Goal: Task Accomplishment & Management: Use online tool/utility

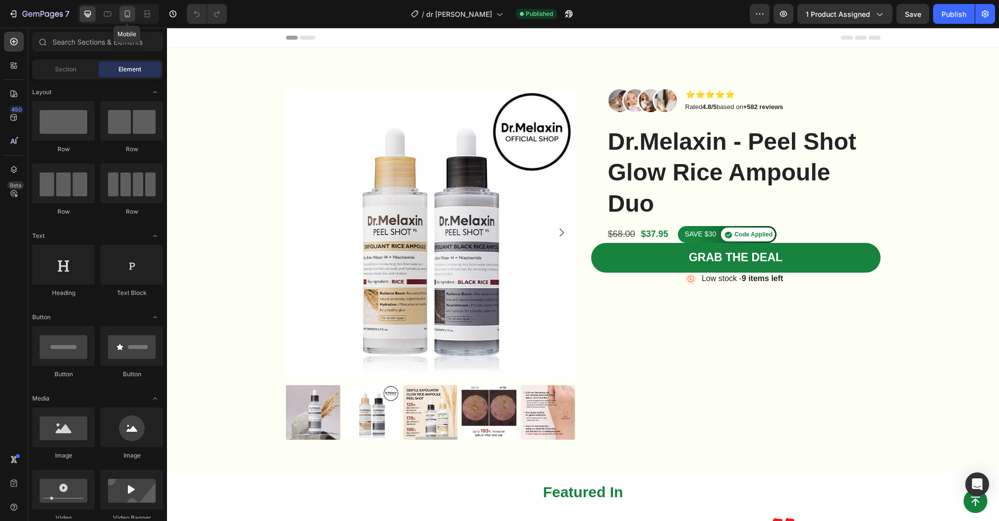
click at [127, 15] on icon at bounding box center [127, 14] width 10 height 10
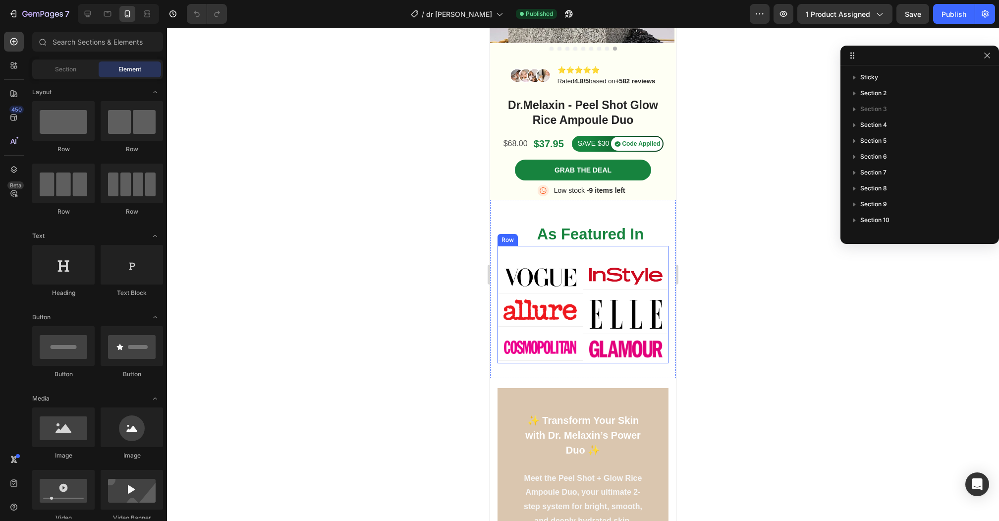
scroll to position [181, 0]
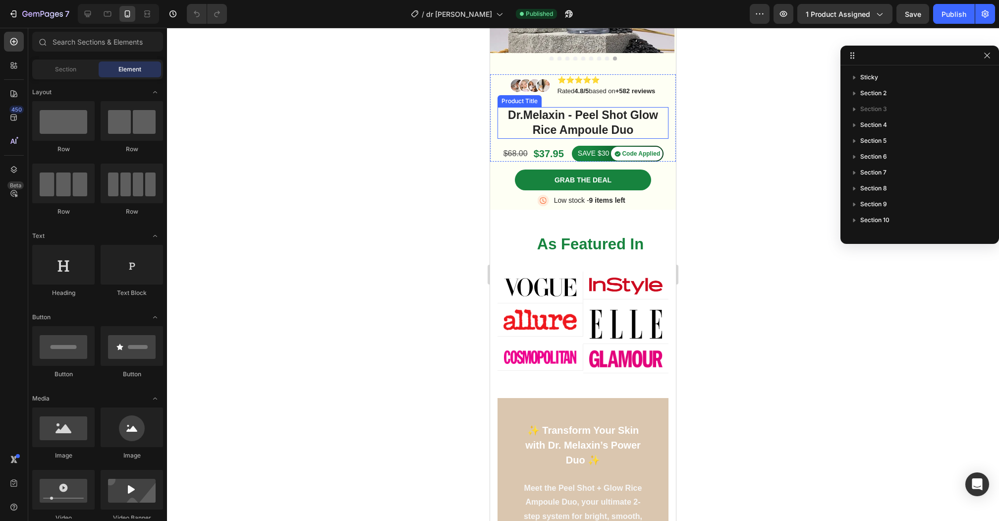
click at [579, 115] on h1 "Dr.Melaxin - Peel Shot Glow Rice Ampoule Duo" at bounding box center [583, 123] width 171 height 32
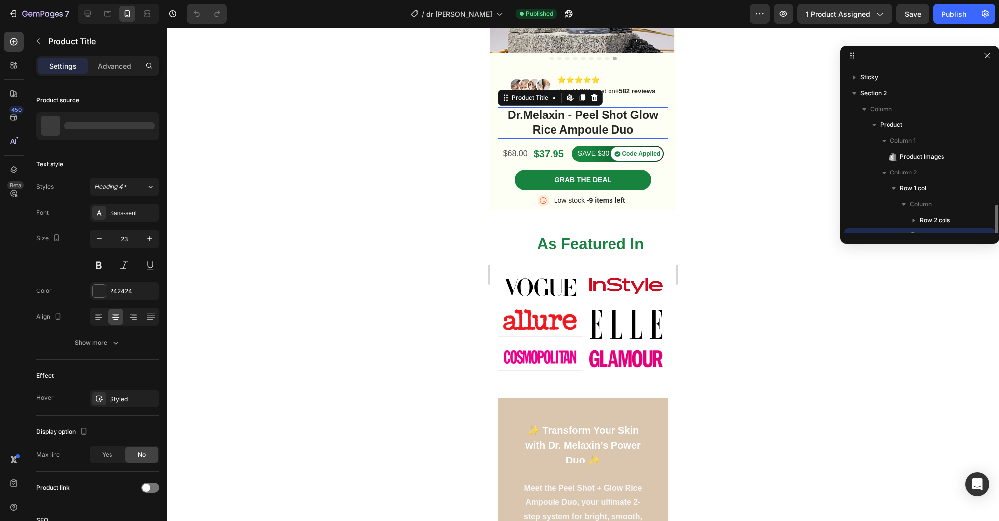
scroll to position [92, 0]
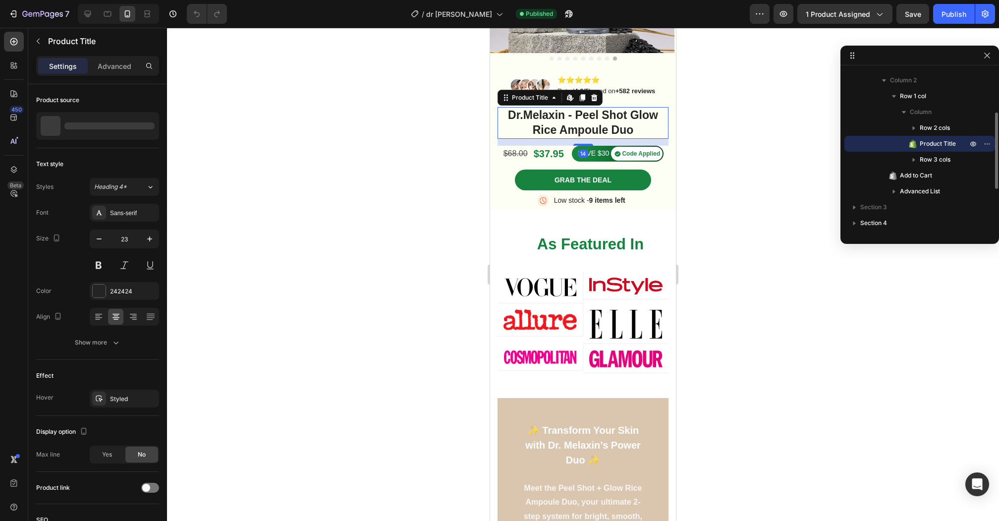
click at [579, 115] on h1 "Dr.Melaxin - Peel Shot Glow Rice Ampoule Duo" at bounding box center [583, 123] width 171 height 32
click at [574, 115] on h1 "Dr.Melaxin - Peel Shot Glow Rice Ampoule Duo" at bounding box center [583, 123] width 171 height 32
click at [579, 115] on h1 "Dr.Melaxin - Peel Shot Glow Rice Ampoule Duo" at bounding box center [583, 123] width 171 height 32
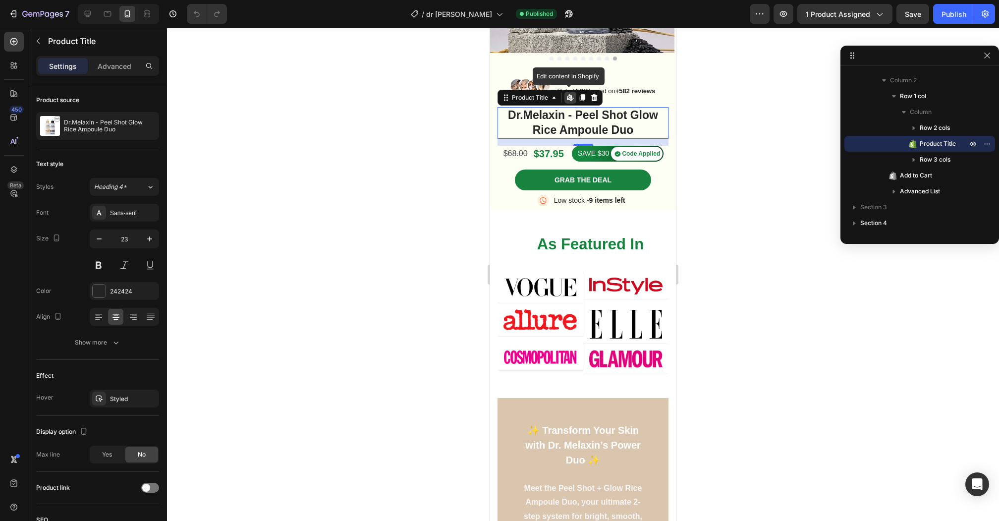
click at [579, 115] on h1 "Dr.Melaxin - Peel Shot Glow Rice Ampoule Duo" at bounding box center [583, 123] width 171 height 32
click at [637, 126] on h1 "Dr.Melaxin - Peel Shot Glow Rice Ampoule Duo" at bounding box center [583, 123] width 171 height 32
click at [637, 127] on h1 "Dr.Melaxin - Peel Shot Glow Rice Ampoule Duo" at bounding box center [583, 123] width 171 height 32
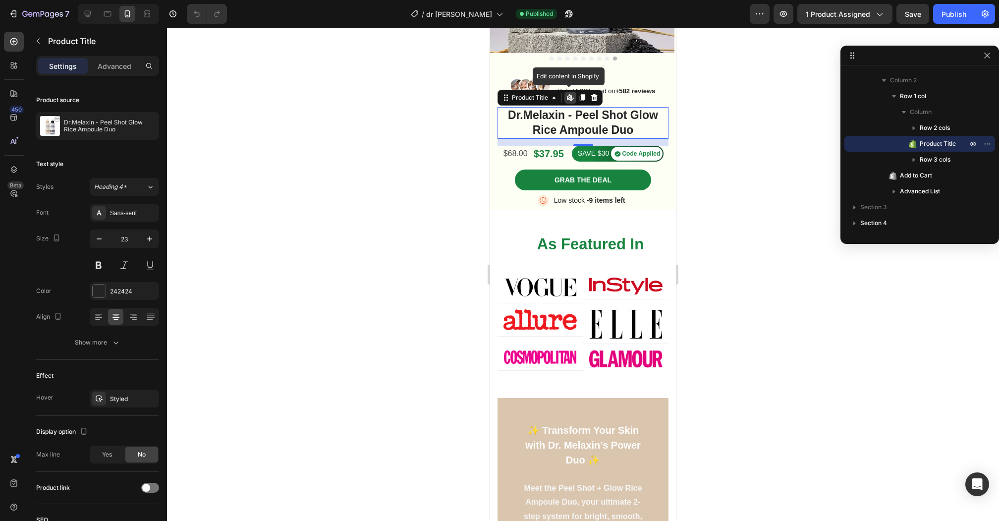
click at [637, 127] on h1 "Dr.Melaxin - Peel Shot Glow Rice Ampoule Duo" at bounding box center [583, 123] width 171 height 32
click at [614, 125] on h1 "Dr.Melaxin - Peel Shot Glow Rice Ampoule Duo" at bounding box center [583, 123] width 171 height 32
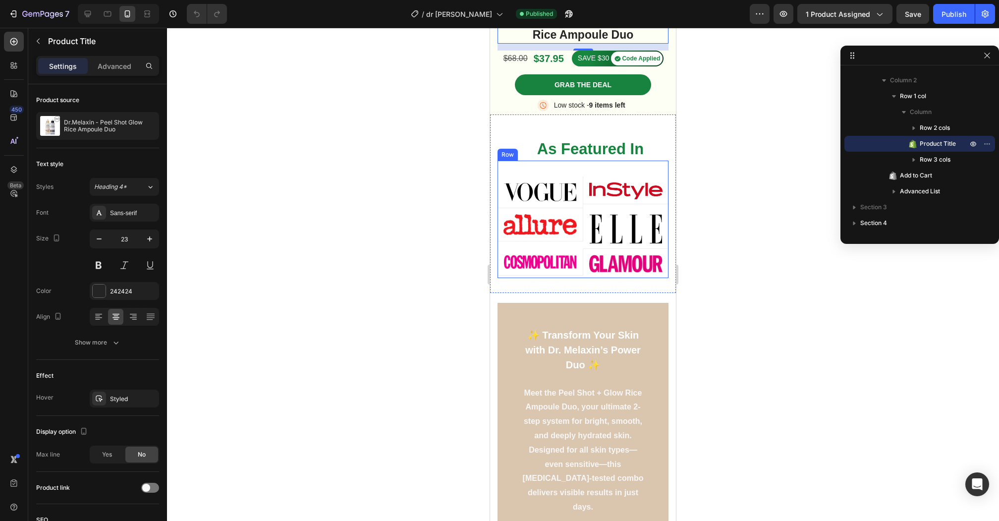
scroll to position [286, 0]
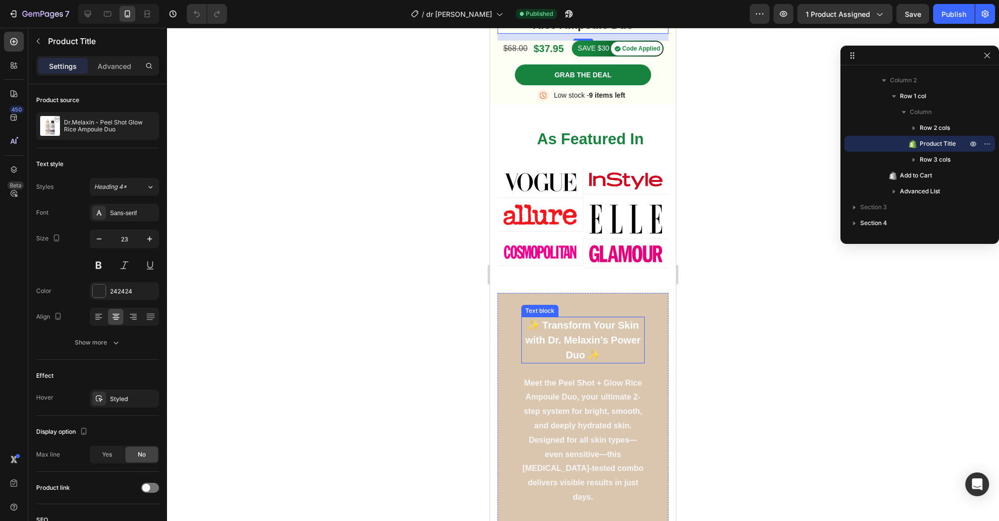
click at [602, 338] on p "✨ Transform Your Skin with Dr. Melaxin’s Power Duo ✨" at bounding box center [582, 340] width 121 height 45
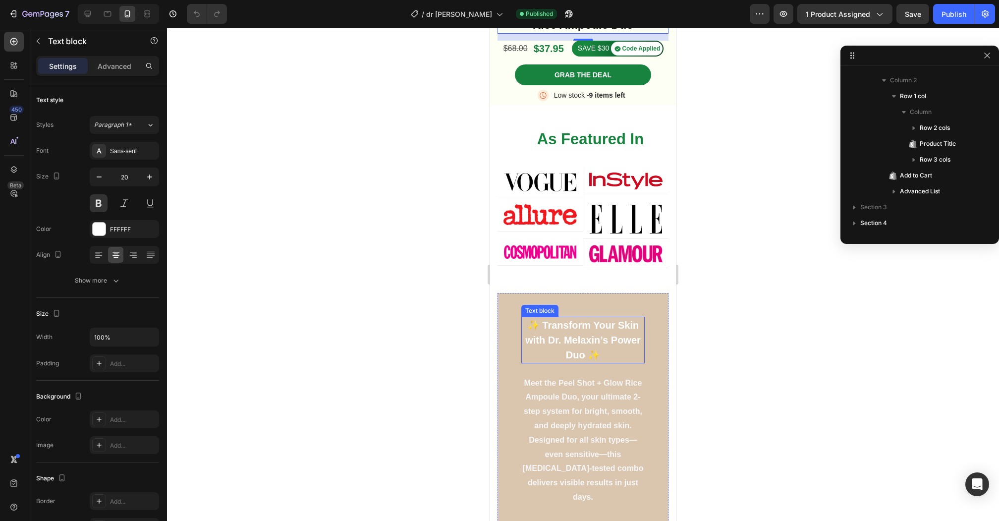
click at [602, 338] on p "✨ Transform Your Skin with Dr. Melaxin’s Power Duo ✨" at bounding box center [582, 340] width 121 height 45
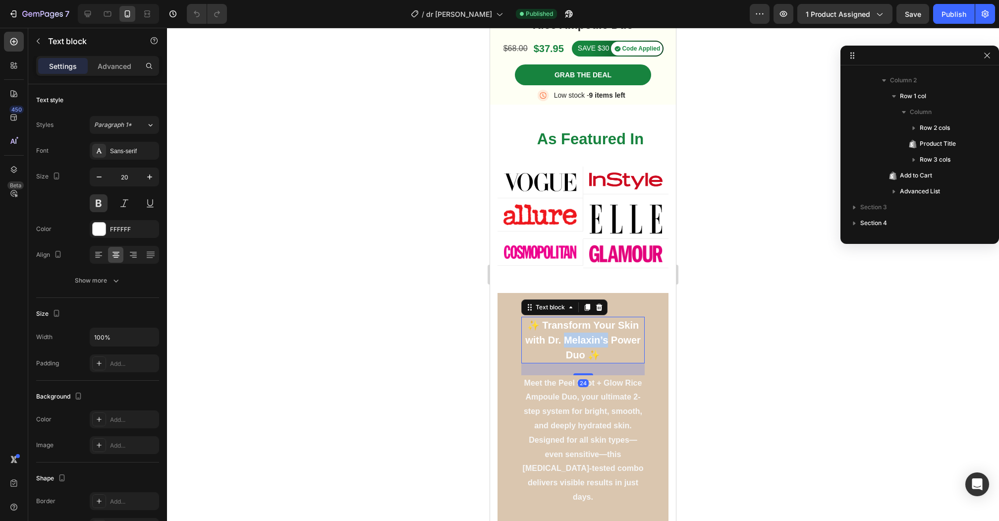
scroll to position [282, 0]
click at [602, 338] on p "✨ Transform Your Skin with Dr. Melaxin’s Power Duo ✨" at bounding box center [582, 340] width 121 height 45
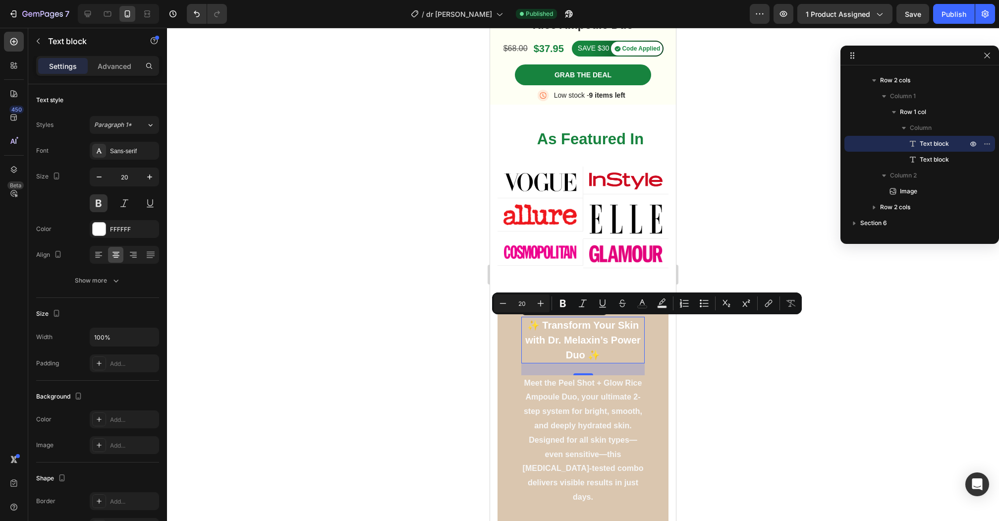
click at [591, 329] on p "✨ Transform Your Skin with Dr. Melaxin’s Power Duo ✨" at bounding box center [582, 340] width 121 height 45
drag, startPoint x: 586, startPoint y: 352, endPoint x: 542, endPoint y: 322, distance: 53.2
click at [542, 322] on p "✨ Transform Your Skin with Dr. Melaxin’s Power Duo ✨" at bounding box center [582, 340] width 121 height 45
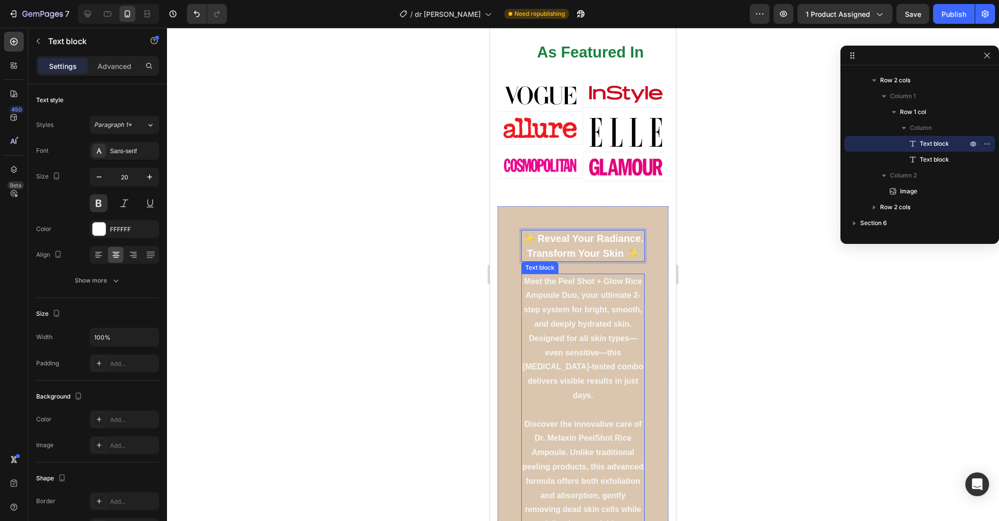
click at [590, 340] on p "Meet the Peel Shot + Glow Rice Ampoule Duo, your ultimate 2-step system for bri…" at bounding box center [582, 339] width 121 height 128
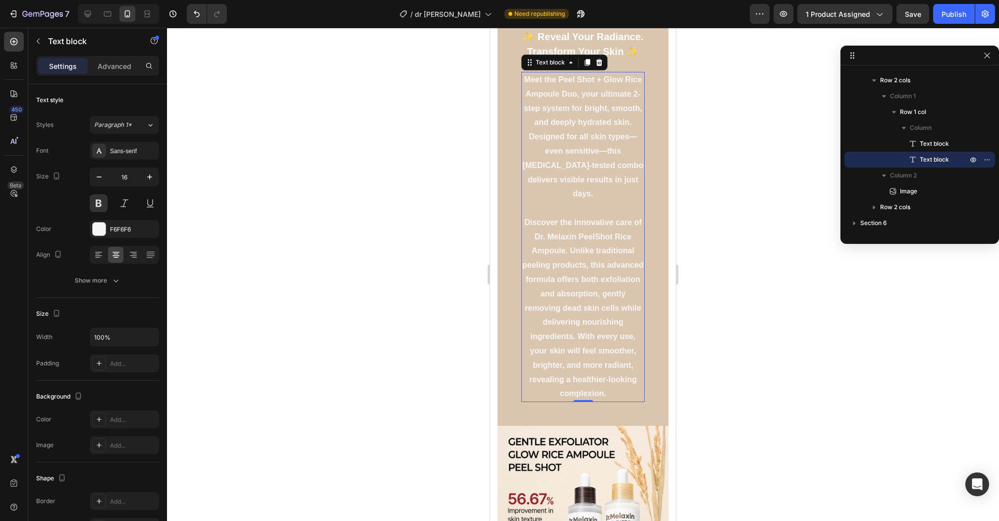
scroll to position [583, 0]
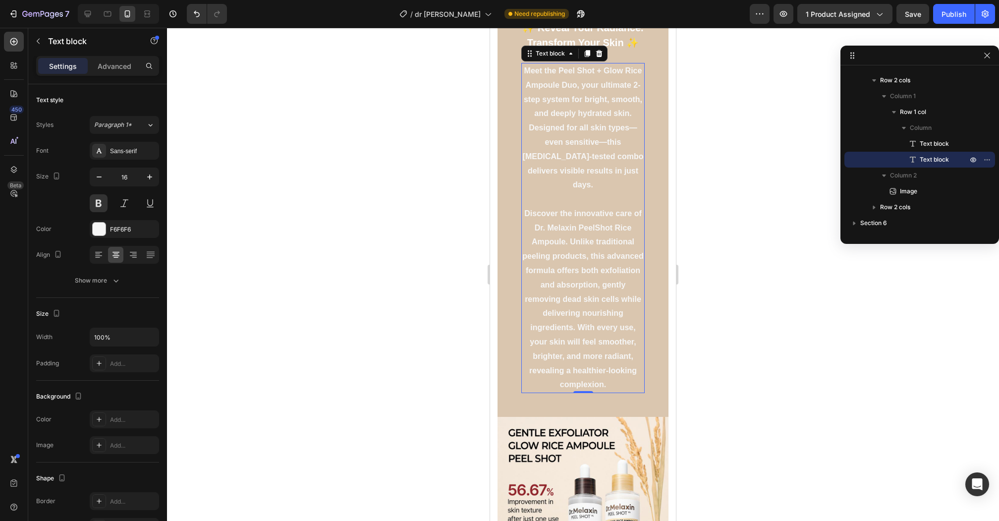
click at [602, 239] on p "Discover the innovative care of Dr. Melaxin PeelShot Rice Ampoule. Unlike tradi…" at bounding box center [582, 299] width 121 height 185
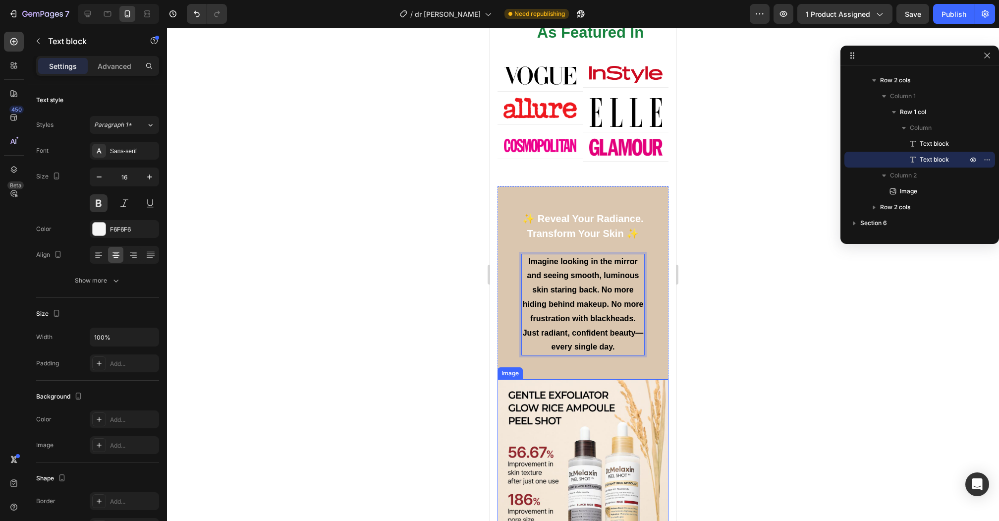
scroll to position [391, 0]
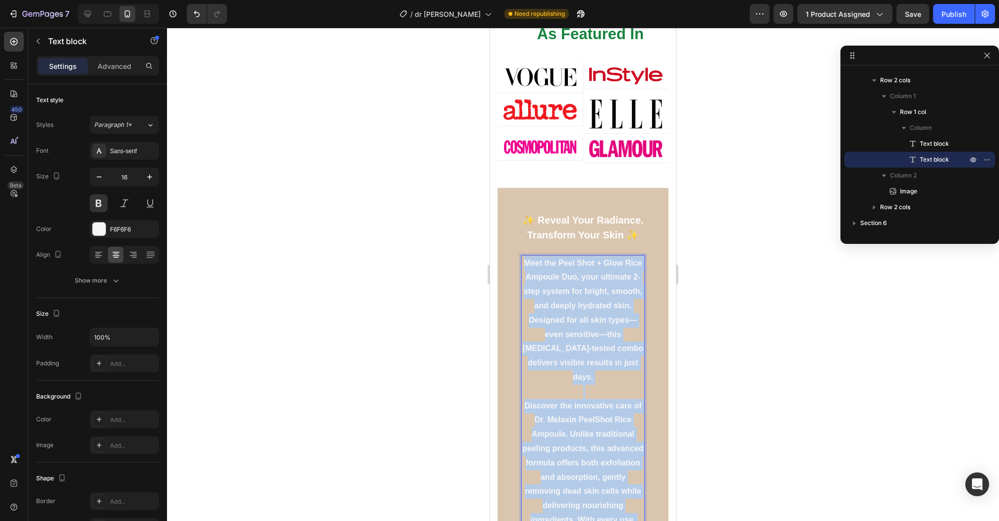
click at [594, 322] on p "Meet the Peel Shot + Glow Rice Ampoule Duo, your ultimate 2-step system for bri…" at bounding box center [582, 320] width 121 height 128
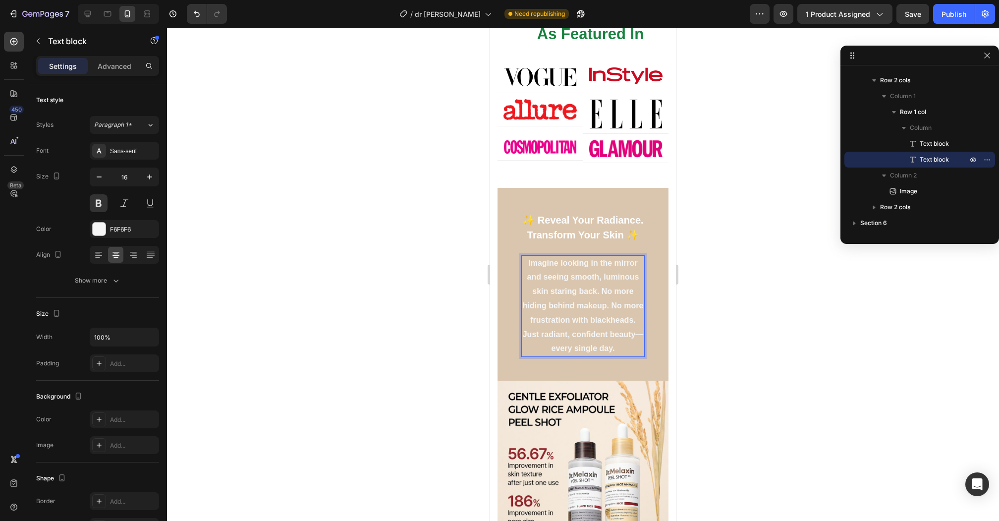
click at [732, 322] on div at bounding box center [583, 274] width 832 height 493
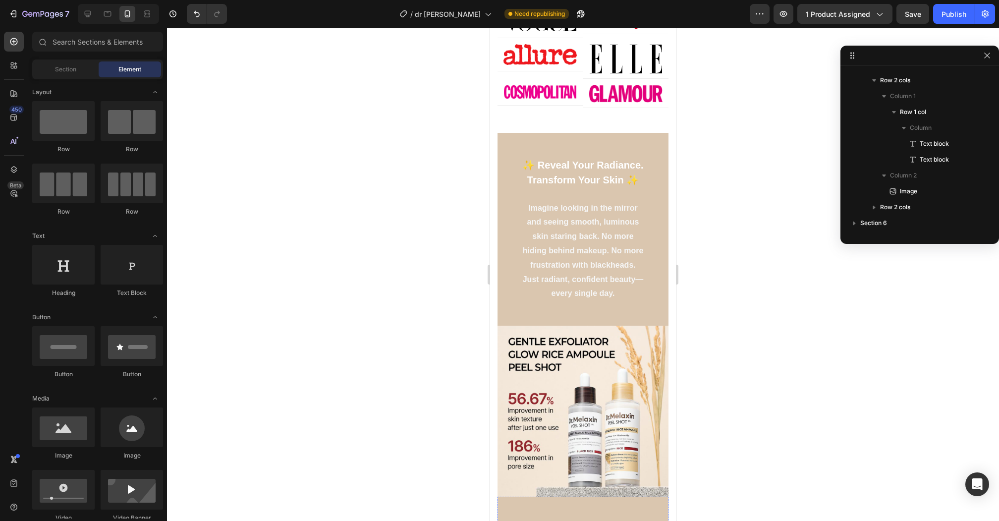
scroll to position [324, 0]
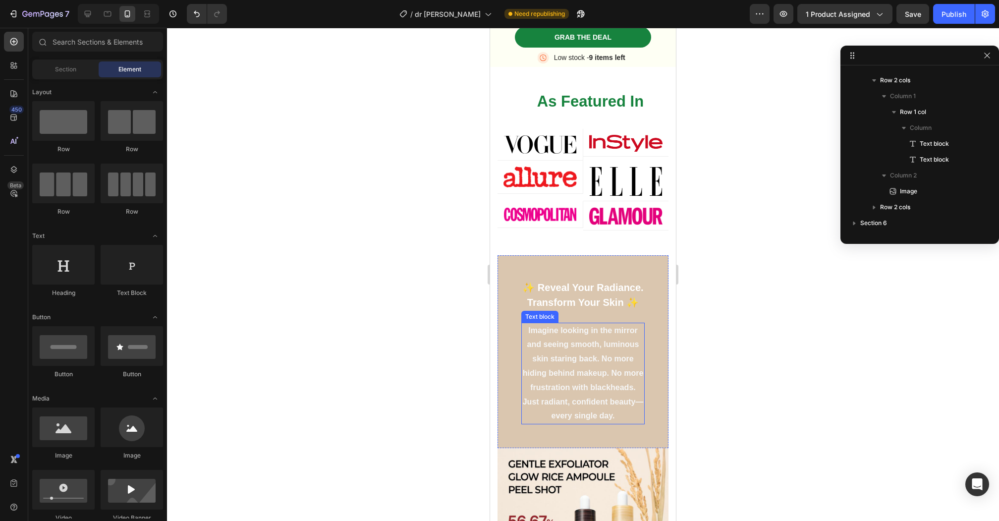
click at [588, 357] on p "Imagine looking in the mirror and seeing smooth, luminous skin staring back. No…" at bounding box center [582, 374] width 121 height 100
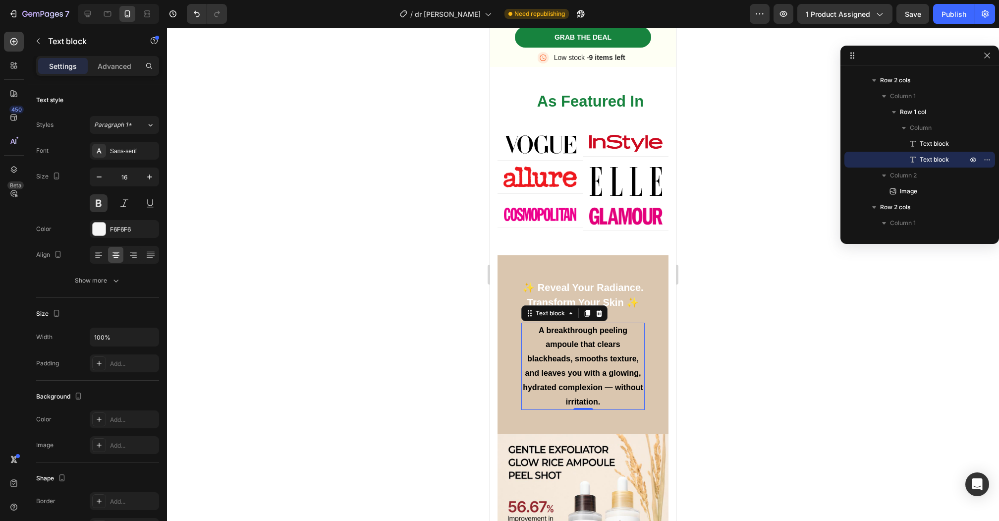
click at [596, 328] on span "A breakthrough peeling ampoule that clears blackheads, smooths texture, and lea…" at bounding box center [583, 366] width 120 height 80
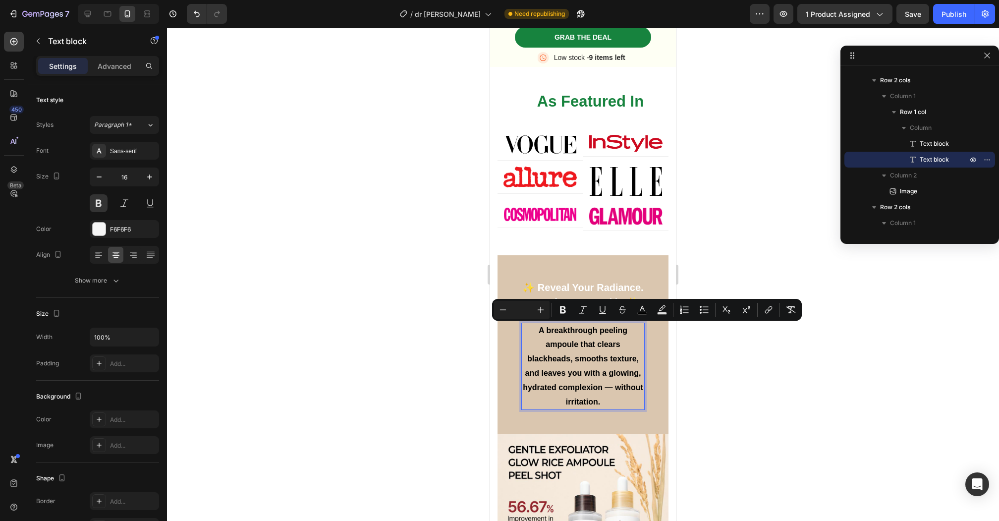
type input "16"
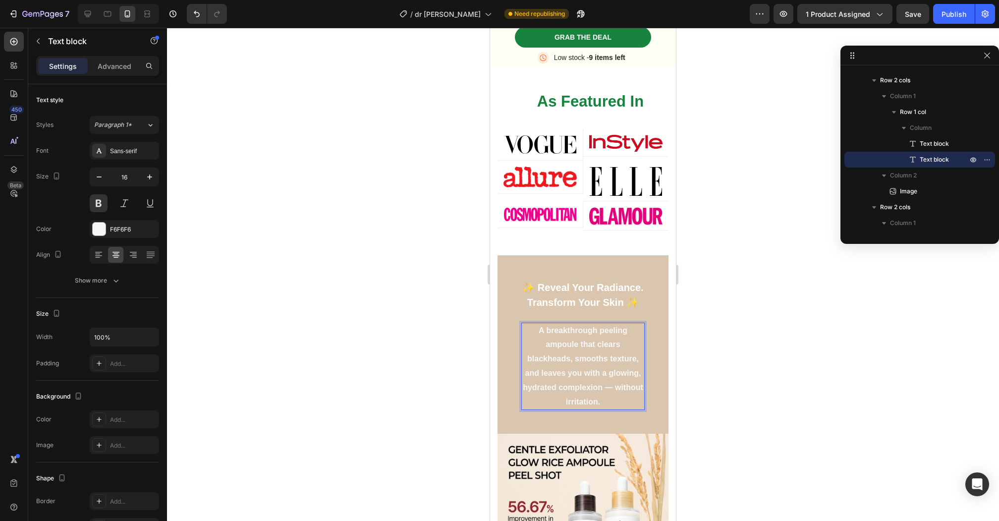
click at [797, 351] on div at bounding box center [583, 274] width 832 height 493
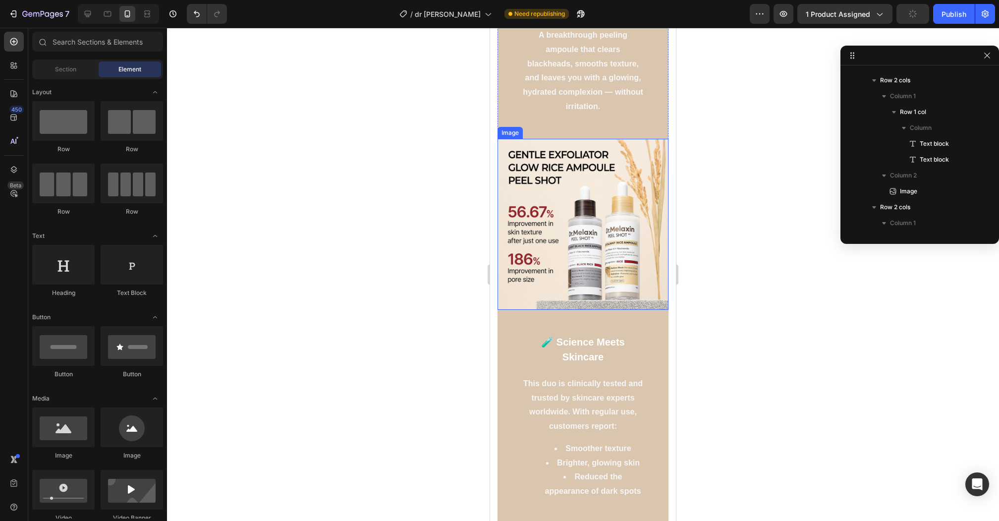
scroll to position [651, 0]
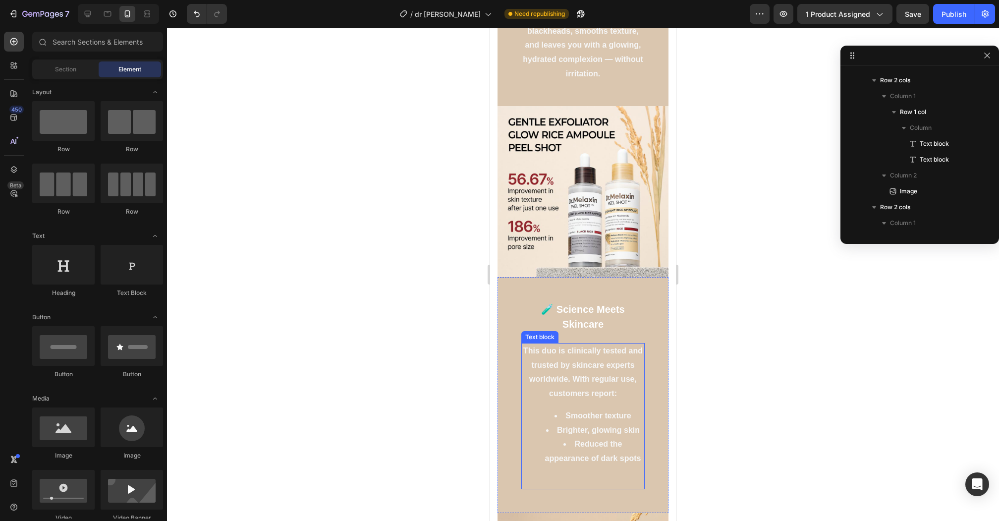
click at [580, 371] on p "This duo is clinically tested and trusted by skincare experts worldwide. With r…" at bounding box center [582, 372] width 121 height 57
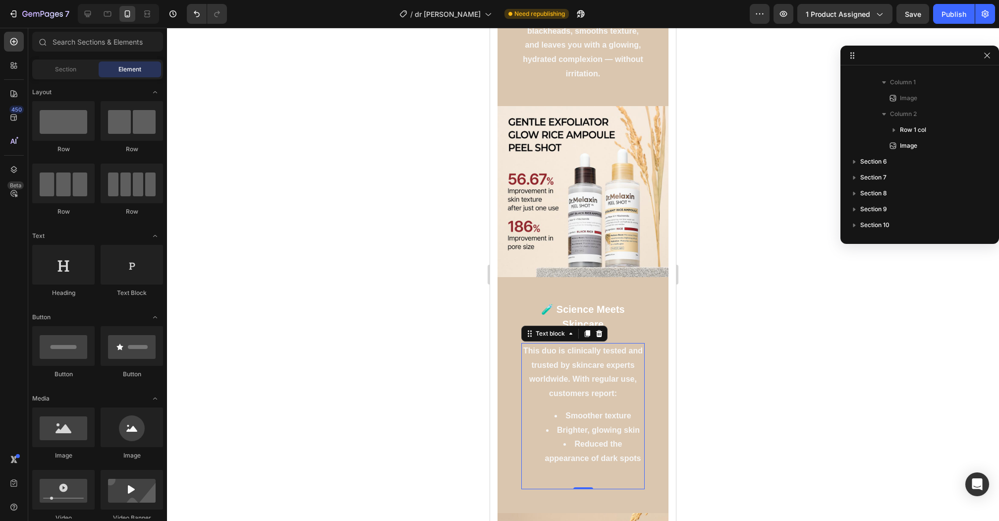
click at [580, 371] on p "This duo is clinically tested and trusted by skincare experts worldwide. With r…" at bounding box center [582, 372] width 121 height 57
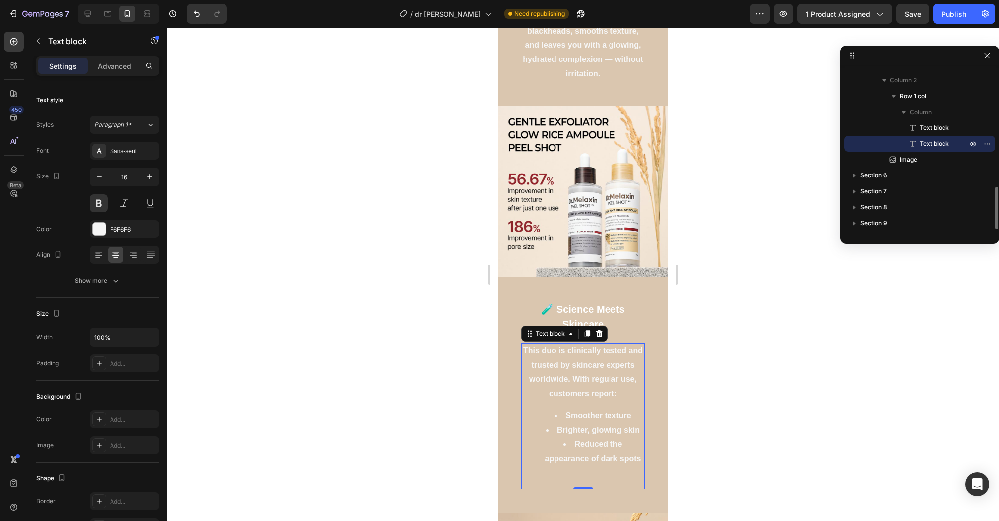
click at [580, 371] on p "This duo is clinically tested and trusted by skincare experts worldwide. With r…" at bounding box center [582, 372] width 121 height 57
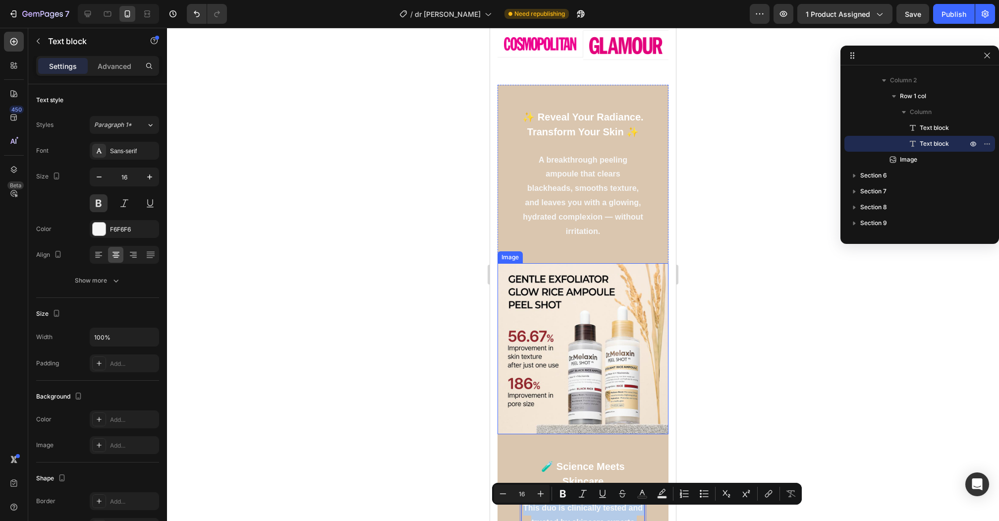
scroll to position [498, 0]
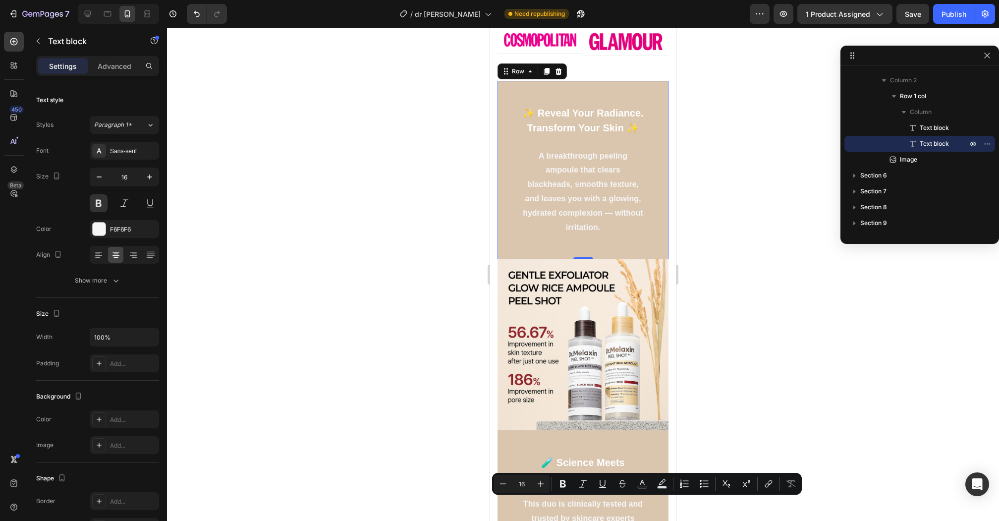
click at [641, 243] on div "✨ Reveal Your Radiance. Transform Your Skin ✨ Text block A breakthrough peeling…" at bounding box center [583, 170] width 171 height 179
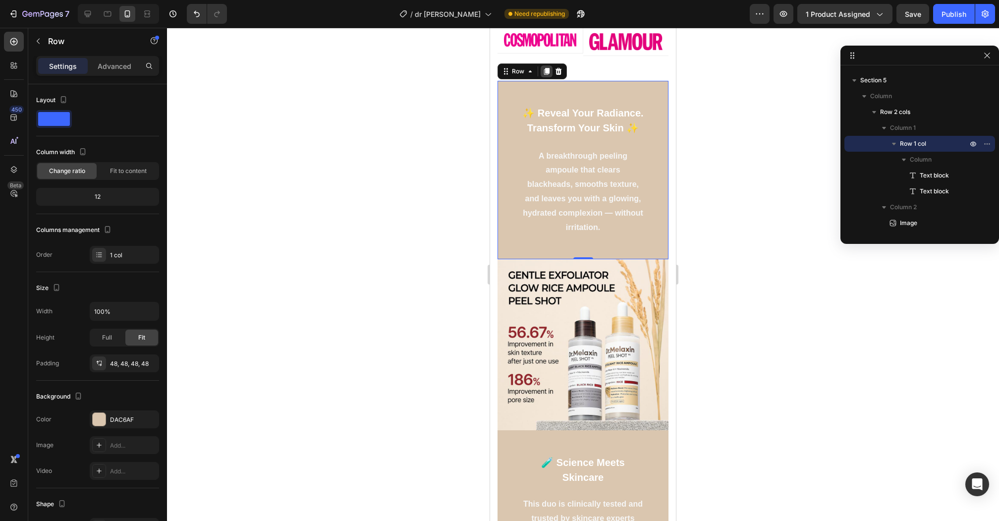
click at [543, 69] on icon at bounding box center [547, 71] width 8 height 8
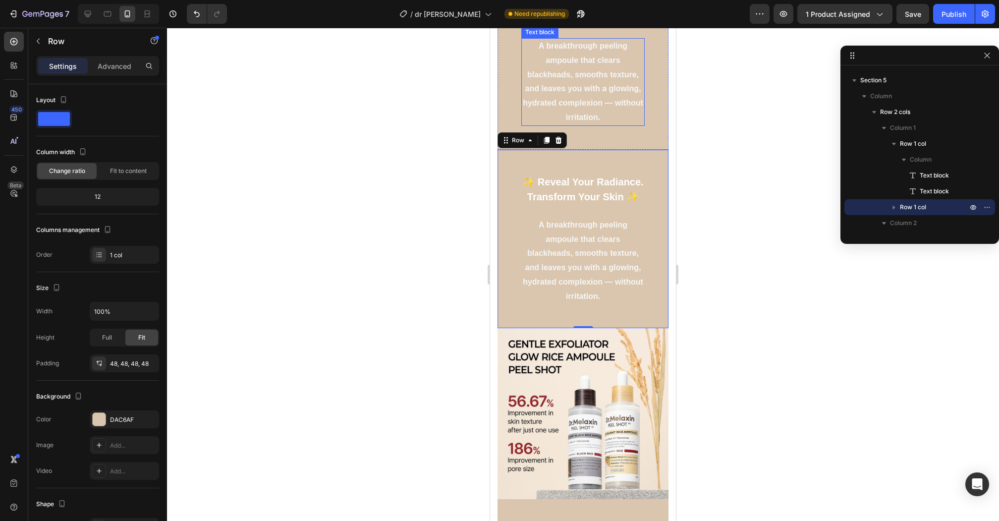
scroll to position [632, 0]
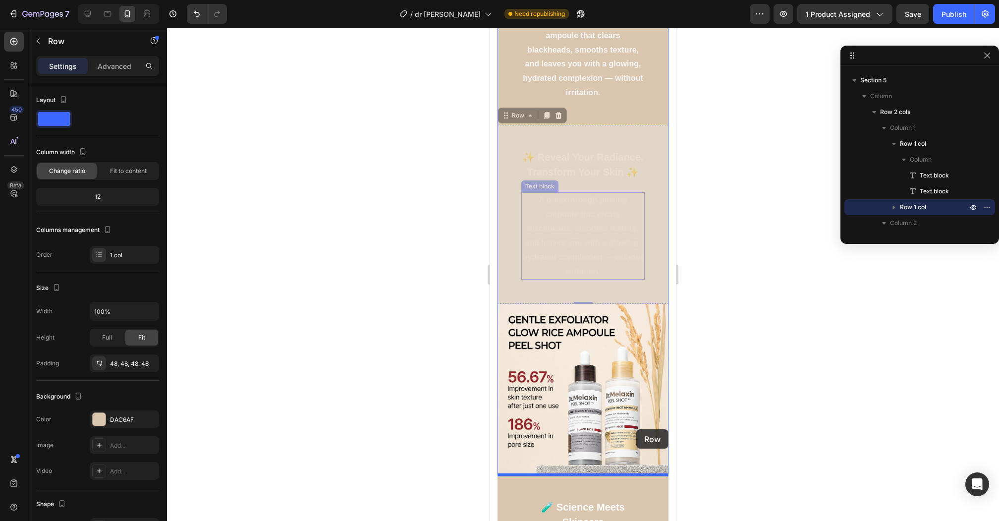
drag, startPoint x: 634, startPoint y: 137, endPoint x: 636, endPoint y: 429, distance: 291.9
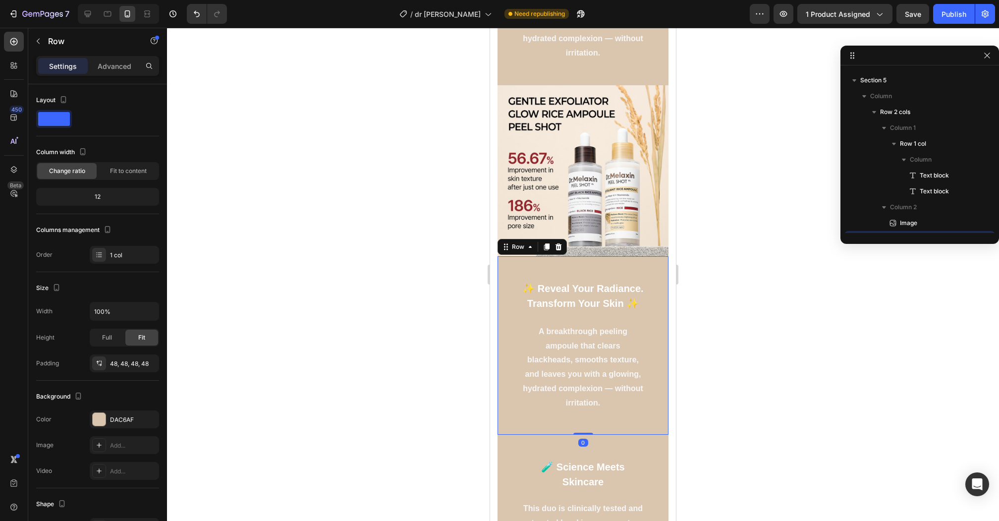
scroll to position [704, 0]
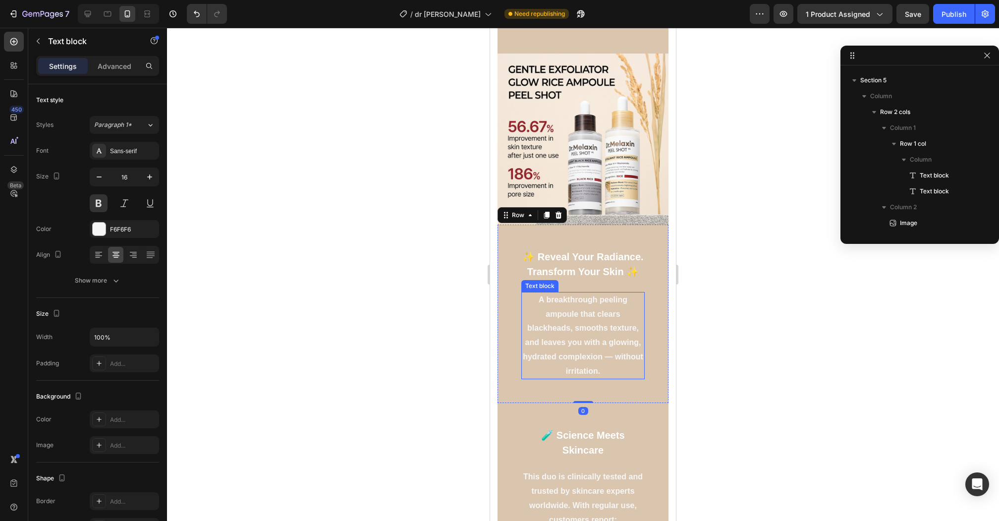
click at [595, 301] on p "A breakthrough peeling ampoule that clears blackheads, smooths texture, and lea…" at bounding box center [582, 336] width 121 height 86
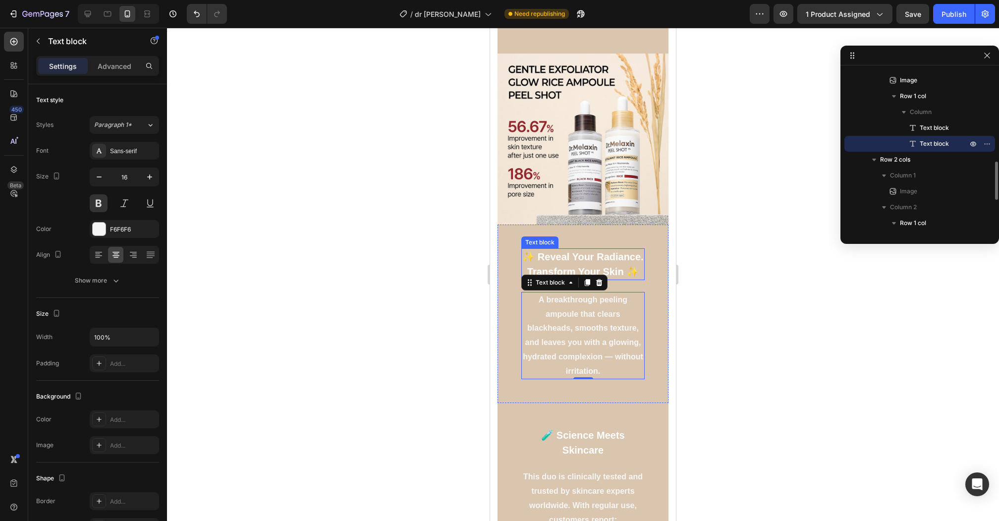
click at [619, 264] on p "✨ Reveal Your Radiance. Transform Your Skin ✨" at bounding box center [582, 264] width 121 height 30
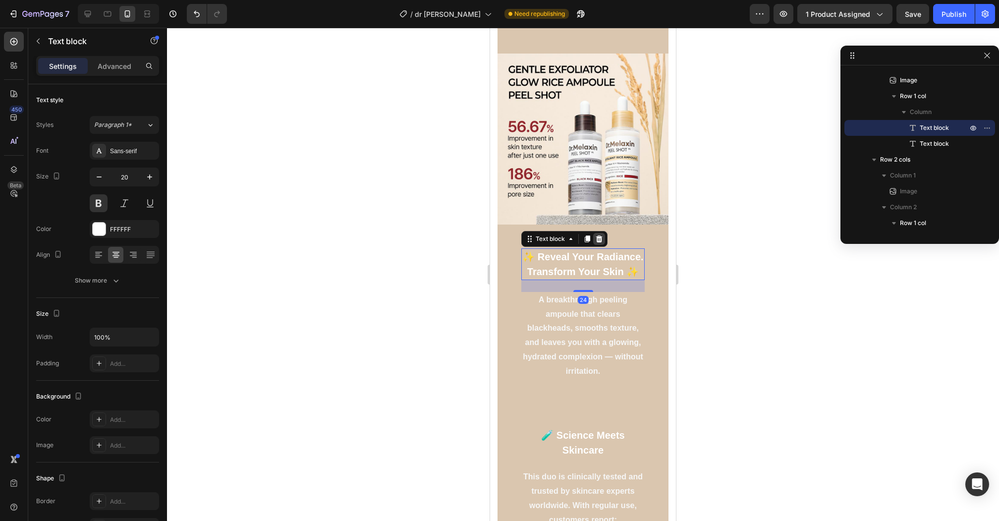
click at [599, 236] on icon at bounding box center [599, 239] width 8 height 8
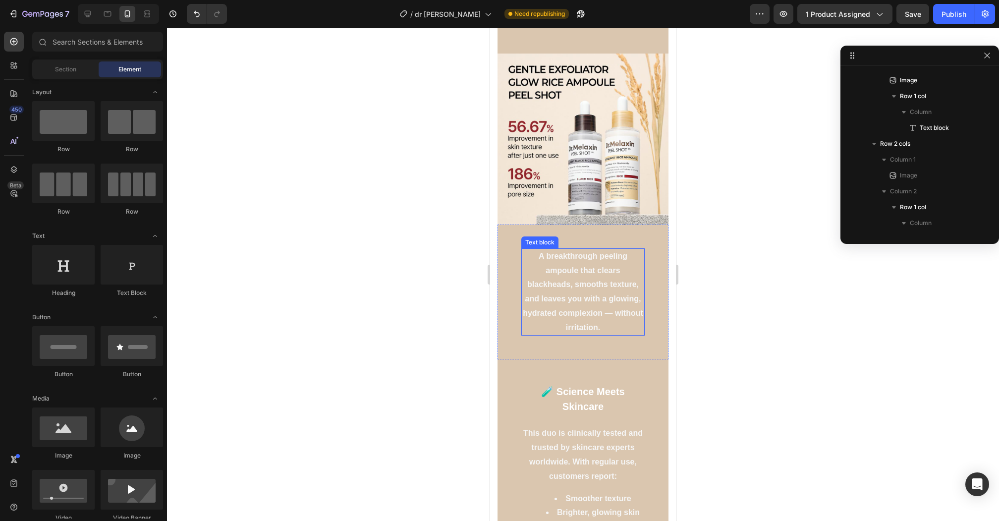
click at [606, 275] on p "A breakthrough peeling ampoule that clears blackheads, smooths texture, and lea…" at bounding box center [582, 292] width 121 height 86
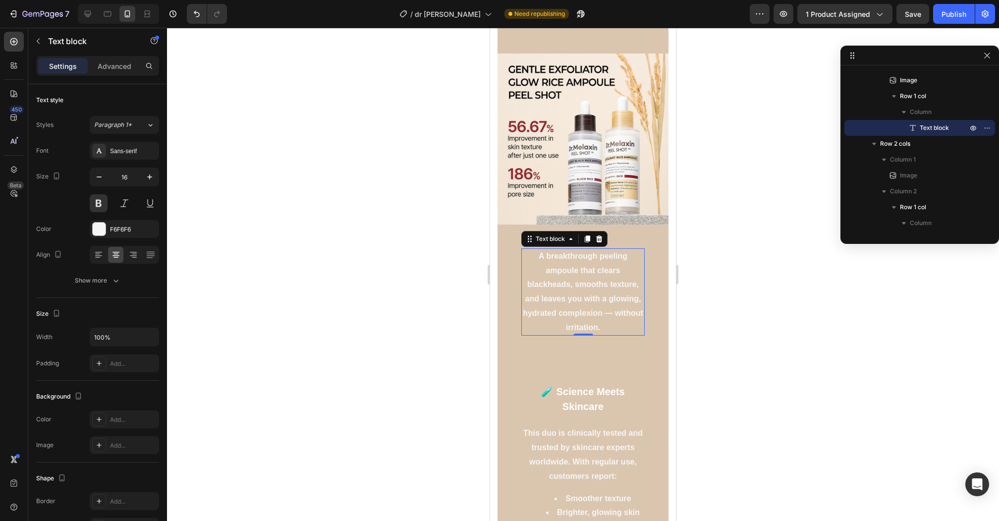
click at [606, 275] on p "A breakthrough peeling ampoule that clears blackheads, smooths texture, and lea…" at bounding box center [582, 292] width 121 height 86
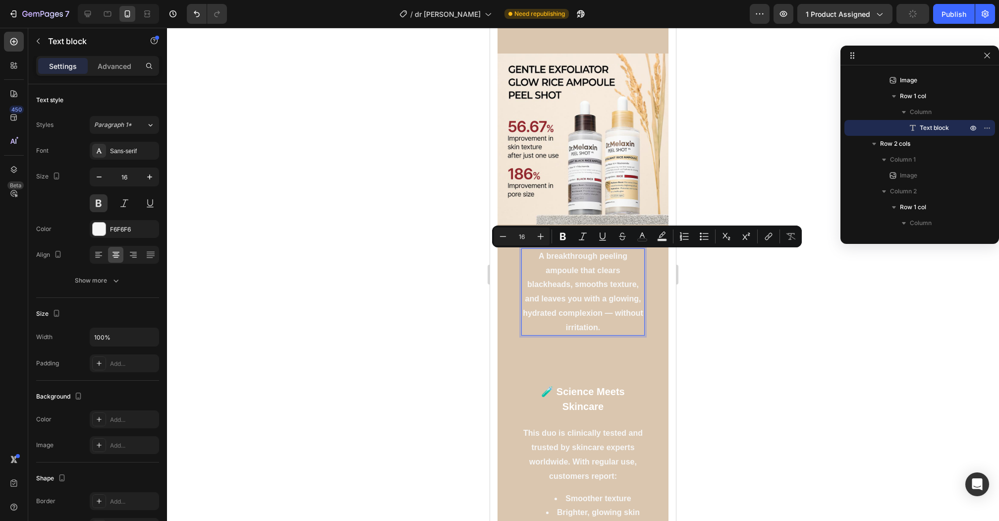
click at [579, 275] on p "A breakthrough peeling ampoule that clears blackheads, smooths texture, and lea…" at bounding box center [582, 292] width 121 height 86
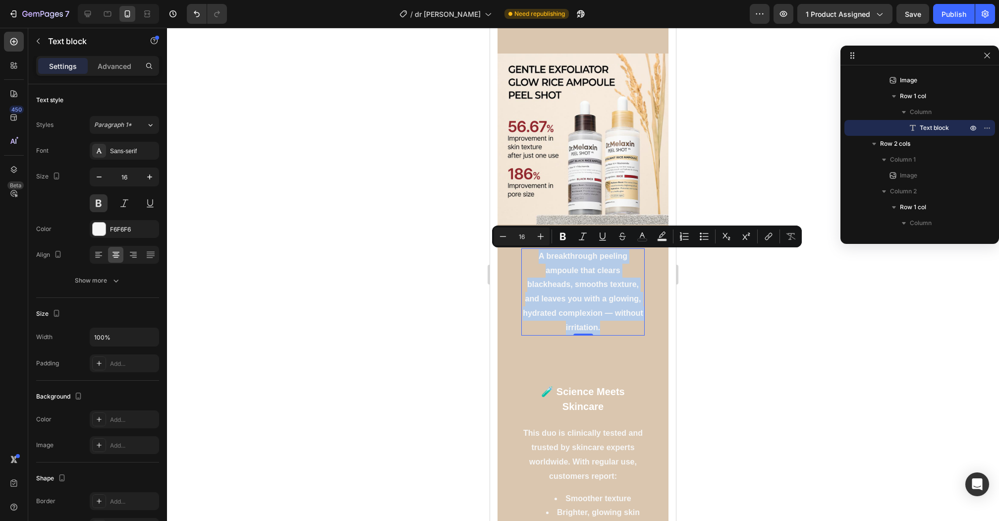
click at [594, 276] on p "A breakthrough peeling ampoule that clears blackheads, smooths texture, and lea…" at bounding box center [582, 292] width 121 height 86
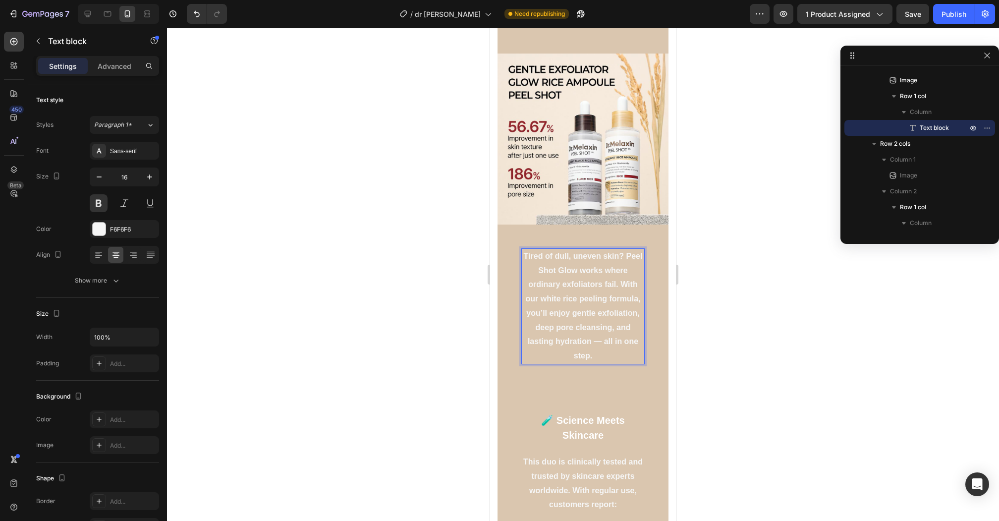
click at [779, 317] on div at bounding box center [583, 274] width 832 height 493
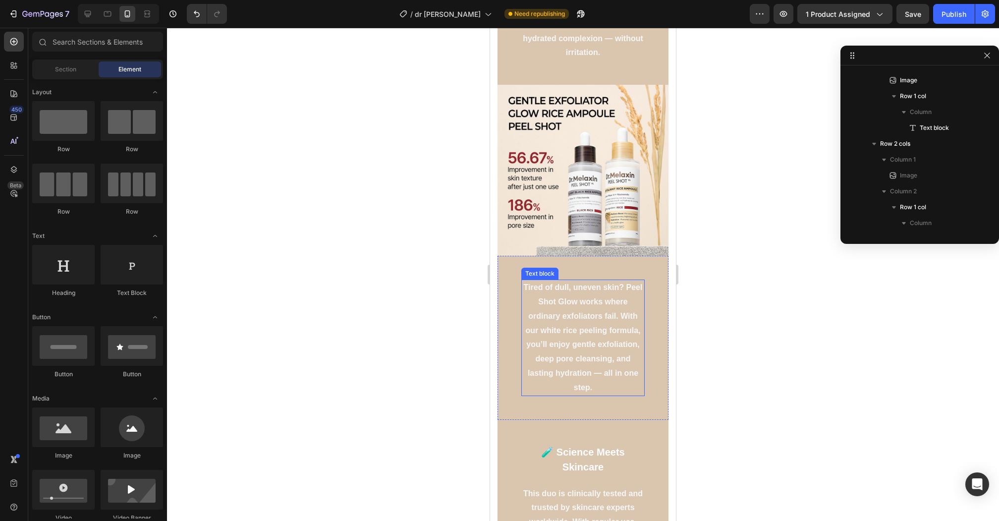
scroll to position [629, 0]
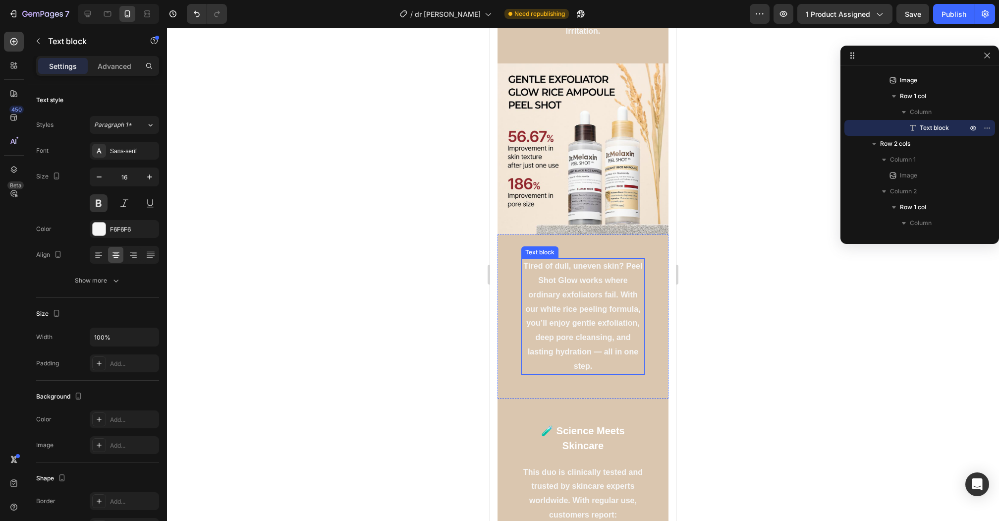
click at [599, 345] on p "Tired of dull, uneven skin? Peel Shot Glow works where ordinary exfoliators fai…" at bounding box center [582, 316] width 121 height 114
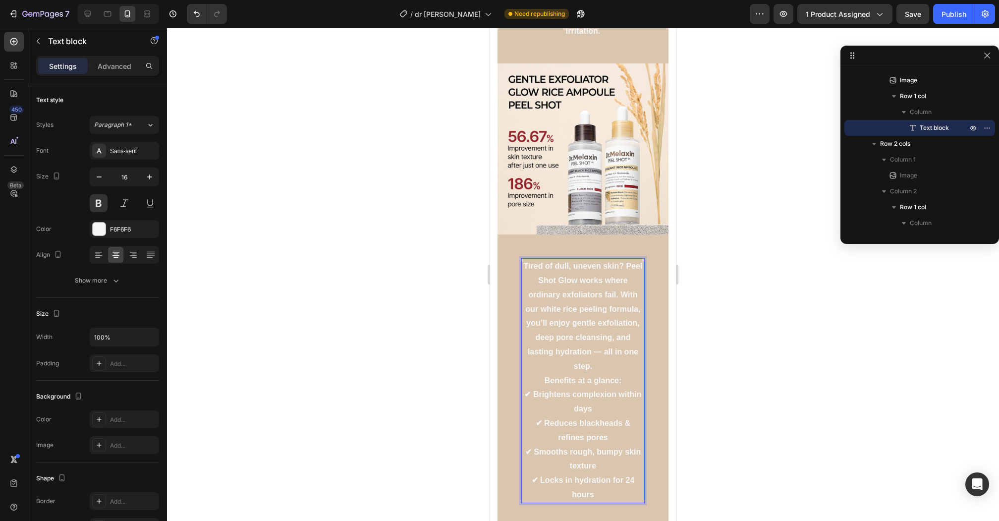
click at [540, 380] on p "Benefits at a glance:" at bounding box center [582, 381] width 121 height 14
click at [627, 397] on p "Benefits at a glance:" at bounding box center [582, 395] width 121 height 14
drag, startPoint x: 627, startPoint y: 397, endPoint x: 544, endPoint y: 396, distance: 83.7
click at [544, 396] on p "Benefits at a glance:" at bounding box center [582, 395] width 121 height 14
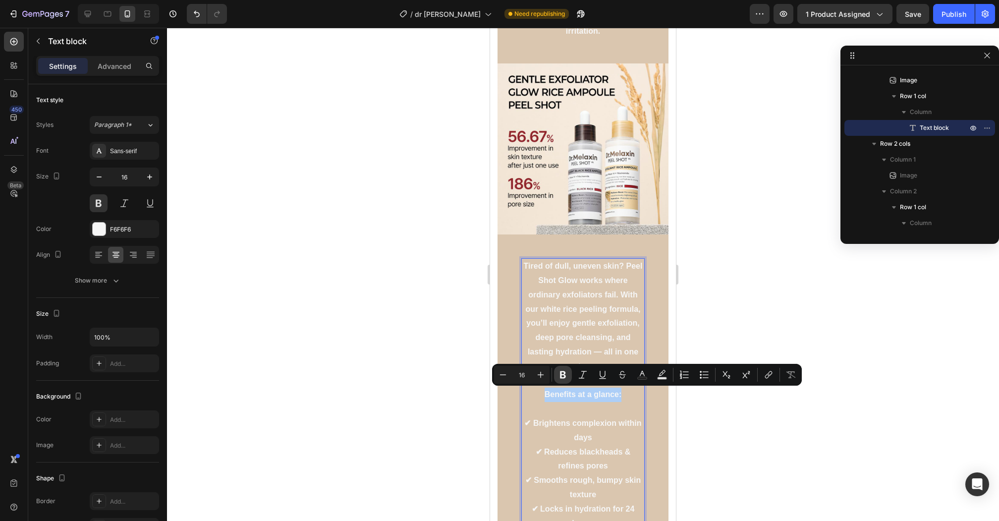
click at [566, 376] on icon "Editor contextual toolbar" at bounding box center [563, 375] width 10 height 10
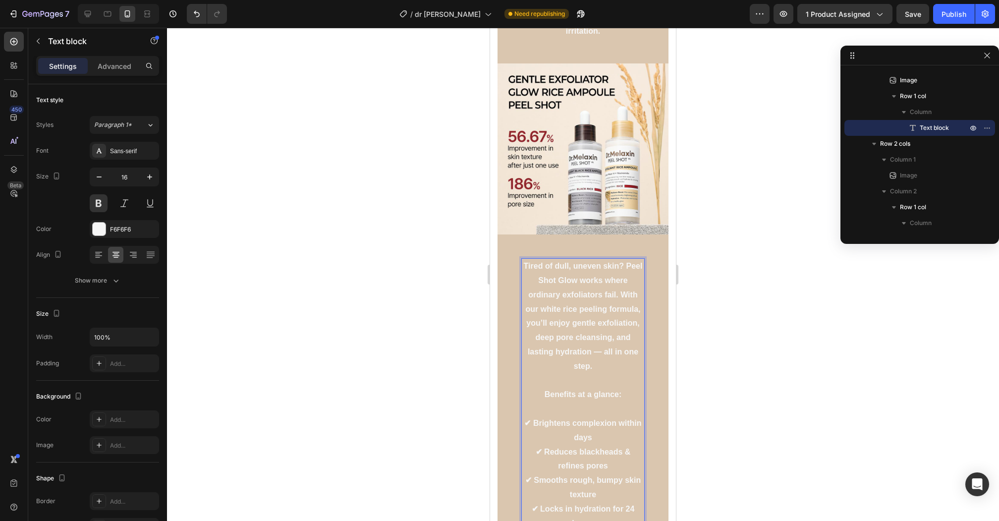
click at [614, 398] on strong "Benefits at a glance:" at bounding box center [583, 394] width 77 height 8
click at [610, 396] on strong "Benefits at a glance:" at bounding box center [583, 394] width 77 height 8
click at [628, 394] on p "Benefits at a glance:" at bounding box center [582, 395] width 121 height 14
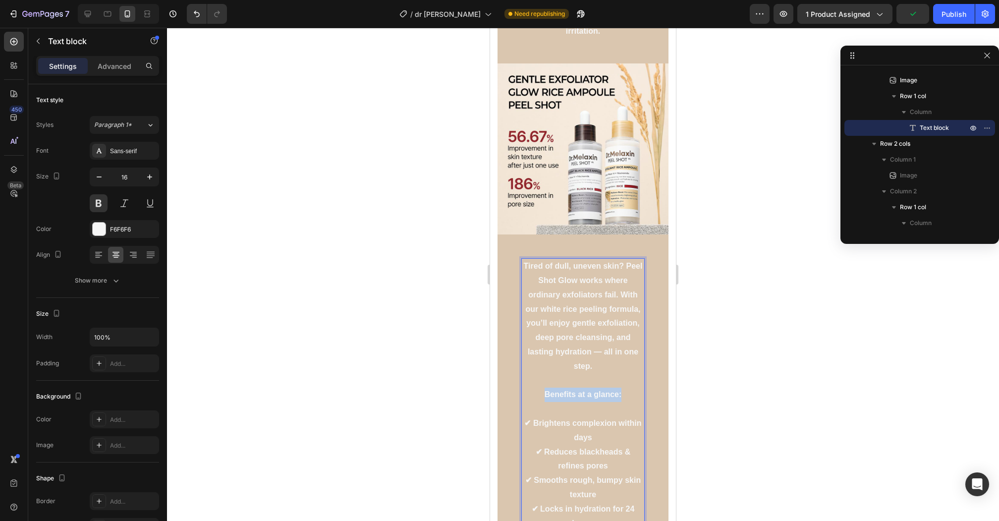
drag, startPoint x: 642, startPoint y: 391, endPoint x: 535, endPoint y: 399, distance: 107.3
click at [535, 399] on p "Benefits at a glance:" at bounding box center [582, 395] width 121 height 14
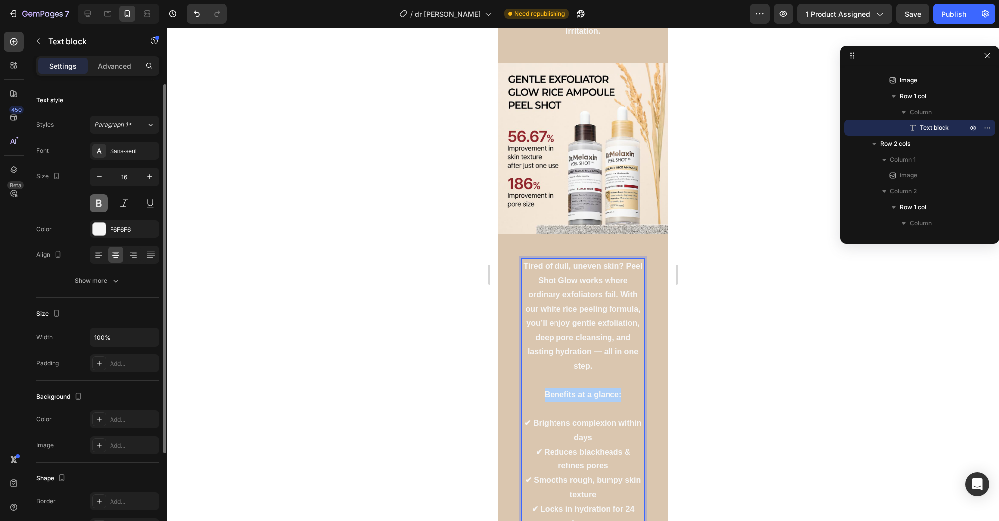
click at [99, 200] on button at bounding box center [99, 203] width 18 height 18
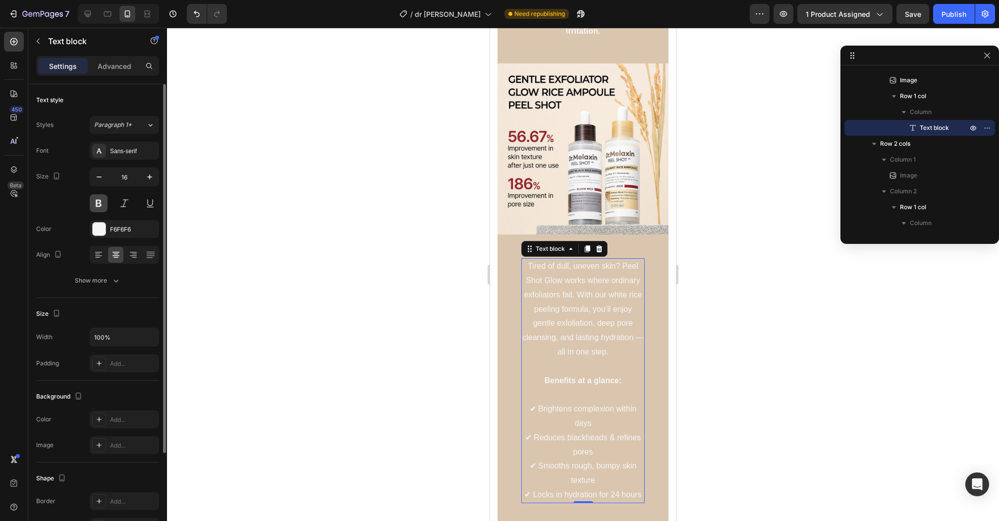
click at [103, 201] on button at bounding box center [99, 203] width 18 height 18
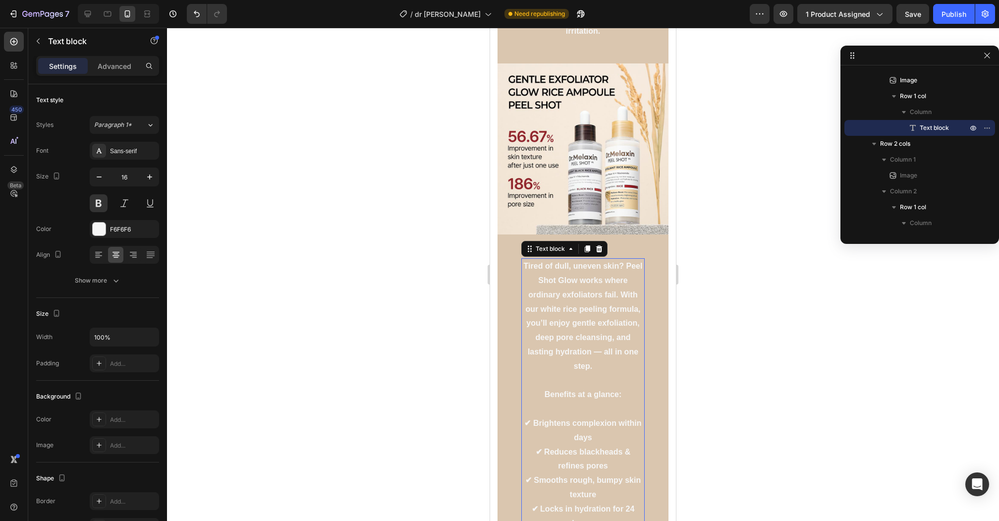
click at [580, 396] on strong "Benefits at a glance:" at bounding box center [583, 394] width 77 height 8
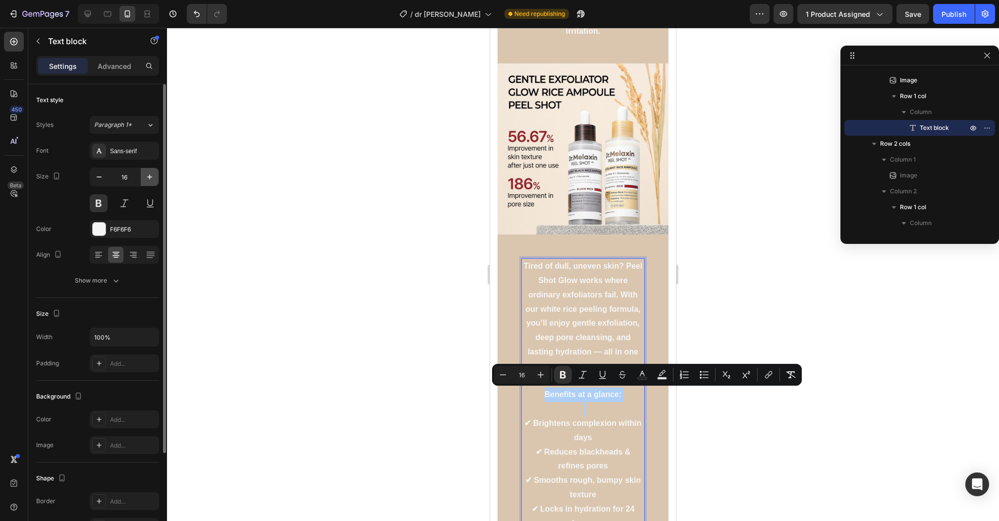
click at [155, 180] on button "button" at bounding box center [150, 177] width 18 height 18
type input "17"
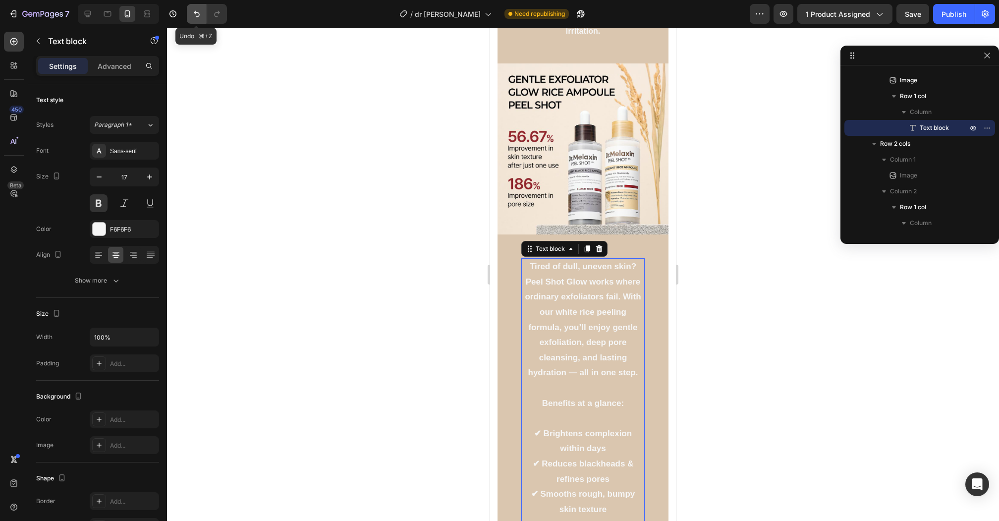
click at [193, 15] on icon "Undo/Redo" at bounding box center [197, 14] width 10 height 10
click at [554, 378] on p "Tired of dull, uneven skin? Peel Shot Glow works where ordinary exfoliators fai…" at bounding box center [582, 319] width 121 height 121
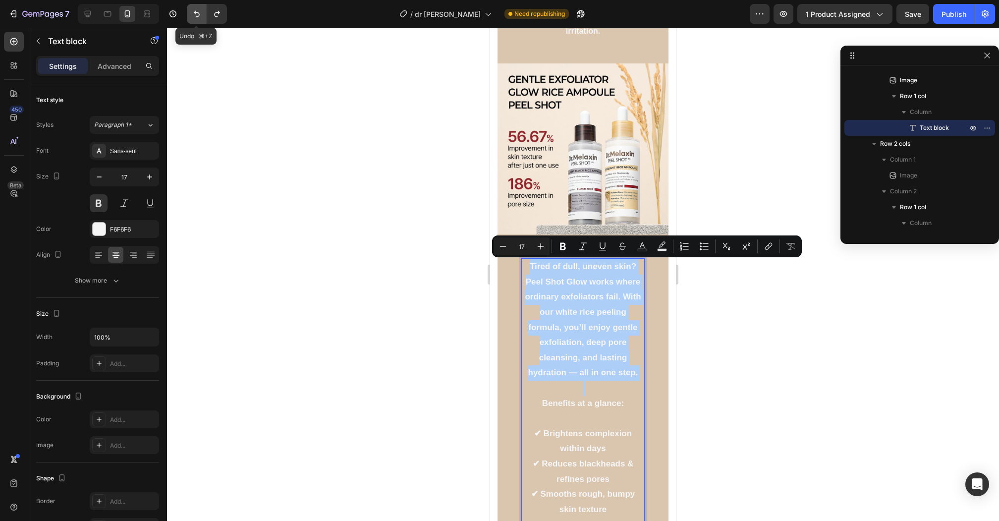
click at [190, 11] on button "Undo/Redo" at bounding box center [197, 14] width 20 height 20
type input "16"
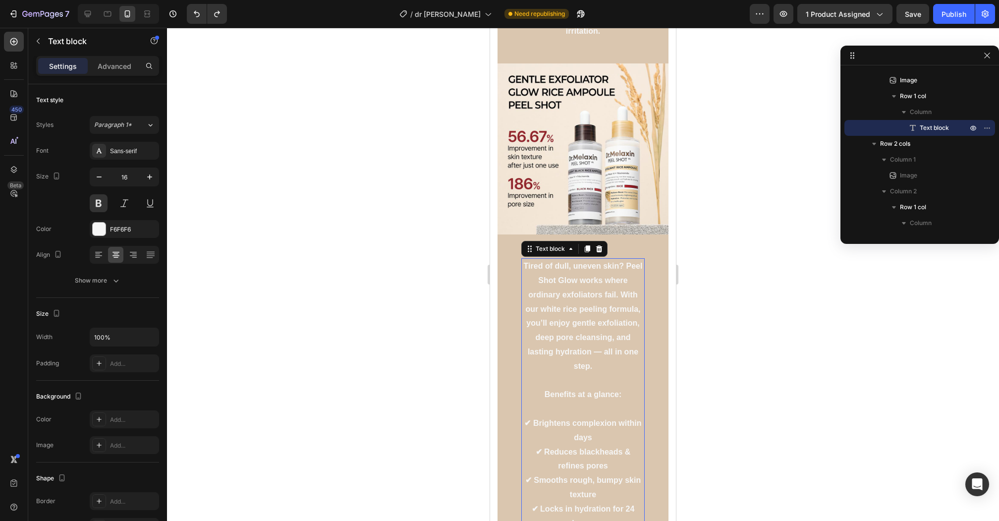
click at [622, 399] on p "Benefits at a glance:" at bounding box center [582, 395] width 121 height 14
drag, startPoint x: 600, startPoint y: 399, endPoint x: 546, endPoint y: 398, distance: 53.5
click at [546, 398] on p "Benefits at a glance:" at bounding box center [582, 395] width 121 height 14
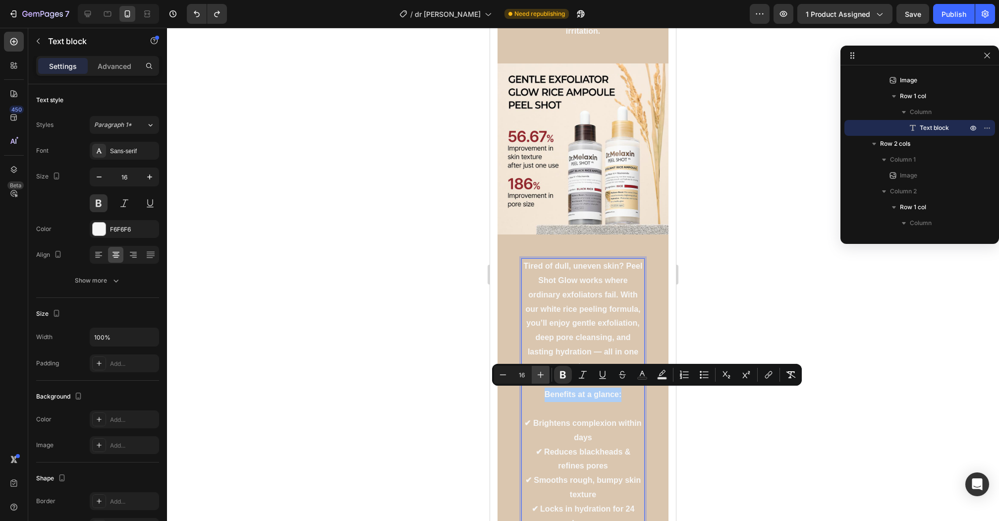
click at [538, 374] on icon "Editor contextual toolbar" at bounding box center [541, 375] width 10 height 10
type input "18"
click at [639, 373] on icon "Editor contextual toolbar" at bounding box center [642, 375] width 10 height 10
type input "F6F6F6"
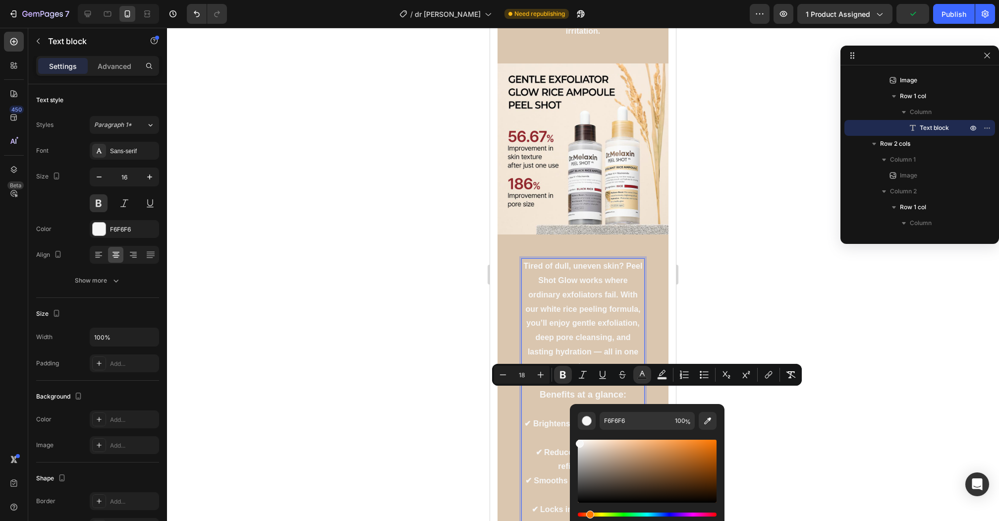
click at [589, 514] on div "Hue" at bounding box center [647, 514] width 139 height 4
click at [587, 514] on div "Hue" at bounding box center [647, 514] width 139 height 4
click at [703, 466] on div "Editor contextual toolbar" at bounding box center [647, 471] width 139 height 63
click at [706, 469] on div "Editor contextual toolbar" at bounding box center [707, 471] width 8 height 8
type input "873E0A"
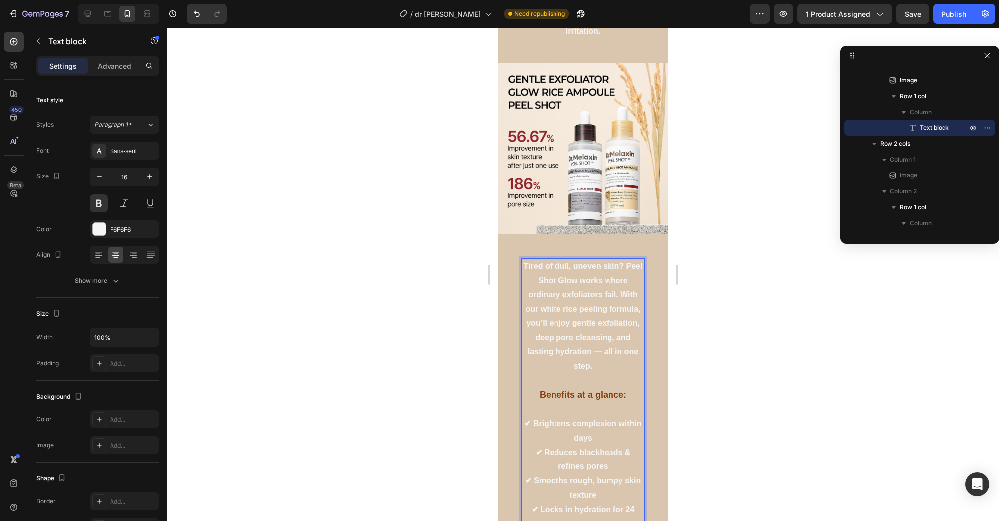
click at [601, 269] on p "Tired of dull, uneven skin? Peel Shot Glow works where ordinary exfoliators fai…" at bounding box center [582, 316] width 121 height 114
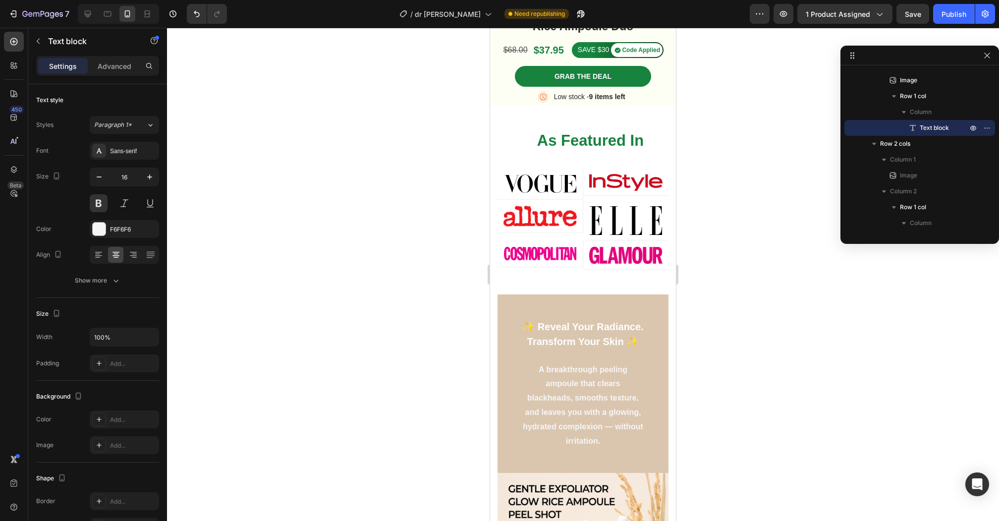
scroll to position [282, 0]
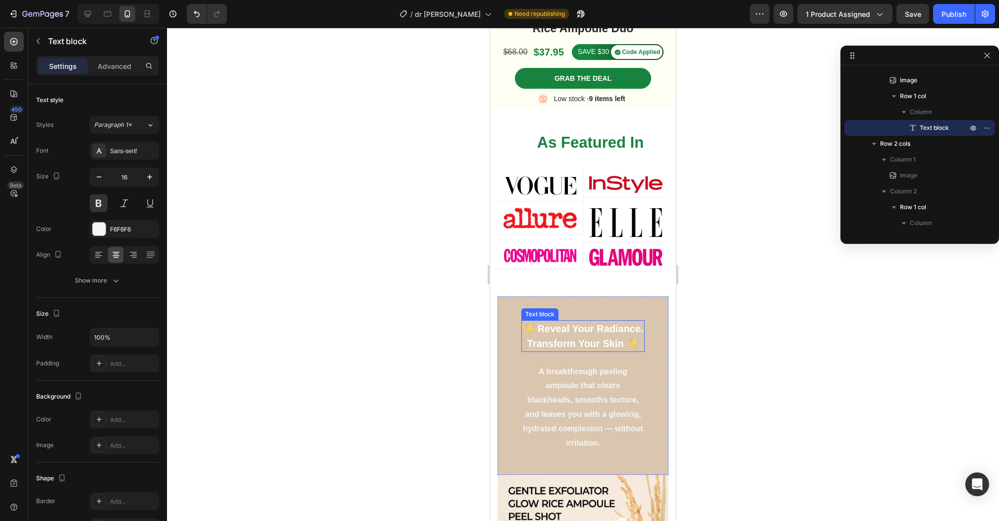
click at [594, 341] on p "✨ Reveal Your Radiance. Transform Your Skin ✨" at bounding box center [582, 336] width 121 height 30
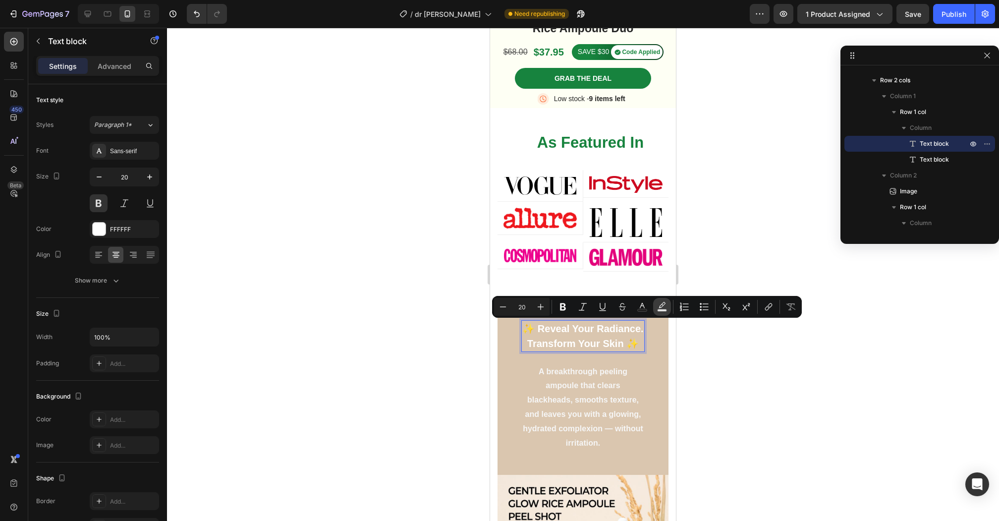
click at [660, 306] on icon "Editor contextual toolbar" at bounding box center [662, 307] width 10 height 10
type input "000000"
type input "77"
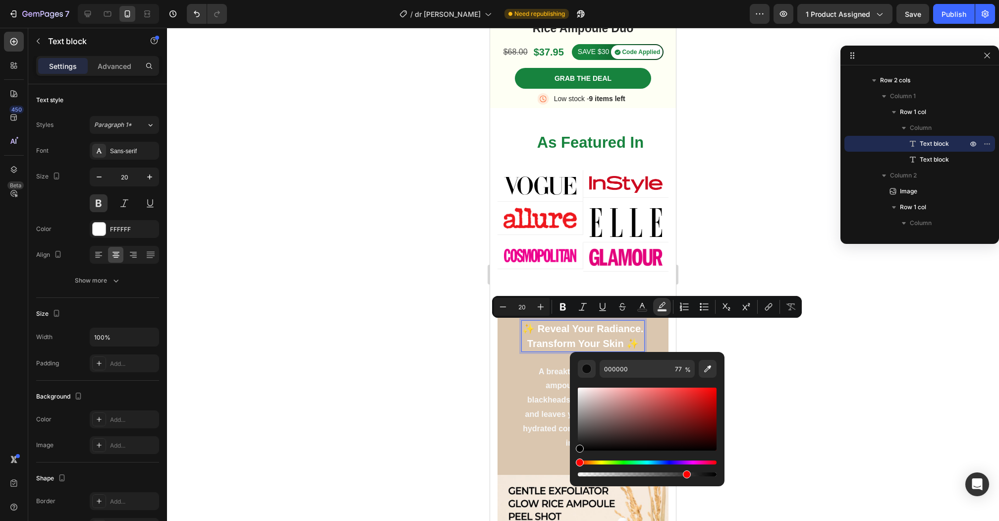
click at [422, 419] on div at bounding box center [583, 274] width 832 height 493
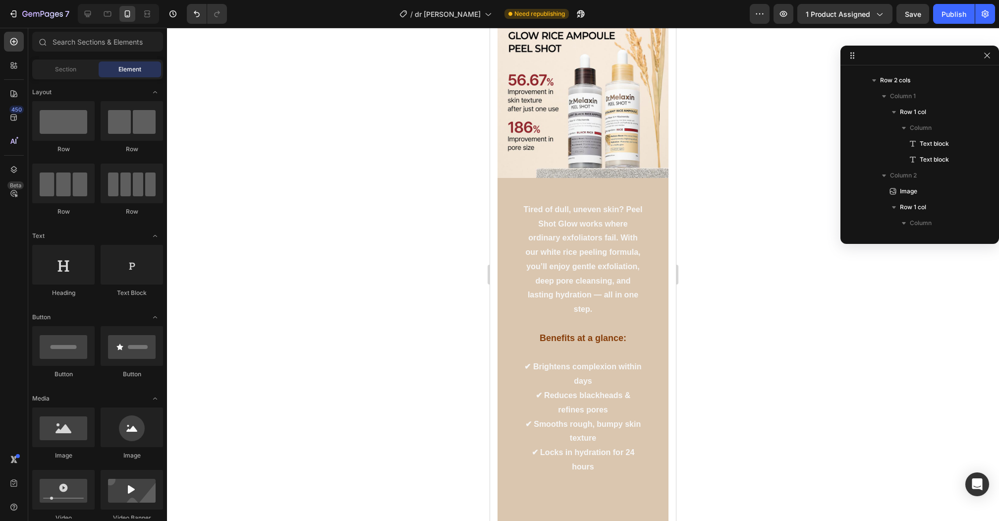
scroll to position [776, 0]
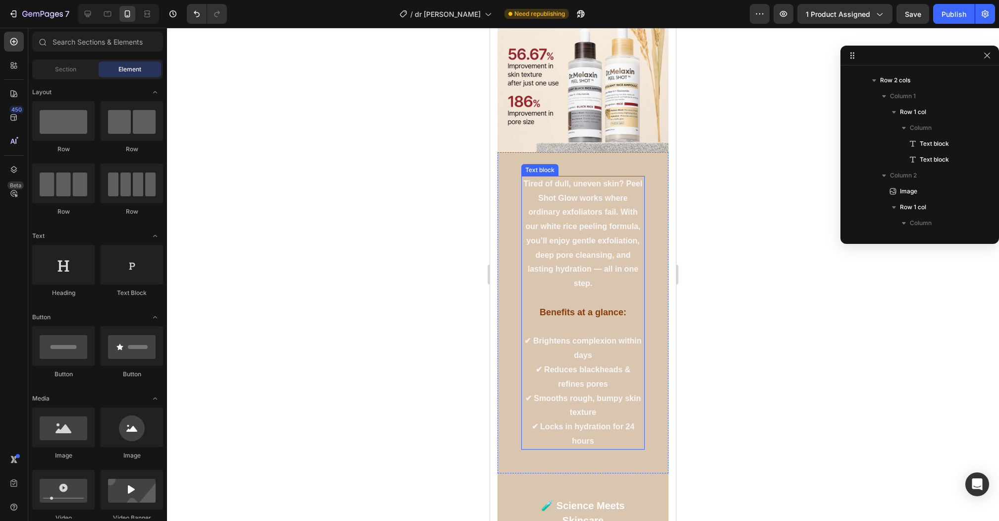
click at [592, 307] on strong "Benefits at a glance:" at bounding box center [583, 312] width 87 height 10
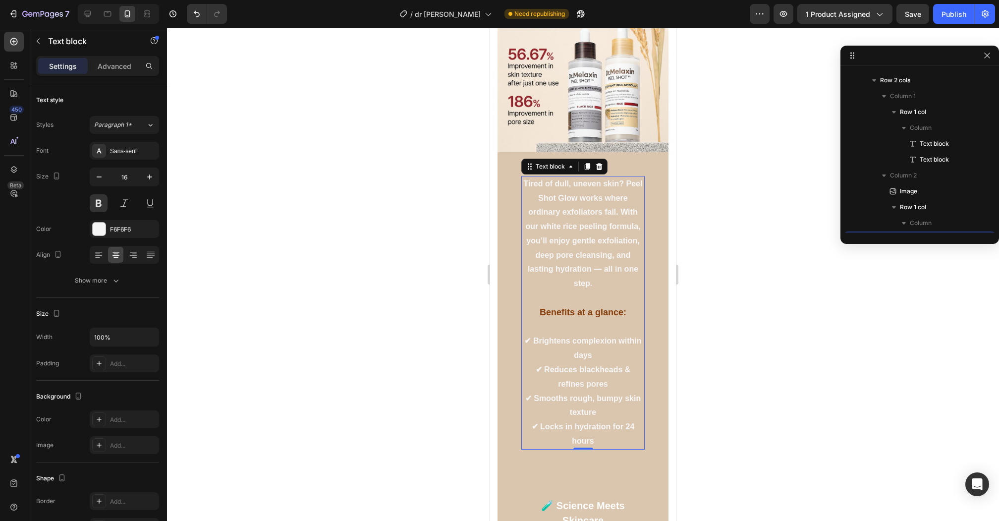
scroll to position [378, 0]
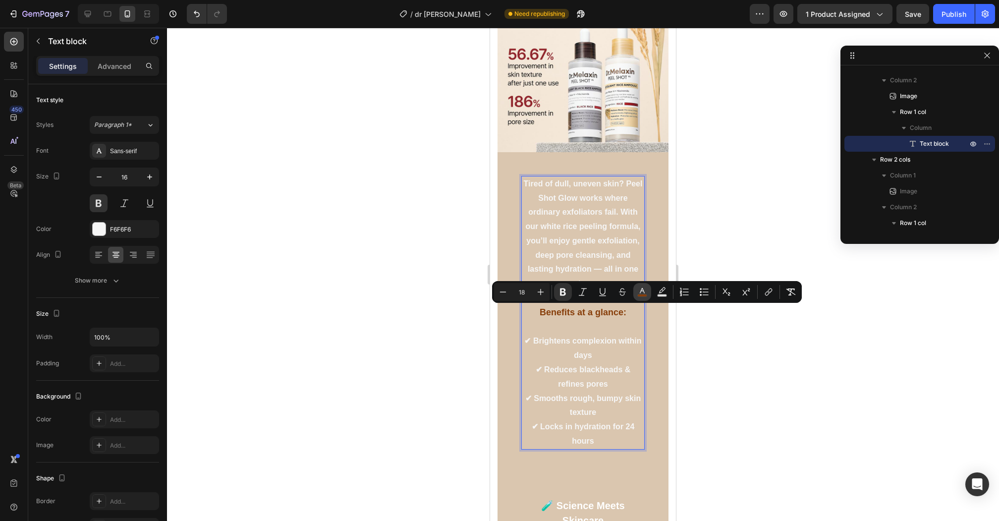
click at [646, 284] on button "color" at bounding box center [642, 292] width 18 height 18
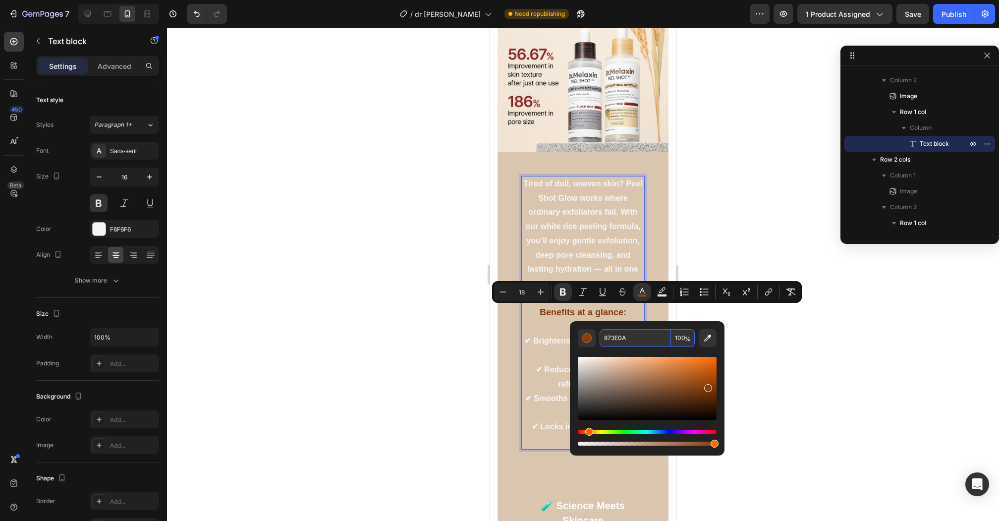
click at [635, 340] on input "873E0A" at bounding box center [635, 338] width 71 height 18
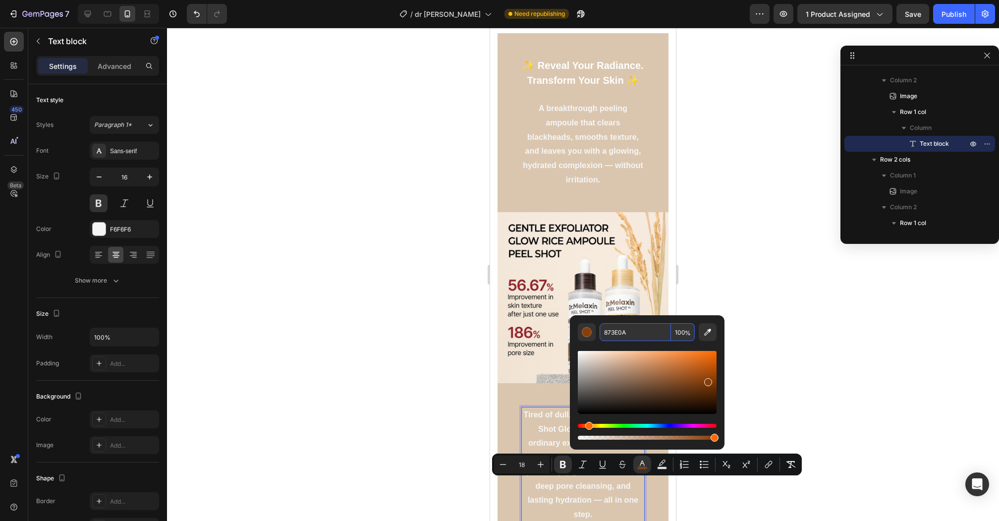
scroll to position [528, 0]
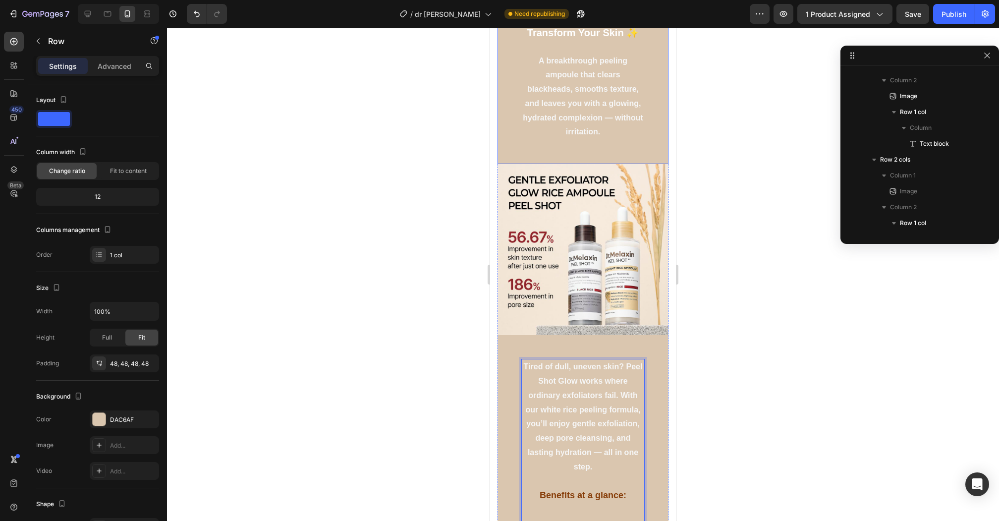
click at [606, 142] on div "✨ Reveal Your Radiance. Transform Your Skin ✨ Text block A breakthrough peeling…" at bounding box center [583, 75] width 171 height 179
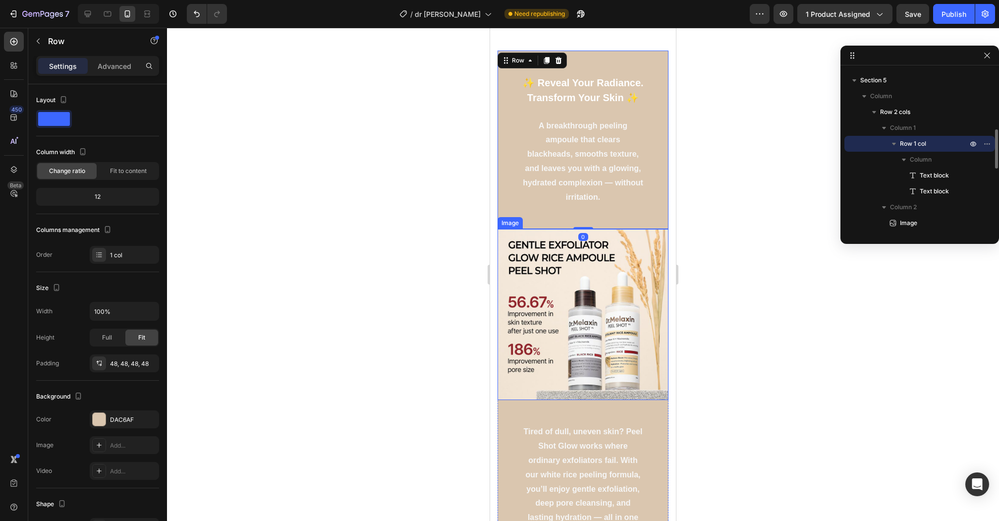
scroll to position [363, 0]
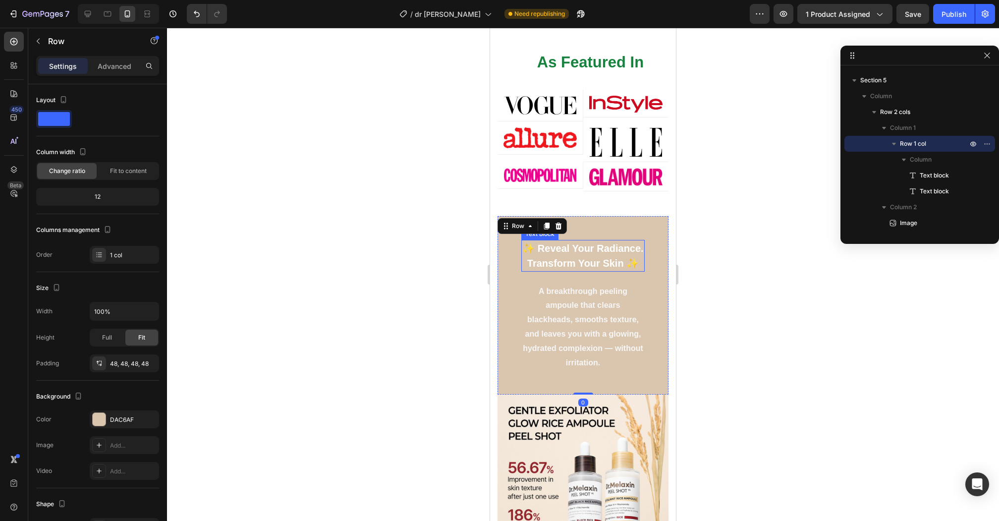
click at [582, 244] on p "✨ Reveal Your Radiance. Transform Your Skin ✨" at bounding box center [582, 256] width 121 height 30
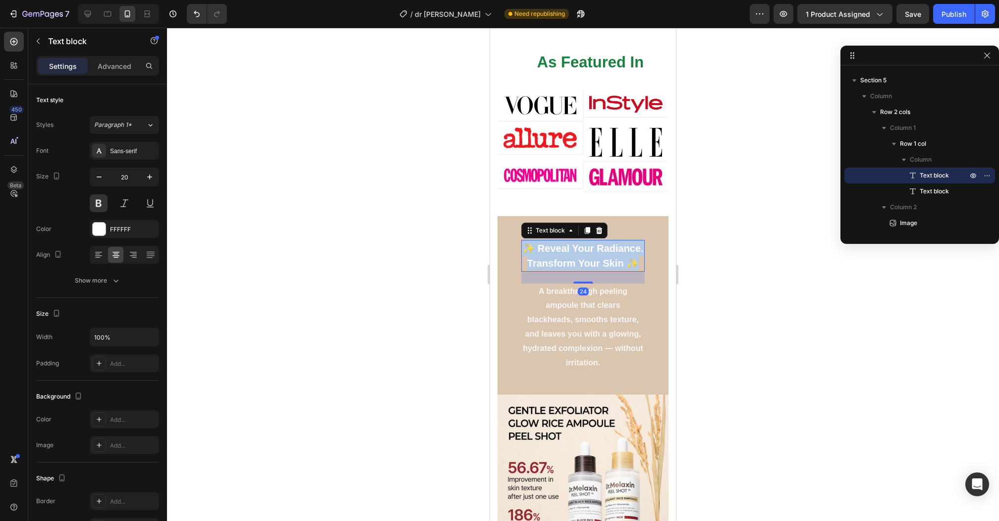
click at [582, 244] on p "✨ Reveal Your Radiance. Transform Your Skin ✨" at bounding box center [582, 256] width 121 height 30
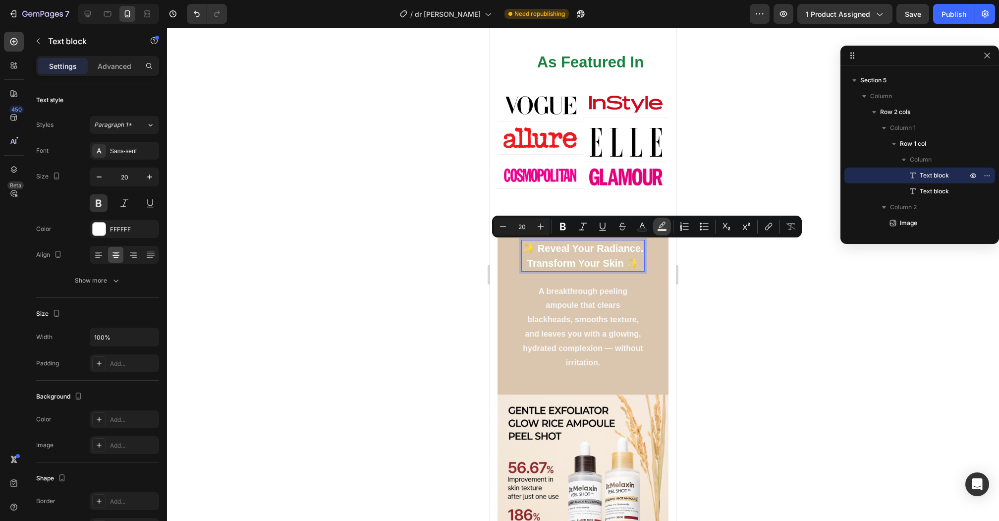
click at [662, 229] on rect "Editor contextual toolbar" at bounding box center [662, 230] width 9 height 2
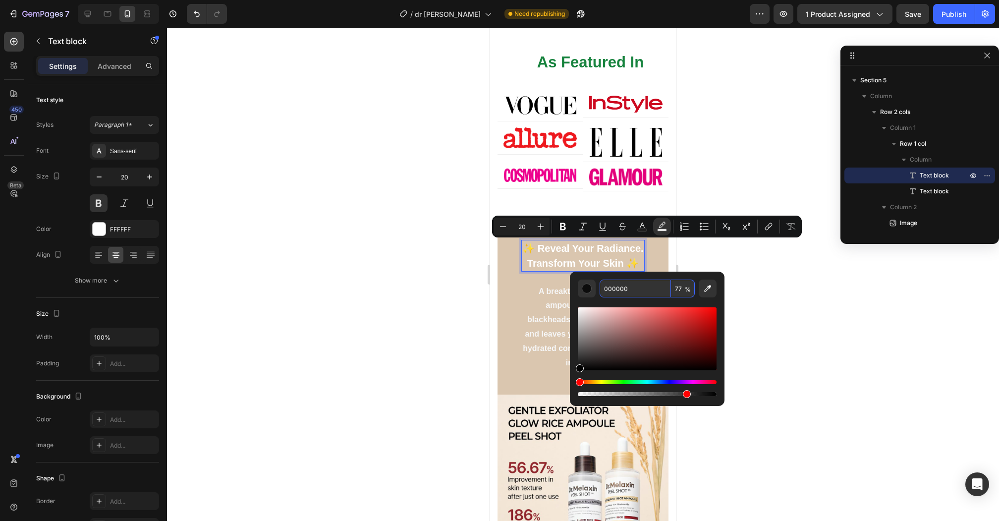
click at [656, 293] on input "000000" at bounding box center [635, 288] width 71 height 18
paste input "873E0A"
type input "873E0A"
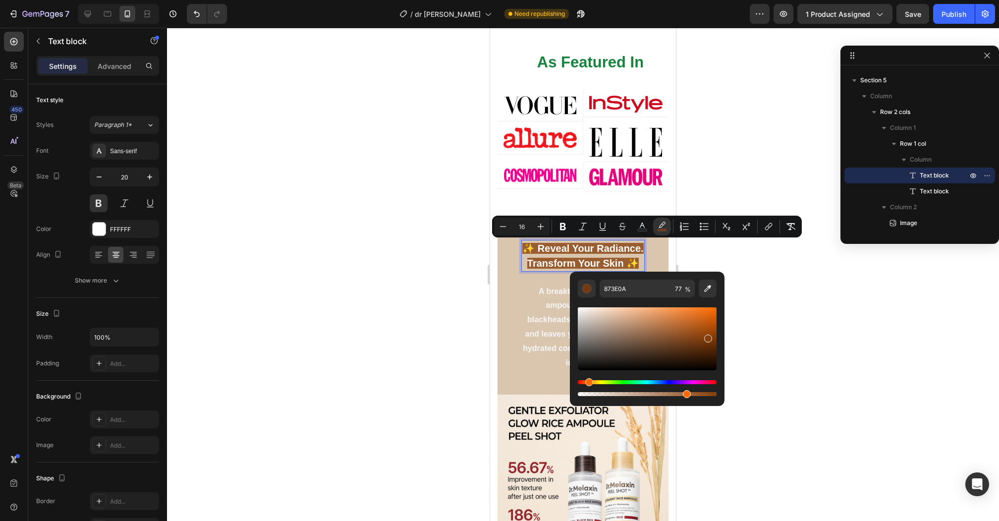
click at [812, 324] on div at bounding box center [583, 274] width 832 height 493
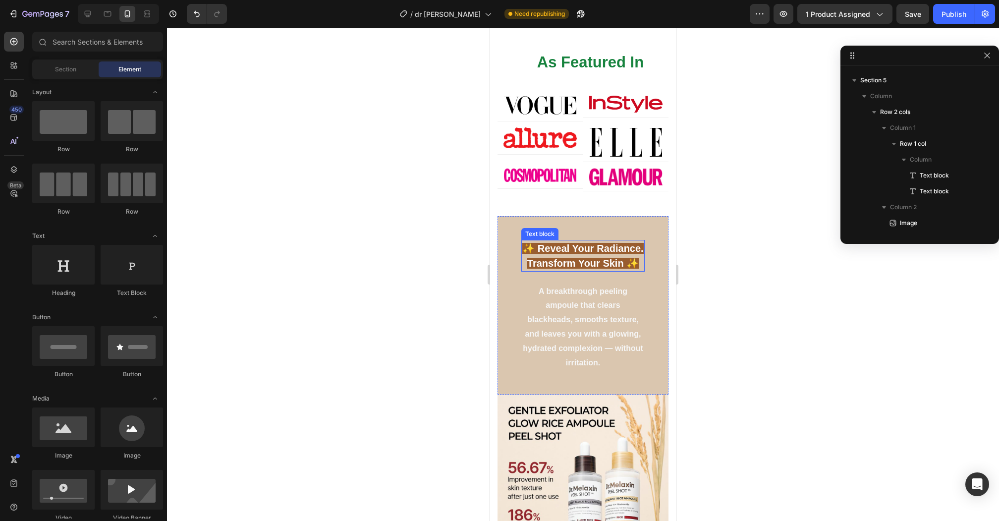
click at [610, 257] on span "✨ Reveal Your Radiance. Transform Your Skin ✨" at bounding box center [582, 256] width 121 height 26
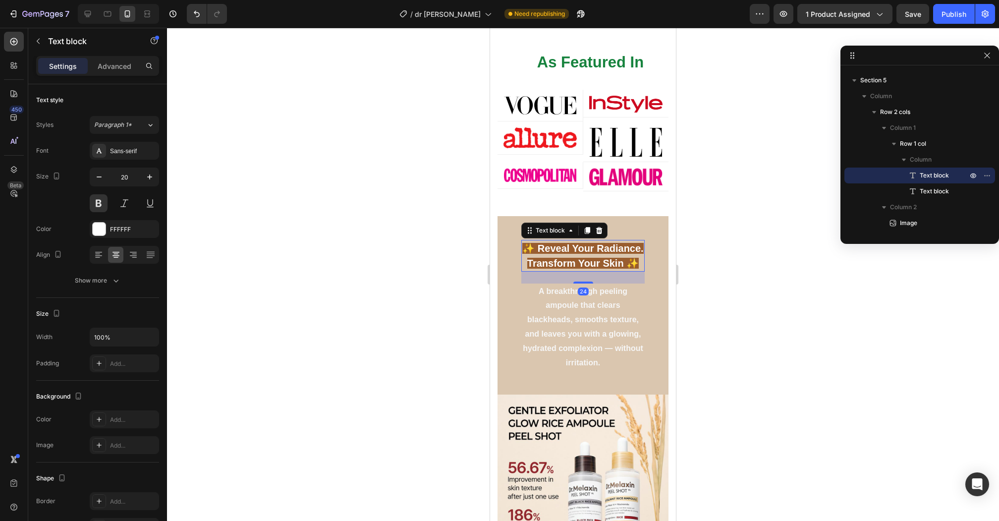
click at [610, 257] on span "✨ Reveal Your Radiance. Transform Your Skin ✨" at bounding box center [582, 256] width 121 height 26
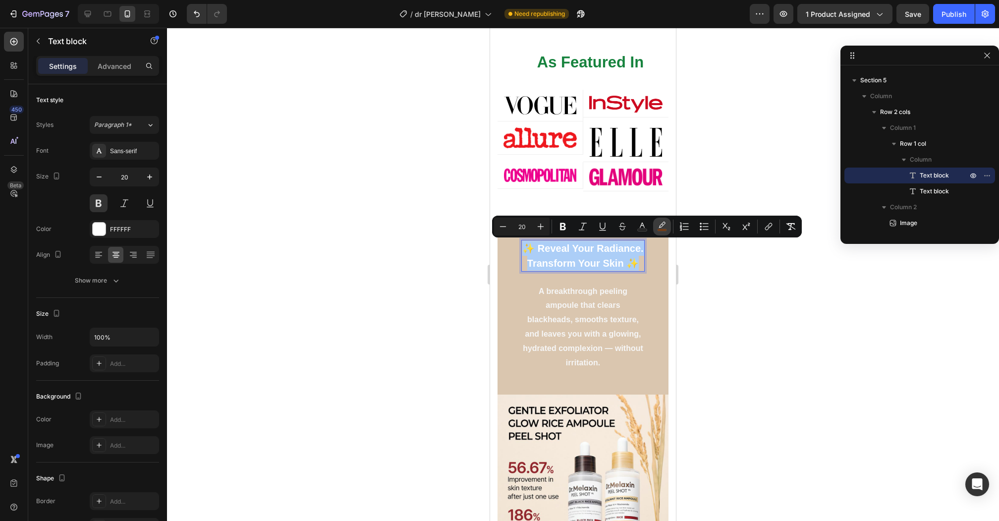
click at [659, 220] on button "color" at bounding box center [662, 227] width 18 height 18
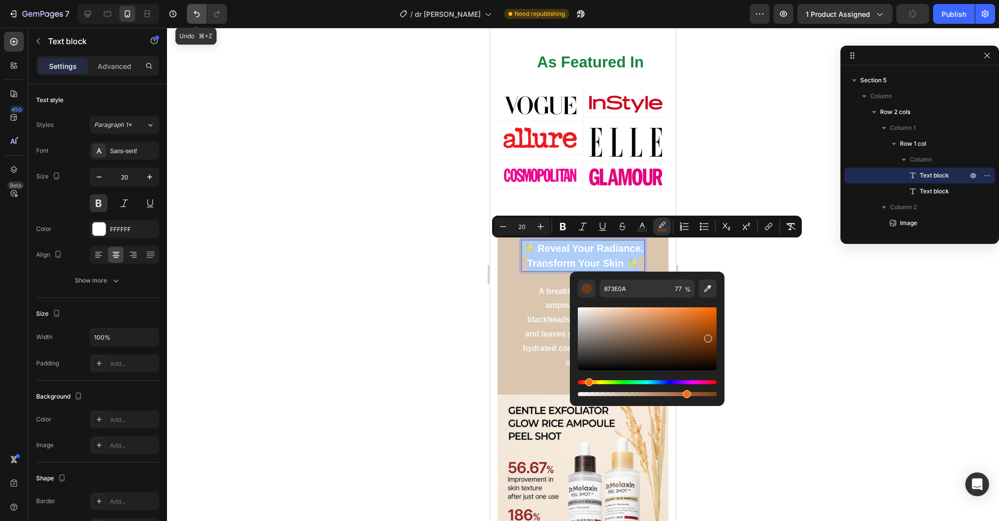
click at [190, 19] on button "Undo/Redo" at bounding box center [197, 14] width 20 height 20
type input "16"
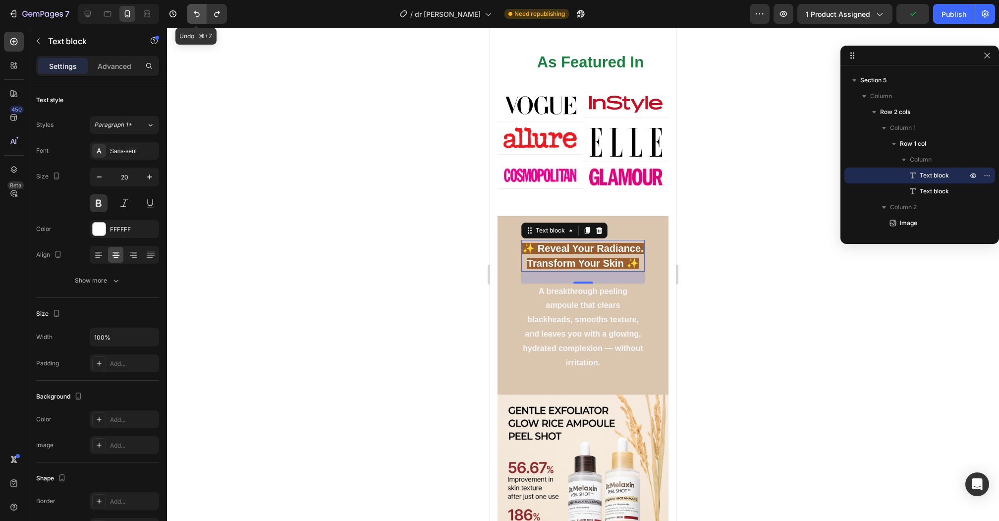
click at [188, 16] on button "Undo/Redo" at bounding box center [197, 14] width 20 height 20
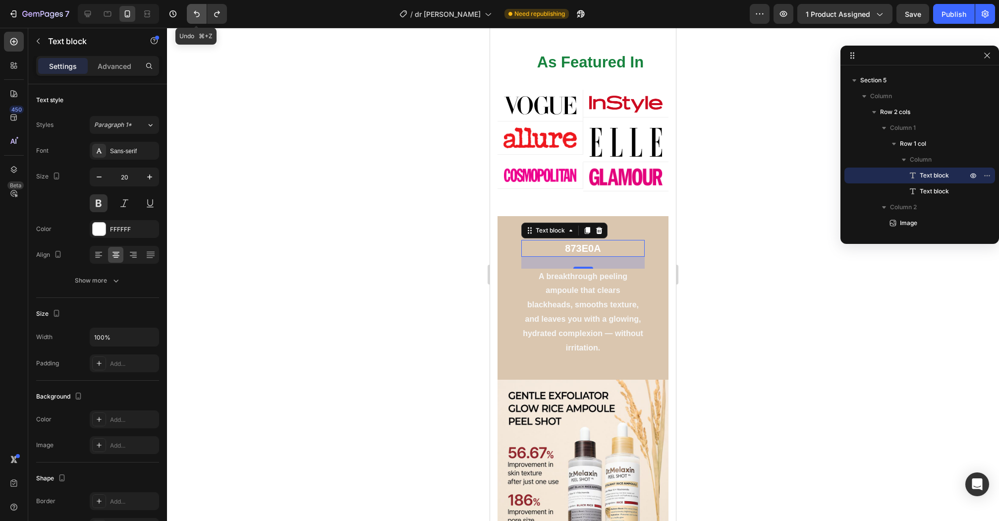
click at [196, 13] on icon "Undo/Redo" at bounding box center [197, 14] width 10 height 10
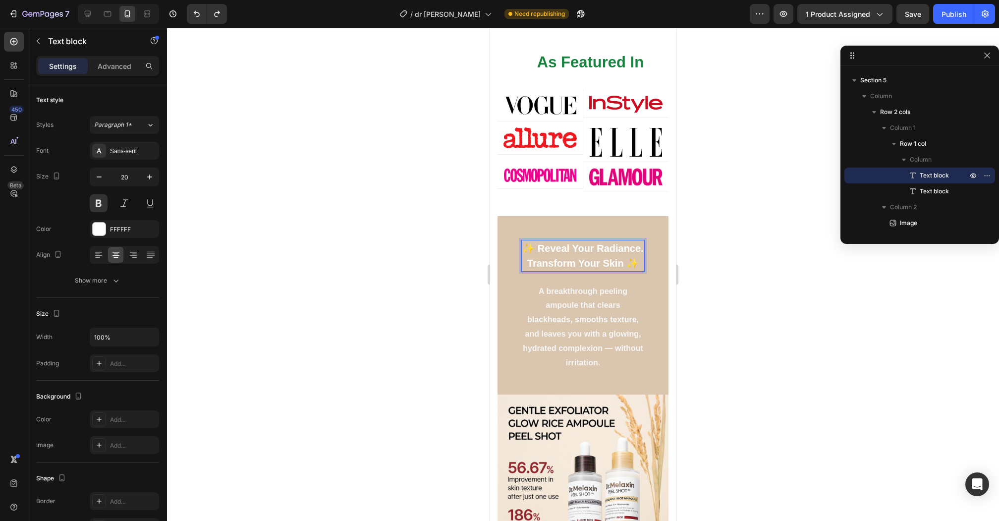
click at [604, 253] on p "✨ Reveal Your Radiance. Transform Your Skin ✨" at bounding box center [582, 256] width 121 height 30
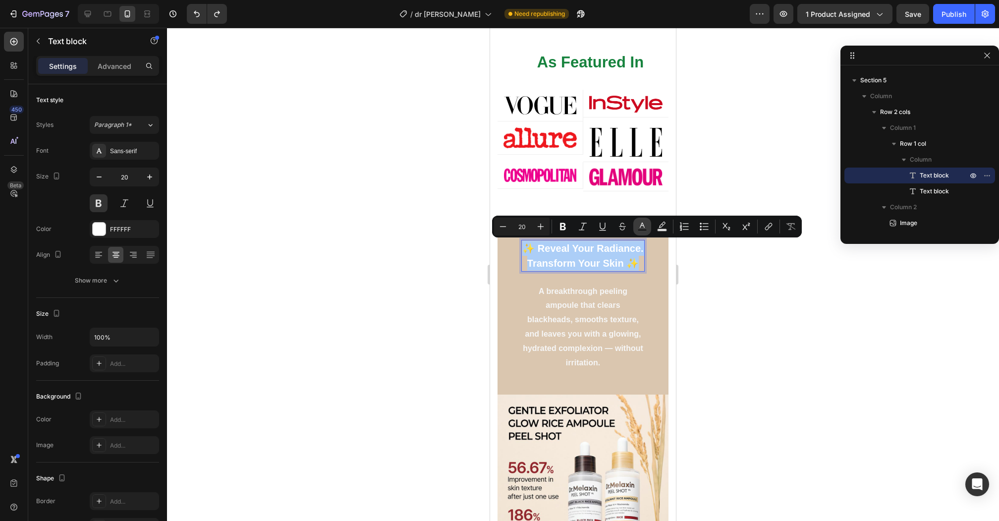
click at [641, 229] on rect "Editor contextual toolbar" at bounding box center [642, 230] width 9 height 2
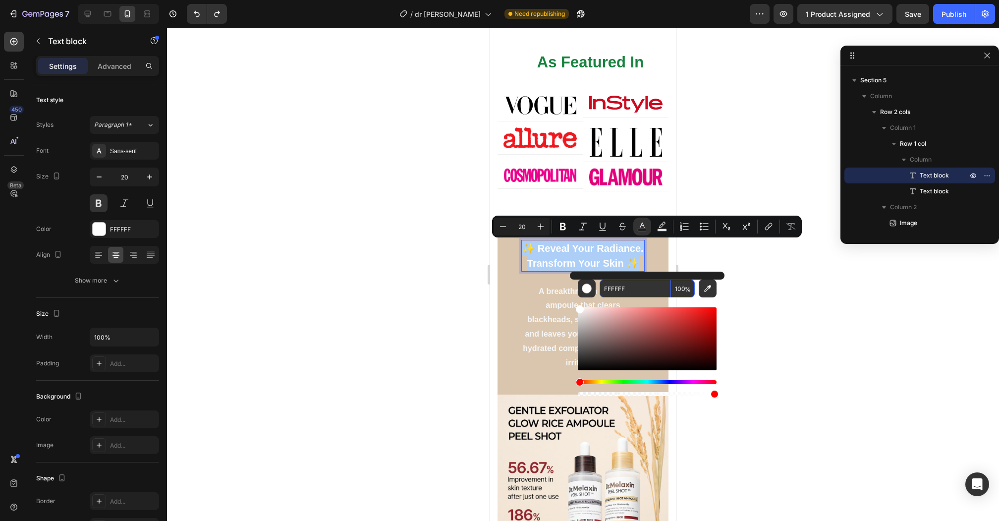
click at [650, 288] on input "FFFFFF" at bounding box center [635, 288] width 71 height 18
paste input "873E0A"
type input "FFFFFF"
drag, startPoint x: 409, startPoint y: 323, endPoint x: 7, endPoint y: 300, distance: 402.5
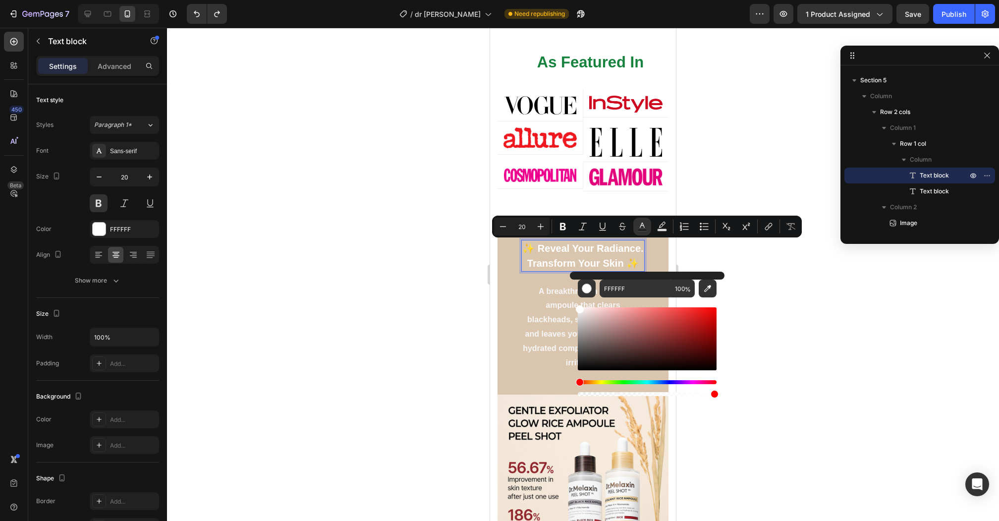
click at [409, 323] on div at bounding box center [583, 274] width 832 height 493
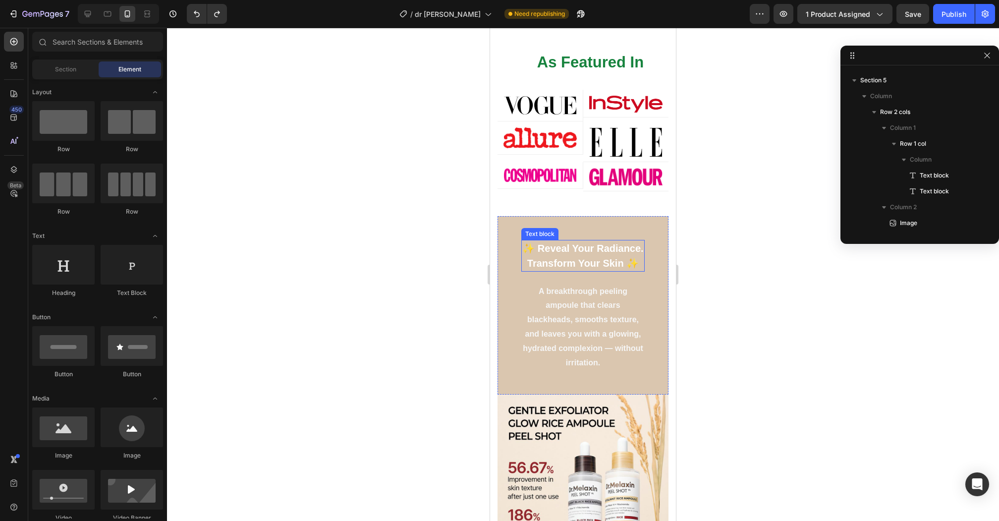
click at [540, 258] on span "✨ Reveal Your Radiance. Transform Your Skin ✨" at bounding box center [582, 256] width 121 height 26
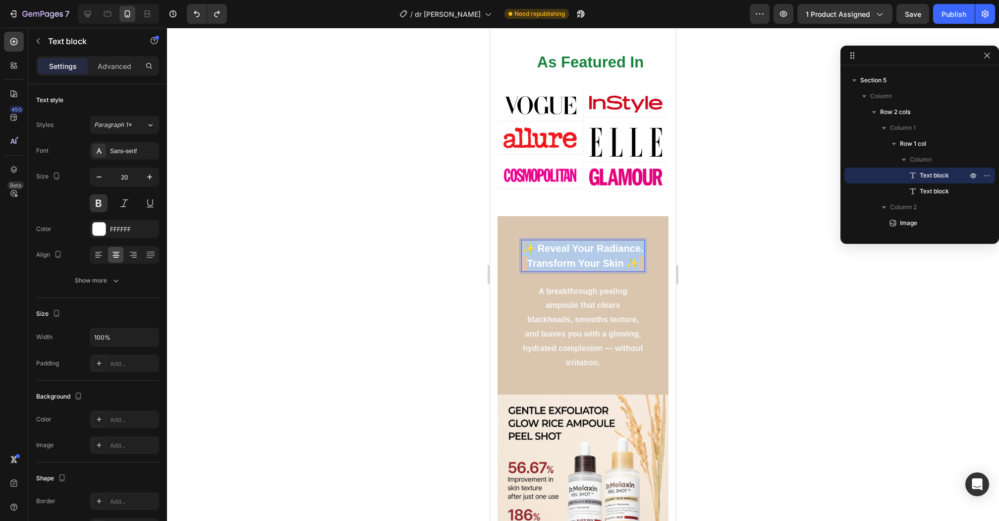
click at [540, 258] on span "✨ Reveal Your Radiance. Transform Your Skin ✨" at bounding box center [582, 256] width 121 height 26
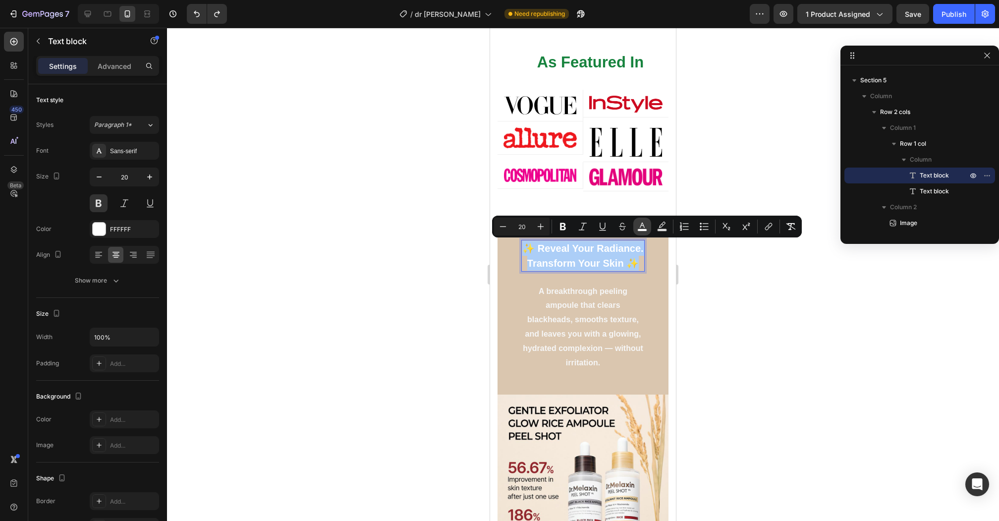
click at [640, 226] on icon "Editor contextual toolbar" at bounding box center [642, 227] width 10 height 10
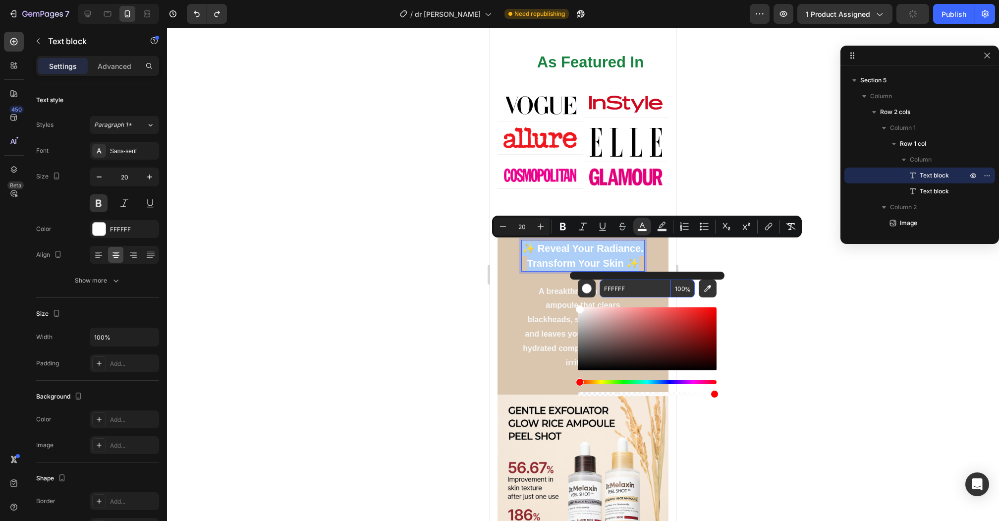
click at [653, 289] on input "FFFFFF" at bounding box center [635, 288] width 71 height 18
paste input "873E0A"
type input "873E0A"
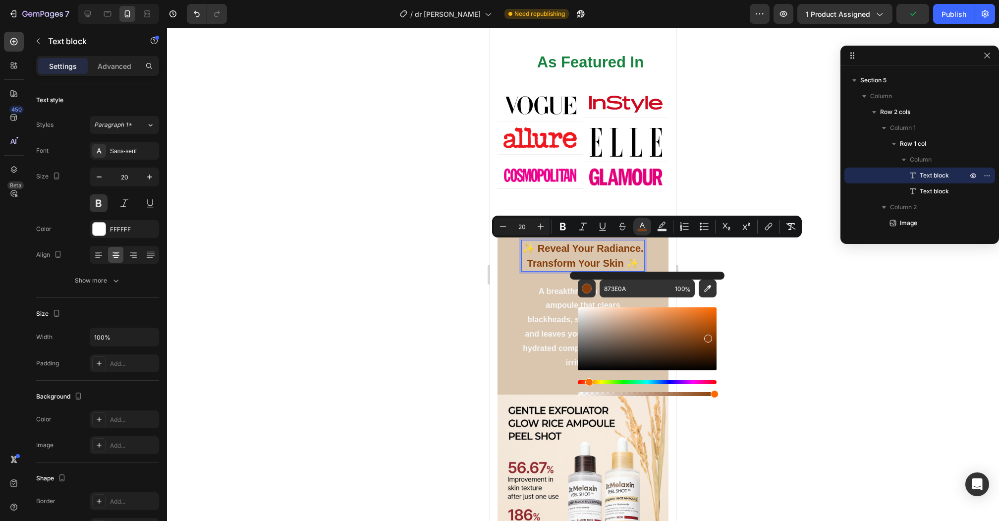
drag, startPoint x: 400, startPoint y: 337, endPoint x: 15, endPoint y: 302, distance: 386.1
click at [400, 337] on div at bounding box center [583, 274] width 832 height 493
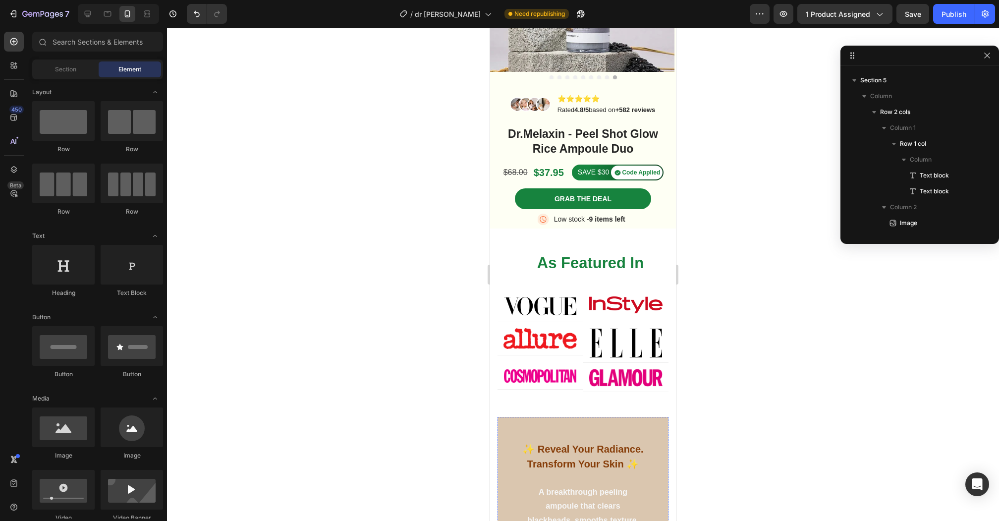
scroll to position [634, 0]
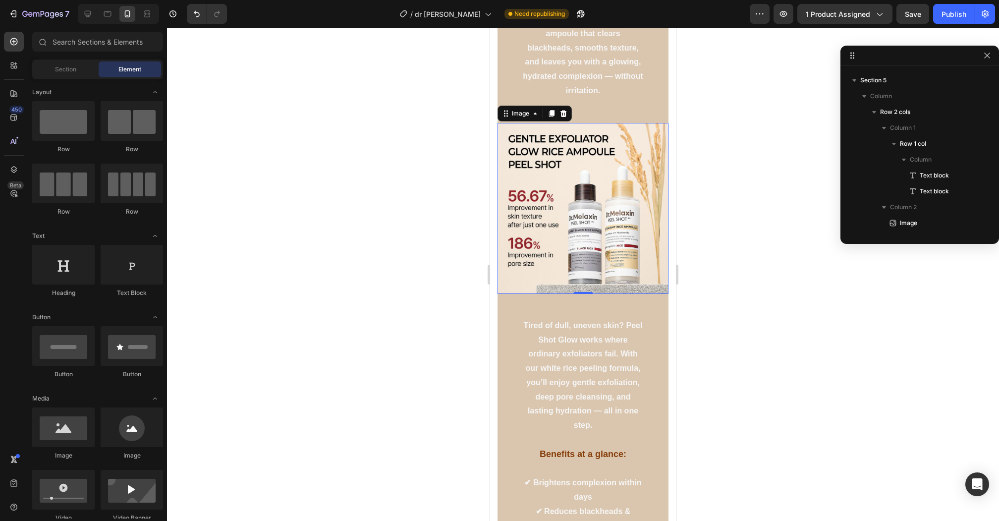
click at [579, 221] on img at bounding box center [583, 208] width 171 height 171
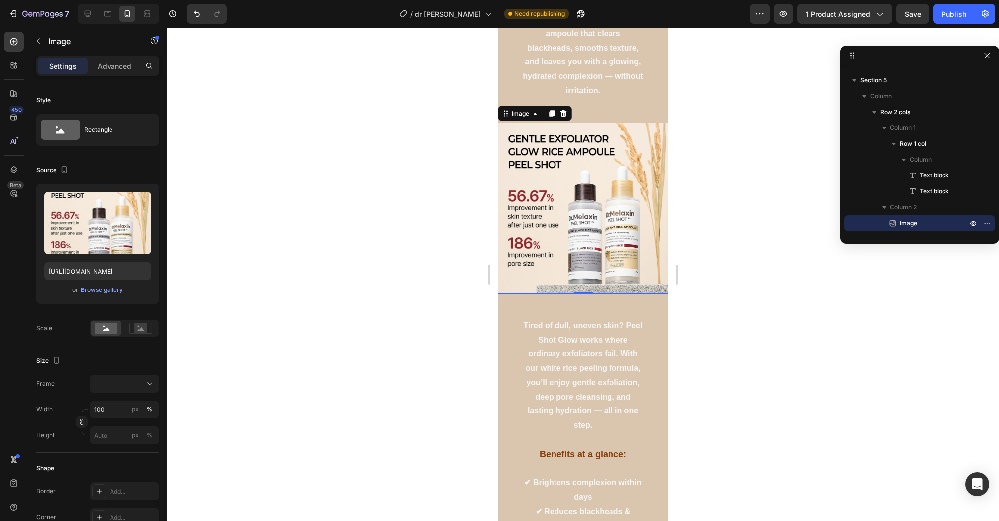
click at [789, 245] on div at bounding box center [583, 274] width 832 height 493
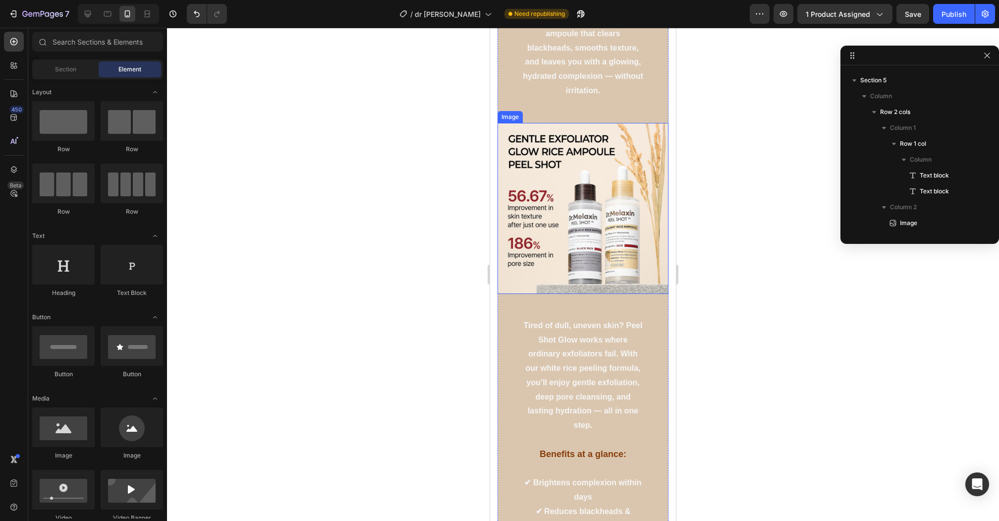
click at [545, 239] on img at bounding box center [583, 208] width 171 height 171
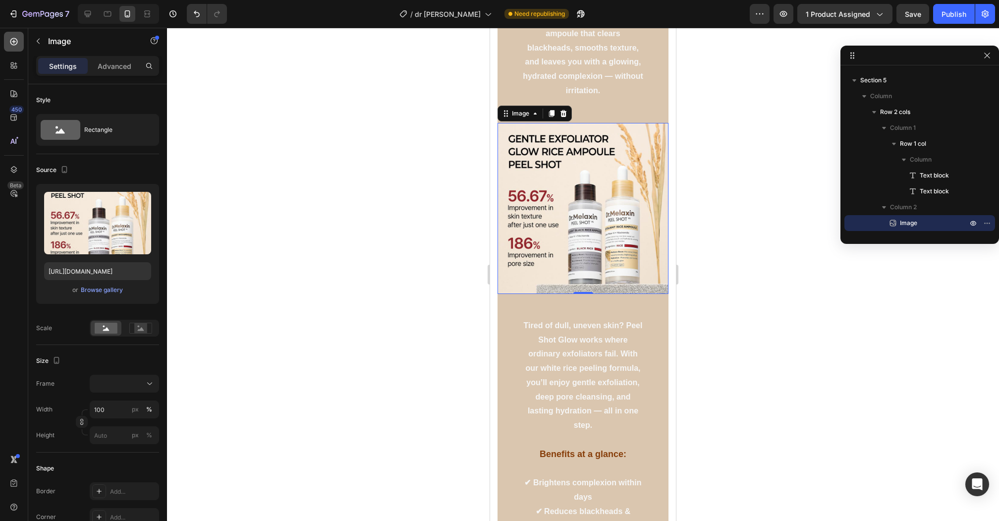
click at [14, 41] on icon at bounding box center [13, 41] width 7 height 7
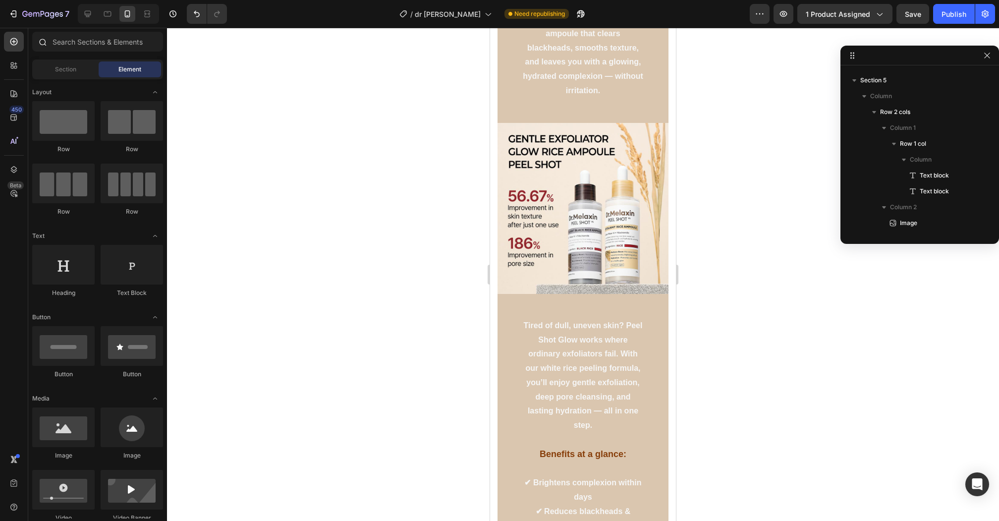
click at [81, 55] on div at bounding box center [97, 44] width 139 height 24
click at [95, 43] on input "text" at bounding box center [97, 42] width 131 height 20
click at [90, 46] on input "text" at bounding box center [97, 42] width 131 height 20
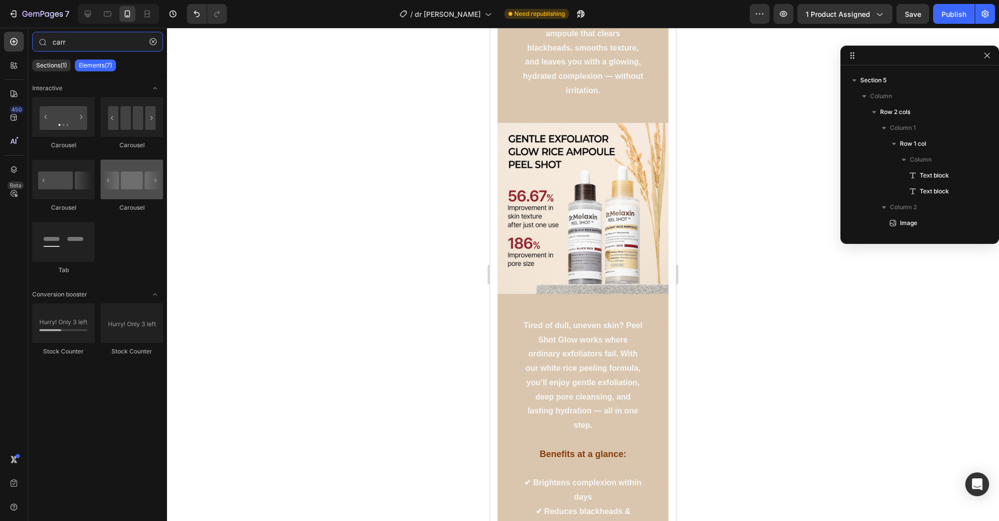
type input "carr"
drag, startPoint x: 613, startPoint y: 222, endPoint x: 604, endPoint y: 111, distance: 111.9
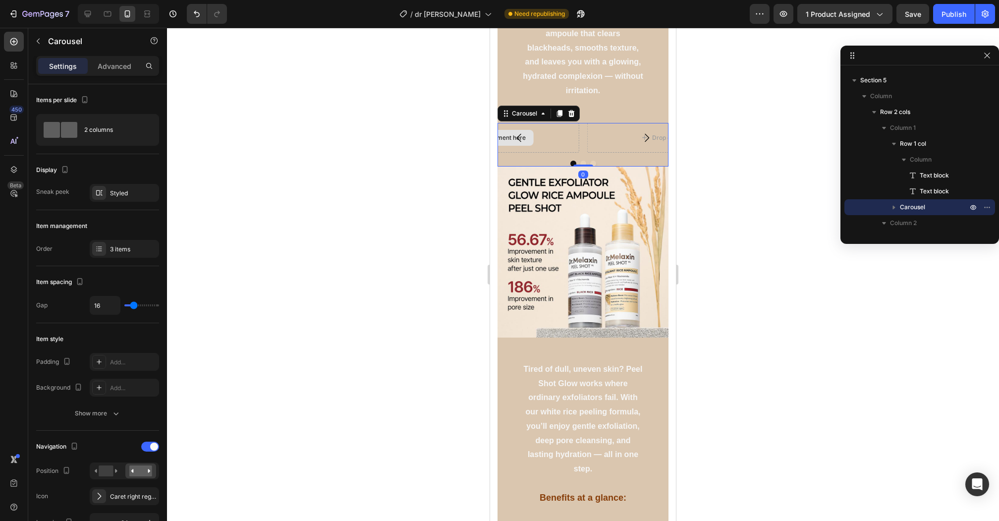
click at [557, 143] on div "Drop element here" at bounding box center [493, 138] width 171 height 30
click at [542, 137] on div "Drop element here" at bounding box center [493, 138] width 171 height 30
click at [536, 137] on div "Drop element here" at bounding box center [493, 138] width 171 height 30
click at [532, 137] on button "Carousel Back Arrow" at bounding box center [519, 138] width 28 height 28
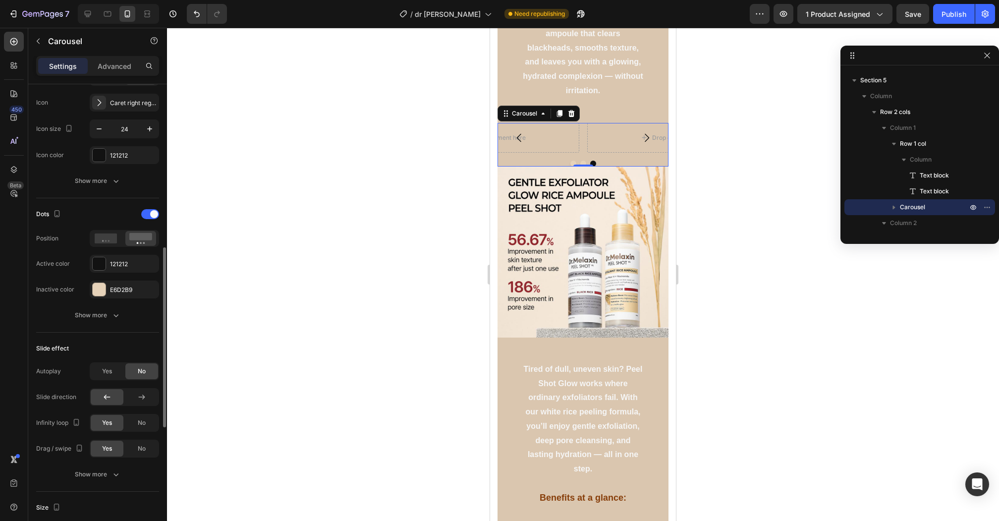
scroll to position [403, 0]
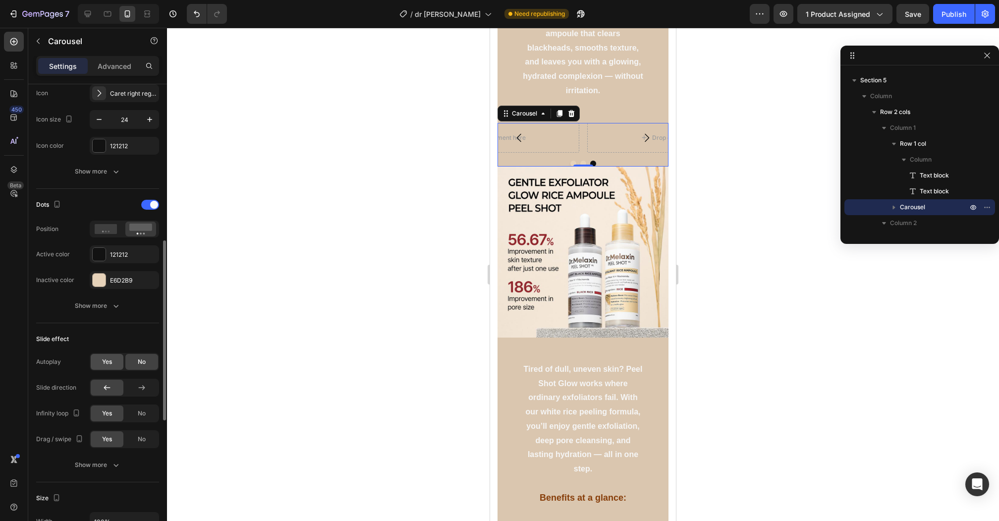
click at [102, 357] on span "Yes" at bounding box center [107, 361] width 10 height 9
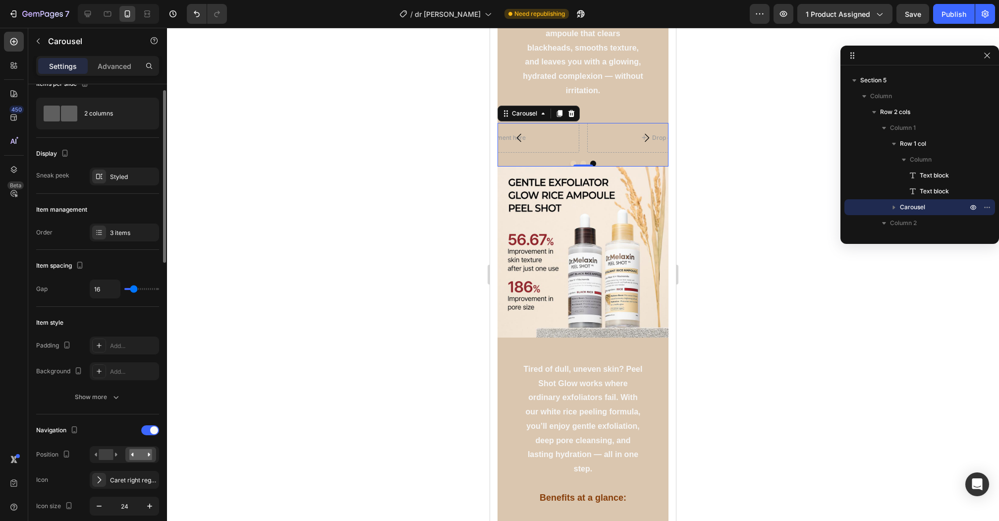
scroll to position [76, 0]
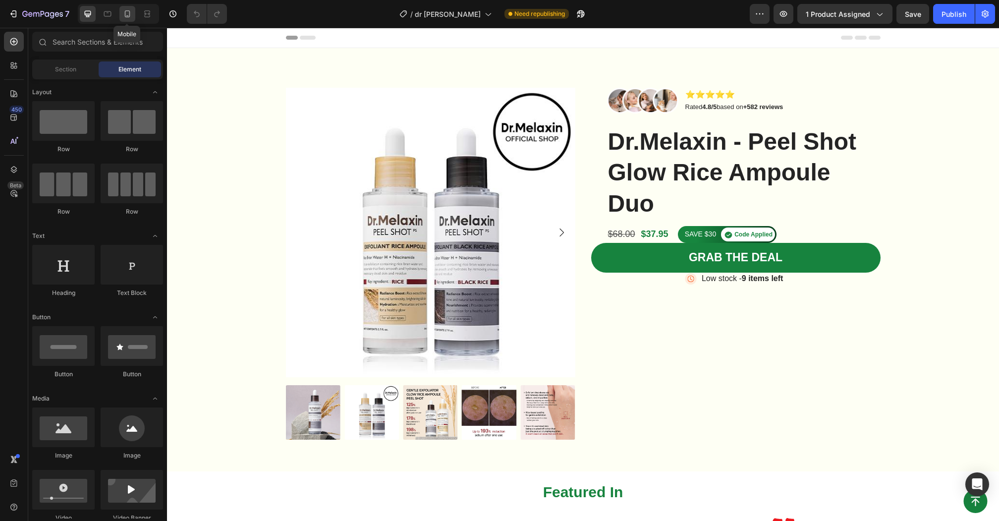
click at [126, 18] on icon at bounding box center [127, 14] width 10 height 10
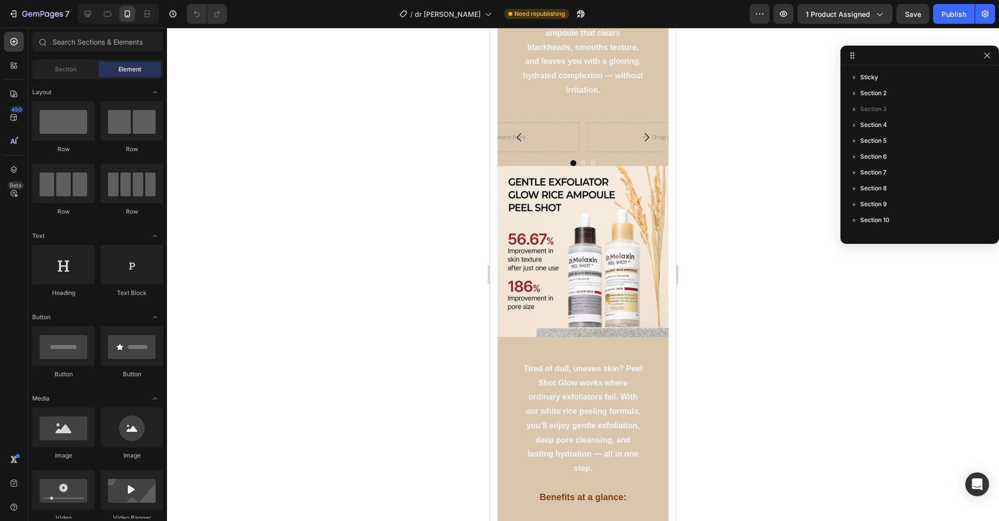
scroll to position [576, 0]
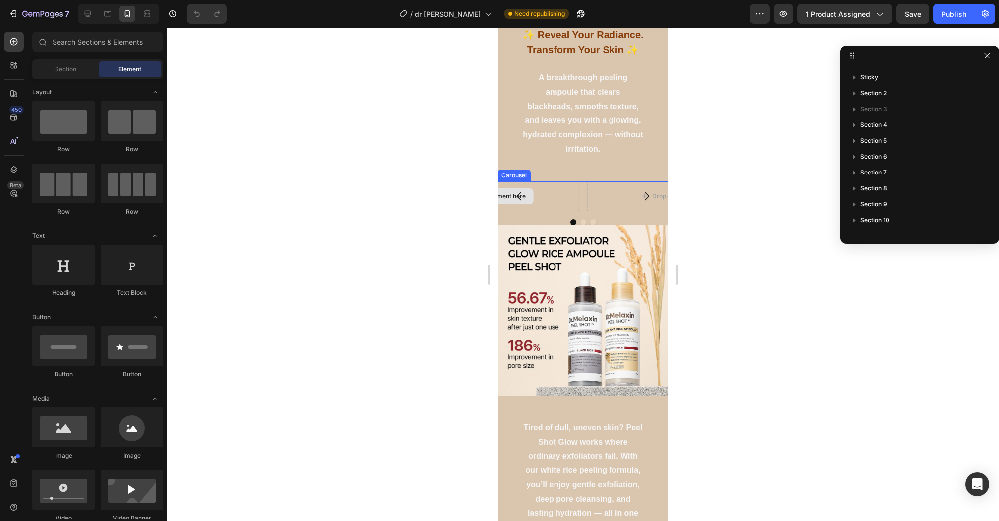
click at [540, 195] on div "Drop element here" at bounding box center [493, 196] width 171 height 30
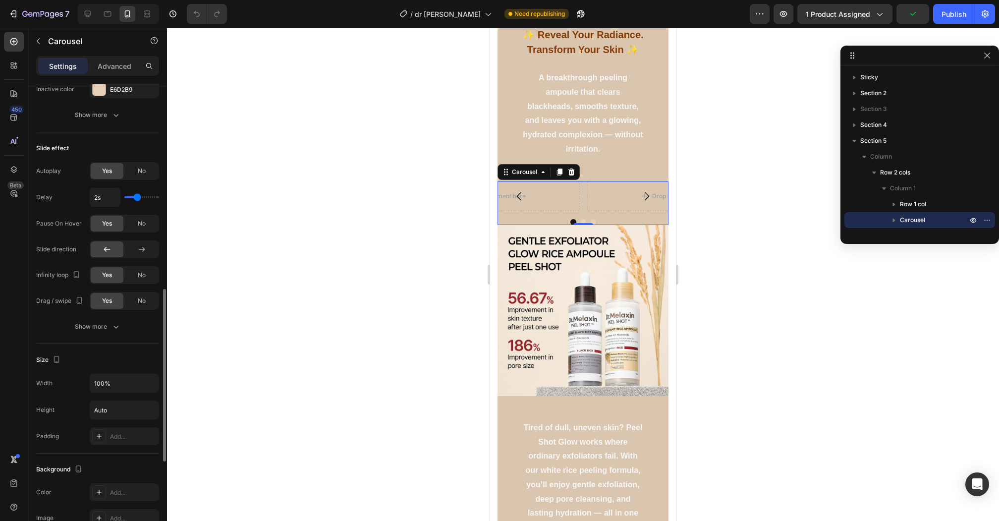
scroll to position [599, 0]
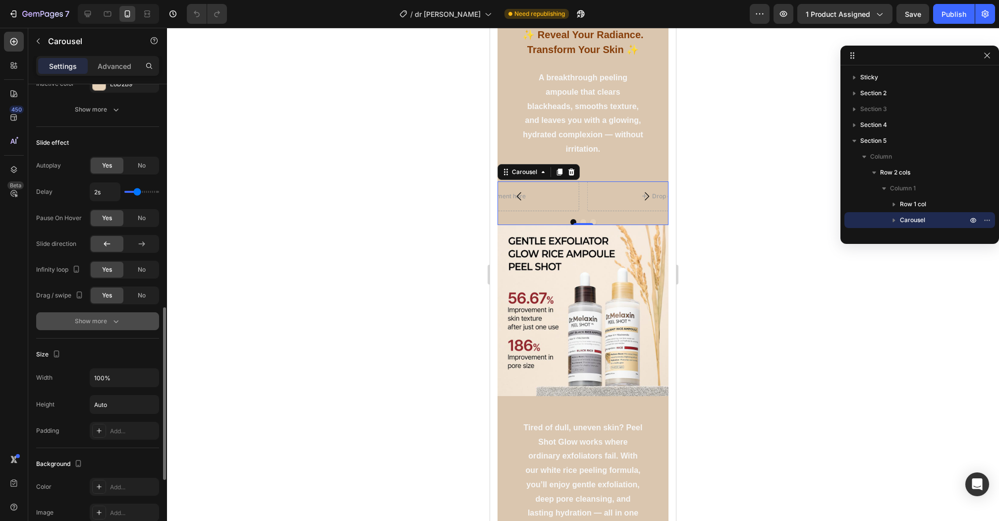
click at [121, 317] on button "Show more" at bounding box center [97, 321] width 123 height 18
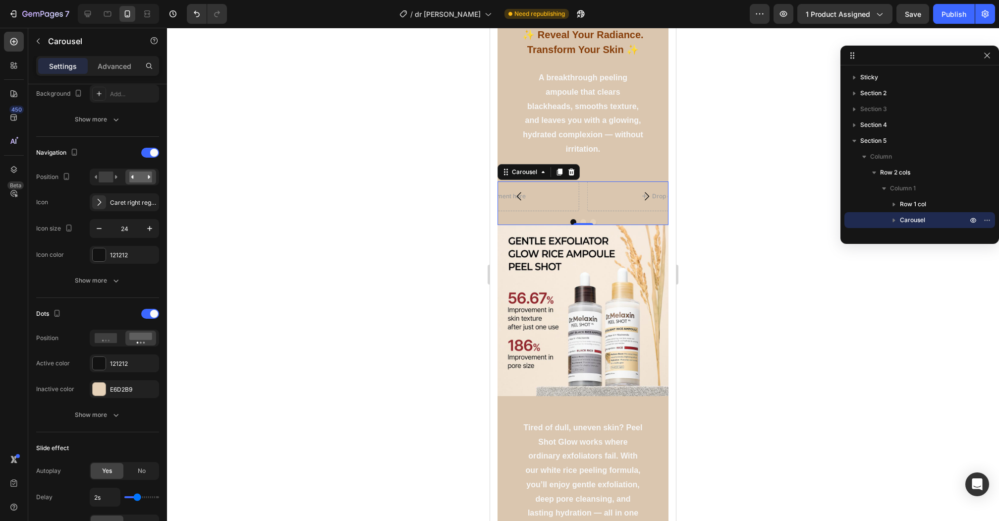
scroll to position [0, 0]
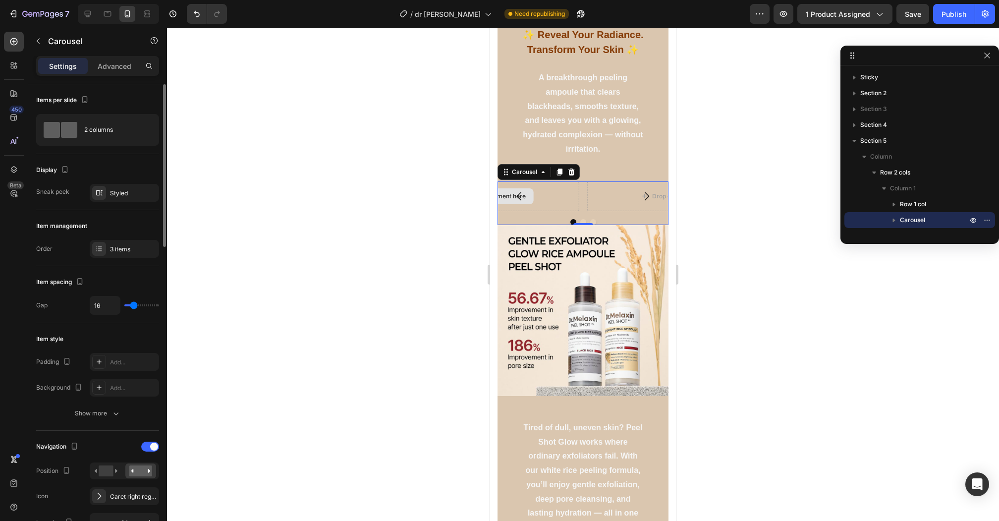
click at [533, 195] on div "Drop element here" at bounding box center [493, 196] width 171 height 30
click at [531, 199] on button "Carousel Back Arrow" at bounding box center [519, 196] width 28 height 28
click at [127, 133] on div "2 columns" at bounding box center [114, 129] width 60 height 23
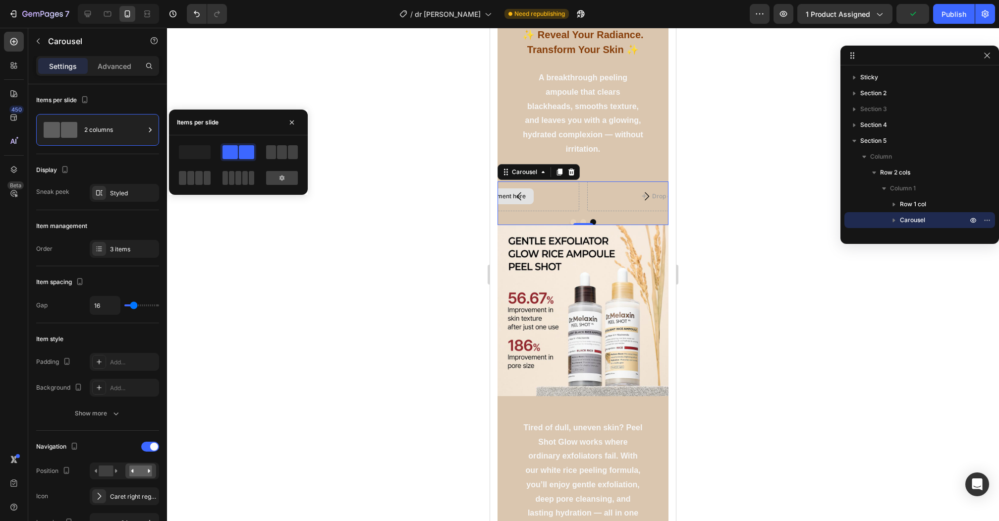
click at [546, 189] on div "Drop element here" at bounding box center [493, 196] width 171 height 30
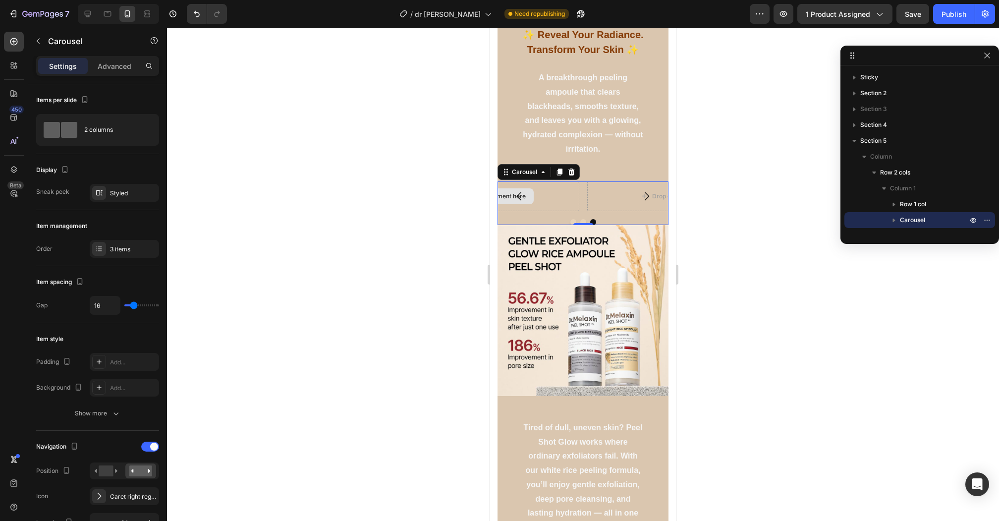
click at [552, 194] on div "Drop element here" at bounding box center [493, 196] width 171 height 30
click at [114, 58] on div "Advanced" at bounding box center [115, 66] width 50 height 16
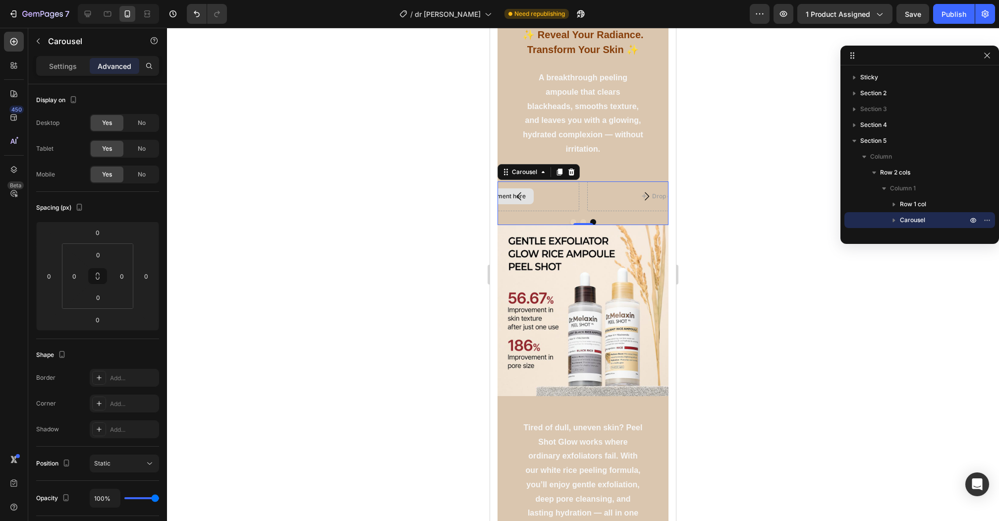
click at [555, 193] on div "Drop element here Drop element here Drop element here" at bounding box center [583, 196] width 171 height 30
click at [534, 197] on div "Drop element here" at bounding box center [493, 196] width 171 height 30
click at [41, 40] on icon "button" at bounding box center [38, 41] width 8 height 8
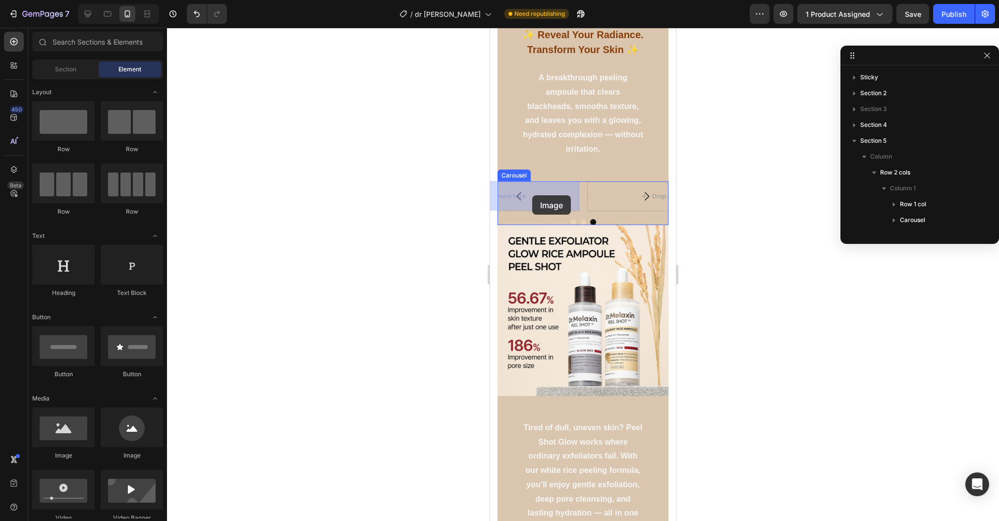
drag, startPoint x: 554, startPoint y: 467, endPoint x: 532, endPoint y: 195, distance: 273.0
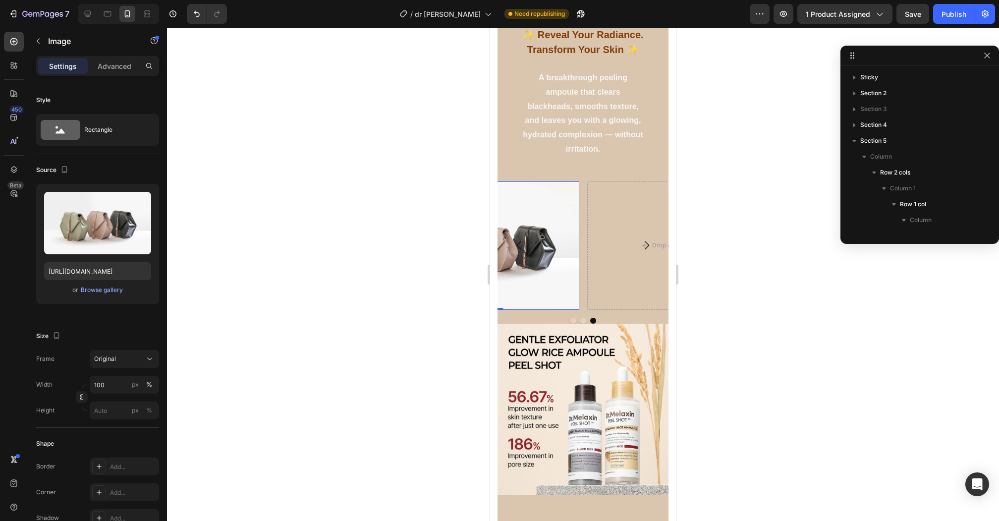
scroll to position [171, 0]
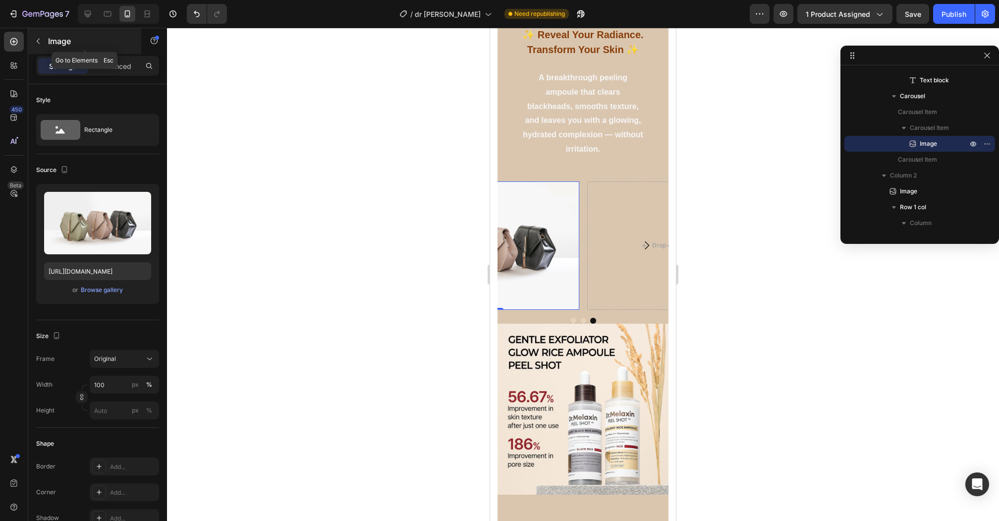
click at [49, 37] on p "Image" at bounding box center [90, 41] width 84 height 12
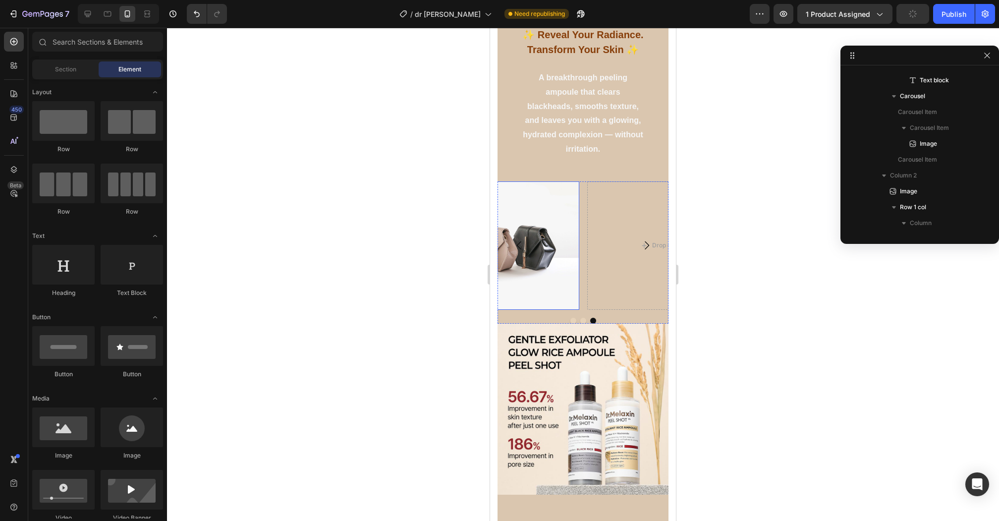
click at [531, 195] on img at bounding box center [493, 245] width 171 height 128
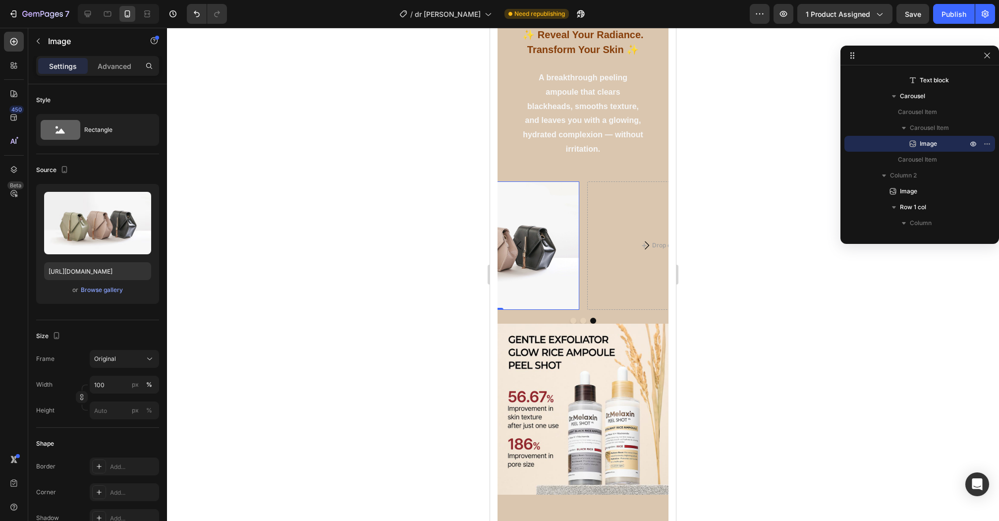
click at [522, 233] on button "Carousel Back Arrow" at bounding box center [519, 245] width 28 height 28
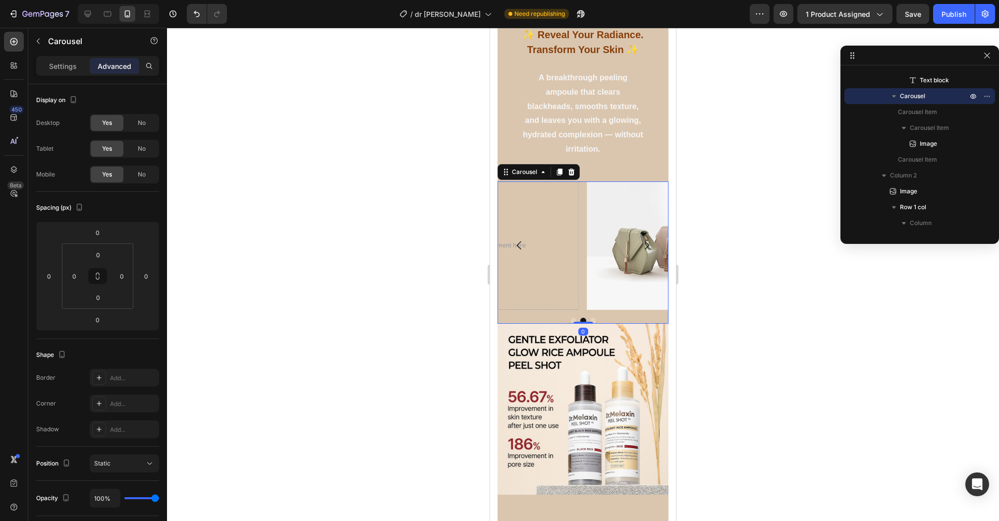
click at [656, 247] on button "Carousel Next Arrow" at bounding box center [647, 245] width 28 height 28
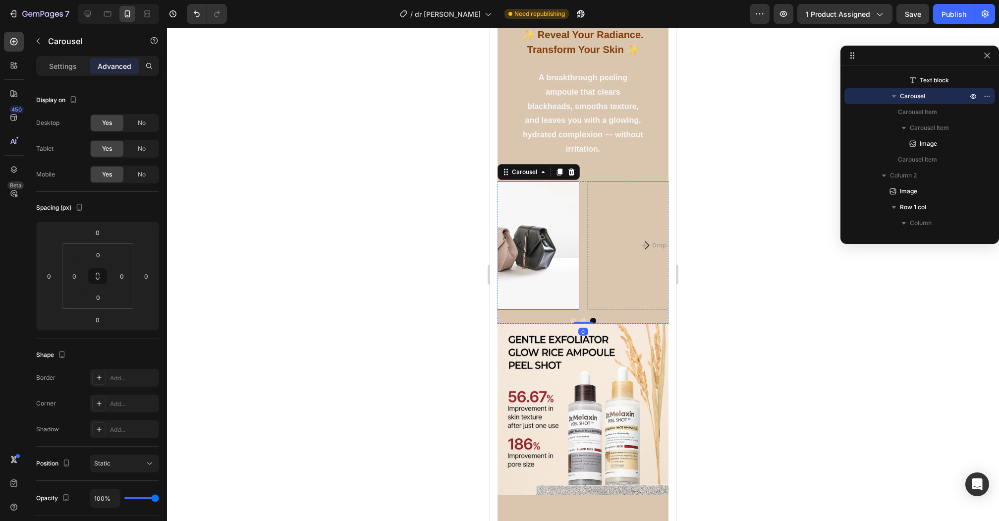
click at [524, 207] on img at bounding box center [493, 245] width 171 height 128
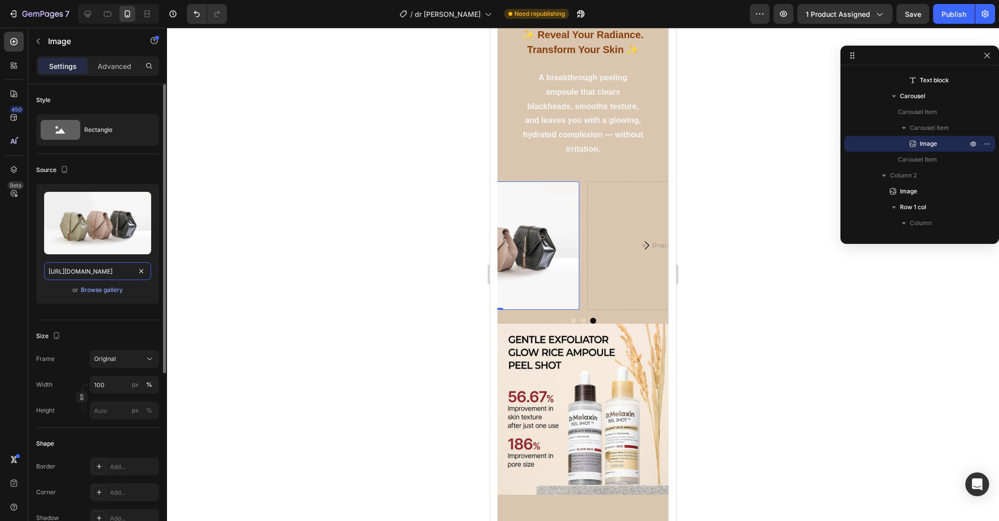
click at [111, 267] on input "https://cdn.shopify.com/s/files/1/2005/9307/files/image_demo.jpg" at bounding box center [97, 271] width 107 height 18
paste input "0634/4192/8243/files/B3-wbp_20c78ebd-8544-4c82-86a3-1c464a082099.jpg?v=17528543…"
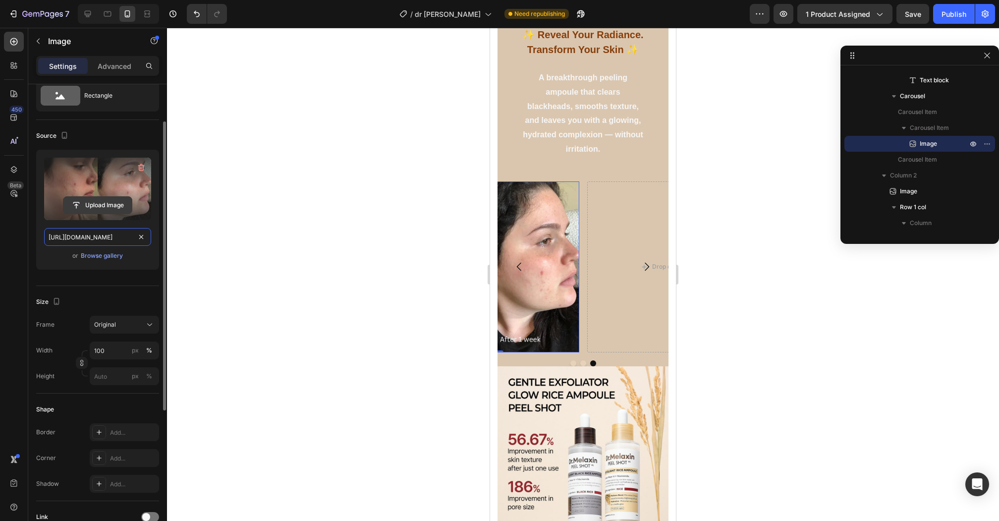
scroll to position [56, 0]
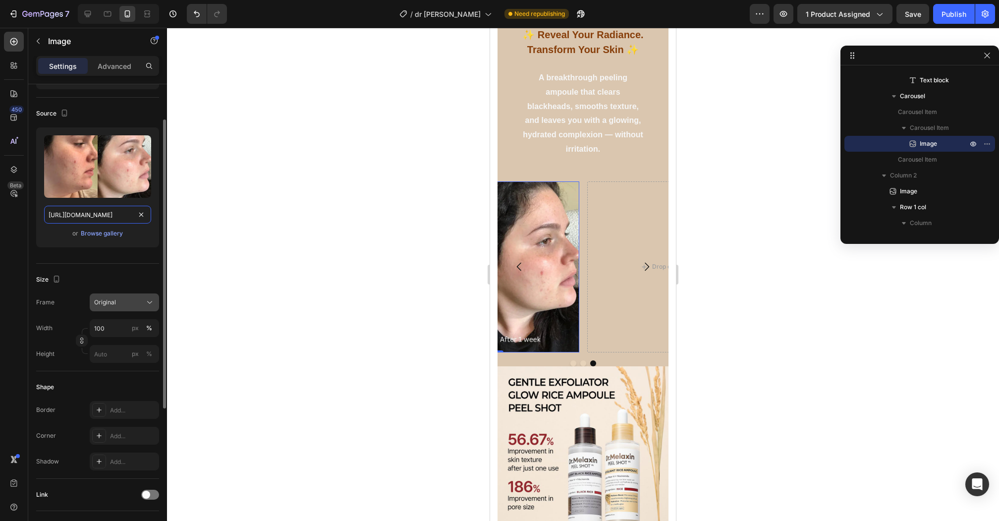
type input "https://cdn.shopify.com/s/files/1/0634/4192/8243/files/B3-wbp_20c78ebd-8544-4c8…"
click at [139, 298] on div "Original" at bounding box center [118, 302] width 49 height 9
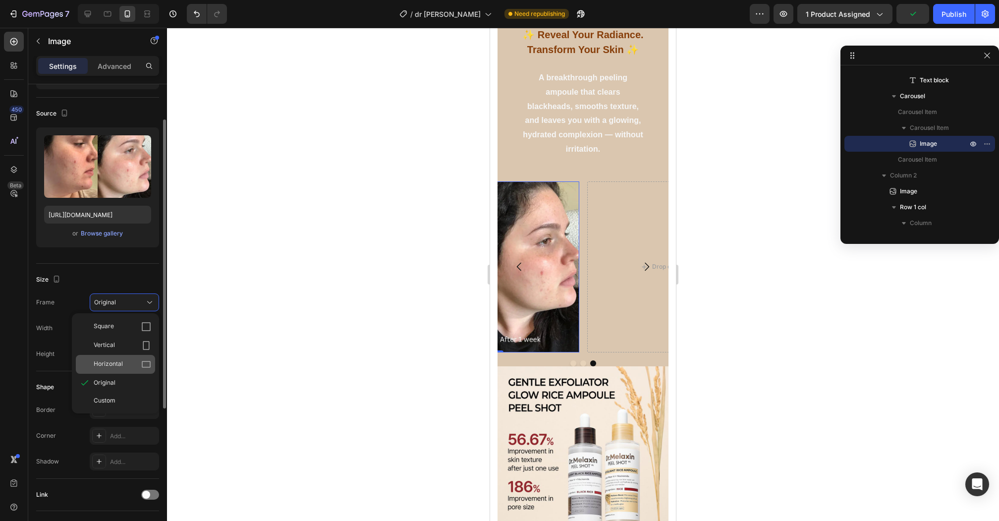
drag, startPoint x: 139, startPoint y: 330, endPoint x: 138, endPoint y: 356, distance: 26.8
click at [138, 356] on div "Square Vertical Horizontal Original Custom" at bounding box center [115, 363] width 87 height 92
click at [138, 356] on div "Horizontal" at bounding box center [115, 364] width 79 height 19
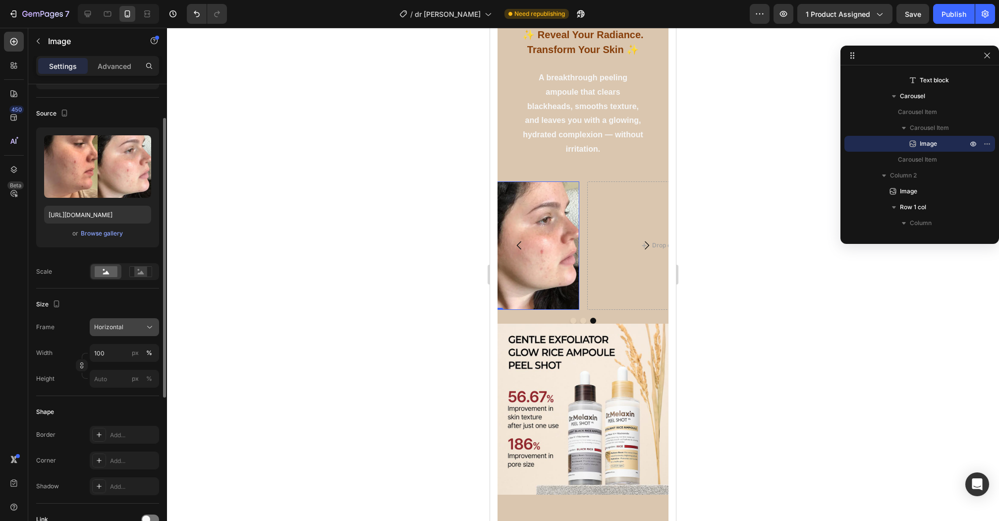
click at [123, 324] on div "Horizontal" at bounding box center [118, 327] width 49 height 9
click at [155, 265] on div at bounding box center [140, 271] width 31 height 15
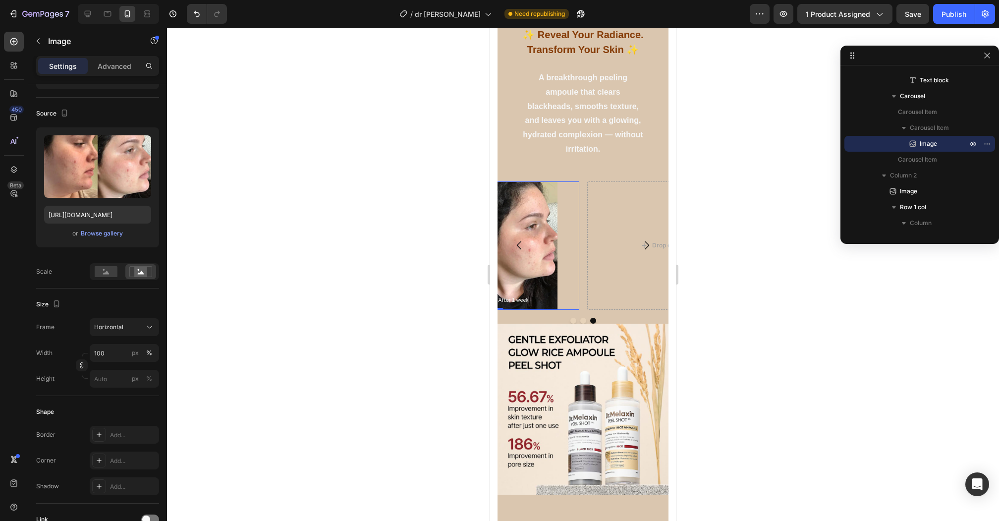
click at [523, 242] on icon "Carousel Back Arrow" at bounding box center [519, 245] width 12 height 12
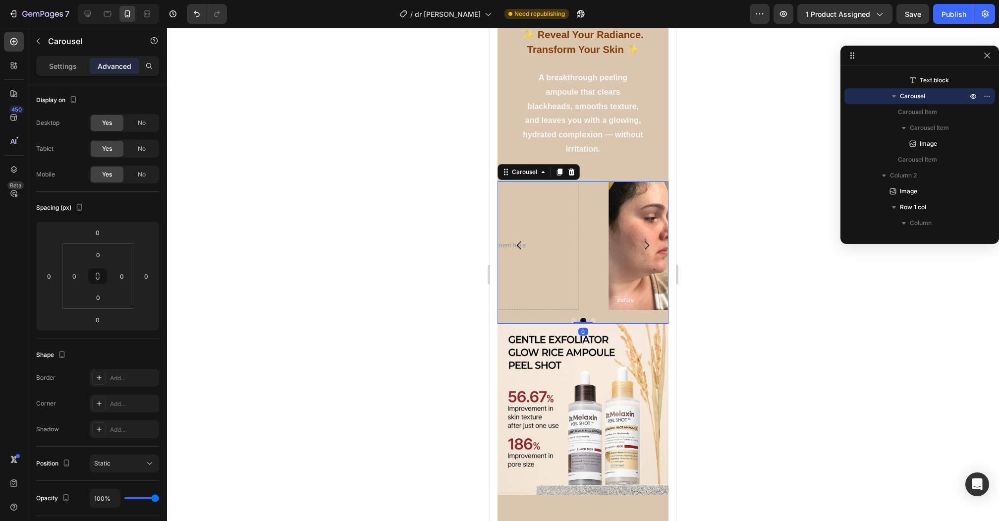
click at [649, 244] on icon "Carousel Next Arrow" at bounding box center [647, 245] width 12 height 12
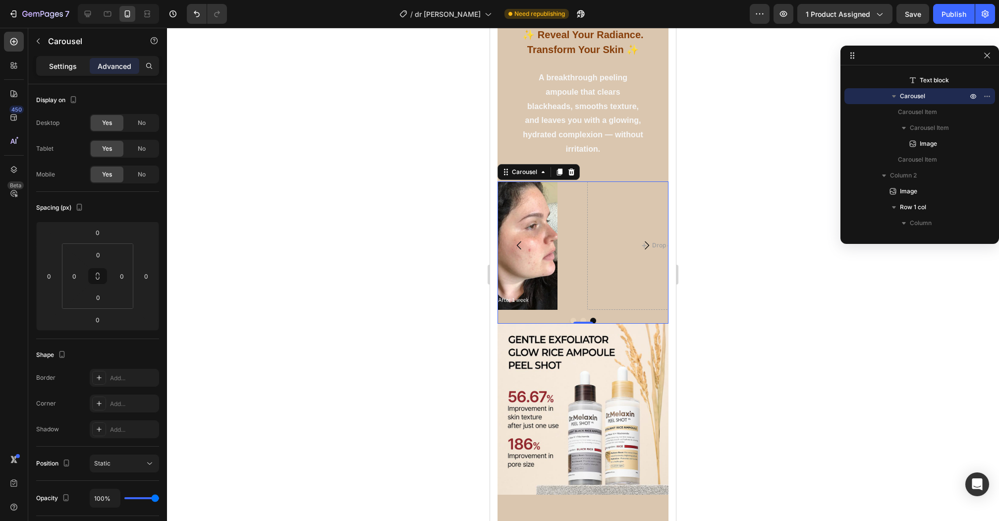
click at [69, 64] on p "Settings" at bounding box center [63, 66] width 28 height 10
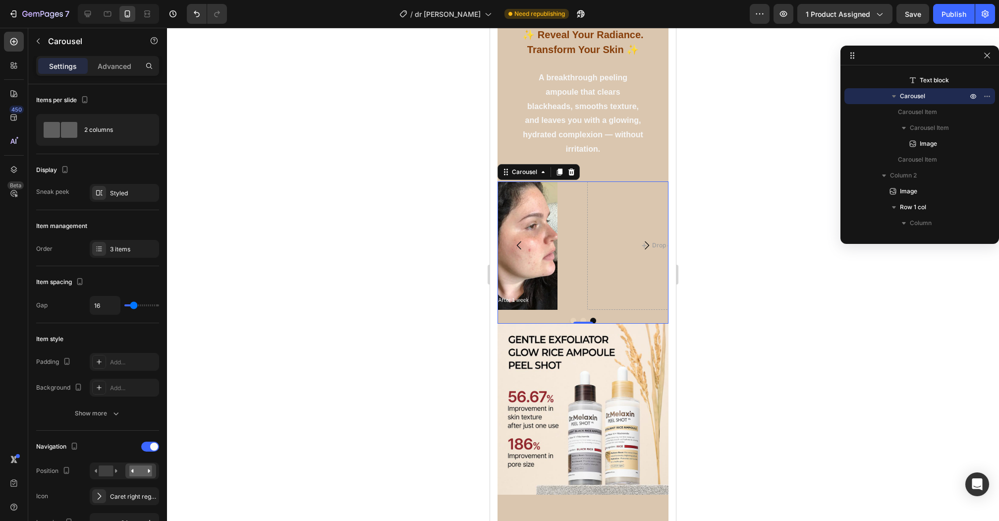
click at [581, 318] on button "Dot" at bounding box center [583, 321] width 6 height 6
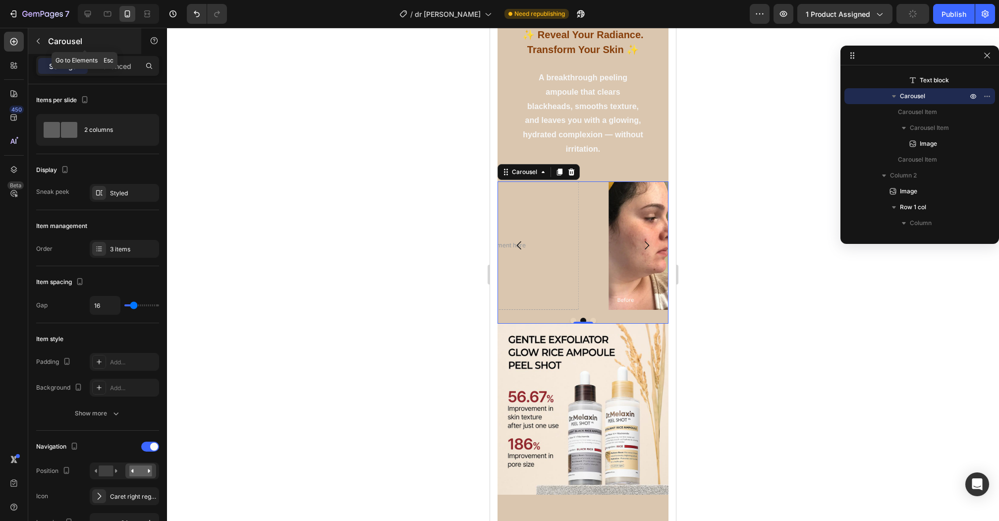
click at [44, 46] on button "button" at bounding box center [38, 41] width 16 height 16
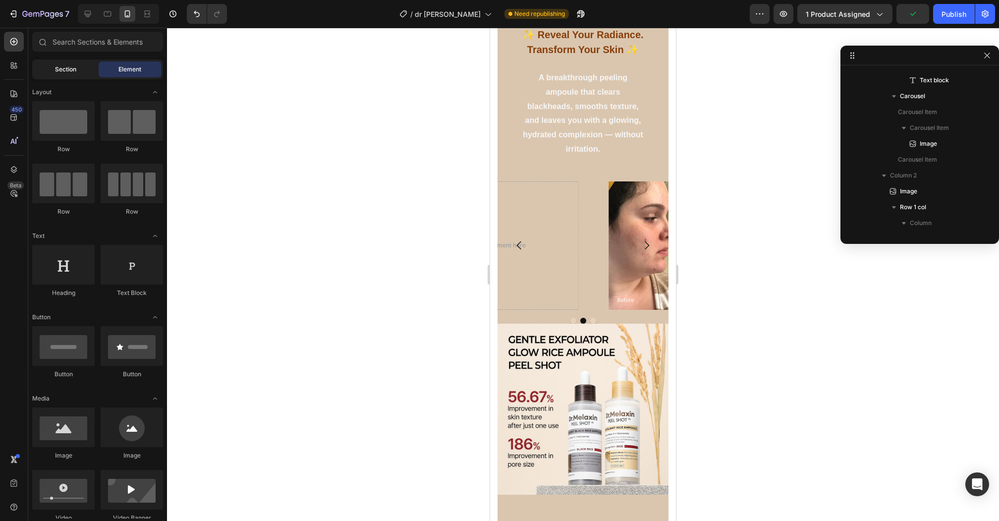
click at [70, 65] on span "Section" at bounding box center [65, 69] width 21 height 9
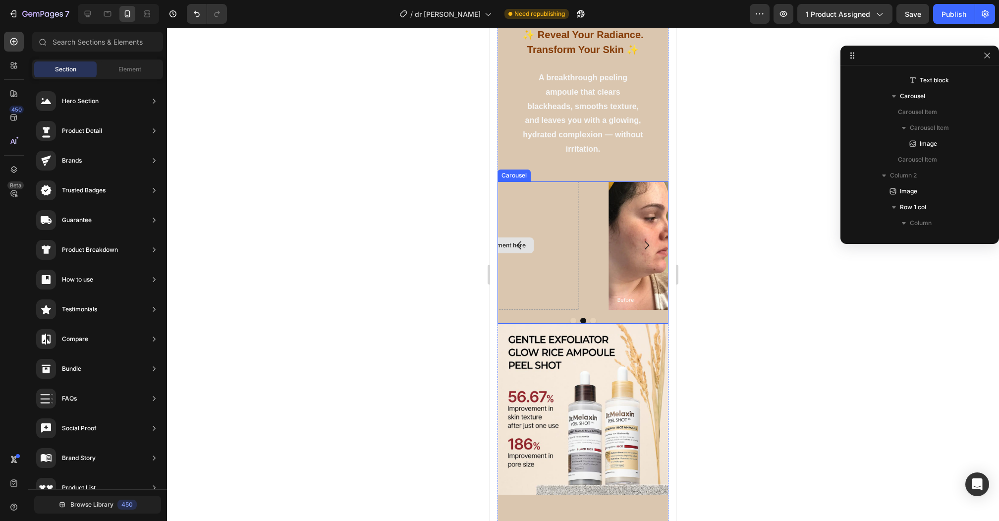
click at [537, 241] on div "Drop element here" at bounding box center [493, 245] width 171 height 128
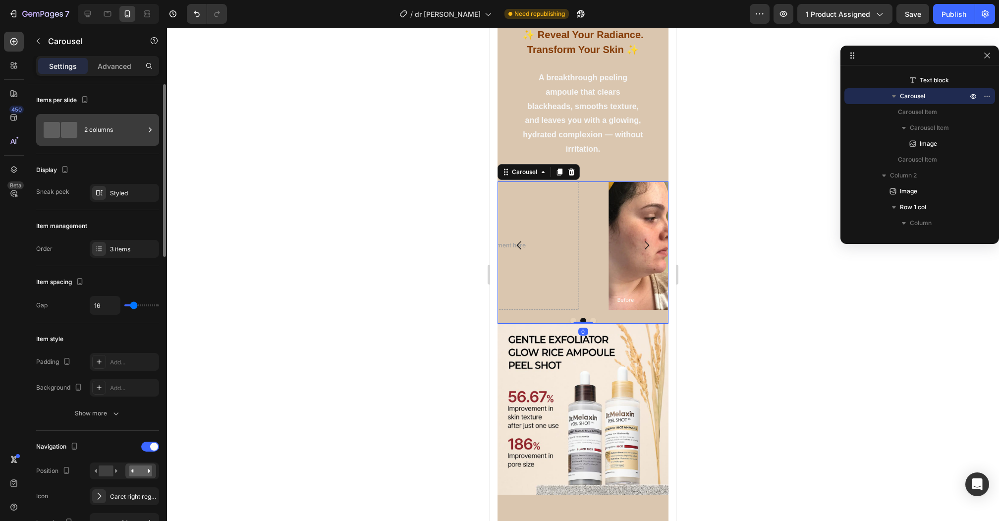
click at [124, 131] on div "2 columns" at bounding box center [114, 129] width 60 height 23
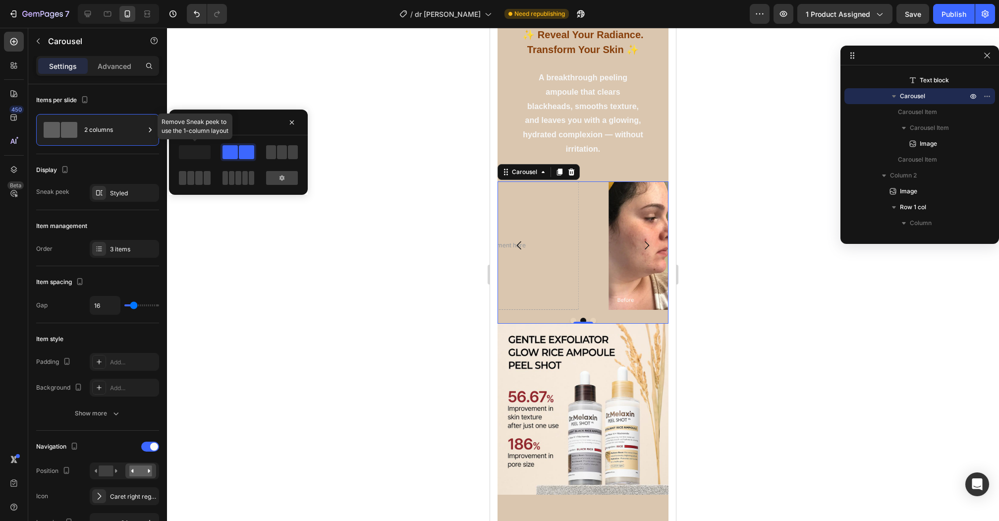
click at [205, 154] on span at bounding box center [195, 152] width 32 height 14
click at [126, 194] on div "Styled" at bounding box center [124, 193] width 29 height 9
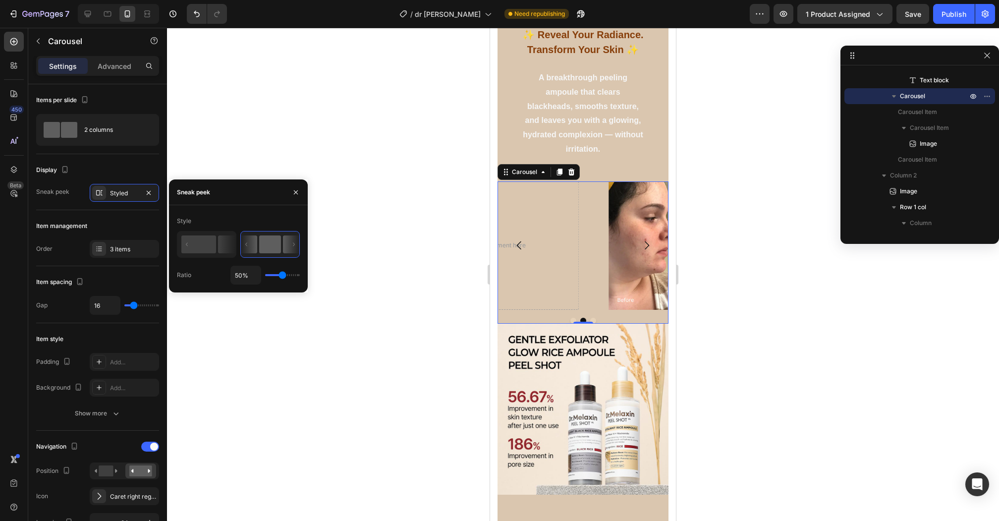
click at [253, 248] on icon at bounding box center [249, 244] width 16 height 18
type input "49%"
type input "49"
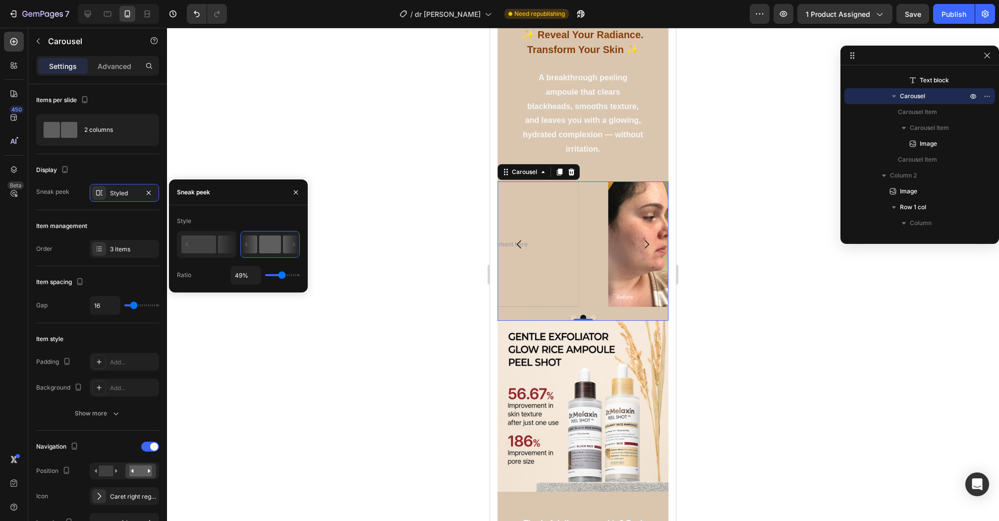
type input "21%"
type input "21"
type input "20%"
type input "20"
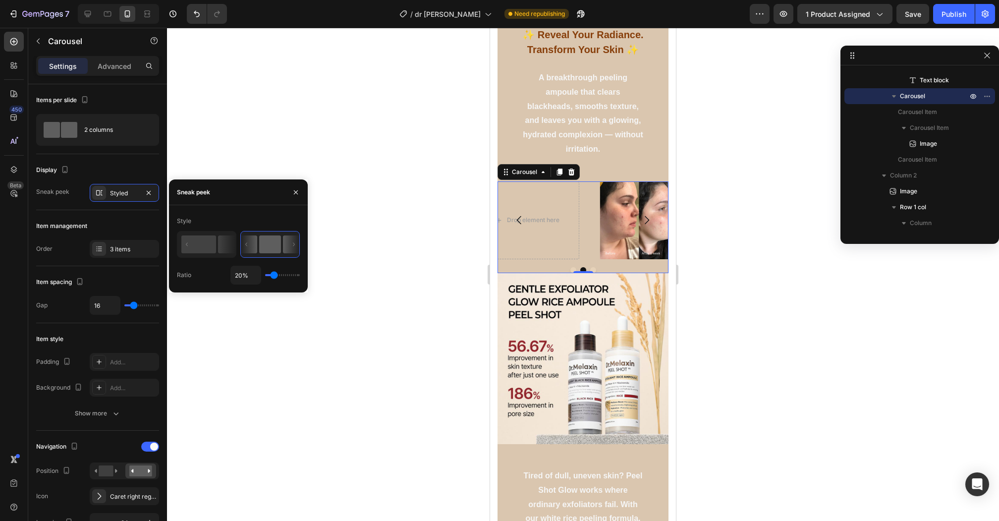
type input "1%"
type input "1"
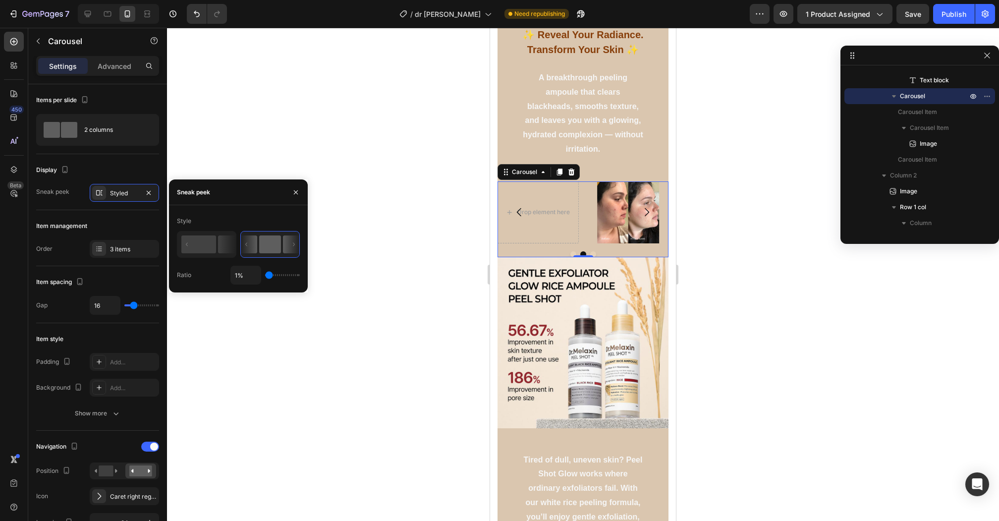
type input "7%"
type input "7"
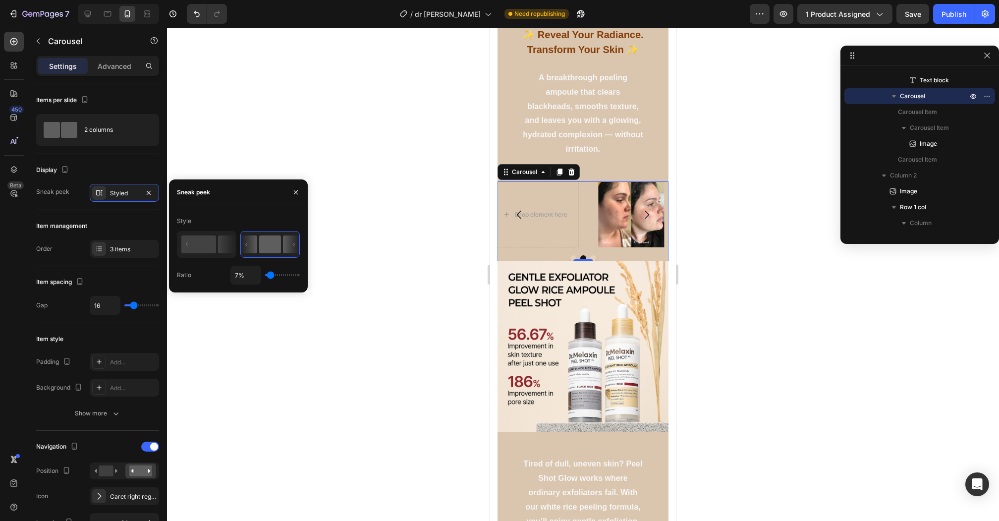
type input "8%"
type input "8"
type input "9%"
type input "9"
type input "10%"
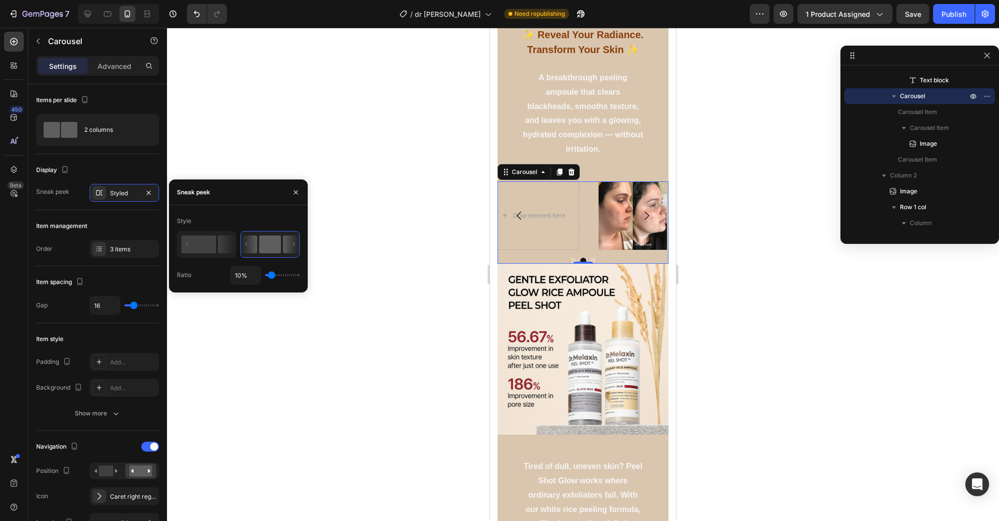
drag, startPoint x: 282, startPoint y: 275, endPoint x: 272, endPoint y: 278, distance: 11.6
type input "10"
click at [272, 276] on input "range" at bounding box center [282, 275] width 35 height 2
click at [545, 189] on div "Drop element here" at bounding box center [534, 215] width 92 height 69
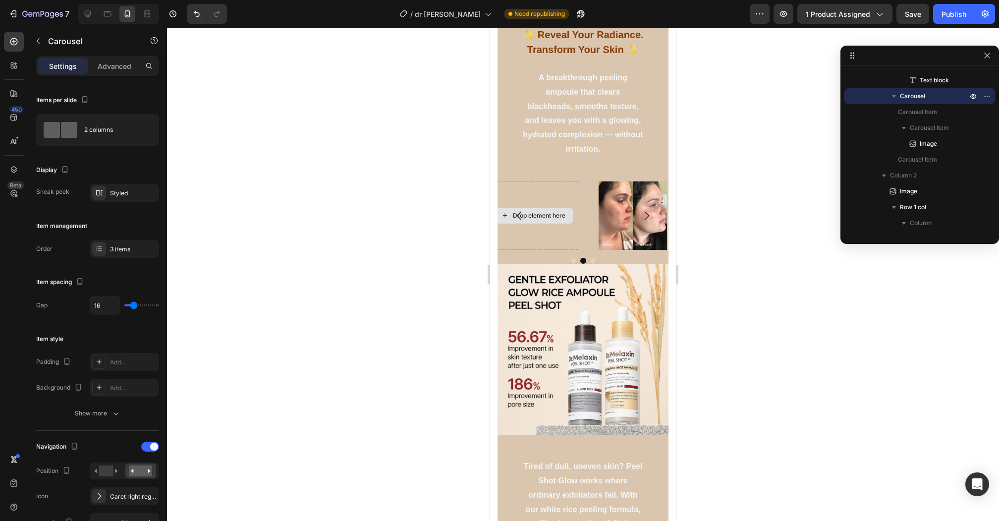
click at [542, 217] on div "Drop element here" at bounding box center [539, 216] width 53 height 8
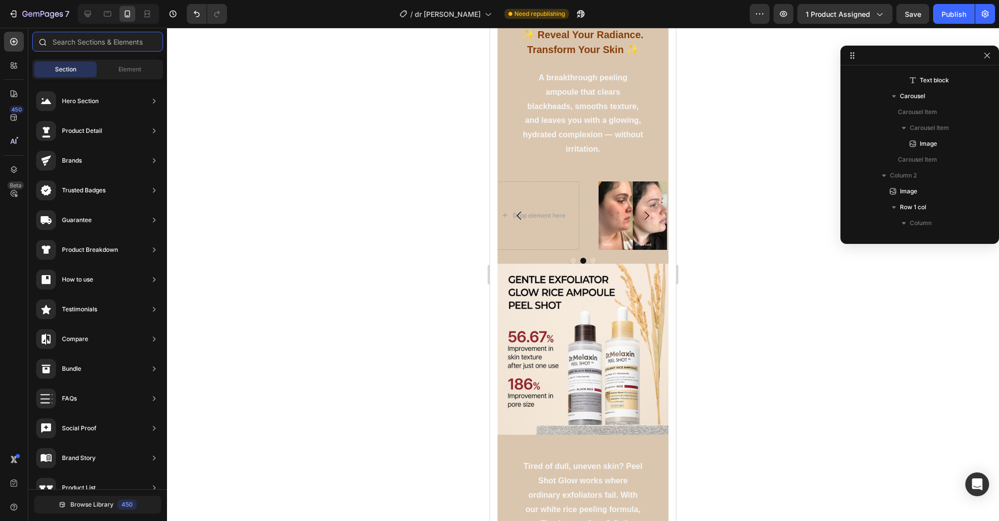
click at [64, 51] on input "text" at bounding box center [97, 42] width 131 height 20
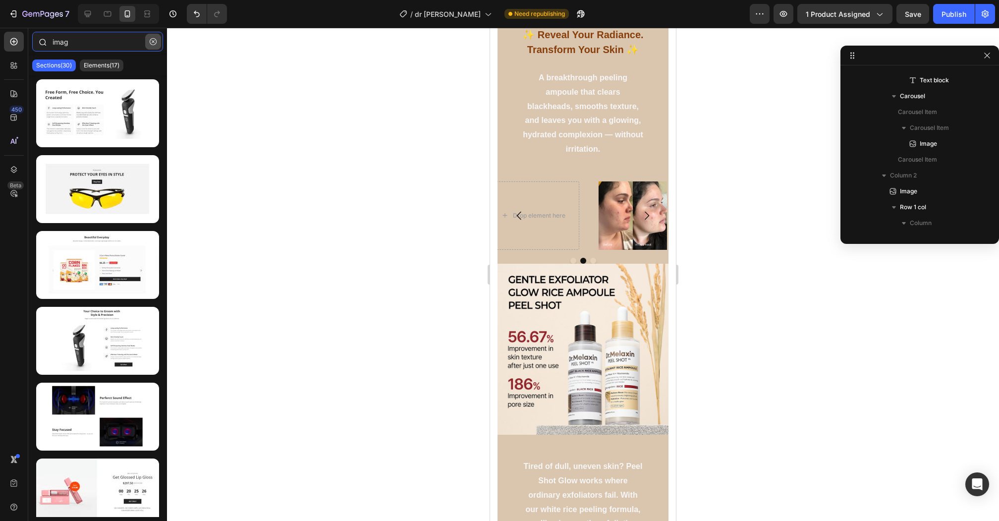
type input "imag"
click at [151, 47] on button "button" at bounding box center [153, 42] width 16 height 16
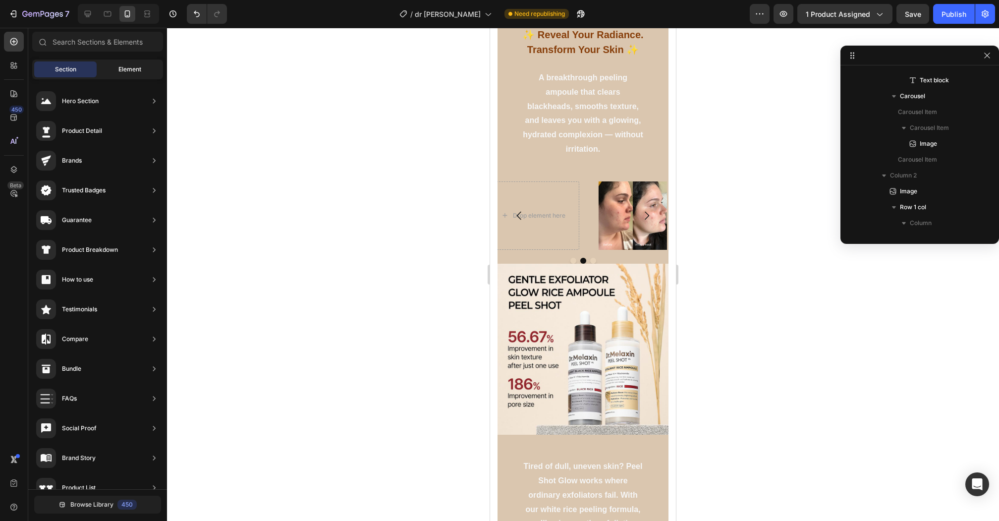
click at [123, 68] on span "Element" at bounding box center [129, 69] width 23 height 9
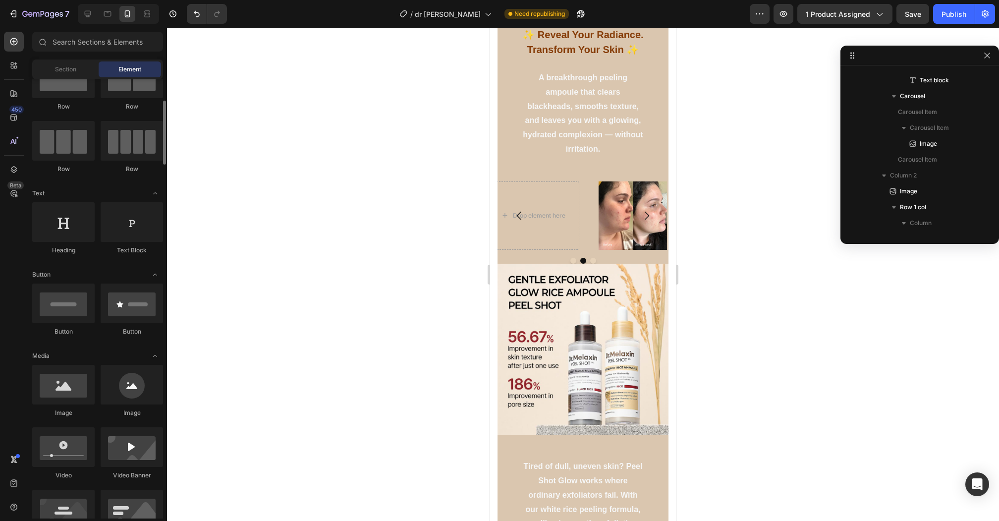
scroll to position [56, 0]
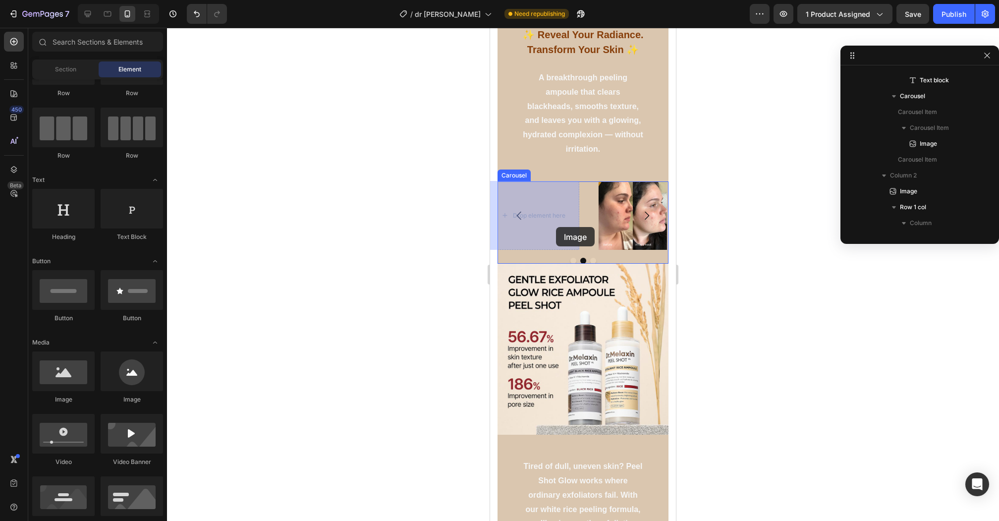
drag, startPoint x: 565, startPoint y: 407, endPoint x: 551, endPoint y: 222, distance: 184.9
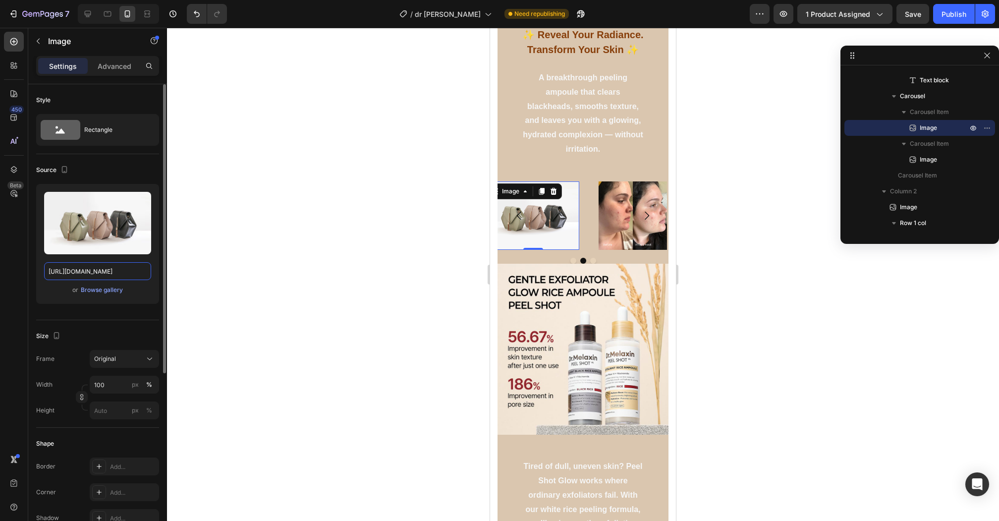
click at [114, 264] on input "https://cdn.shopify.com/s/files/1/2005/9307/files/image_demo.jpg" at bounding box center [97, 271] width 107 height 18
paste input "0634/4192/8243/files/Before-After-Photo-Strawberry-Legs-KP_1080x1080_2048x2048_…"
type input "https://cdn.shopify.com/s/files/1/0634/4192/8243/files/Before-After-Photo-Straw…"
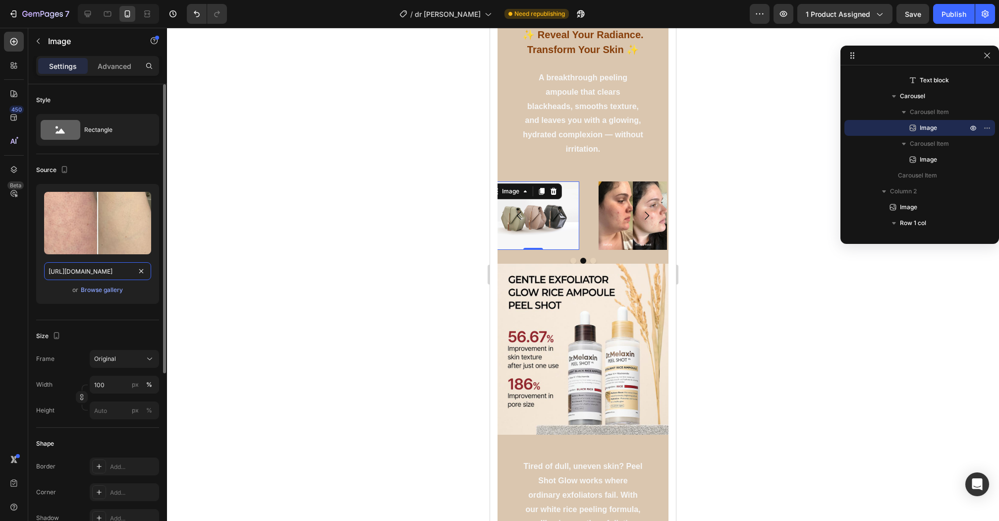
scroll to position [0, 440]
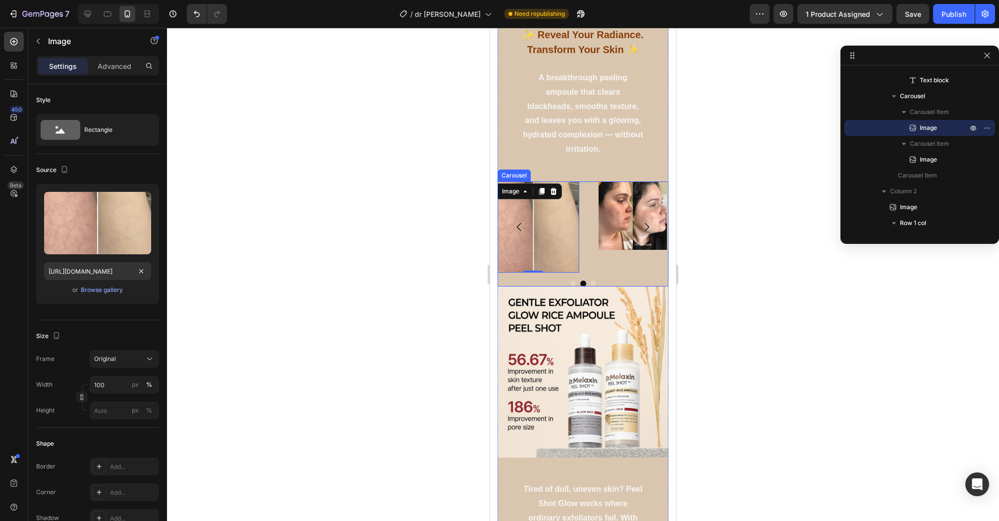
click at [650, 225] on icon "Carousel Next Arrow" at bounding box center [647, 227] width 12 height 12
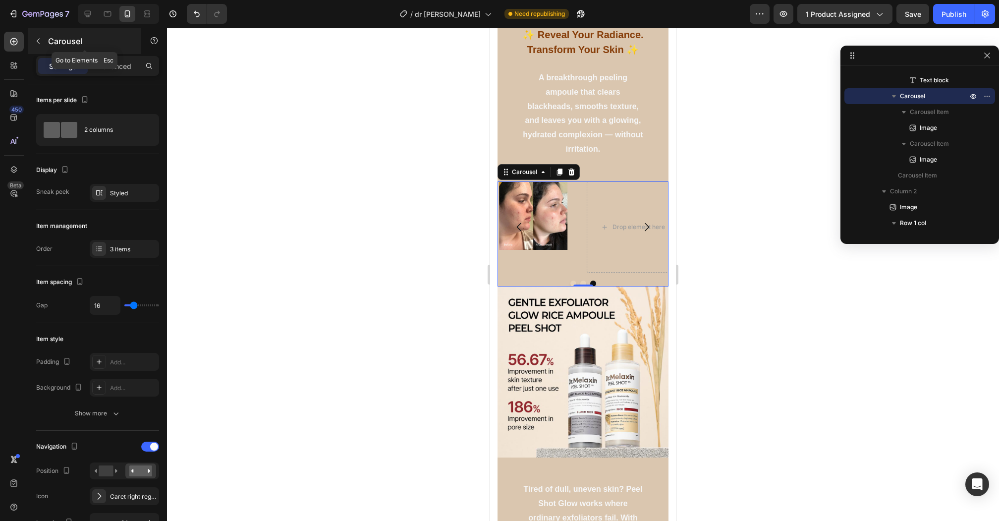
click at [31, 39] on button "button" at bounding box center [38, 41] width 16 height 16
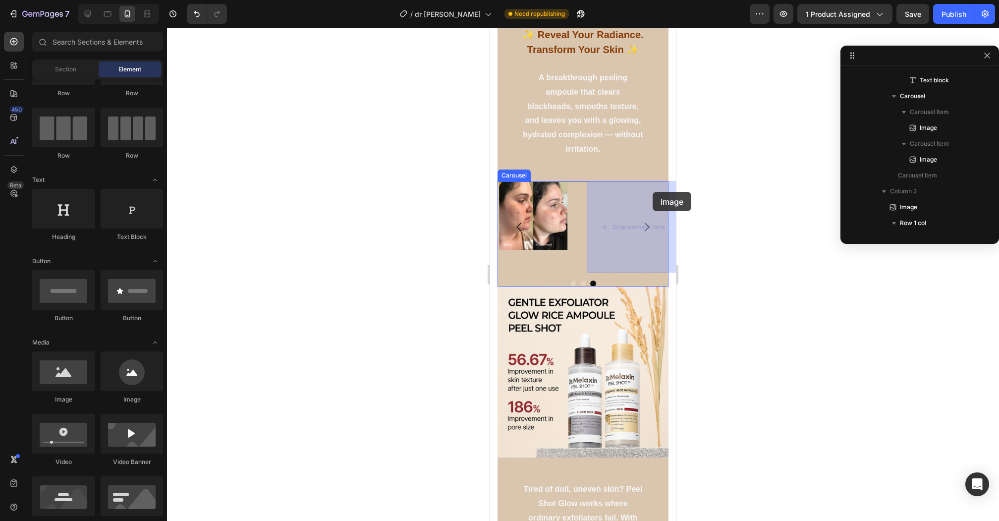
drag, startPoint x: 553, startPoint y: 404, endPoint x: 609, endPoint y: 212, distance: 199.8
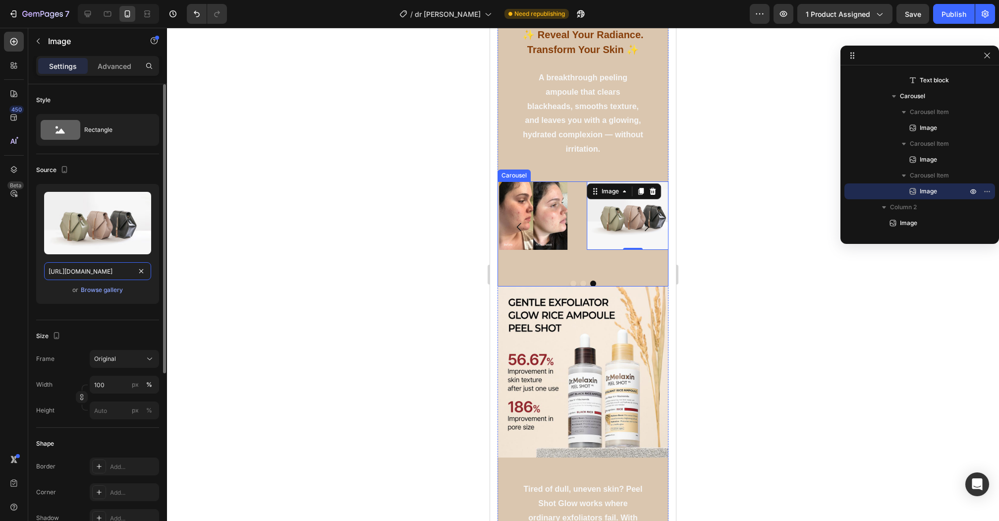
click at [118, 275] on input "https://cdn.shopify.com/s/files/1/2005/9307/files/image_demo.jpg" at bounding box center [97, 271] width 107 height 18
paste input "0634/4192/8243/files/B5-2-webp_88c9dc36-1169-4537-bbc9-1bcd587496ca.jpg?v=17528…"
type input "https://cdn.shopify.com/s/files/1/0634/4192/8243/files/B5-2-webp_88c9dc36-1169-…"
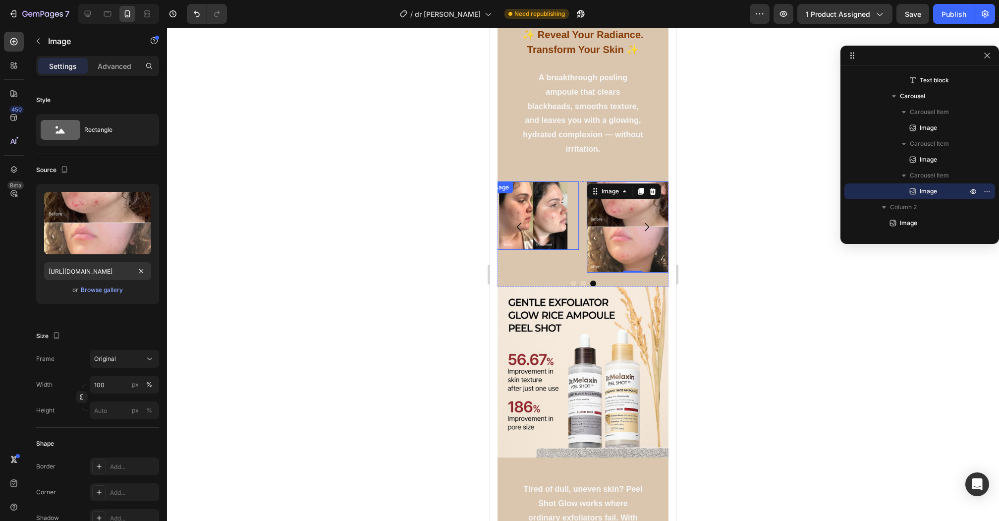
click at [554, 224] on img at bounding box center [534, 215] width 92 height 69
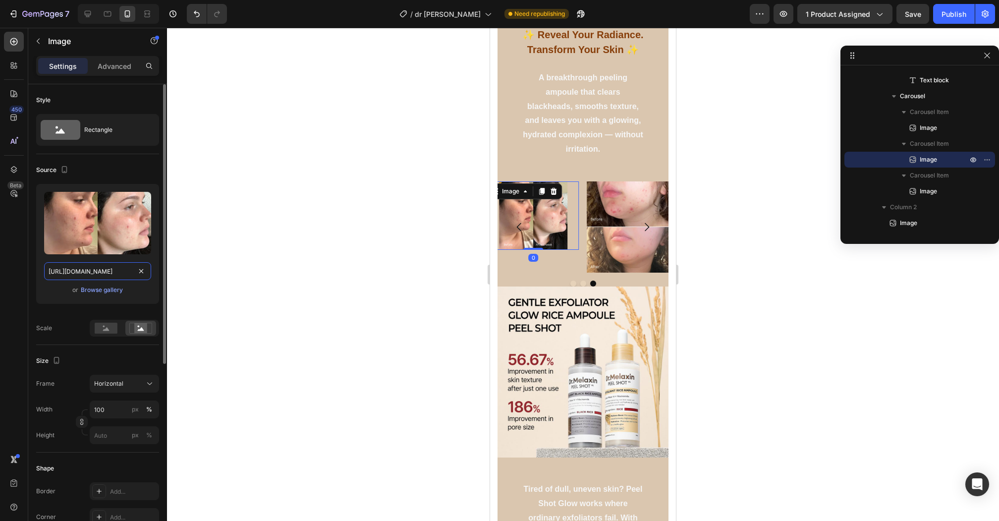
click at [98, 274] on input "https://cdn.shopify.com/s/files/1/0634/4192/8243/files/B3-wbp_20c78ebd-8544-4c8…" at bounding box center [97, 271] width 107 height 18
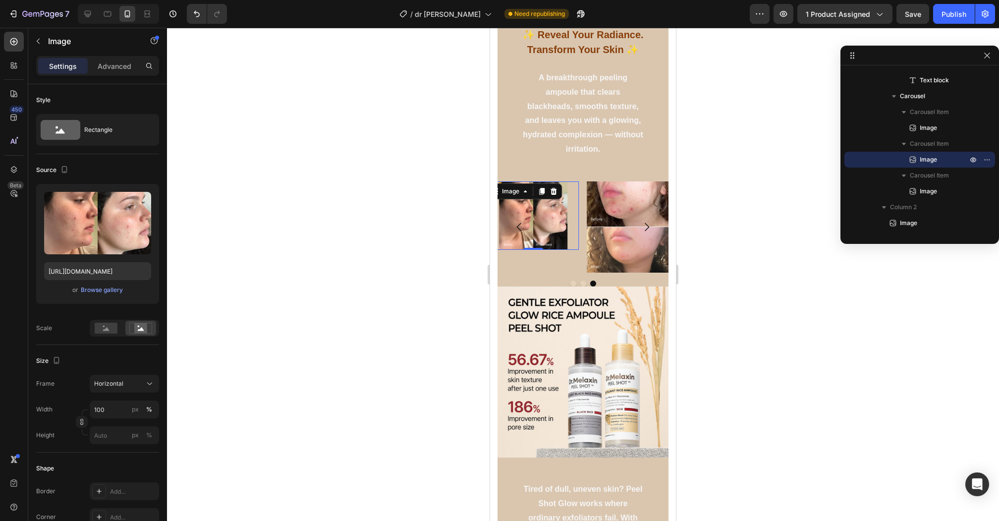
click at [559, 193] on div "Image" at bounding box center [525, 191] width 74 height 16
click at [556, 192] on icon at bounding box center [554, 191] width 8 height 8
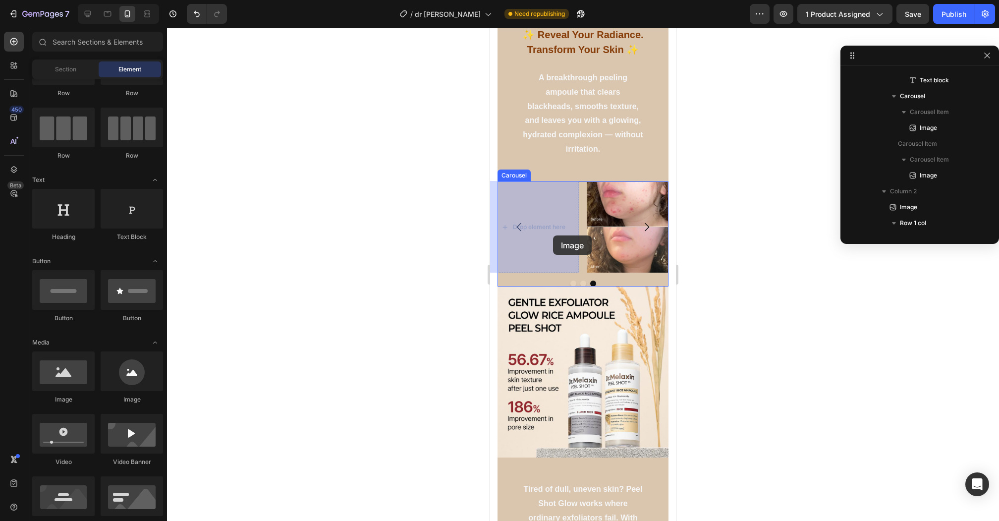
drag, startPoint x: 562, startPoint y: 410, endPoint x: 553, endPoint y: 235, distance: 174.7
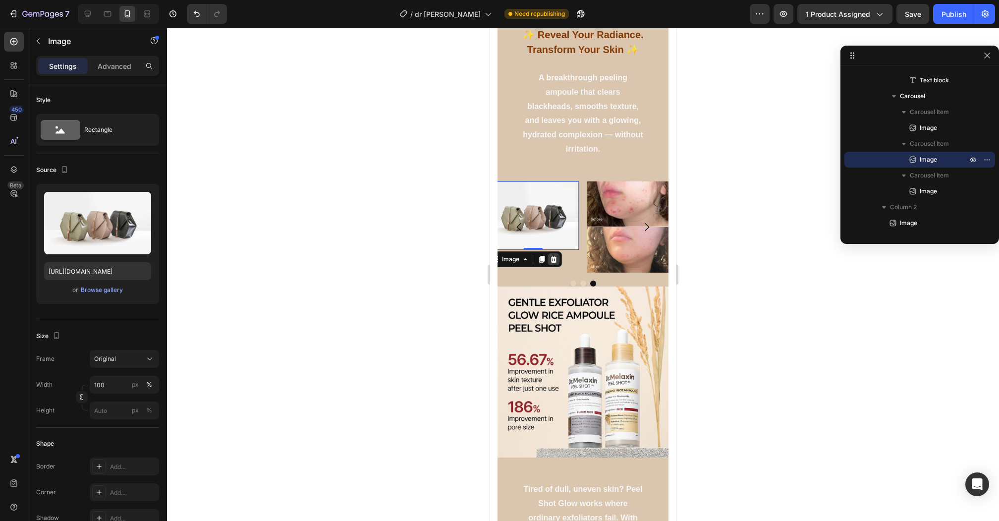
click at [552, 260] on icon at bounding box center [553, 259] width 6 height 7
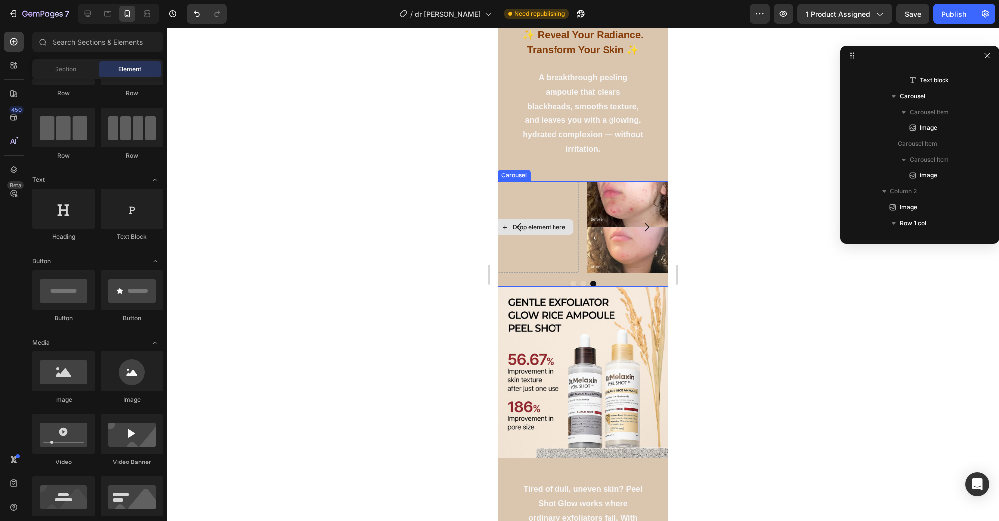
click at [545, 224] on div "Drop element here" at bounding box center [539, 227] width 53 height 8
click at [649, 223] on icon "Carousel Next Arrow" at bounding box center [647, 227] width 12 height 12
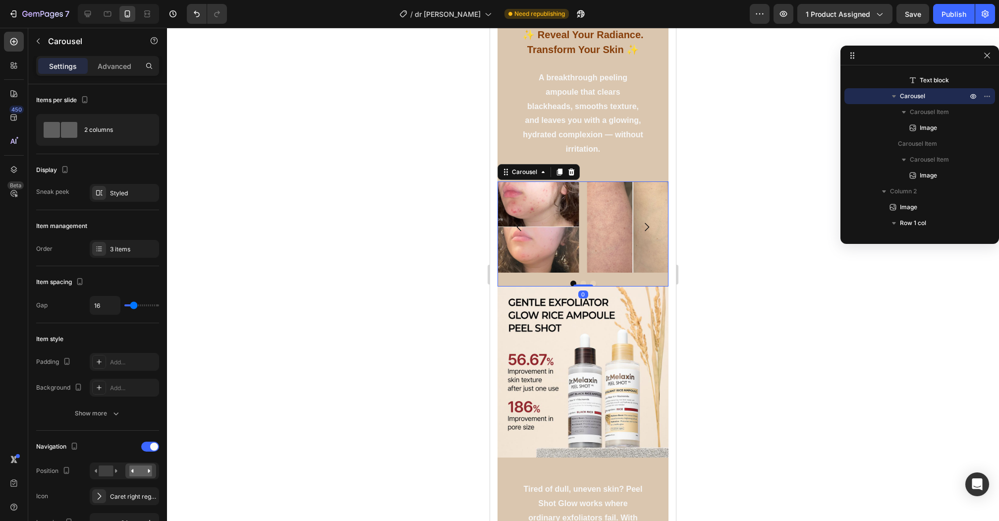
click at [650, 223] on icon "Carousel Next Arrow" at bounding box center [647, 227] width 12 height 12
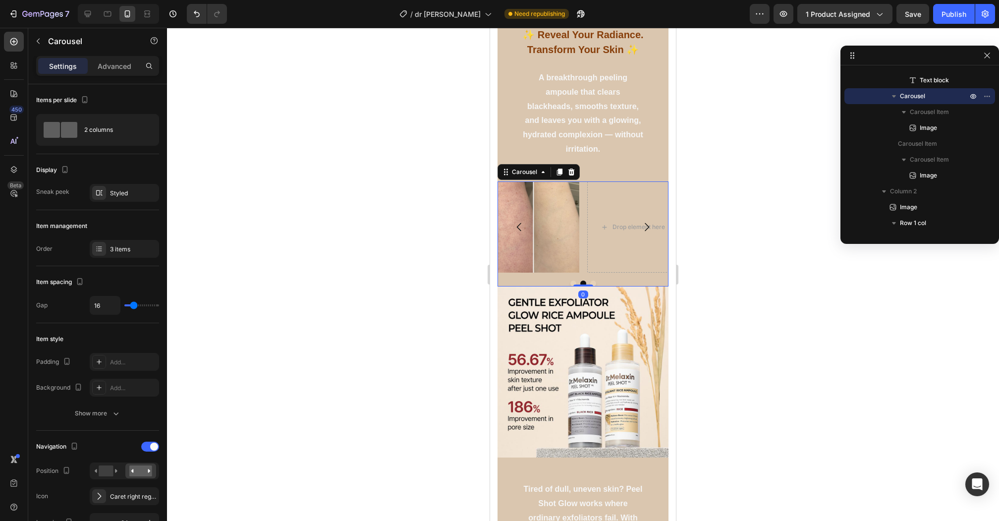
click at [650, 223] on icon "Carousel Next Arrow" at bounding box center [647, 227] width 12 height 12
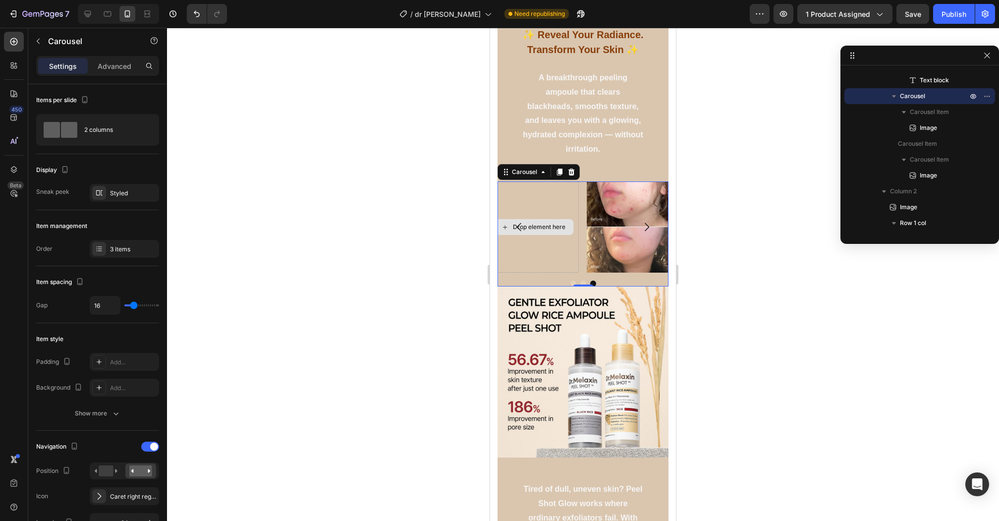
click at [563, 250] on div "Drop element here" at bounding box center [534, 227] width 92 height 92
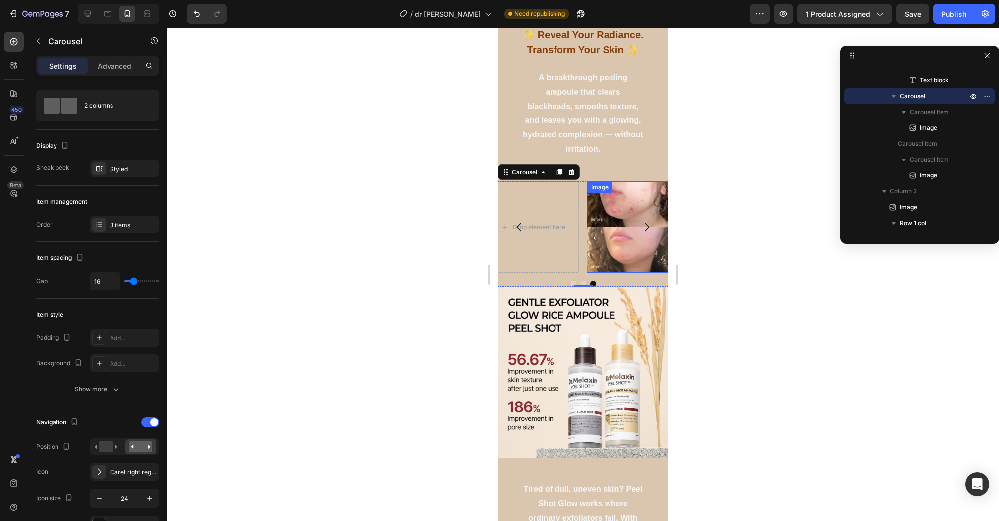
scroll to position [0, 0]
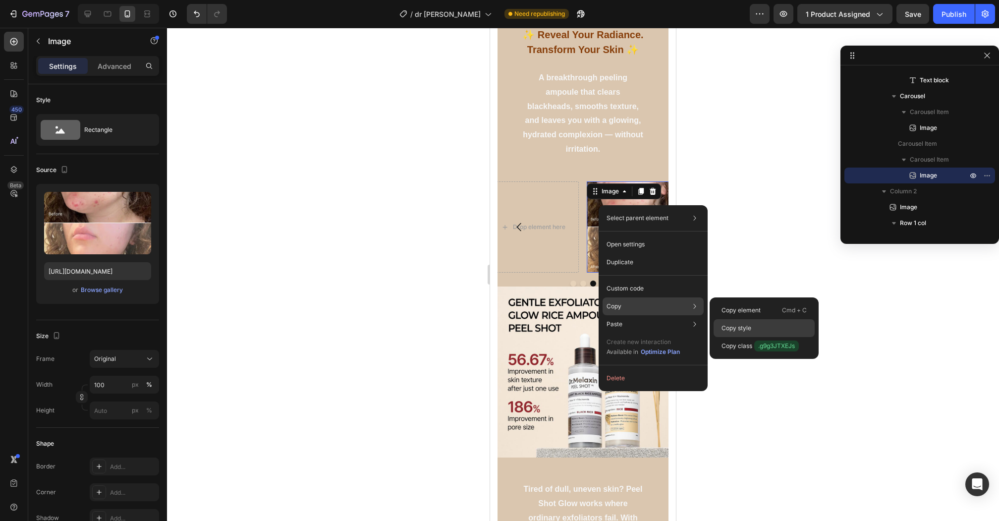
click at [753, 337] on div "Copy style" at bounding box center [764, 346] width 101 height 18
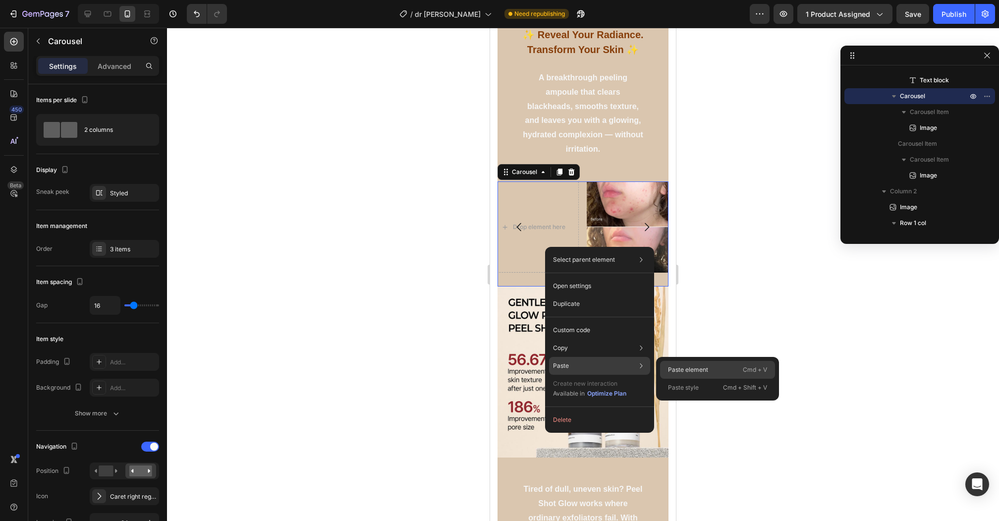
click at [720, 379] on div "Paste element Cmd + V" at bounding box center [717, 388] width 115 height 18
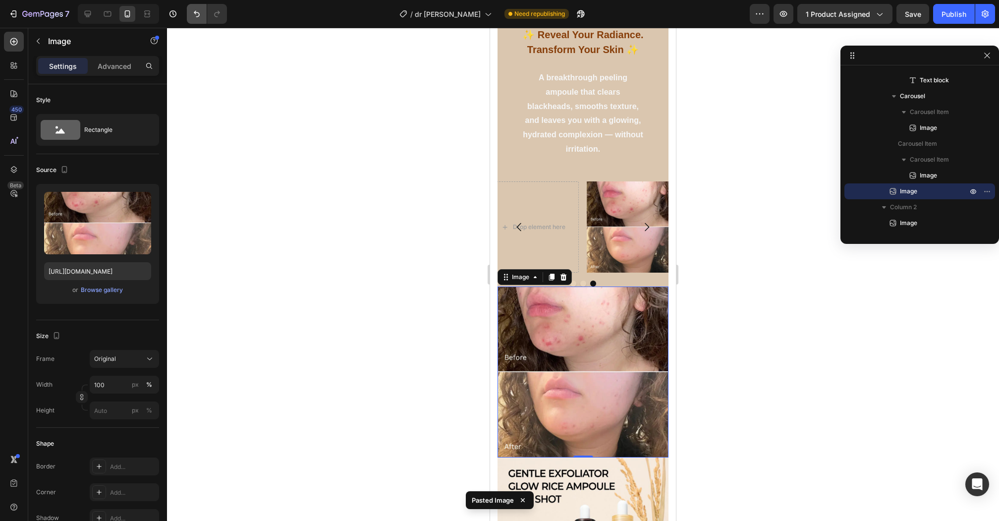
click at [187, 7] on button "Undo/Redo" at bounding box center [197, 14] width 20 height 20
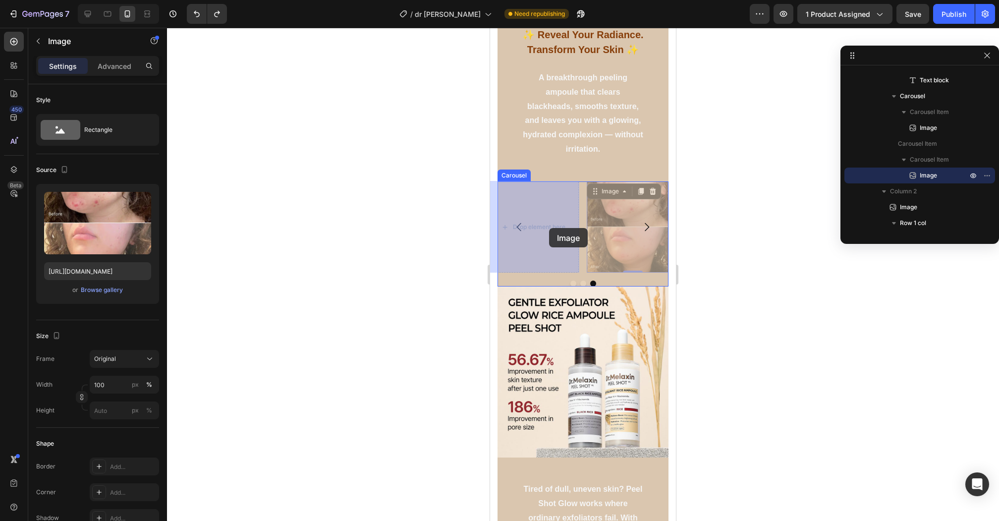
drag, startPoint x: 615, startPoint y: 224, endPoint x: 549, endPoint y: 228, distance: 66.0
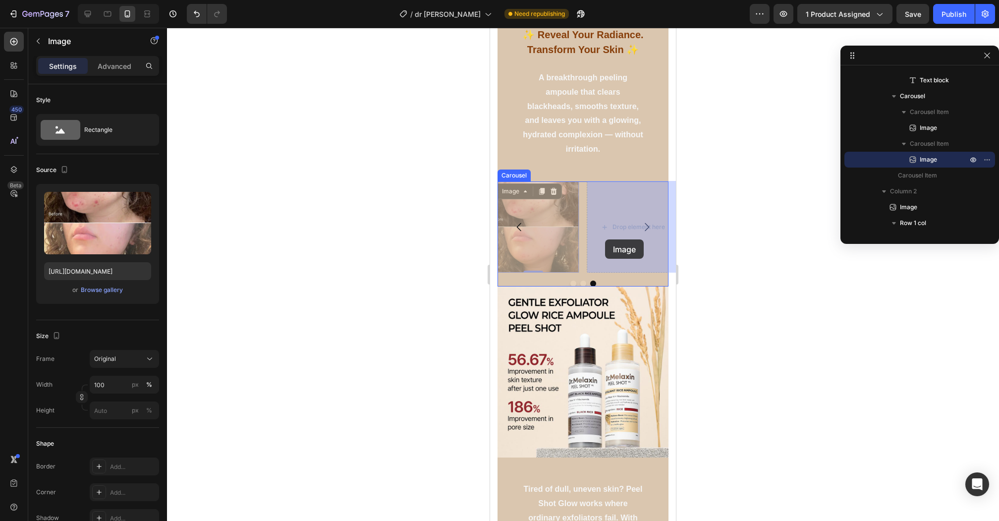
drag, startPoint x: 552, startPoint y: 241, endPoint x: 605, endPoint y: 239, distance: 53.5
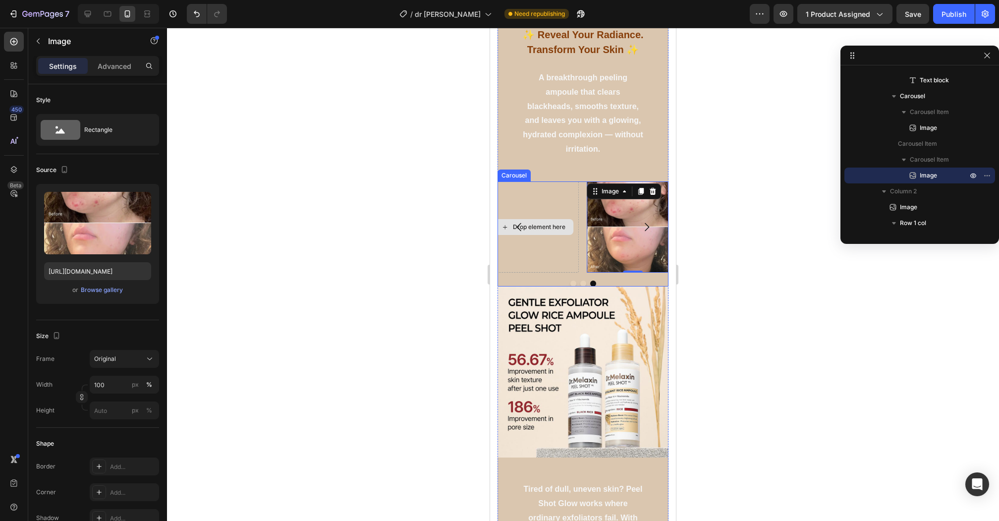
click at [562, 243] on div "Drop element here" at bounding box center [534, 227] width 92 height 92
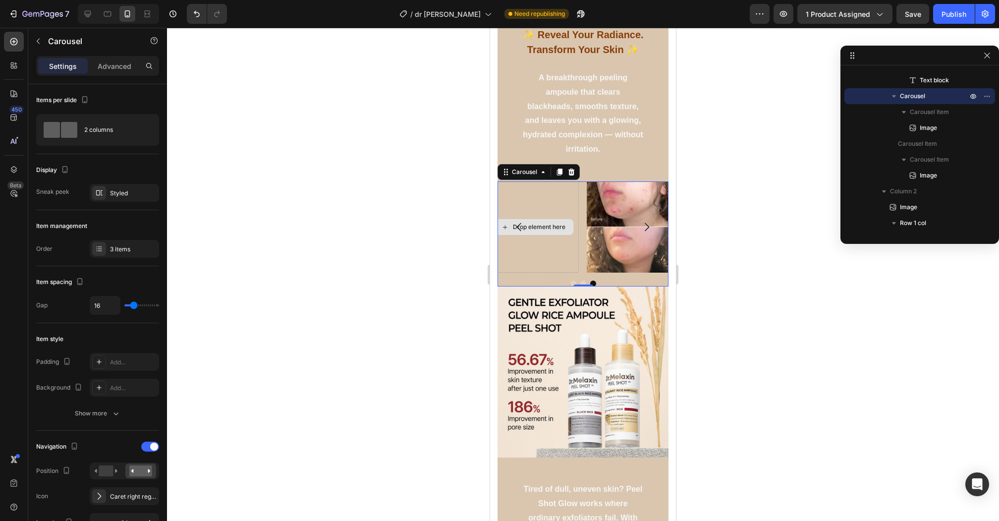
click at [543, 227] on div "Drop element here" at bounding box center [539, 227] width 53 height 8
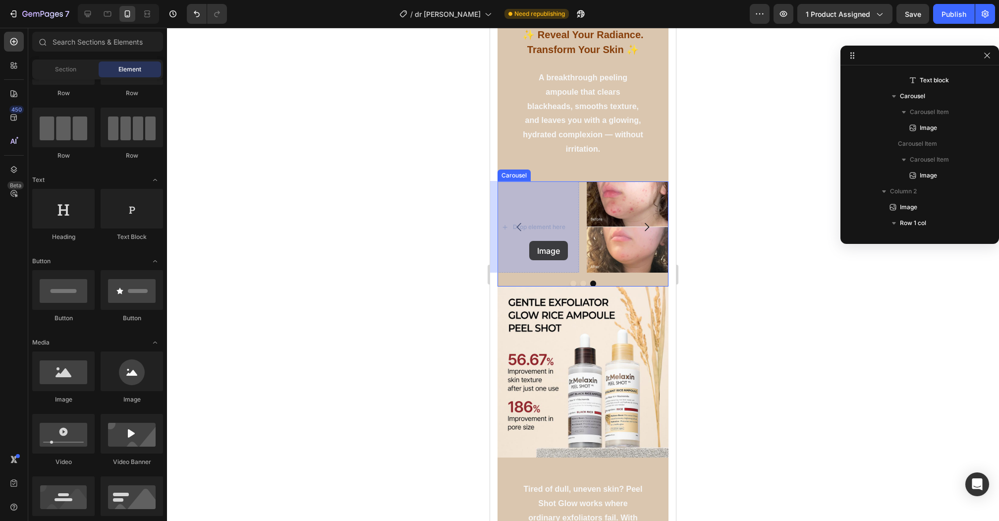
drag, startPoint x: 556, startPoint y: 408, endPoint x: 522, endPoint y: 246, distance: 165.5
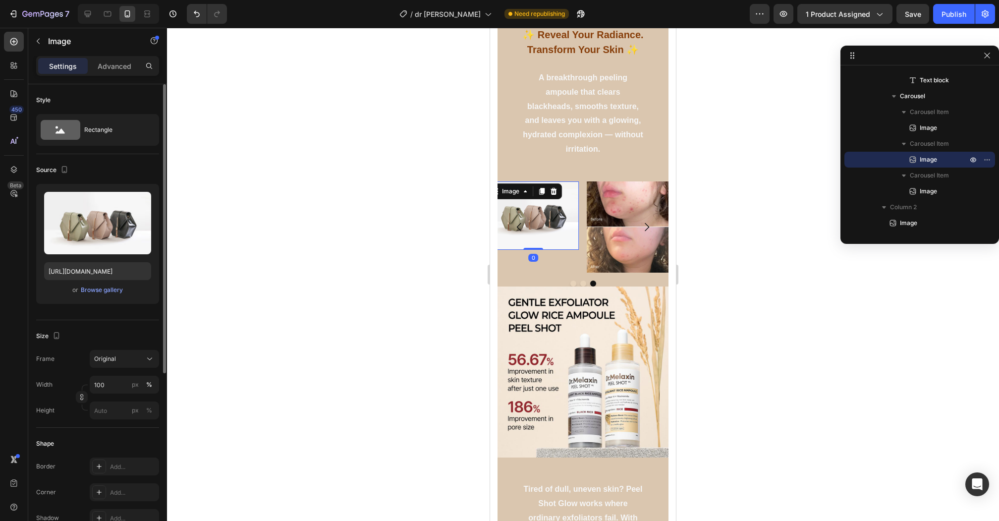
click at [104, 257] on div "Upload Image https://cdn.shopify.com/s/files/1/2005/9307/files/image_demo.jpg o…" at bounding box center [97, 244] width 123 height 120
click at [104, 267] on input "https://cdn.shopify.com/s/files/1/2005/9307/files/image_demo.jpg" at bounding box center [97, 271] width 107 height 18
paste input "0634/4192/8243/files/B8-webp_0265a50a-36f8-4bad-a309-f3ef528cbbe3.jpg?v=1752854…"
type input "https://cdn.shopify.com/s/files/1/0634/4192/8243/files/B8-webp_0265a50a-36f8-4b…"
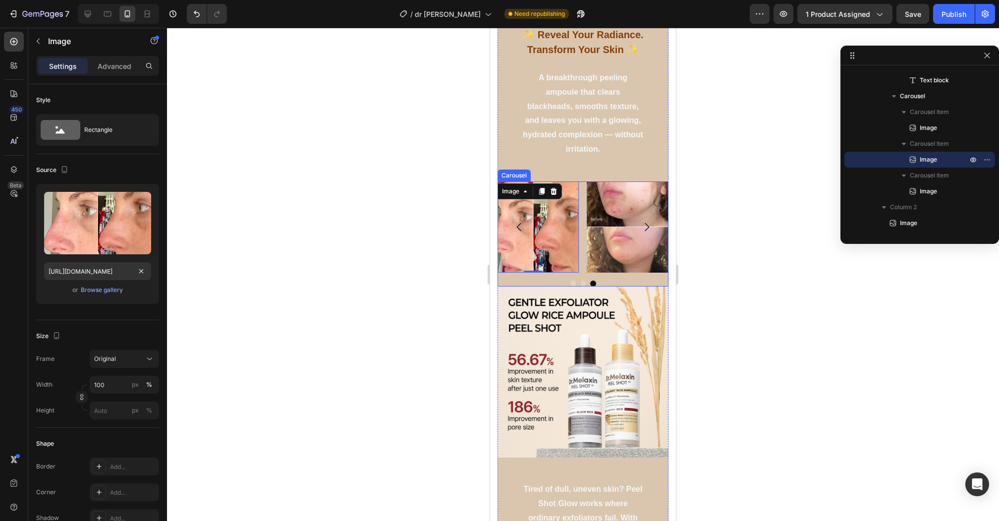
click at [648, 226] on icon "Carousel Next Arrow" at bounding box center [647, 227] width 12 height 12
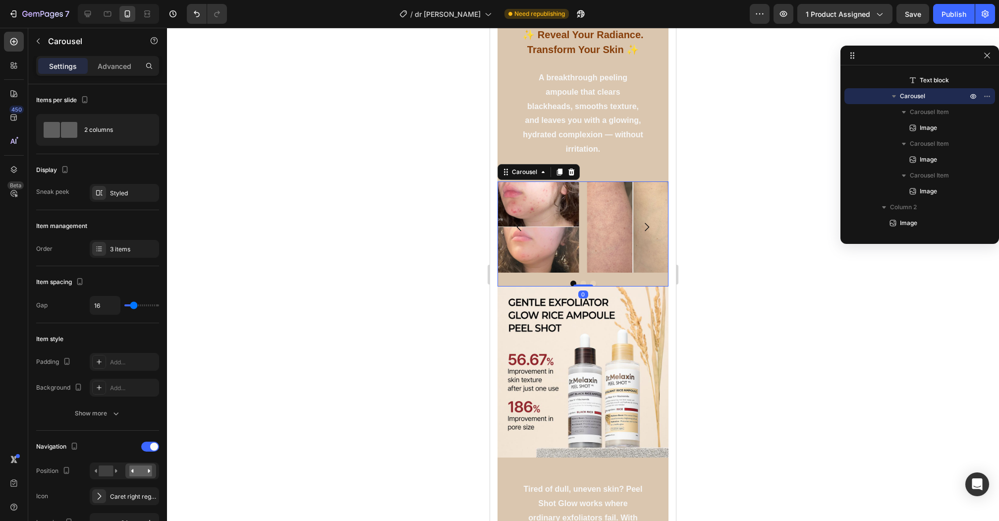
click at [648, 226] on icon "Carousel Next Arrow" at bounding box center [647, 227] width 12 height 12
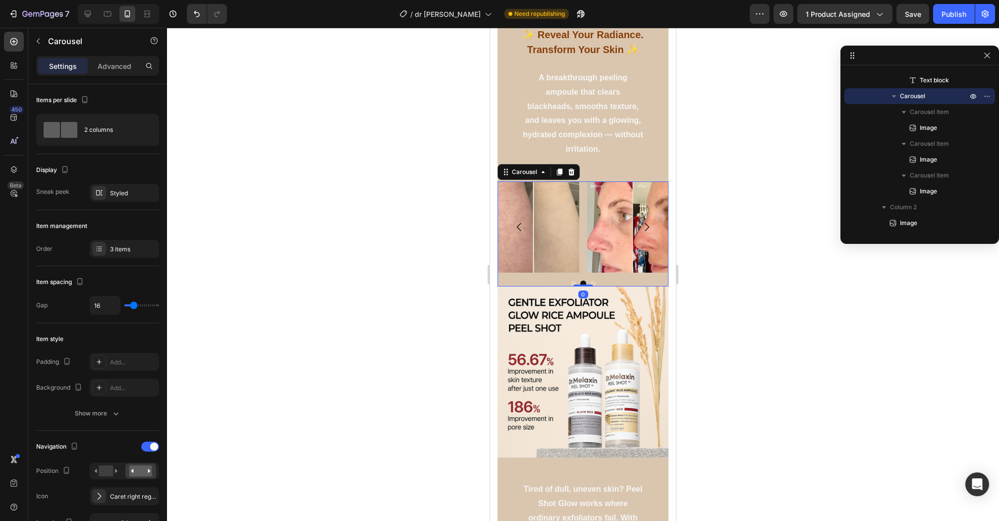
click at [648, 226] on icon "Carousel Next Arrow" at bounding box center [647, 227] width 12 height 12
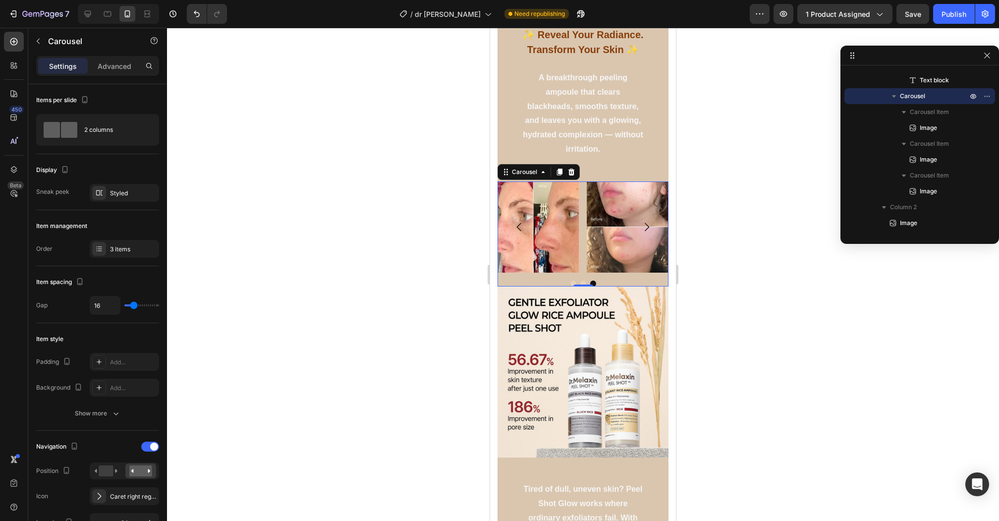
click at [648, 226] on icon "Carousel Next Arrow" at bounding box center [647, 227] width 4 height 8
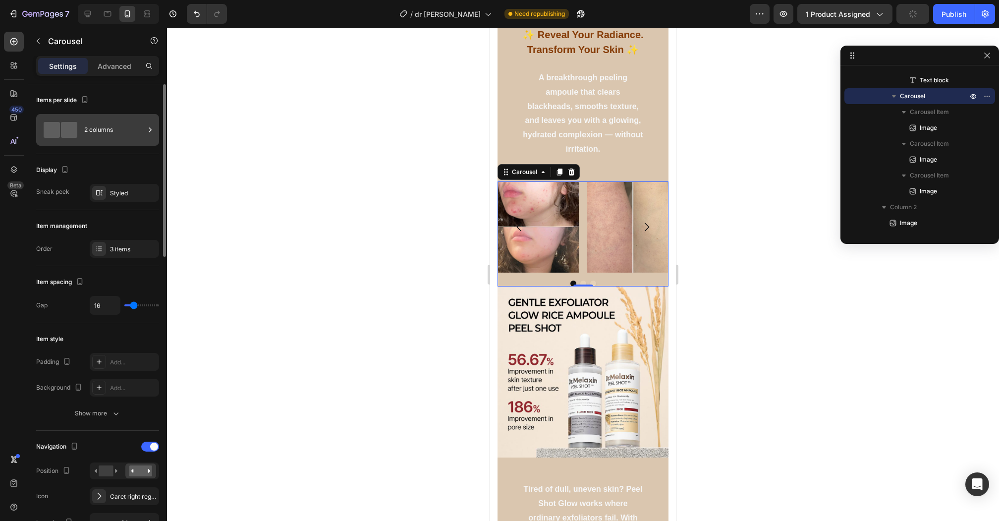
click at [100, 137] on div "2 columns" at bounding box center [114, 129] width 60 height 23
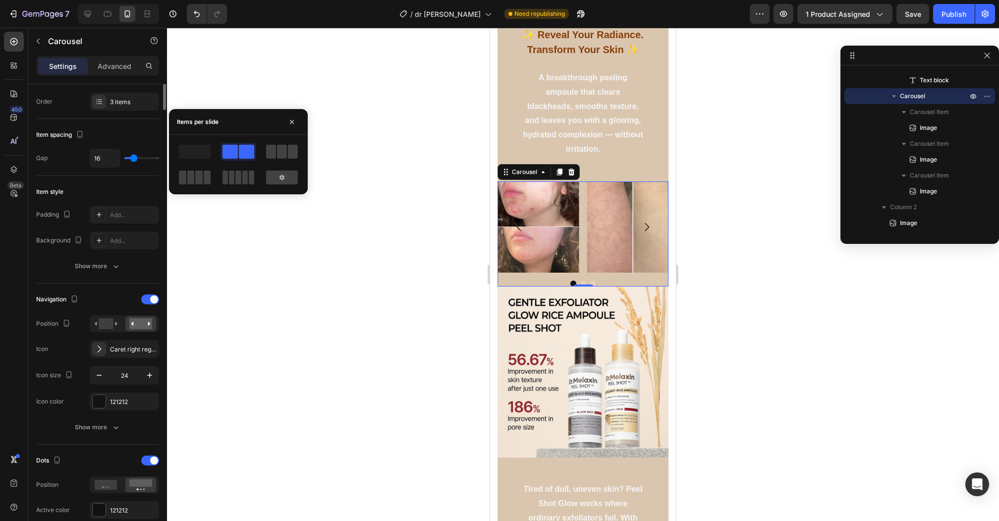
scroll to position [0, 0]
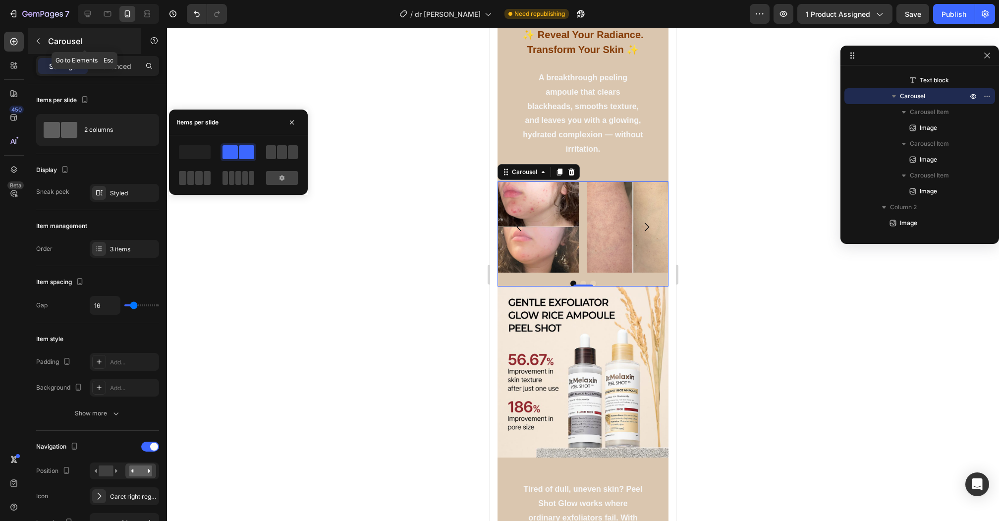
click at [38, 45] on button "button" at bounding box center [38, 41] width 16 height 16
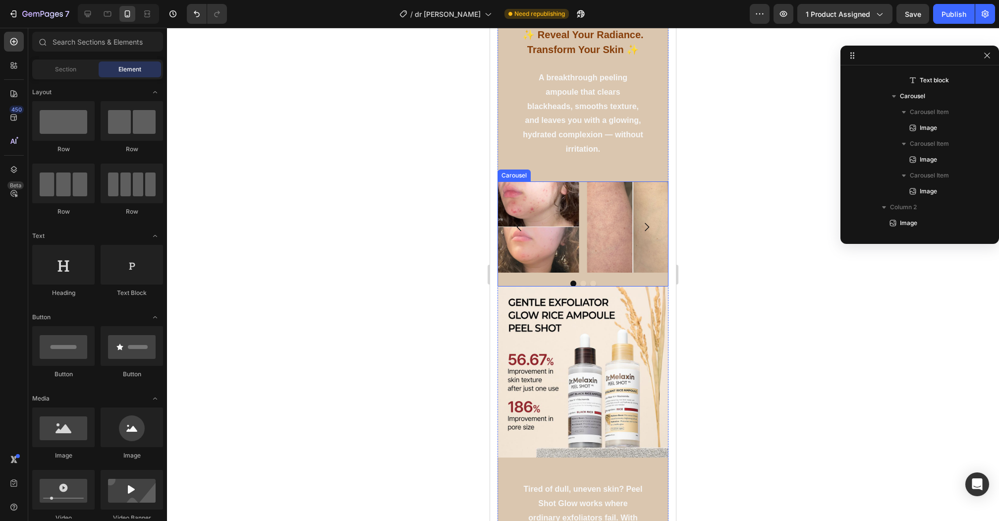
click at [643, 232] on button "Carousel Next Arrow" at bounding box center [647, 227] width 28 height 28
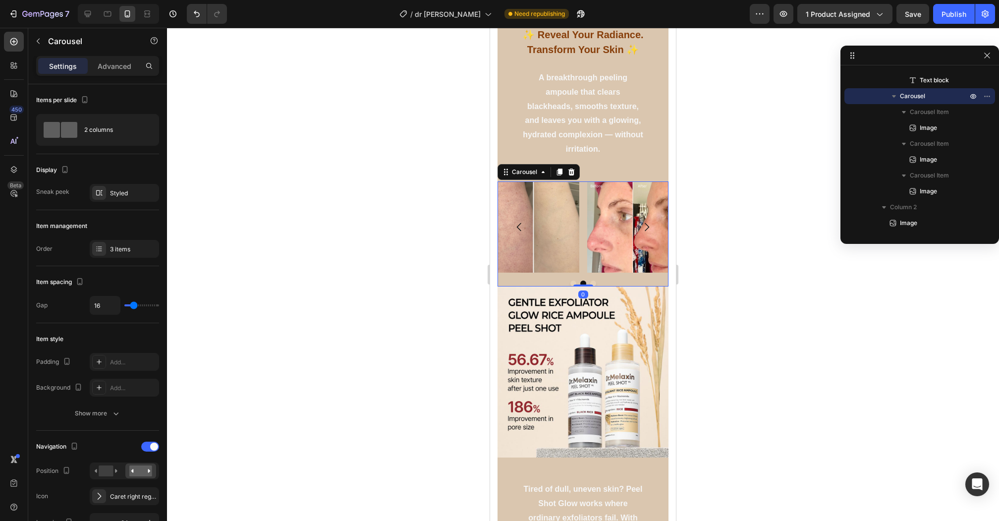
click at [643, 232] on button "Carousel Next Arrow" at bounding box center [647, 227] width 28 height 28
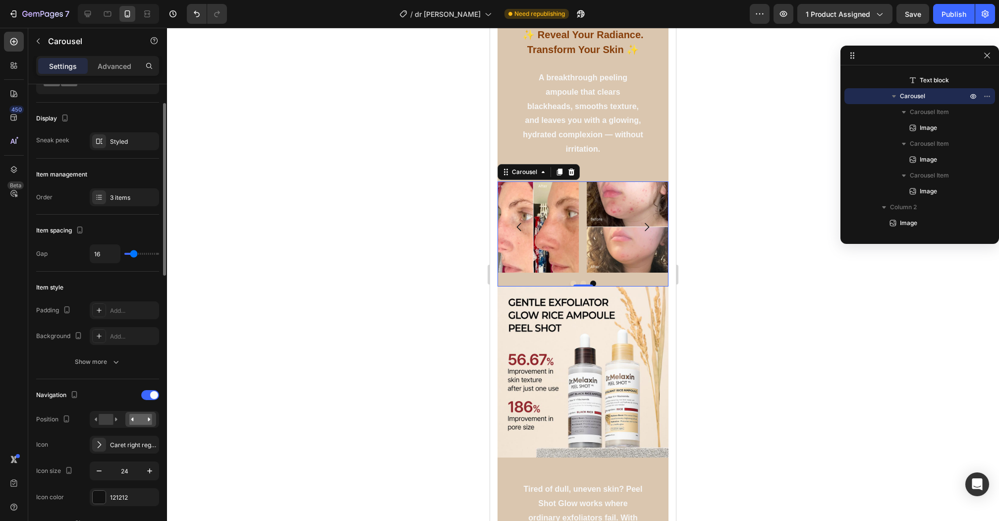
scroll to position [46, 0]
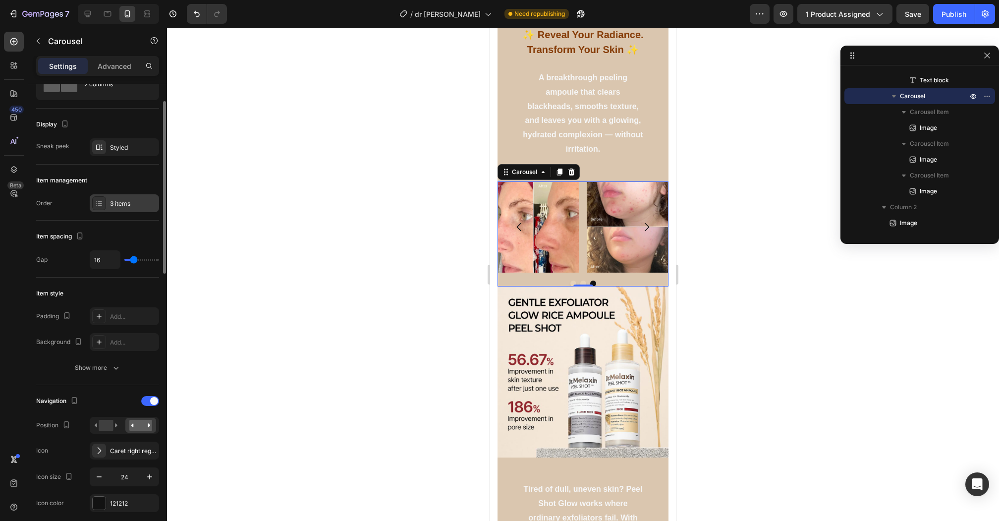
click at [113, 205] on div "3 items" at bounding box center [133, 203] width 47 height 9
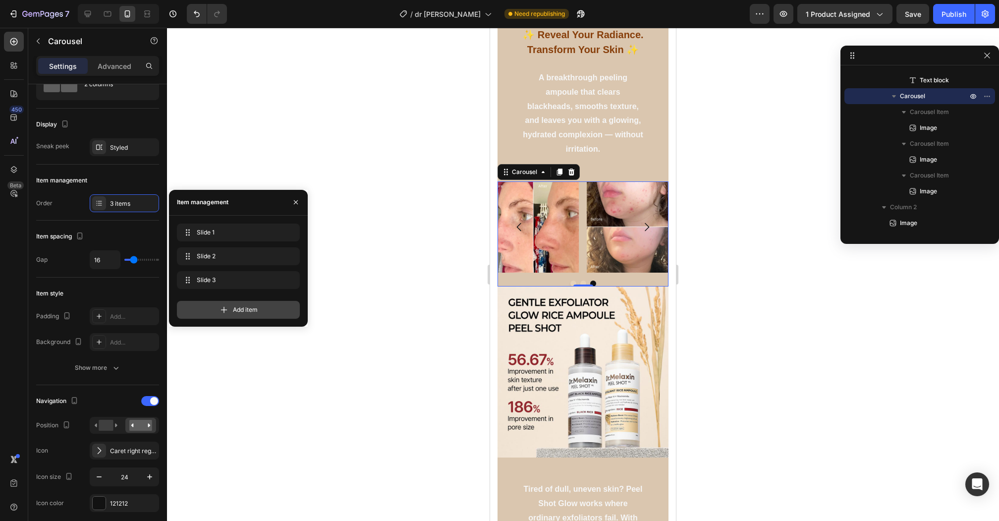
click at [215, 314] on div "Add item" at bounding box center [238, 310] width 123 height 18
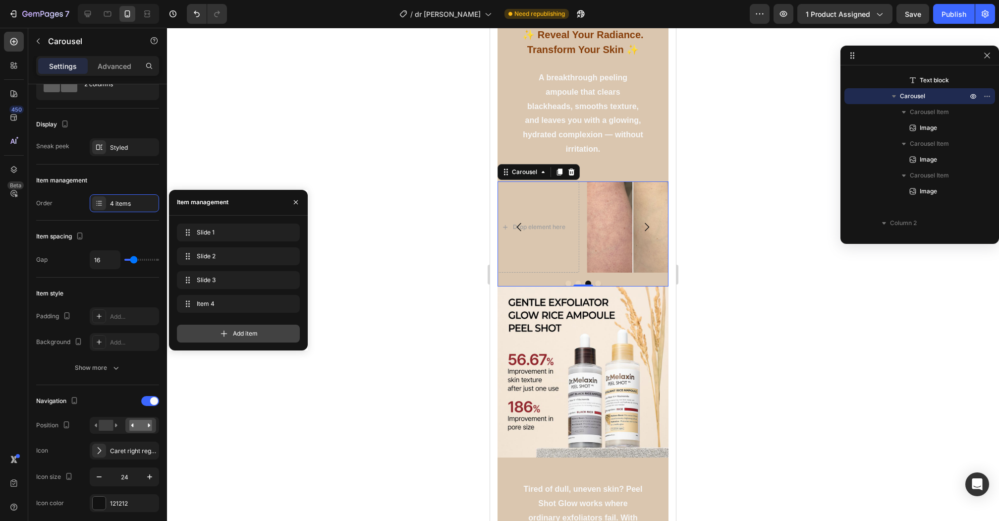
click at [246, 340] on div "Add item" at bounding box center [238, 334] width 123 height 18
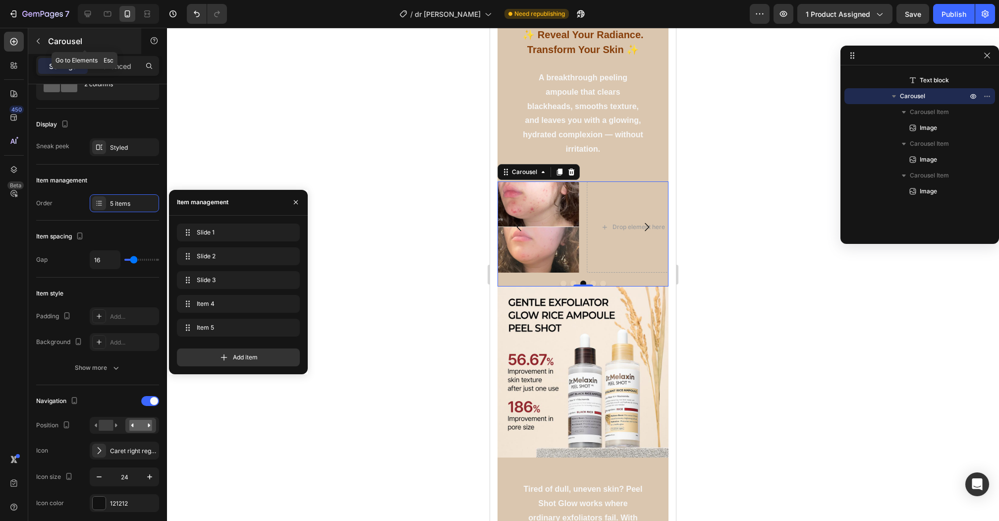
click at [49, 46] on p "Carousel" at bounding box center [90, 41] width 84 height 12
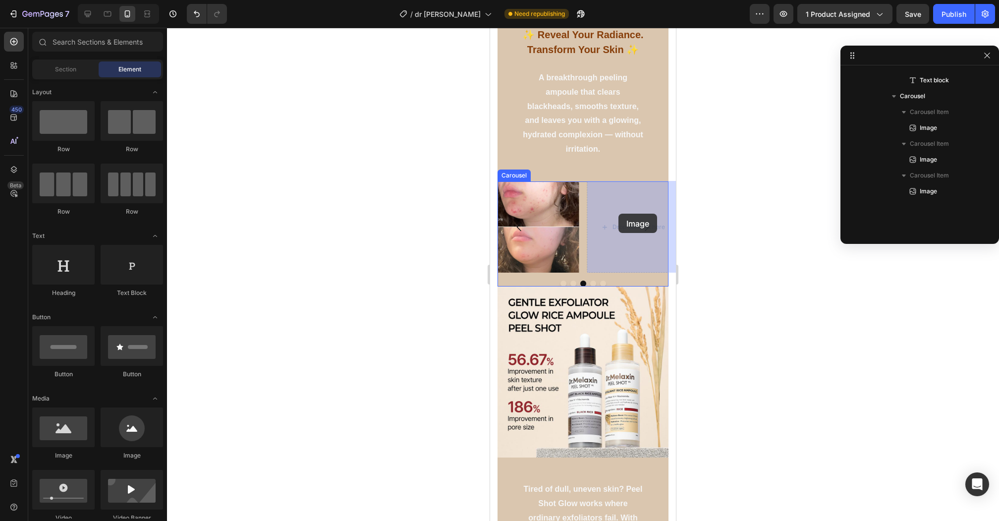
drag, startPoint x: 550, startPoint y: 469, endPoint x: 615, endPoint y: 218, distance: 259.7
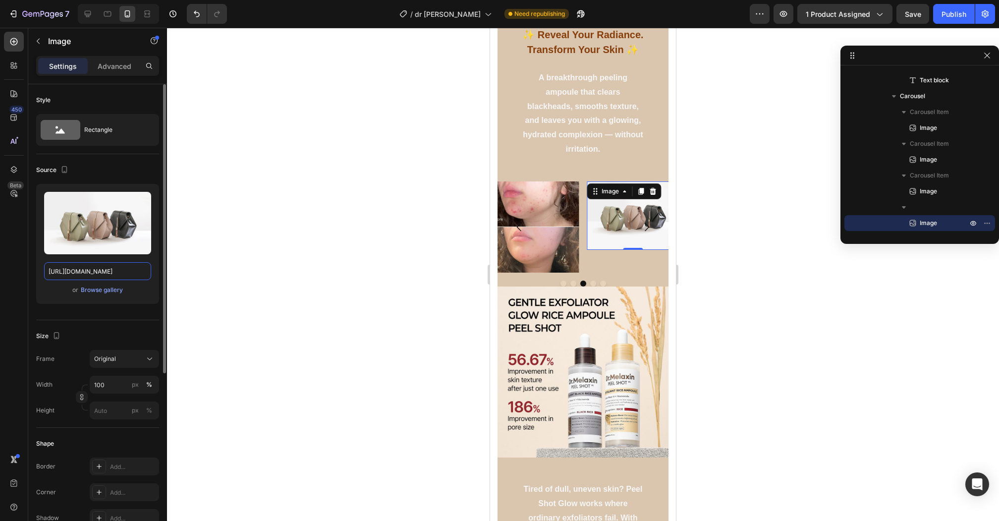
click at [112, 279] on input "https://cdn.shopify.com/s/files/1/2005/9307/files/image_demo.jpg" at bounding box center [97, 271] width 107 height 18
paste input "0634/4192/8243/files/481152148_966195825603715_7594319339511037088_n.jpg?v=1752…"
type input "https://cdn.shopify.com/s/files/1/0634/4192/8243/files/481152148_96619582560371…"
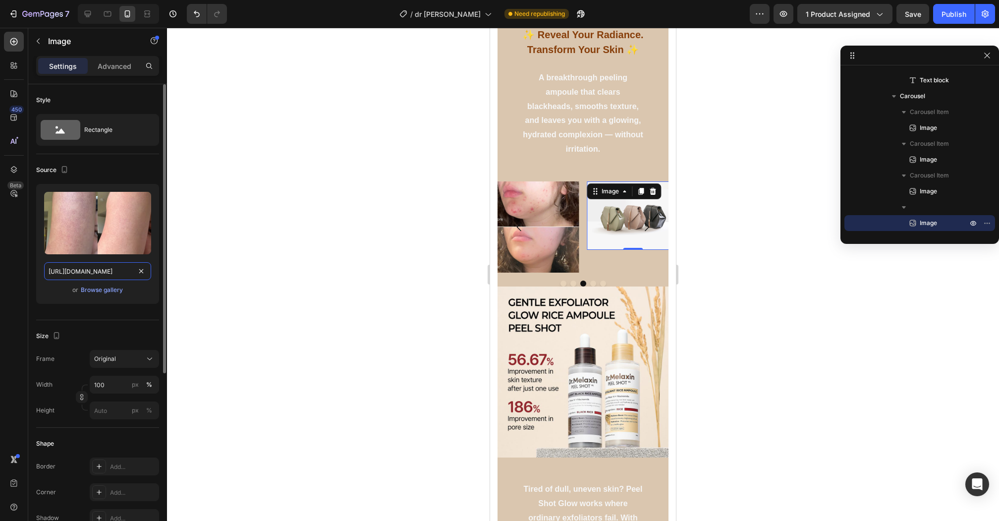
scroll to position [0, 287]
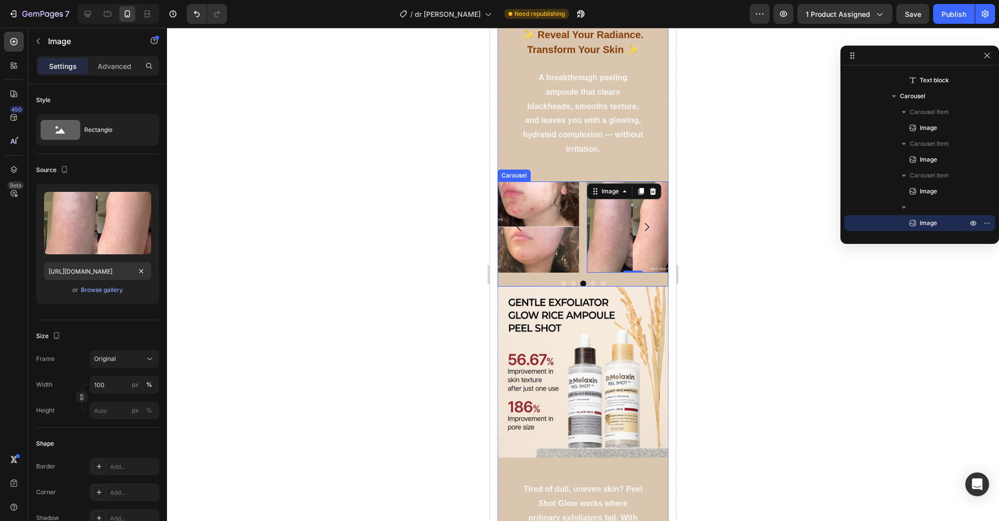
click at [645, 232] on button "Carousel Next Arrow" at bounding box center [647, 227] width 28 height 28
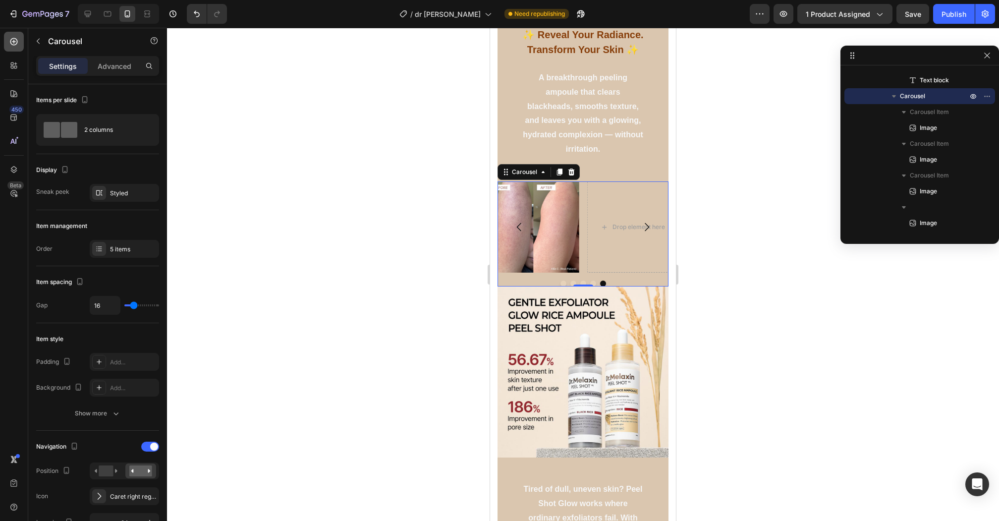
click at [18, 46] on icon at bounding box center [14, 42] width 10 height 10
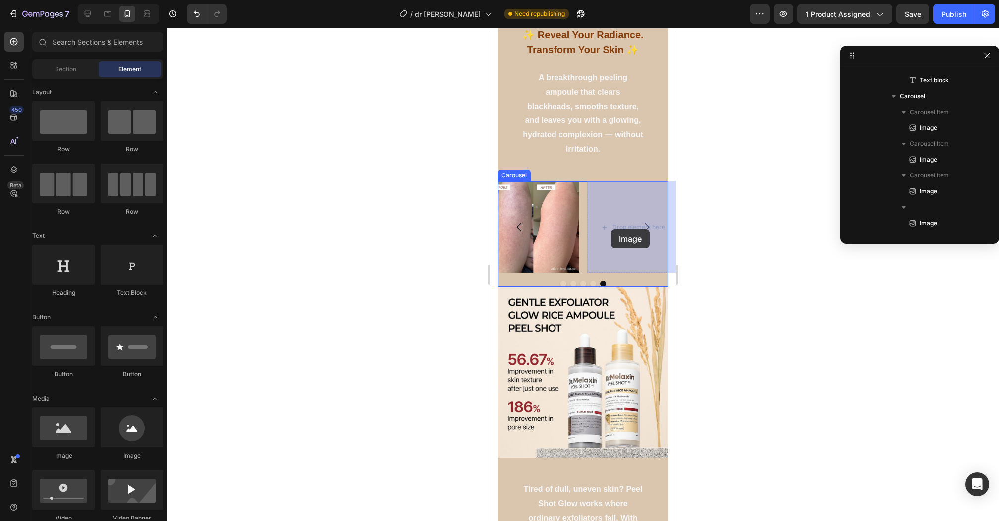
drag, startPoint x: 560, startPoint y: 472, endPoint x: 610, endPoint y: 227, distance: 250.2
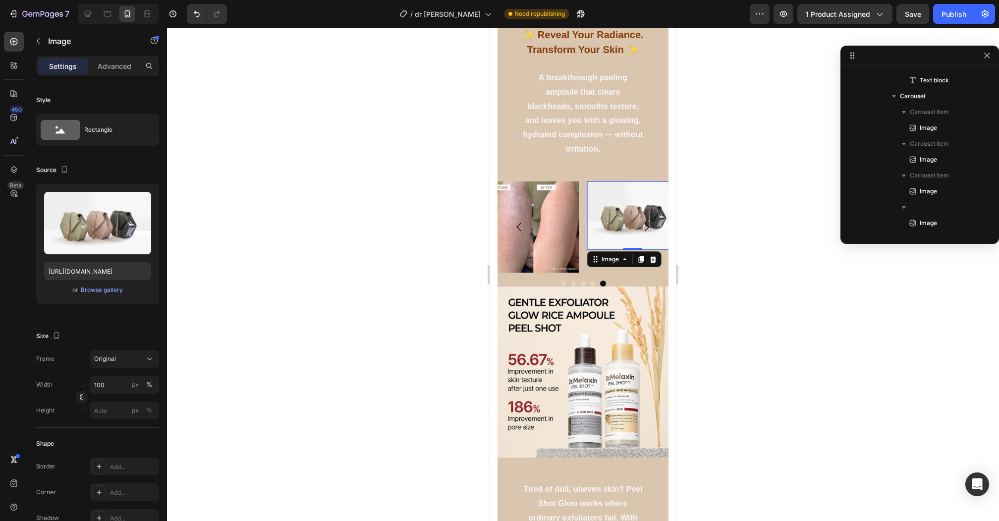
scroll to position [282, 0]
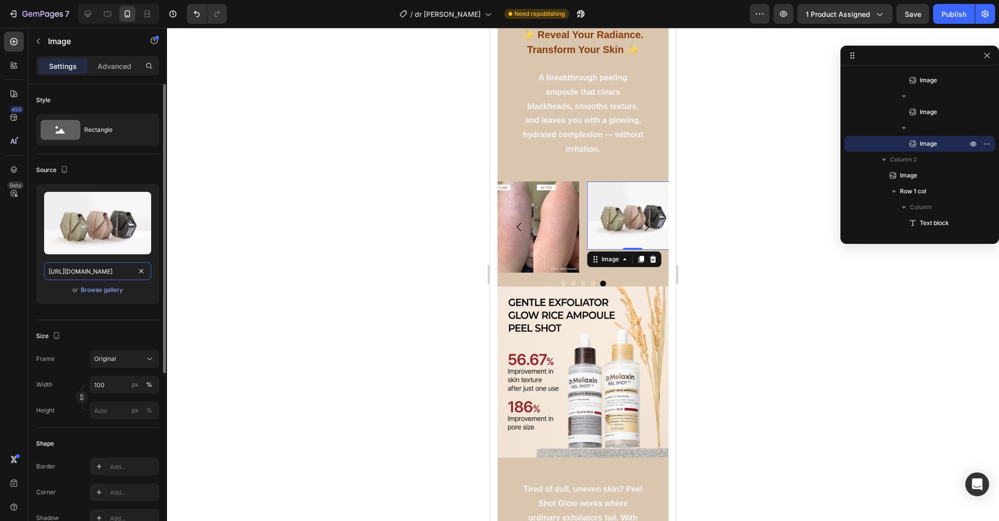
click at [102, 273] on input "https://cdn.shopify.com/s/files/1/2005/9307/files/image_demo.jpg" at bounding box center [97, 271] width 107 height 18
paste input "0634/4192/8243/files/B0-webpfff.jpg?v=1752854358"
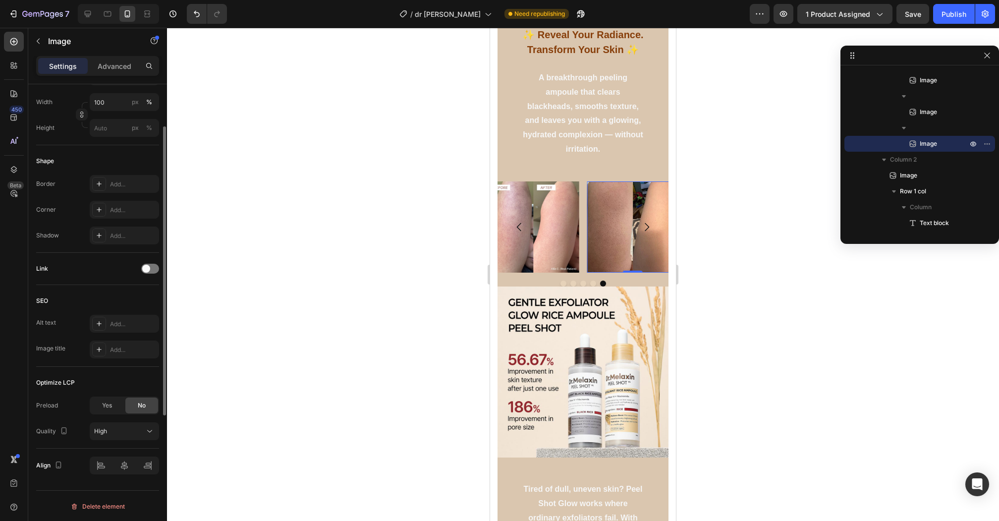
scroll to position [0, 0]
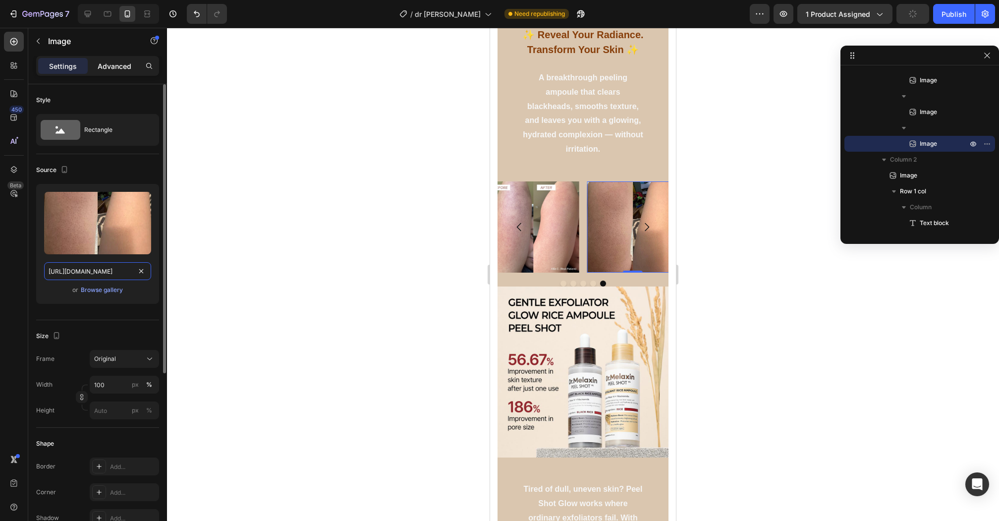
type input "[URL][DOMAIN_NAME]"
click at [107, 67] on p "Advanced" at bounding box center [115, 66] width 34 height 10
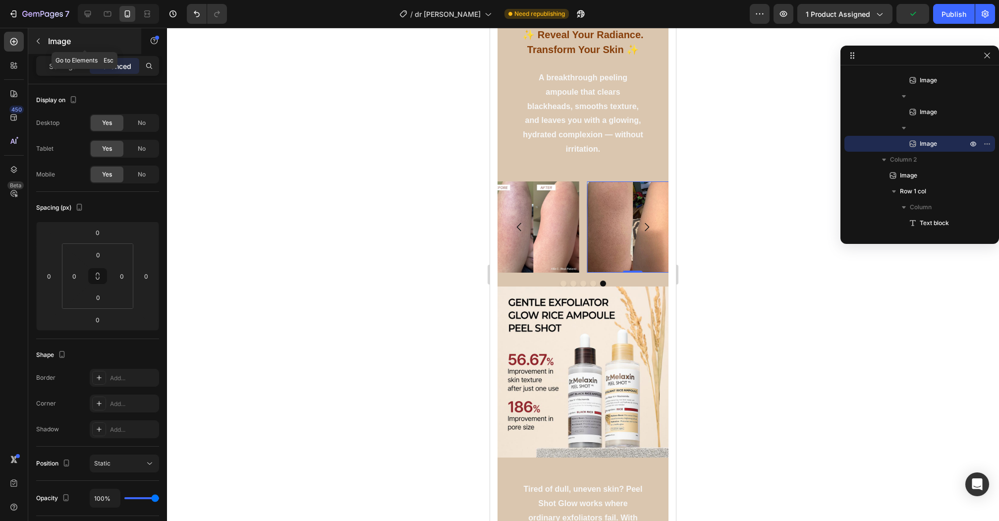
click at [44, 39] on button "button" at bounding box center [38, 41] width 16 height 16
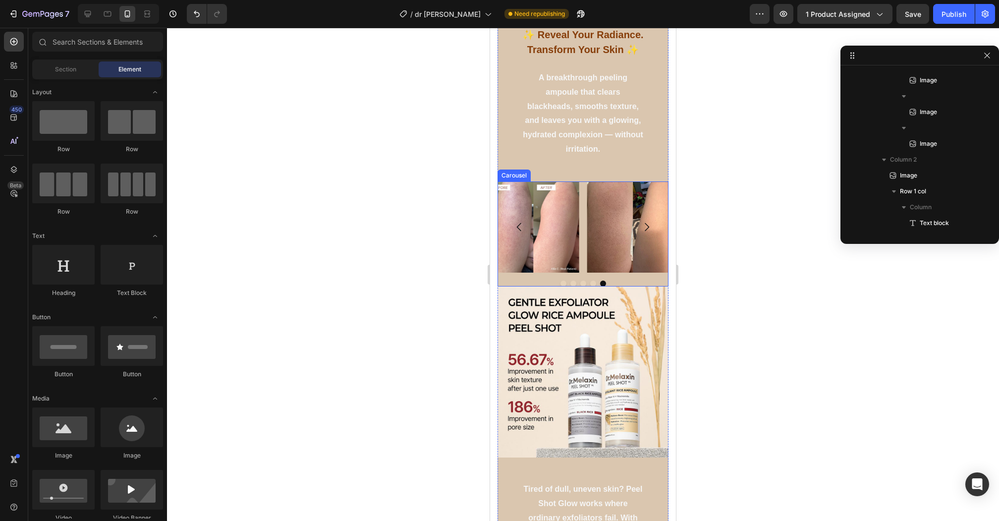
click at [516, 281] on div at bounding box center [583, 283] width 171 height 6
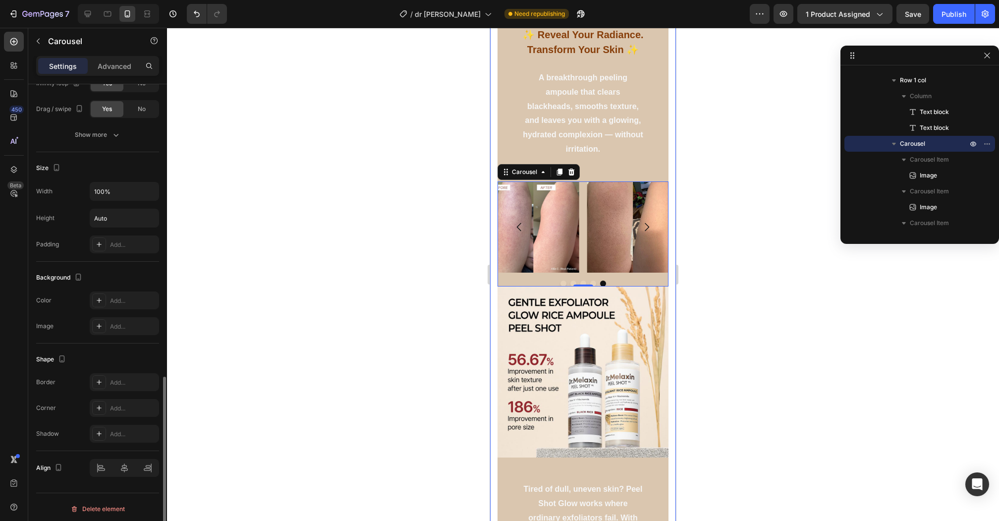
scroll to position [754, 0]
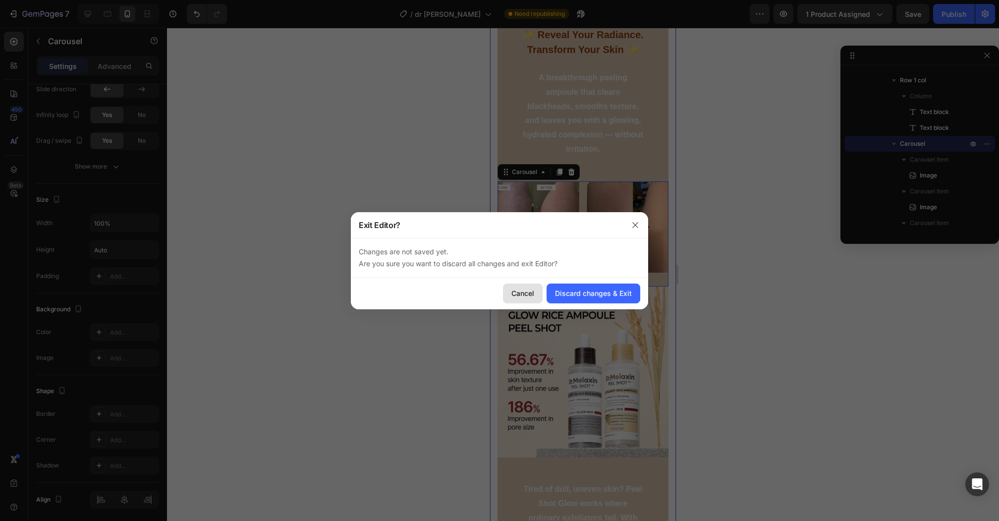
click at [531, 289] on div "Cancel" at bounding box center [522, 293] width 23 height 10
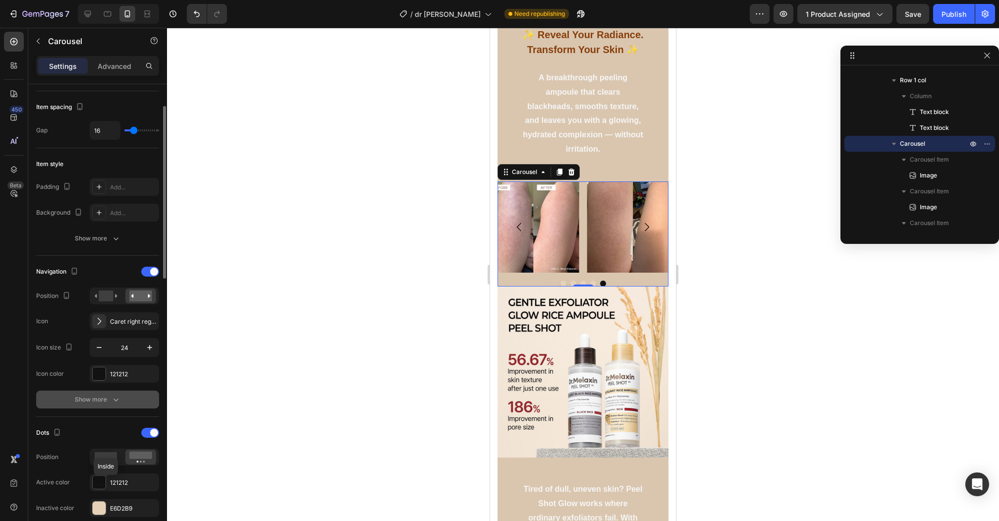
scroll to position [190, 0]
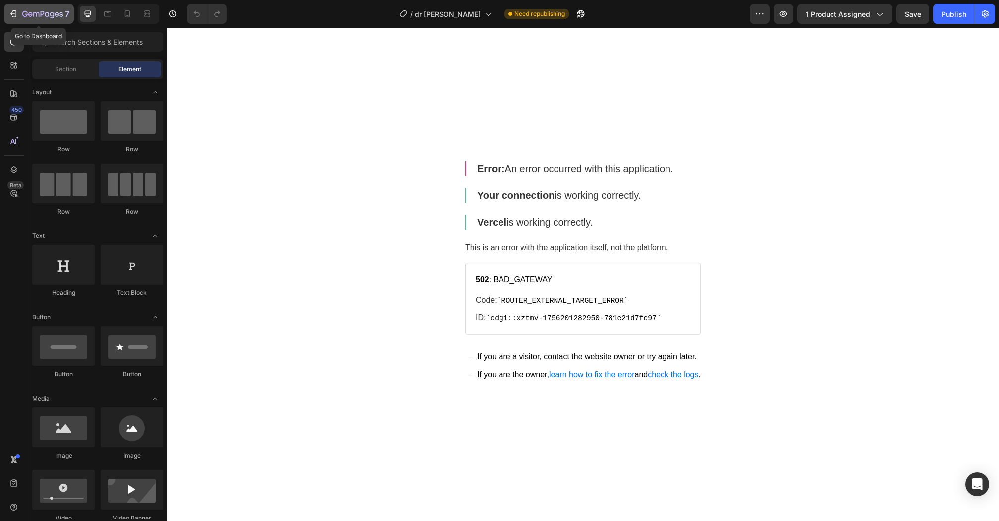
click at [19, 17] on div "7" at bounding box center [38, 14] width 61 height 12
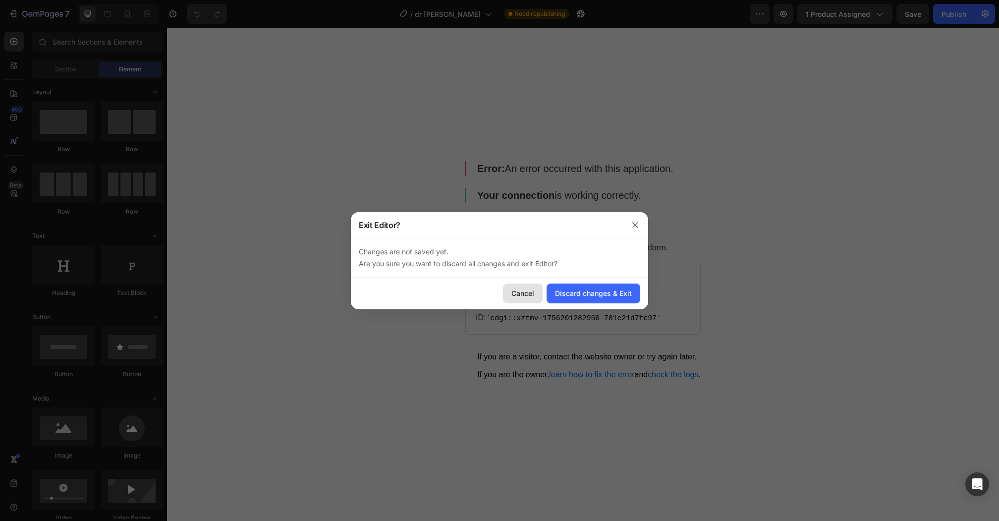
click at [539, 301] on button "Cancel" at bounding box center [523, 293] width 40 height 20
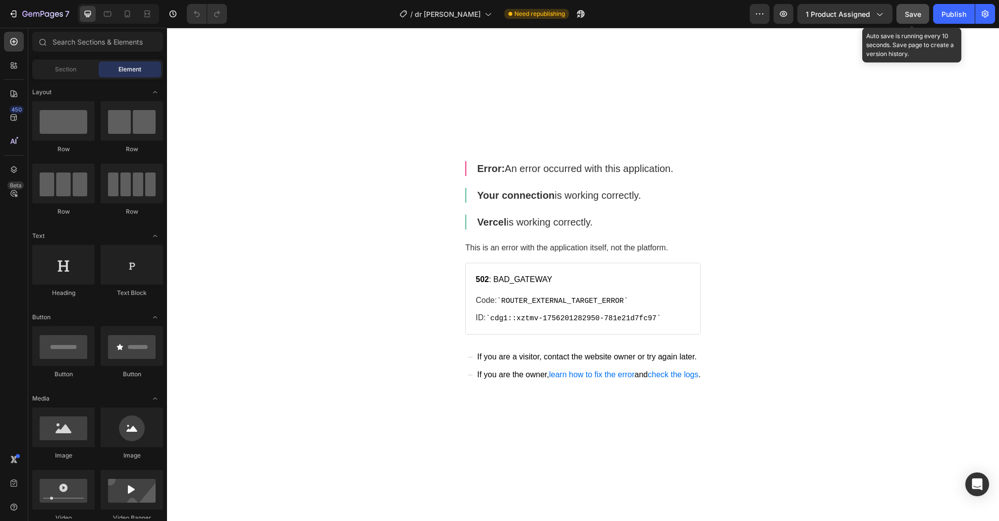
click at [929, 19] on button "Save" at bounding box center [912, 14] width 33 height 20
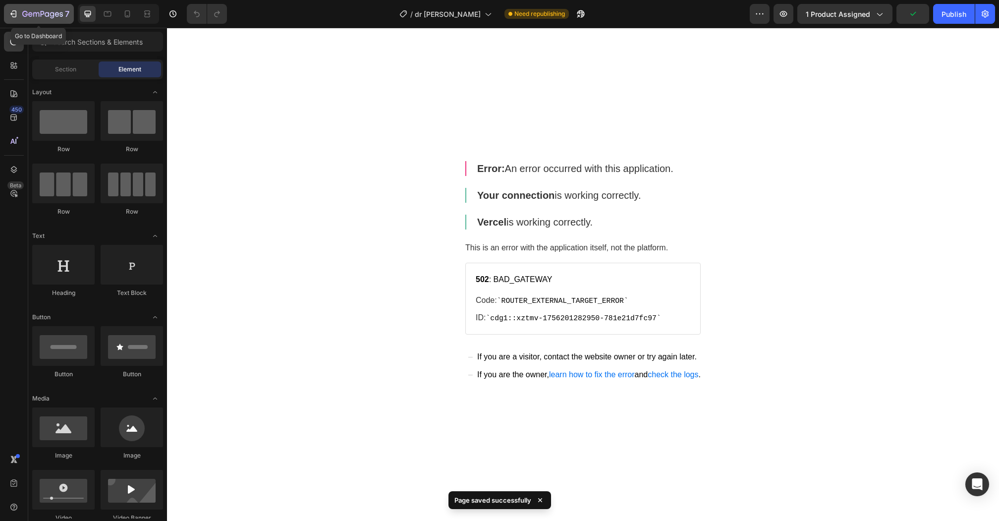
click at [9, 8] on div "7" at bounding box center [38, 14] width 61 height 12
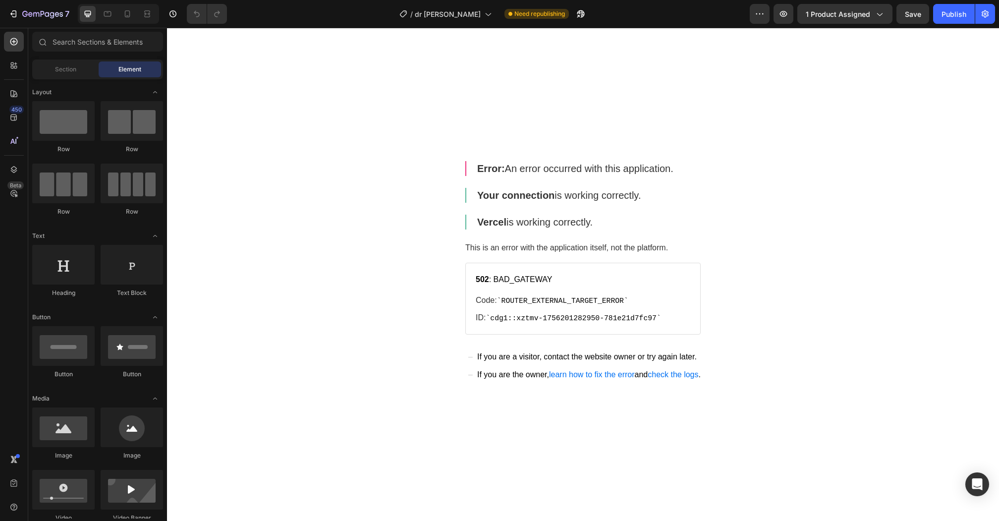
click at [117, 15] on div at bounding box center [118, 14] width 81 height 20
click at [122, 15] on icon at bounding box center [127, 14] width 10 height 10
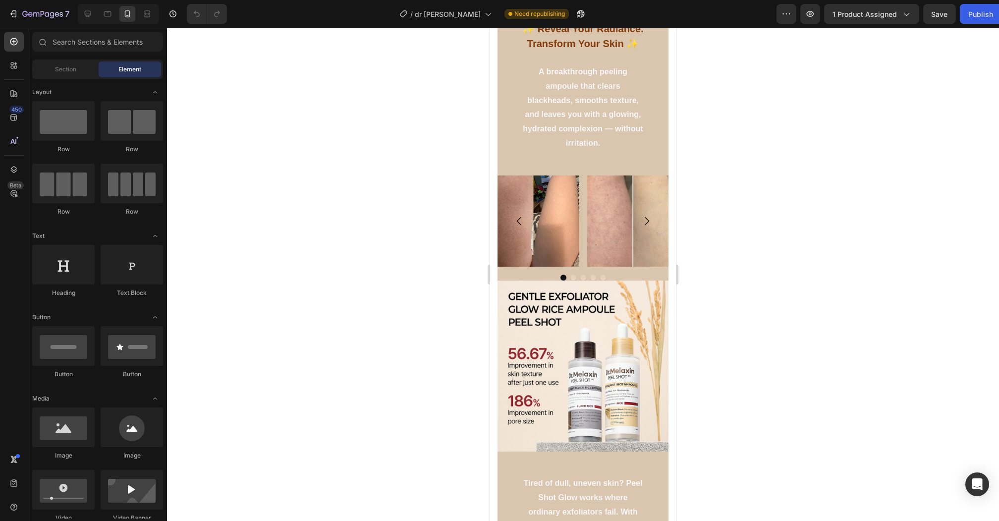
scroll to position [534, 0]
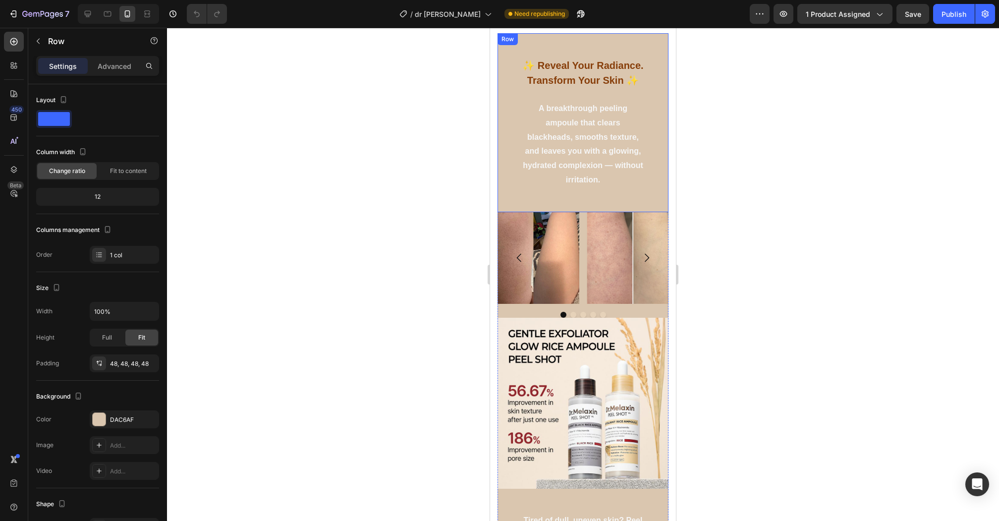
click at [507, 212] on div "✨ Reveal Your Radiance. Transform Your Skin ✨ Text block A breakthrough peeling…" at bounding box center [583, 122] width 171 height 179
click at [504, 317] on div "Image Image Image Image Image [GEOGRAPHIC_DATA]" at bounding box center [583, 265] width 171 height 106
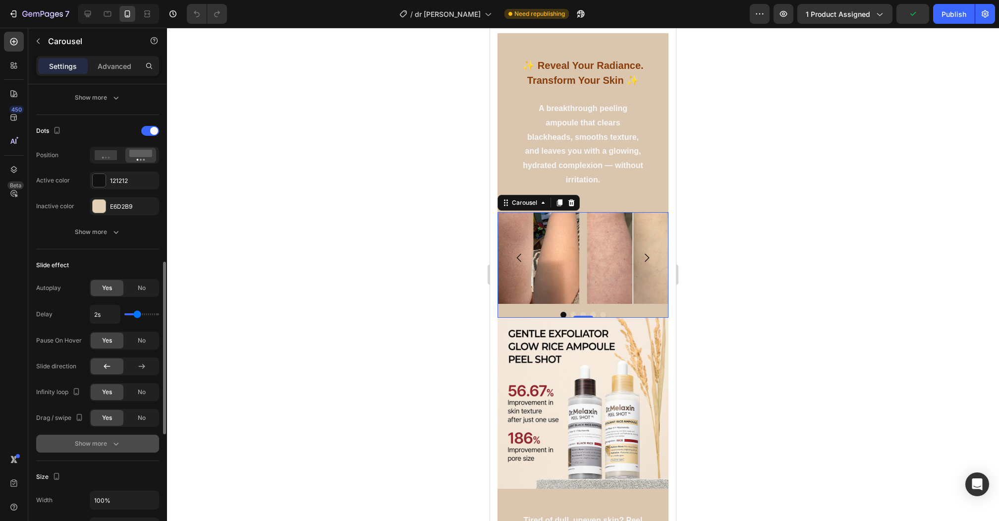
click at [76, 435] on button "Show more" at bounding box center [97, 444] width 123 height 18
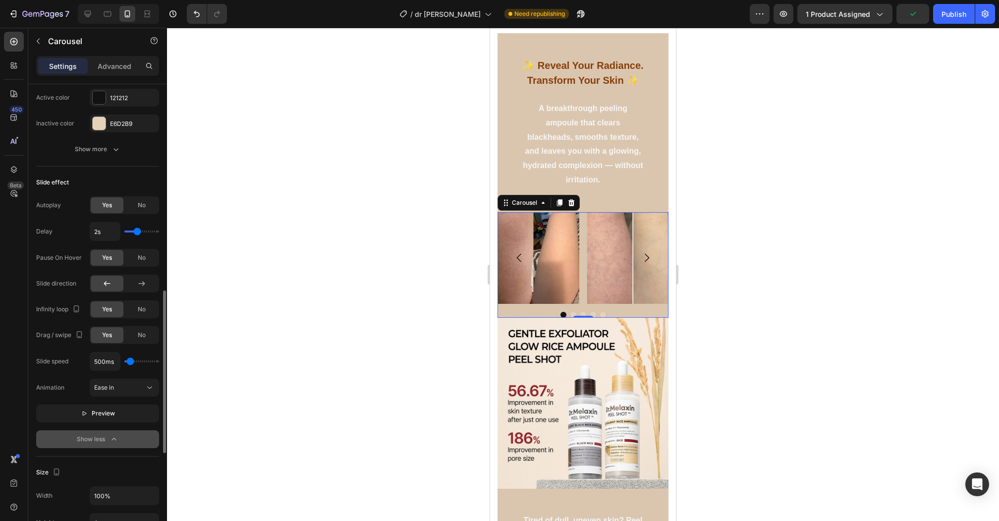
scroll to position [567, 0]
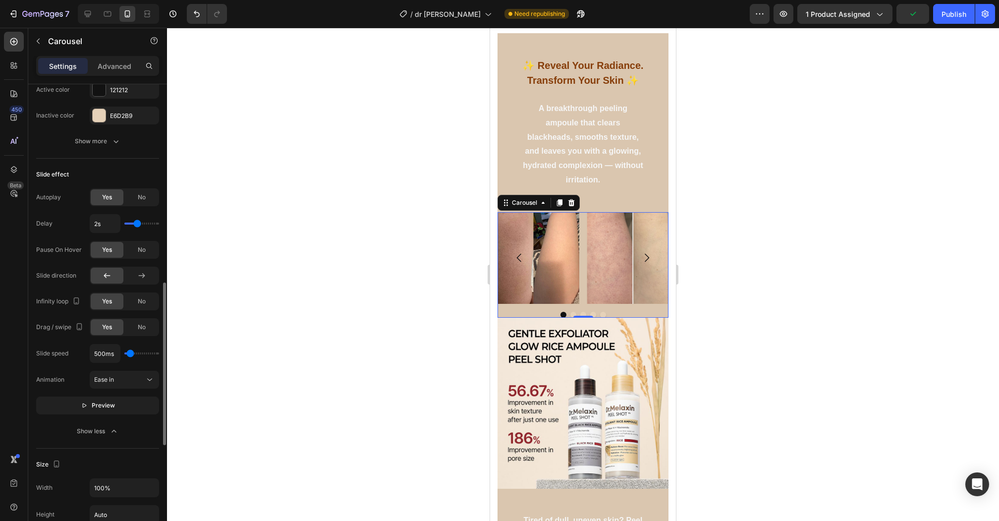
click at [88, 412] on div "Slide speed 500ms Animation Ease in Preview Show less" at bounding box center [97, 392] width 123 height 96
click at [92, 401] on span "Preview" at bounding box center [103, 405] width 23 height 10
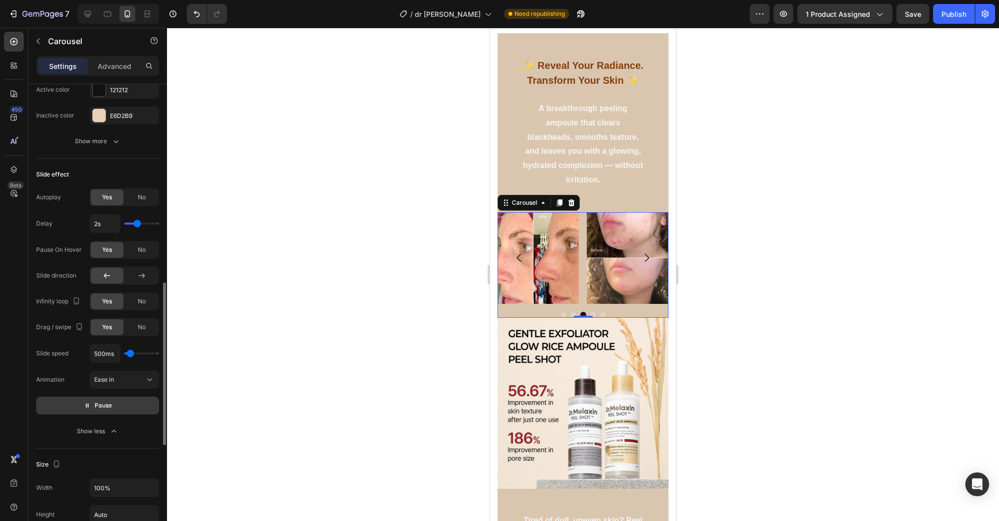
click at [134, 396] on button "Pause" at bounding box center [97, 405] width 123 height 18
type input "150ms"
type input "150"
type input "200ms"
type input "200"
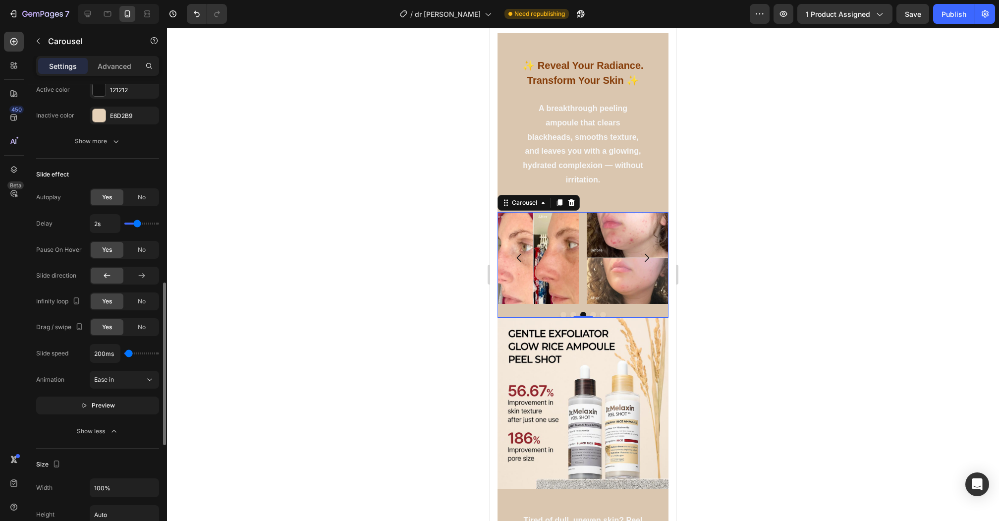
click at [129, 352] on input "range" at bounding box center [141, 353] width 35 height 2
click at [106, 404] on span "Preview" at bounding box center [103, 405] width 23 height 10
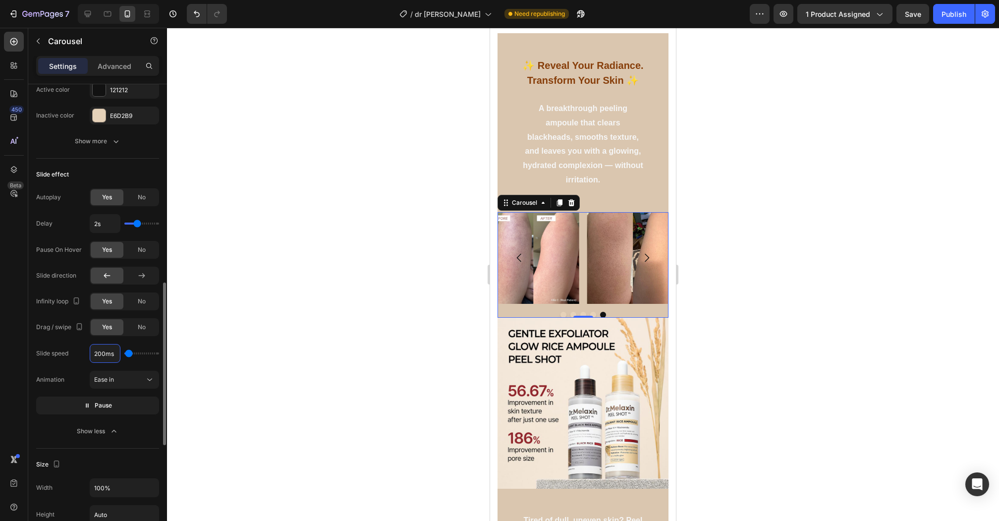
click at [99, 353] on input "200ms" at bounding box center [105, 353] width 30 height 18
type input "5ms"
type input "100"
type input "500ms"
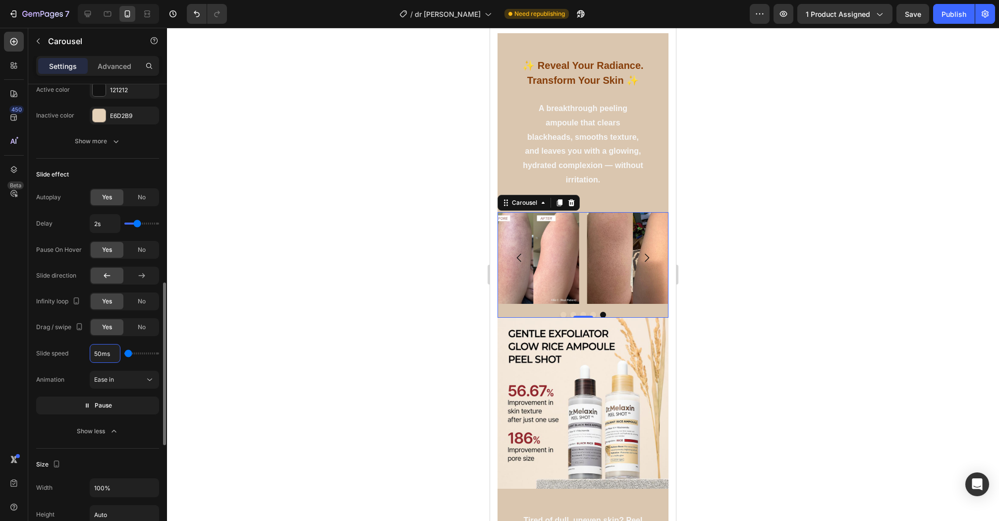
type input "500"
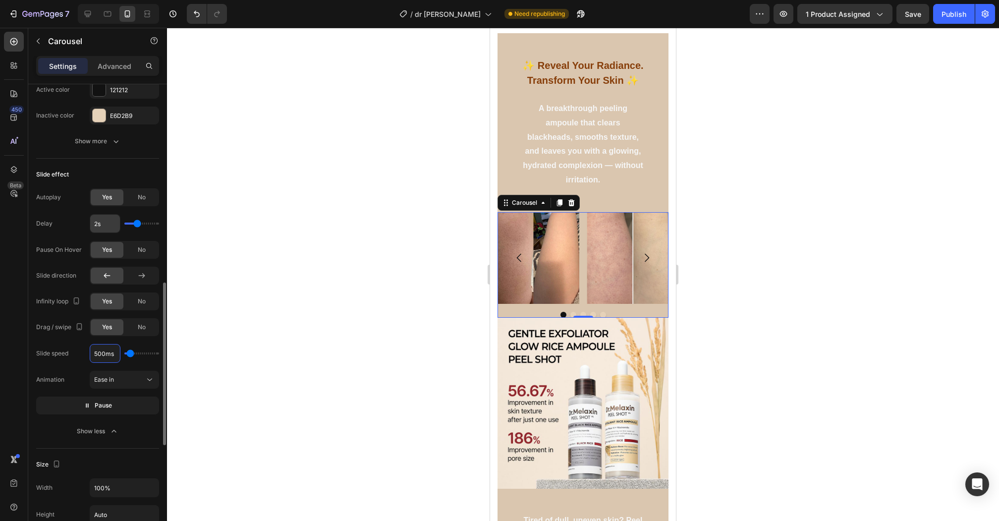
type input "500ms"
click at [107, 223] on input "2s" at bounding box center [105, 224] width 30 height 18
type input "1s"
type input "1"
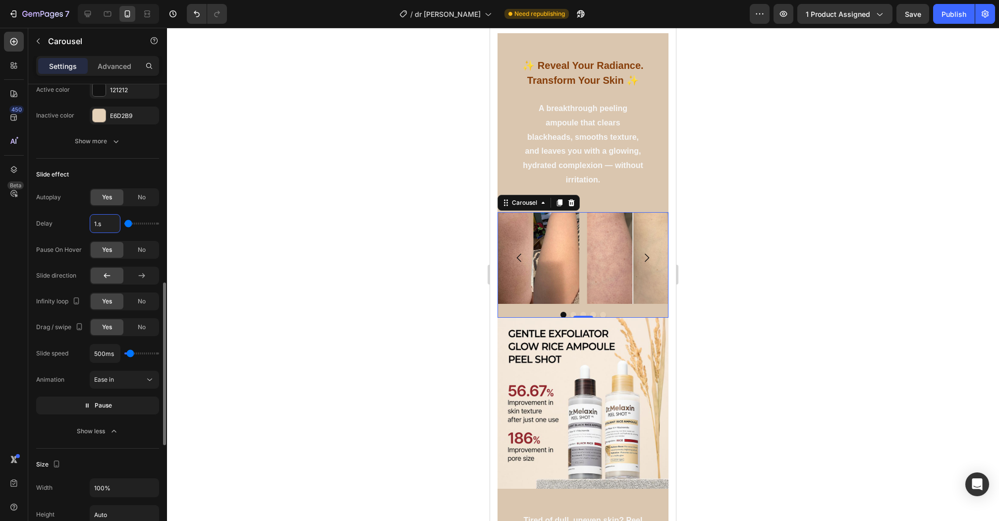
type input "1.5s"
type input "1.5"
click at [102, 405] on span "Pause" at bounding box center [103, 405] width 17 height 10
click at [102, 405] on span "Preview" at bounding box center [103, 405] width 23 height 10
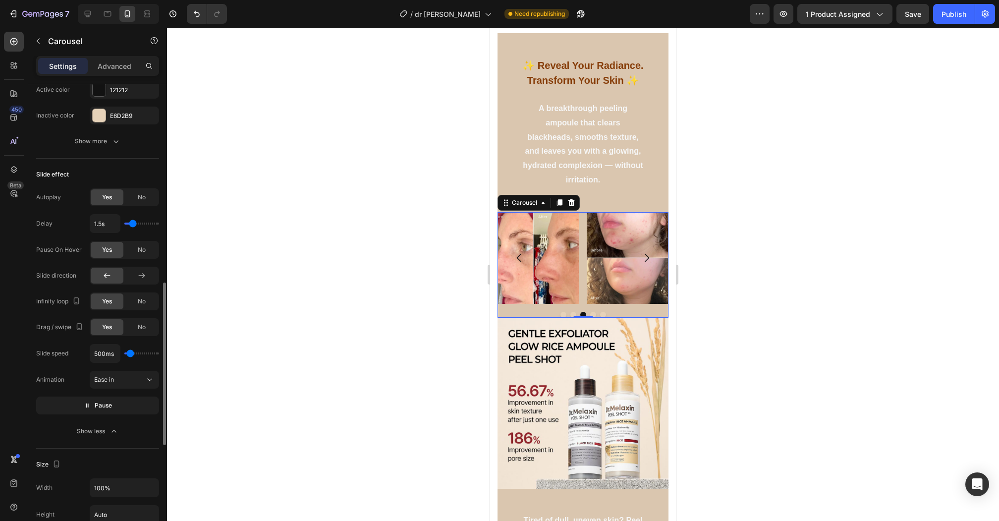
click at [127, 222] on div "1.5s" at bounding box center [124, 223] width 69 height 19
type input "1.1s"
type input "1.1"
type input "1s"
type input "1"
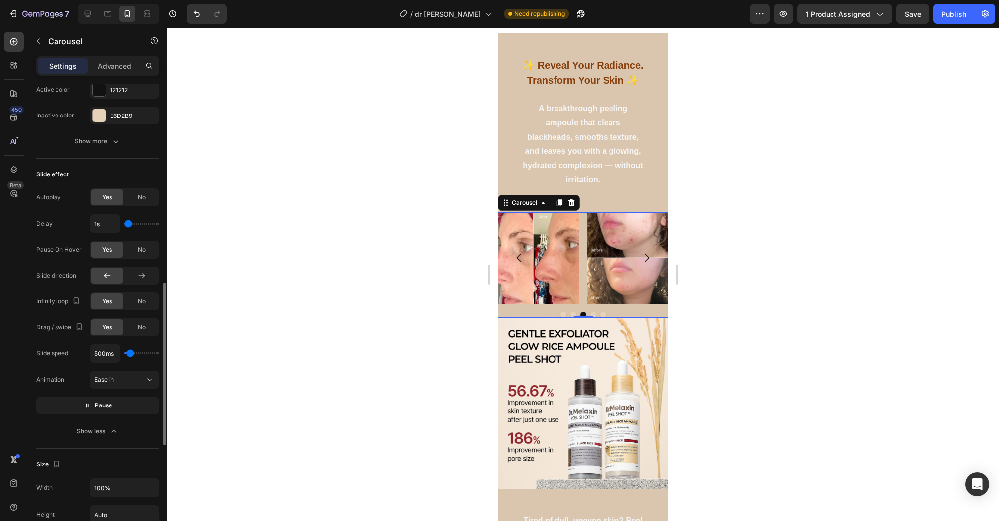
click at [127, 222] on input "range" at bounding box center [141, 223] width 35 height 2
click at [90, 402] on icon "button" at bounding box center [87, 405] width 7 height 7
click at [90, 400] on p "Preview" at bounding box center [98, 405] width 34 height 10
click at [101, 353] on input "500ms" at bounding box center [105, 353] width 30 height 18
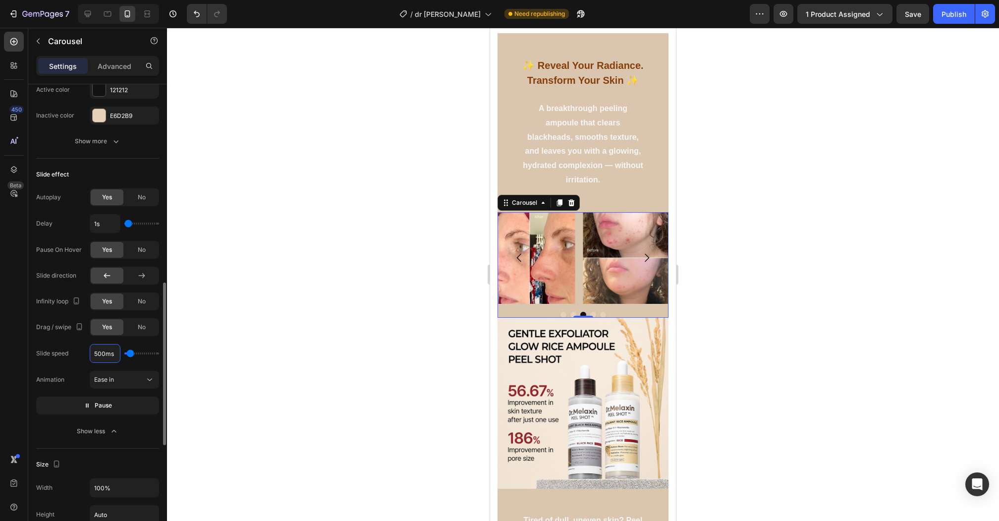
click at [101, 353] on input "500ms" at bounding box center [105, 353] width 30 height 18
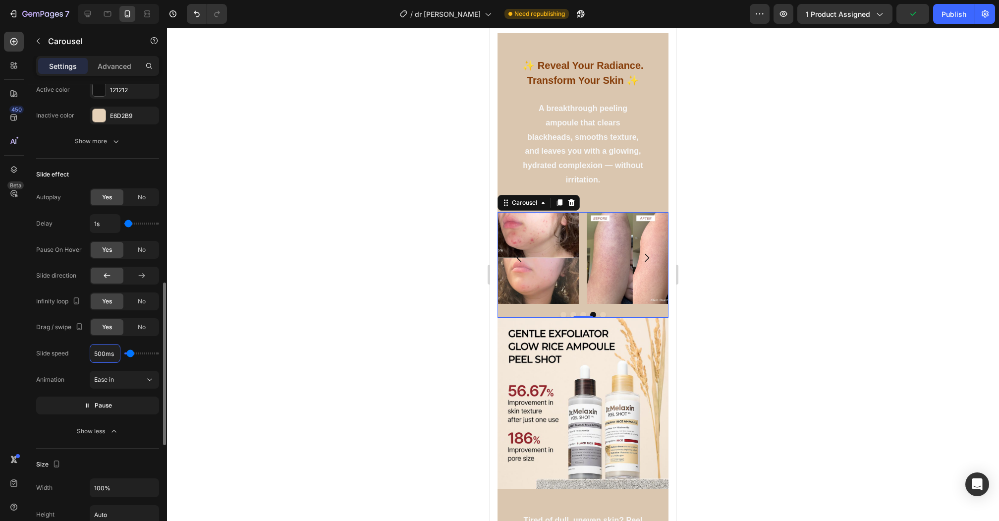
type input "6ms"
type input "100"
type input "600ms"
type input "600"
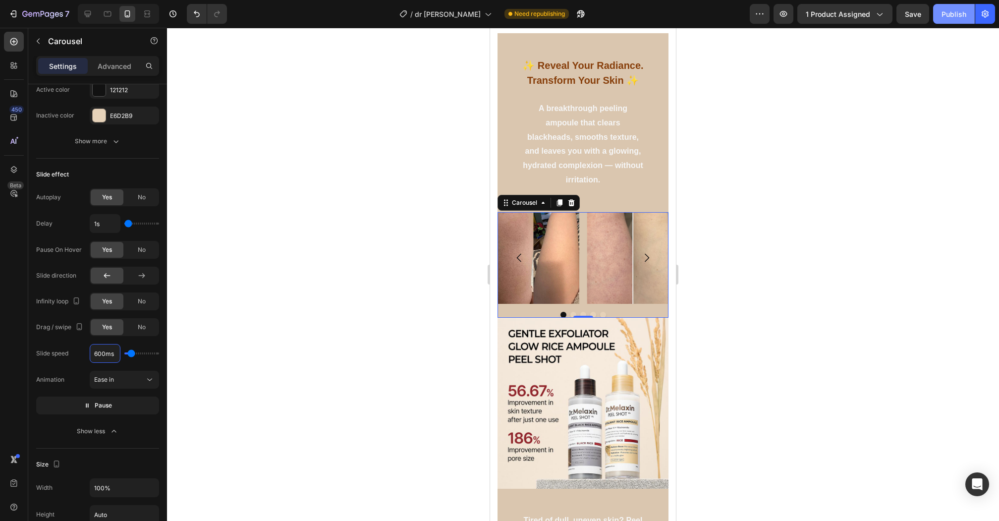
type input "600ms"
click at [955, 11] on div "Publish" at bounding box center [954, 14] width 25 height 10
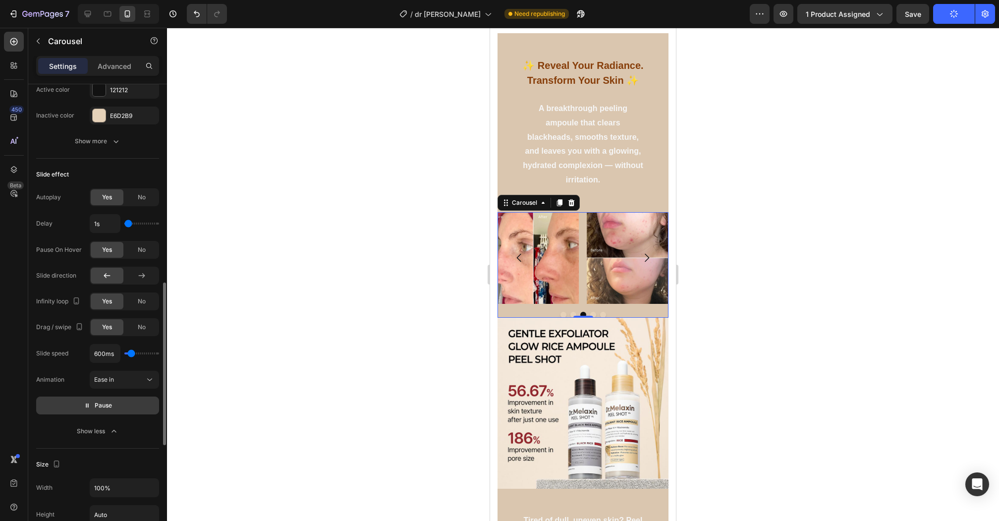
click at [131, 402] on button "Pause" at bounding box center [97, 405] width 123 height 18
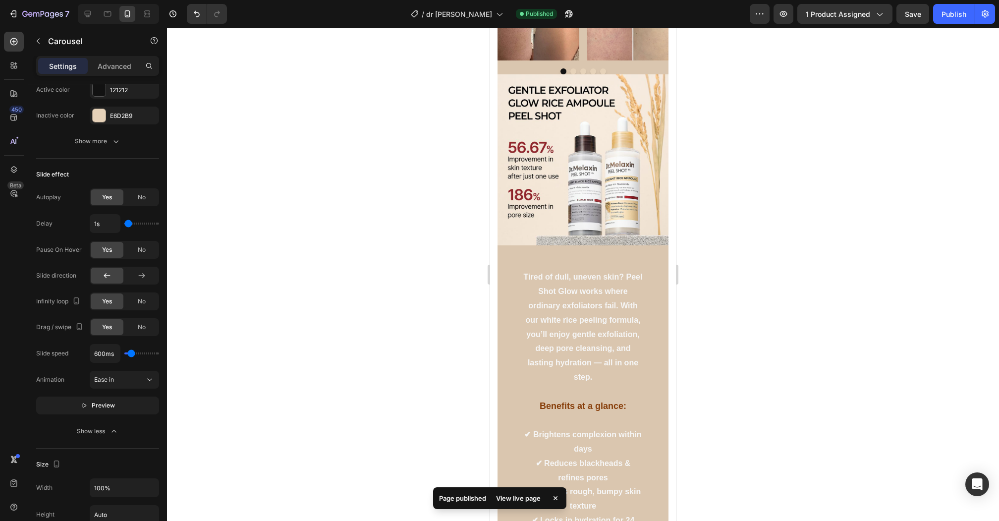
scroll to position [814, 0]
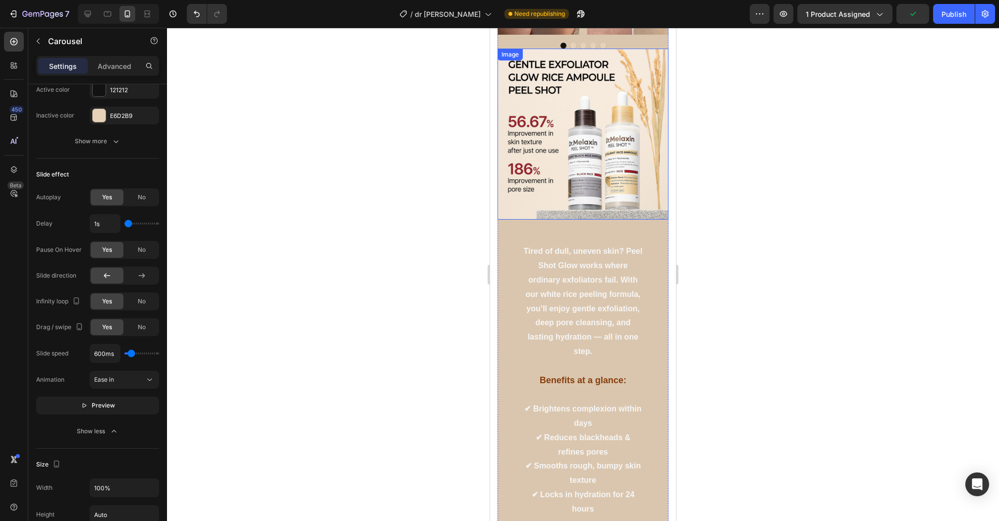
click at [567, 148] on img at bounding box center [583, 134] width 171 height 171
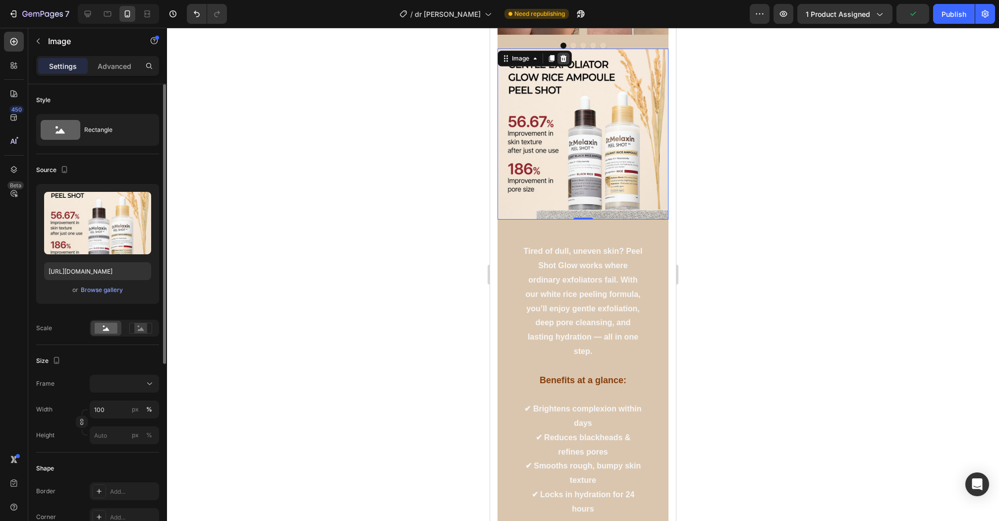
click at [564, 57] on icon at bounding box center [563, 58] width 6 height 7
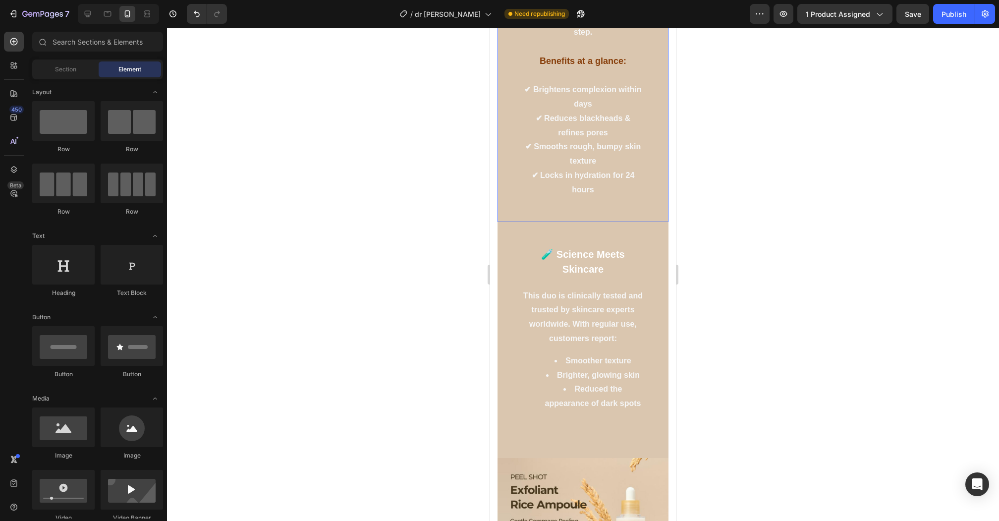
scroll to position [962, 0]
click at [195, 18] on icon "Undo/Redo" at bounding box center [197, 14] width 10 height 10
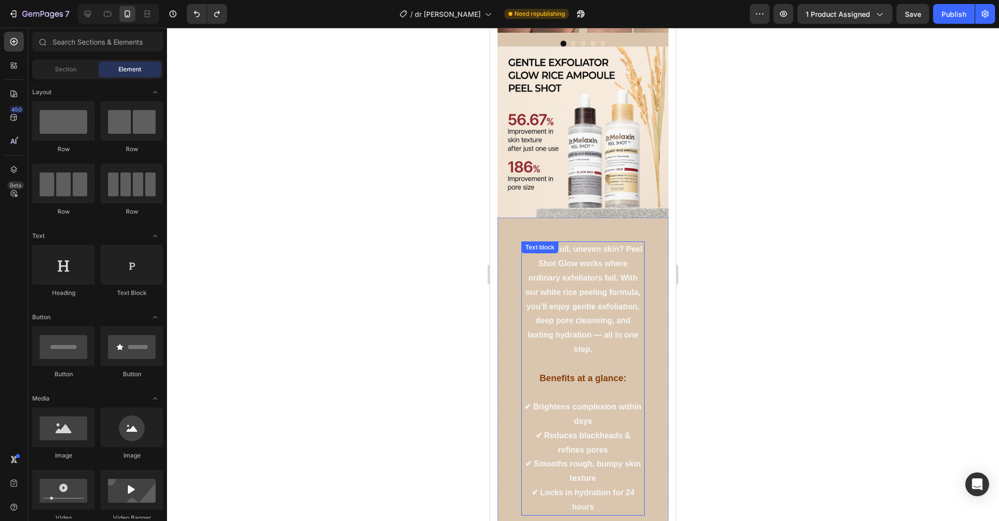
scroll to position [868, 0]
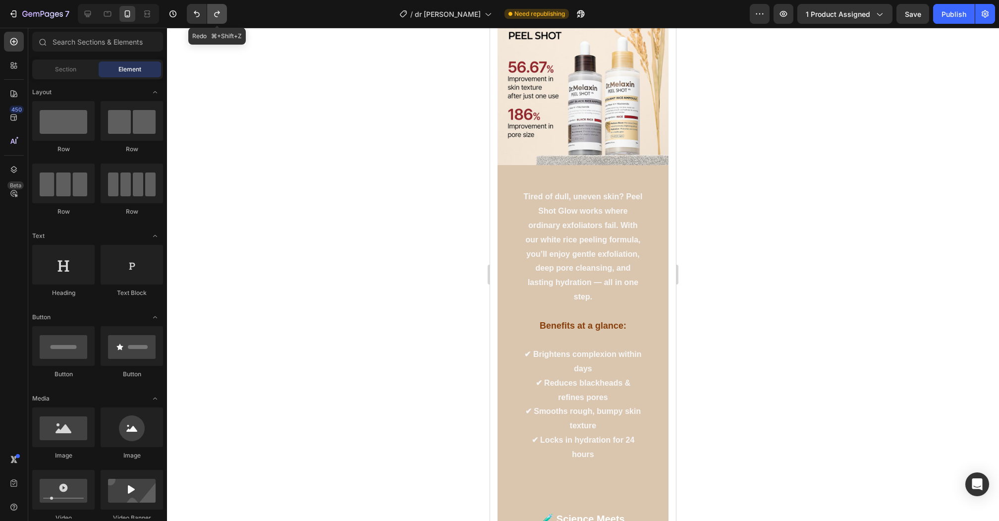
click at [219, 11] on icon "Undo/Redo" at bounding box center [217, 14] width 10 height 10
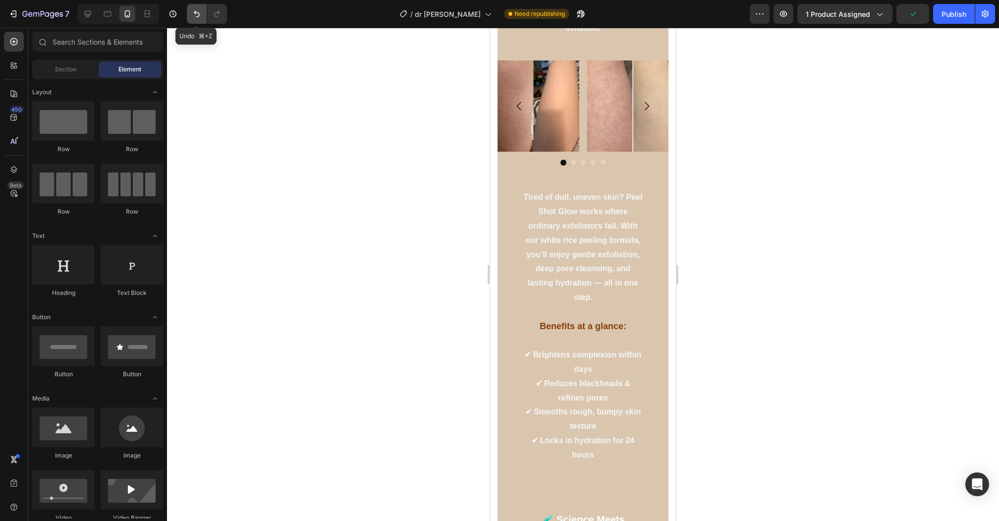
click at [202, 19] on button "Undo/Redo" at bounding box center [197, 14] width 20 height 20
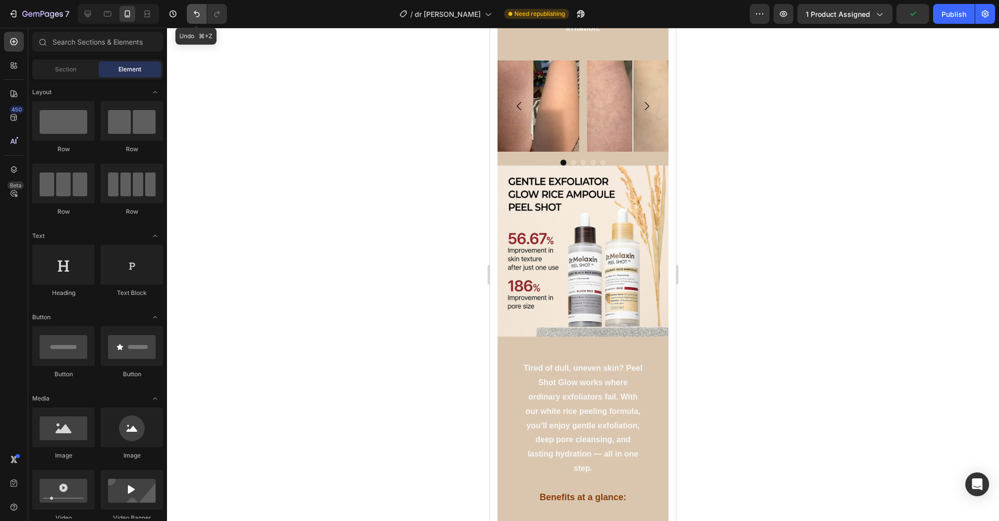
scroll to position [868, 0]
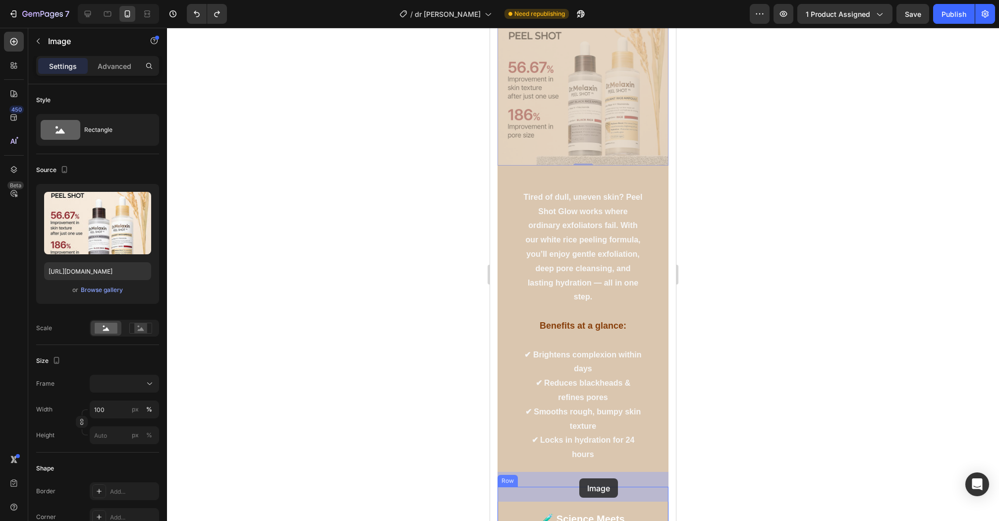
drag, startPoint x: 582, startPoint y: 85, endPoint x: 579, endPoint y: 478, distance: 393.5
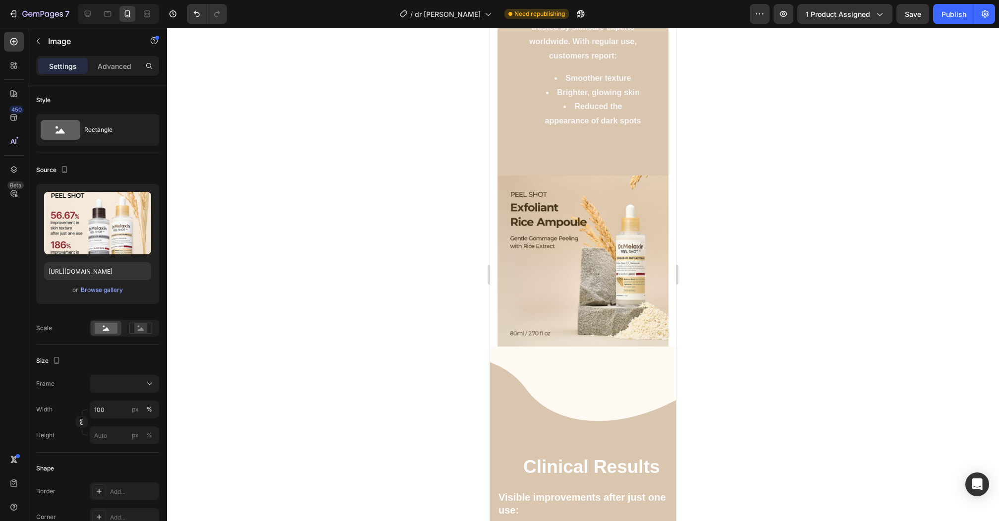
scroll to position [1440, 0]
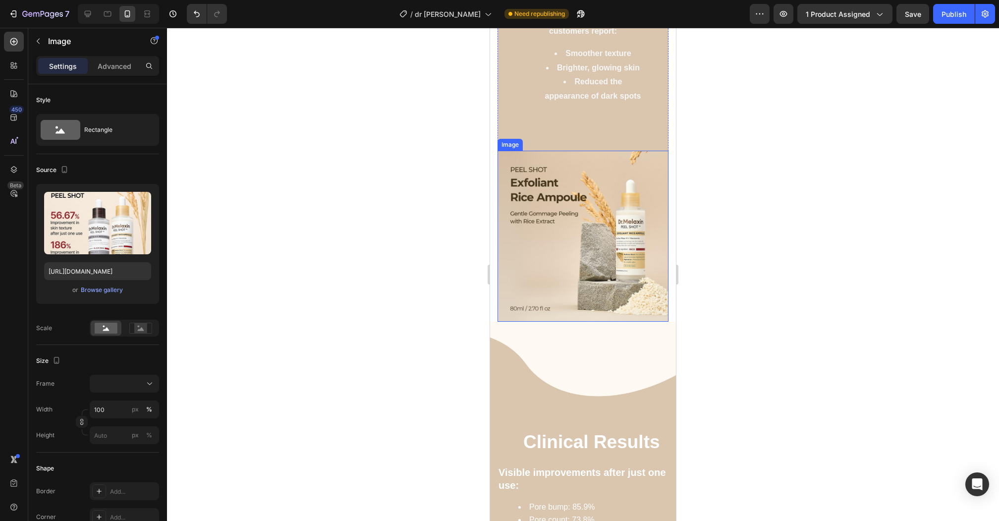
click at [614, 255] on img at bounding box center [583, 236] width 171 height 171
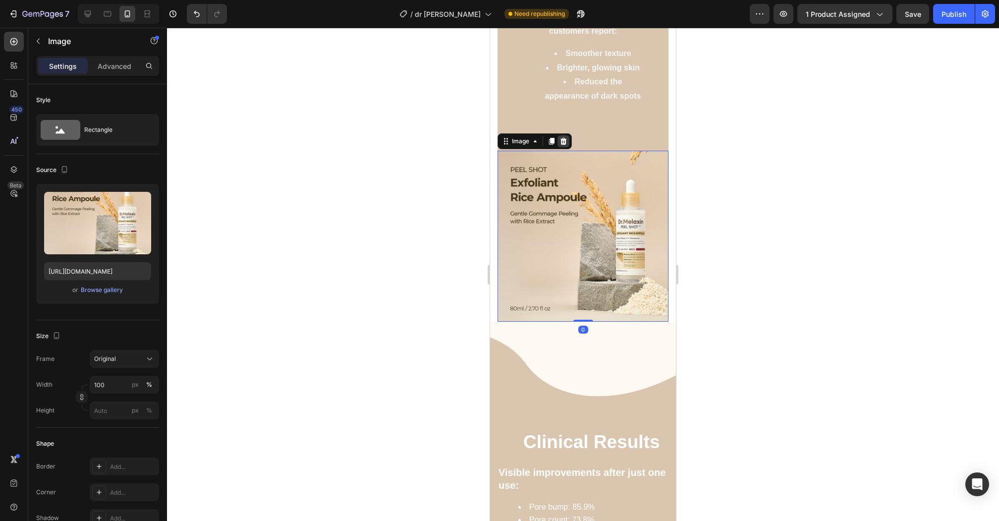
click at [563, 142] on icon at bounding box center [563, 141] width 8 height 8
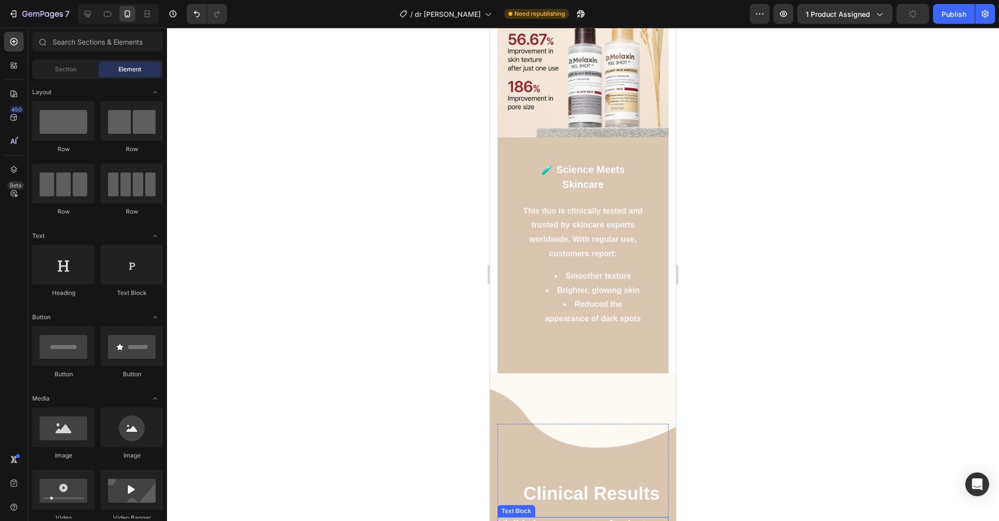
scroll to position [1193, 0]
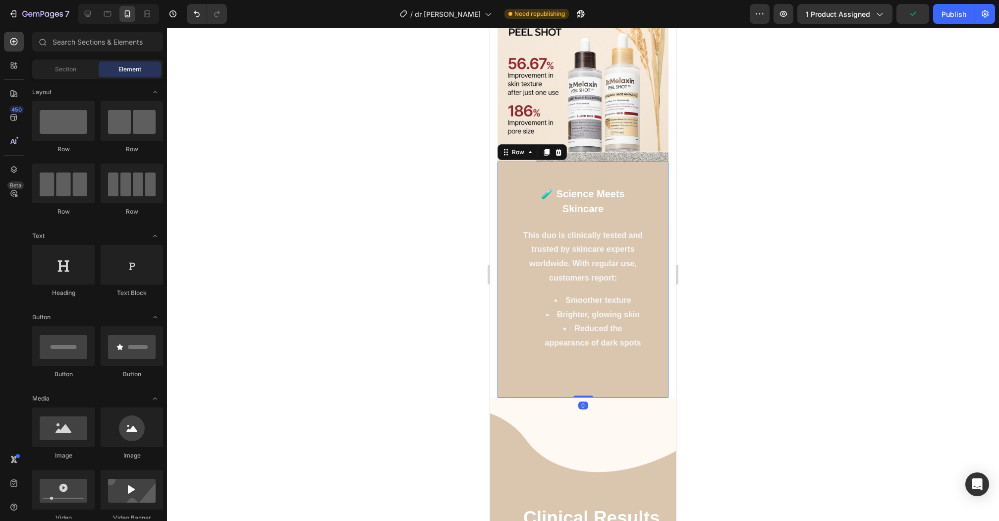
click at [648, 183] on div "🧪 Science Meets Skincare Text block This duo is clinically tested and trusted b…" at bounding box center [583, 280] width 171 height 236
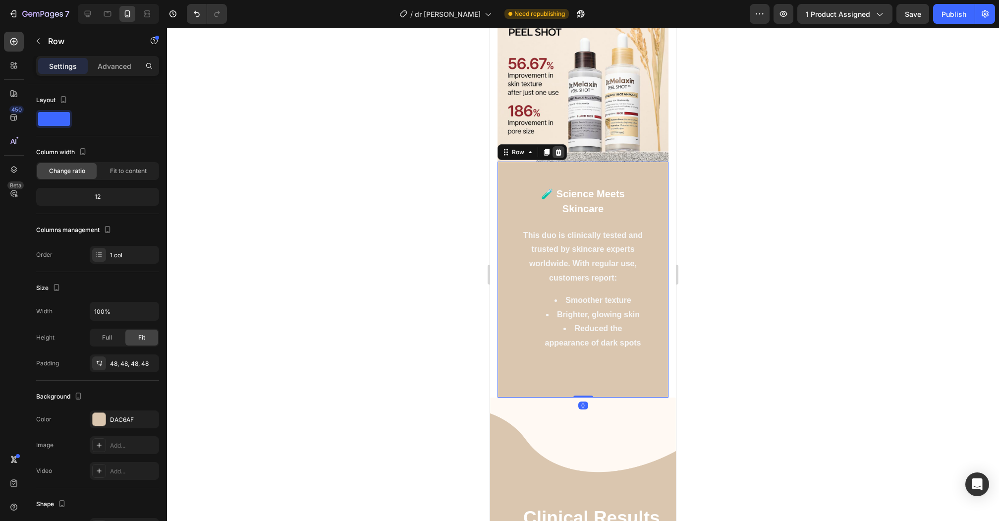
click at [558, 154] on icon at bounding box center [558, 152] width 8 height 8
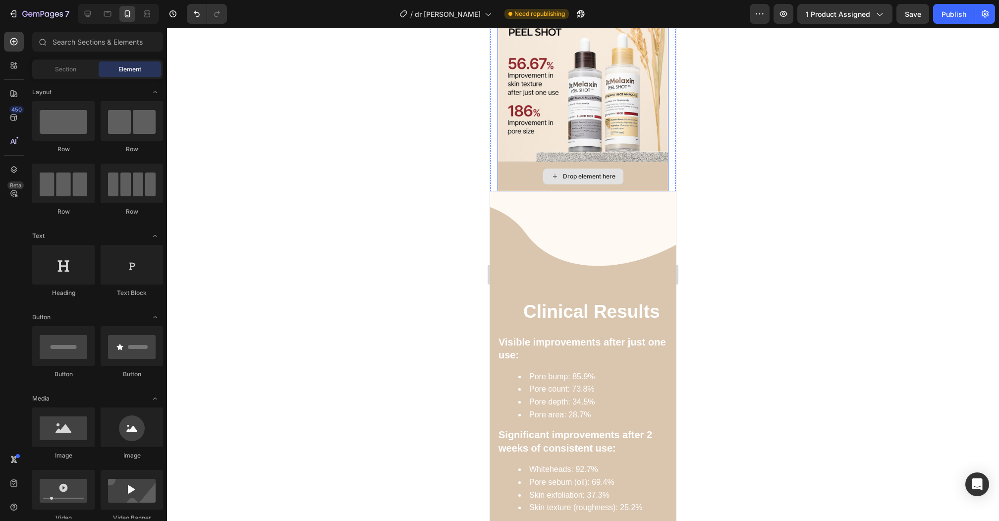
click at [651, 181] on div "Drop element here" at bounding box center [583, 177] width 171 height 30
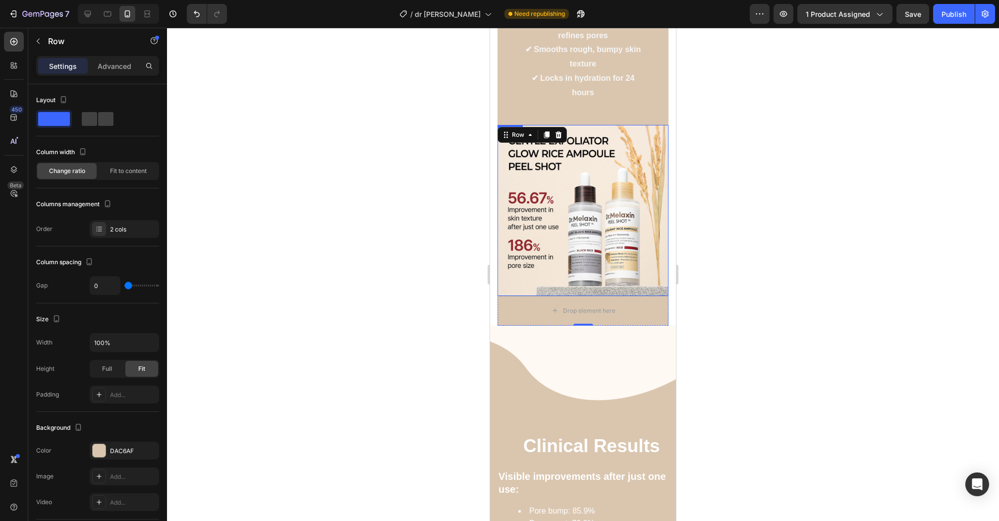
scroll to position [972, 0]
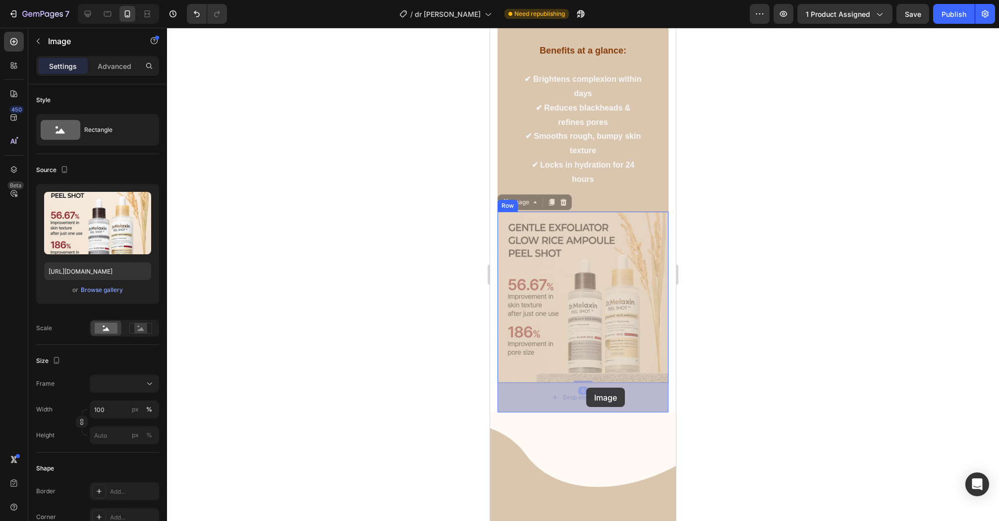
drag, startPoint x: 587, startPoint y: 269, endPoint x: 586, endPoint y: 389, distance: 120.4
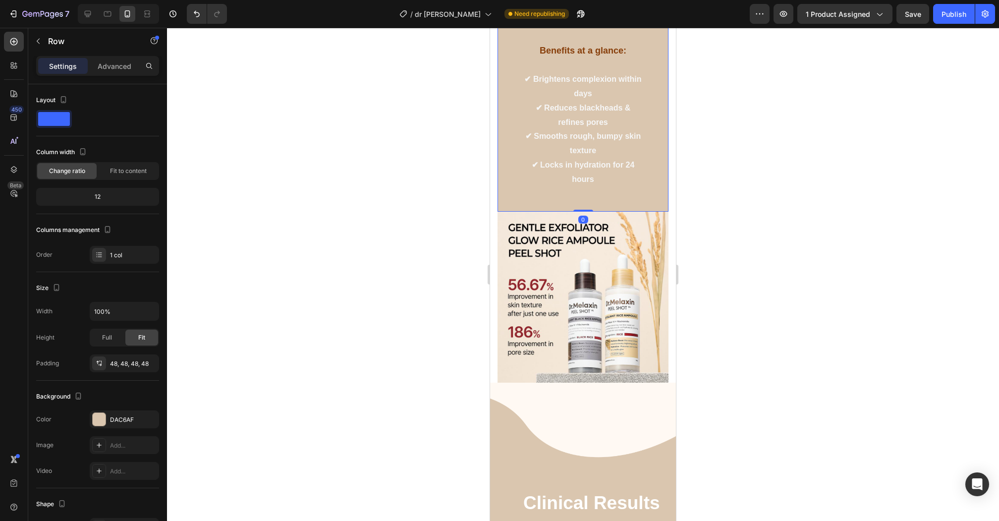
click at [649, 185] on div "Tired of dull, uneven skin? Peel Shot Glow works where ordinary exfoliators fai…" at bounding box center [583, 50] width 171 height 321
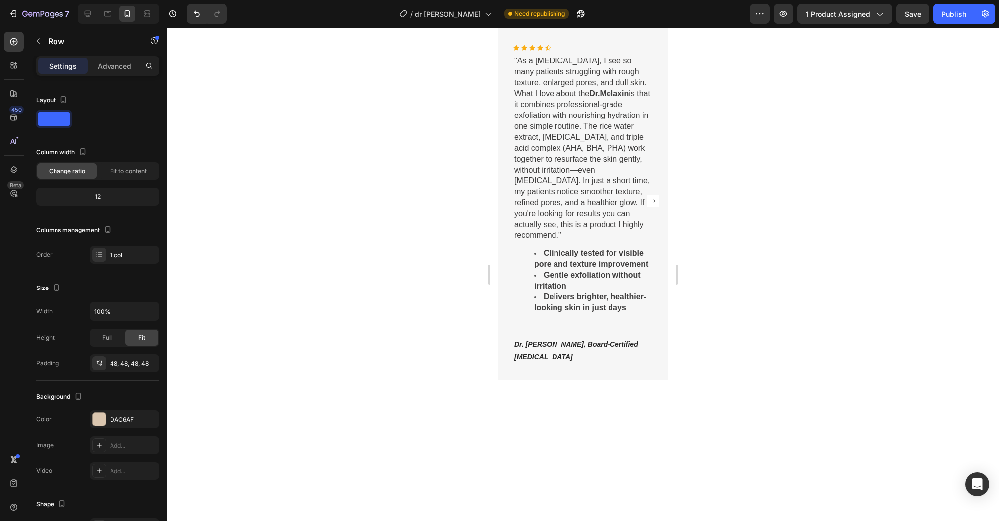
scroll to position [1870, 0]
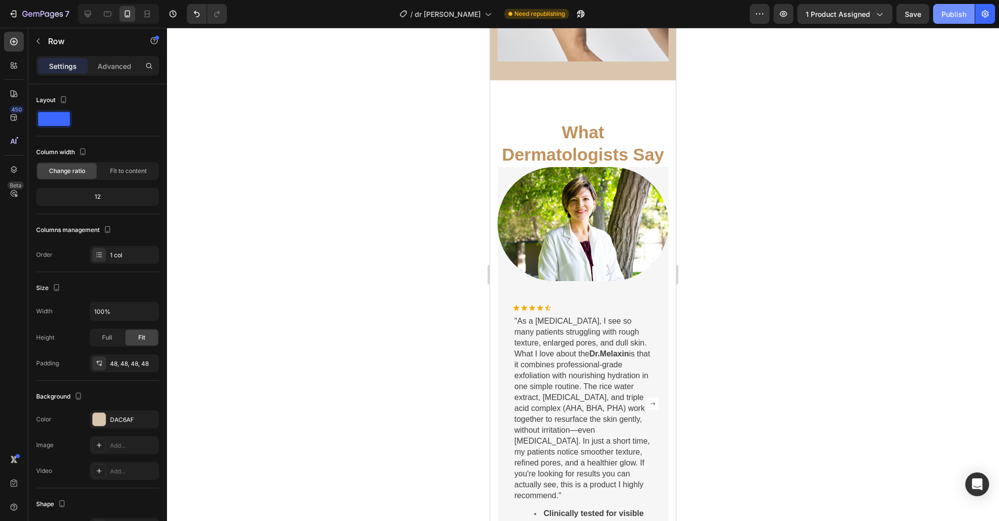
click at [944, 13] on div "Publish" at bounding box center [954, 14] width 25 height 10
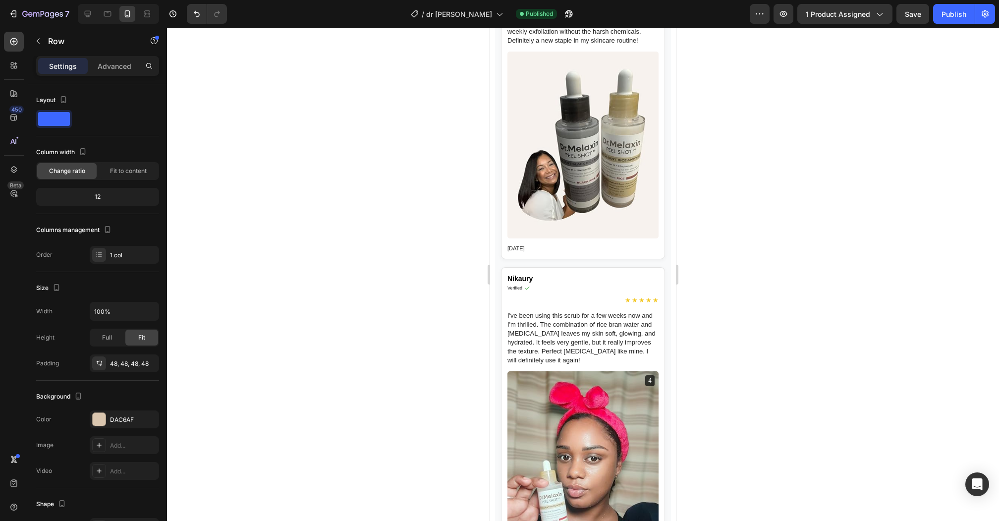
scroll to position [7374, 0]
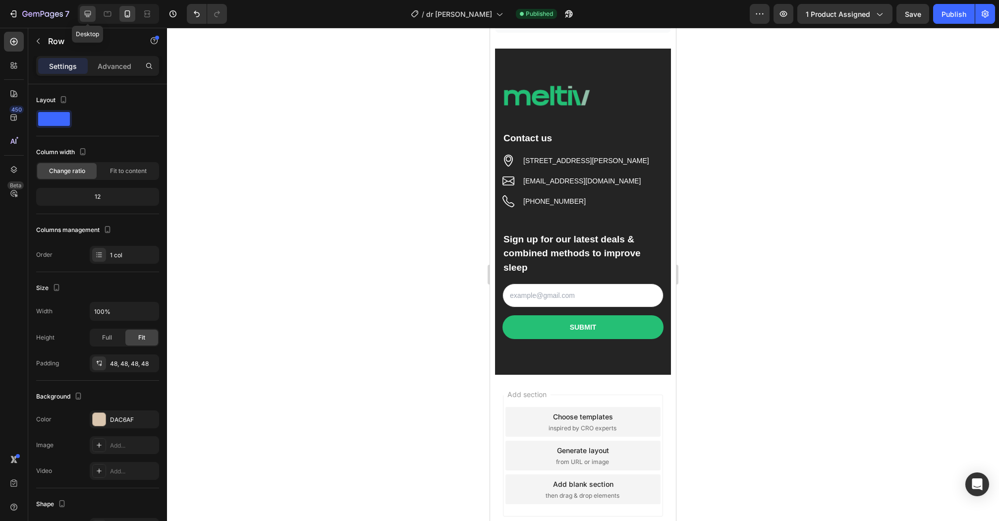
click at [87, 14] on icon at bounding box center [88, 14] width 10 height 10
type input "1200"
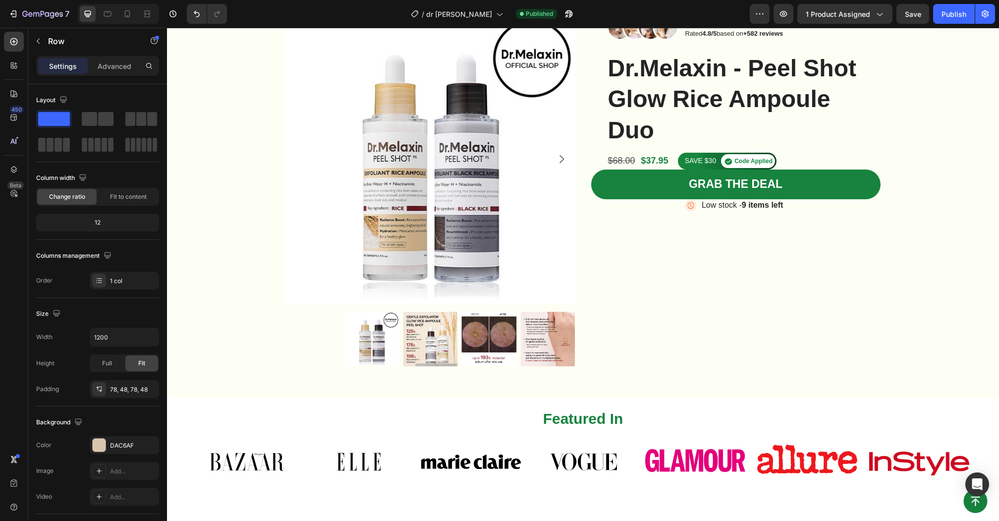
scroll to position [108, 0]
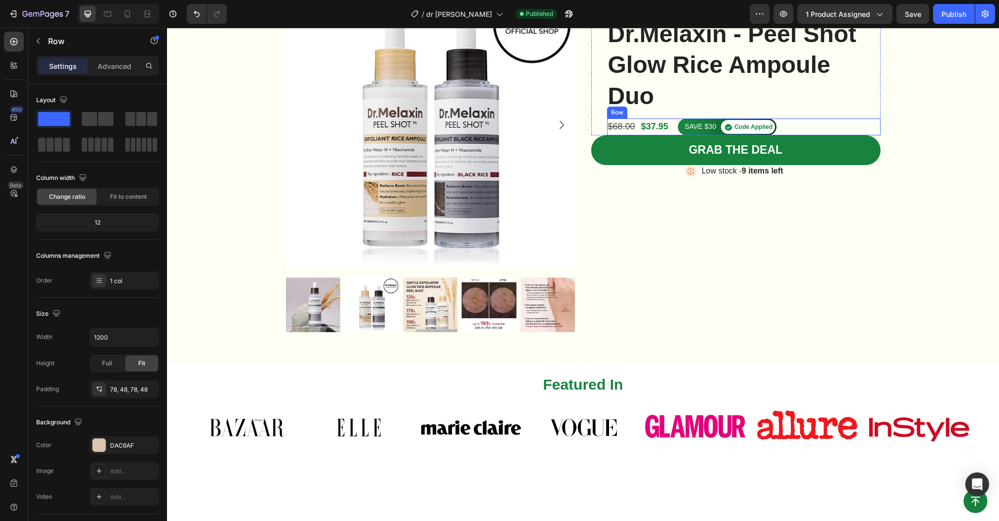
click at [799, 121] on div "$68.00 Product Price Product Price $37.95 Product Price Product Price SAVE $30 …" at bounding box center [744, 126] width 274 height 17
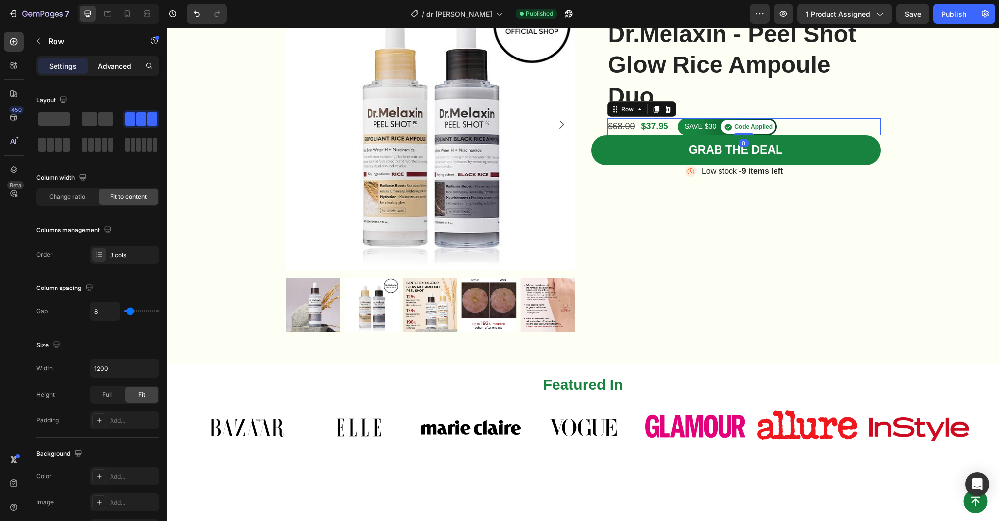
click at [116, 61] on p "Advanced" at bounding box center [115, 66] width 34 height 10
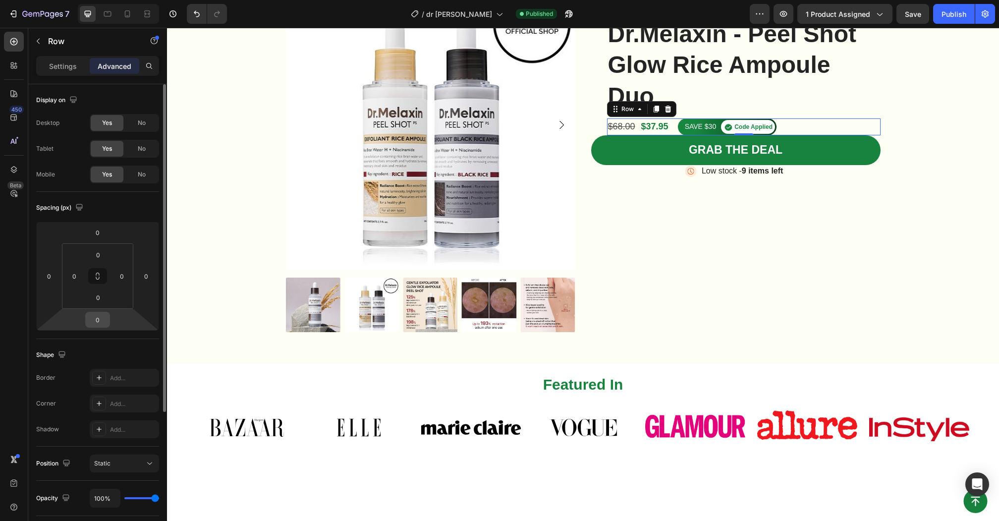
click at [95, 319] on input "0" at bounding box center [98, 319] width 20 height 15
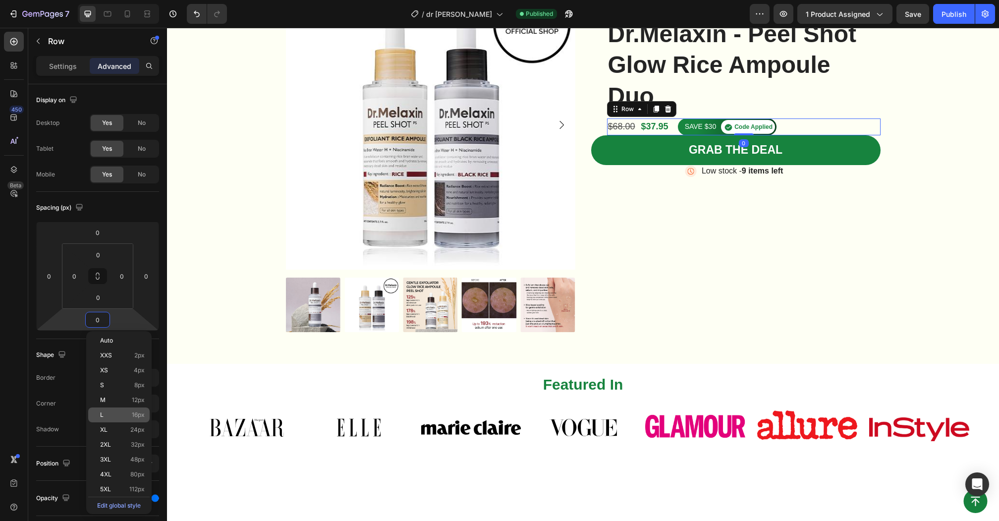
click at [114, 407] on div "L 16px" at bounding box center [118, 414] width 61 height 15
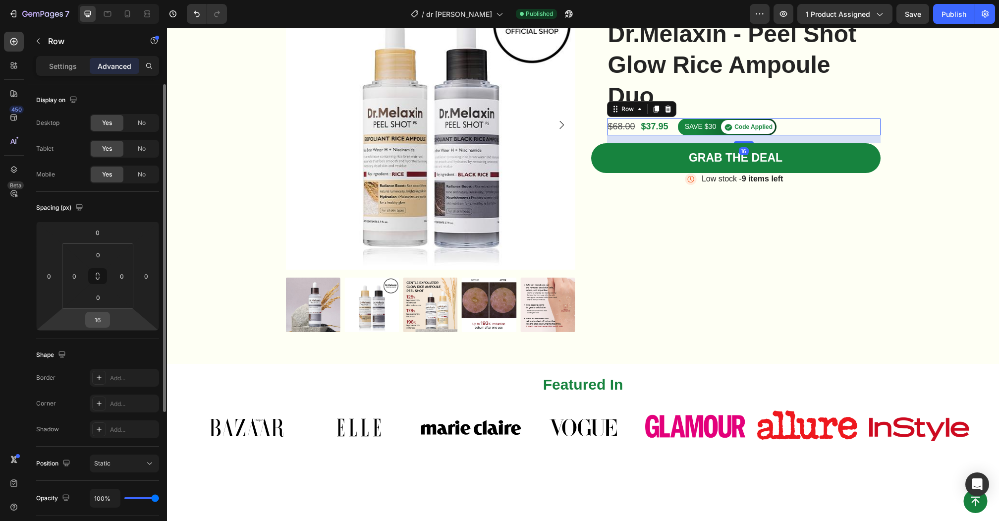
click at [92, 325] on input "16" at bounding box center [98, 319] width 20 height 15
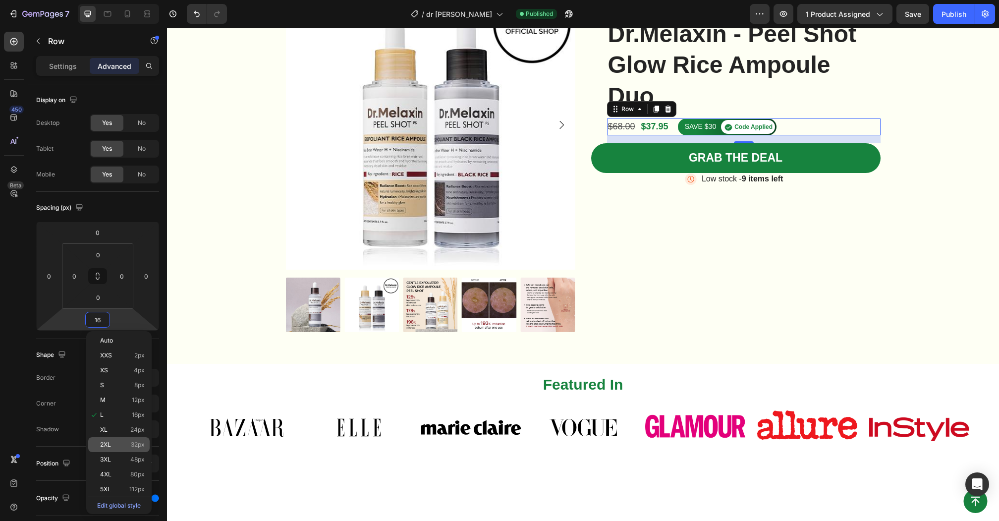
click at [107, 444] on span "2XL" at bounding box center [105, 444] width 11 height 7
type input "32"
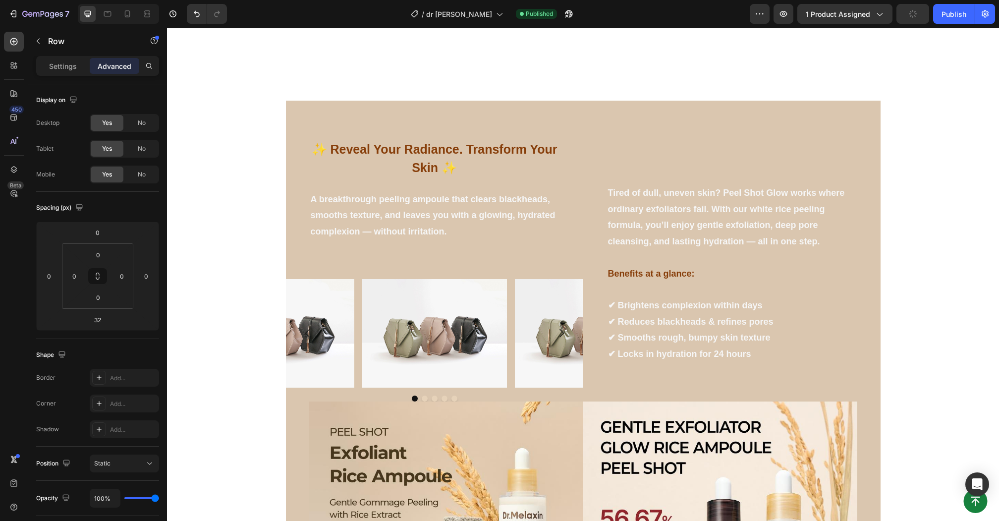
scroll to position [528, 0]
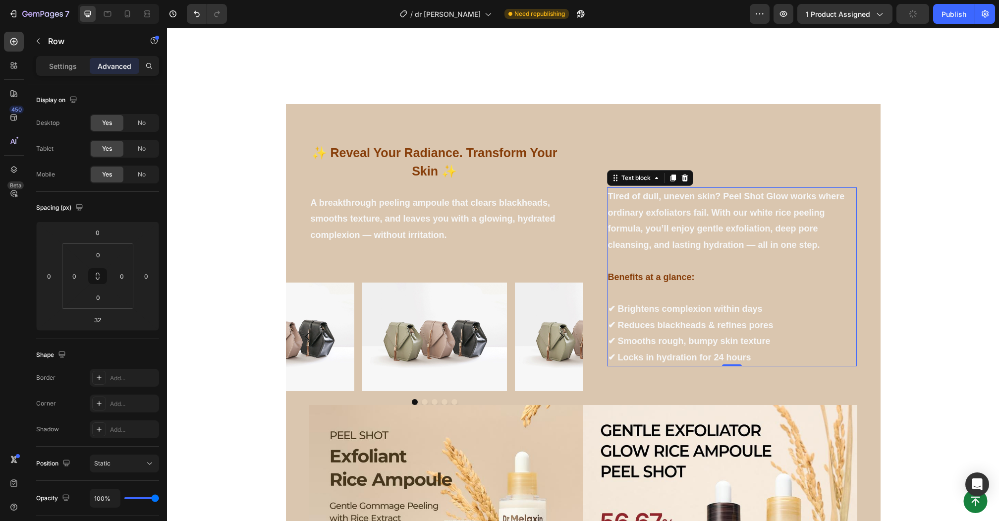
click at [660, 276] on strong "Benefits at a glance:" at bounding box center [651, 277] width 87 height 10
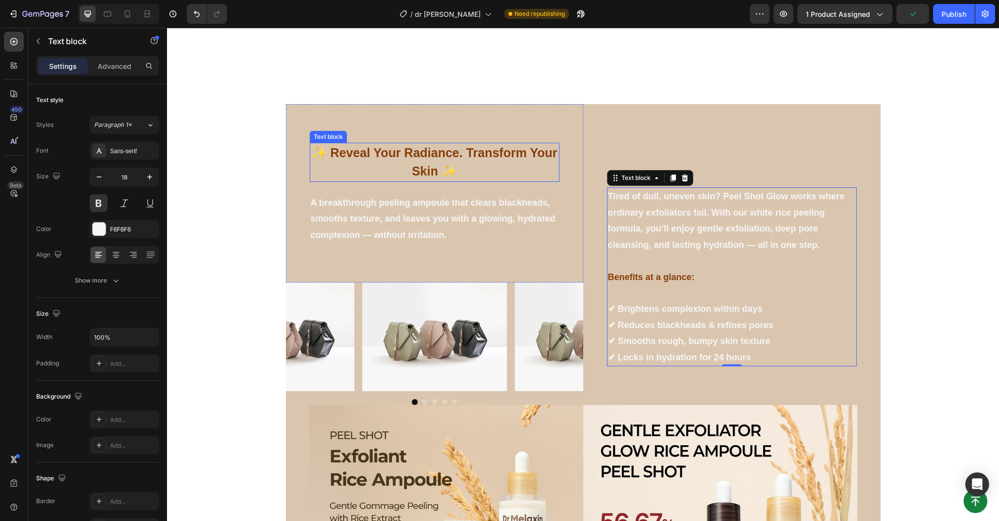
click at [487, 154] on span "✨ Reveal Your Radiance. Transform Your Skin ✨" at bounding box center [435, 162] width 246 height 33
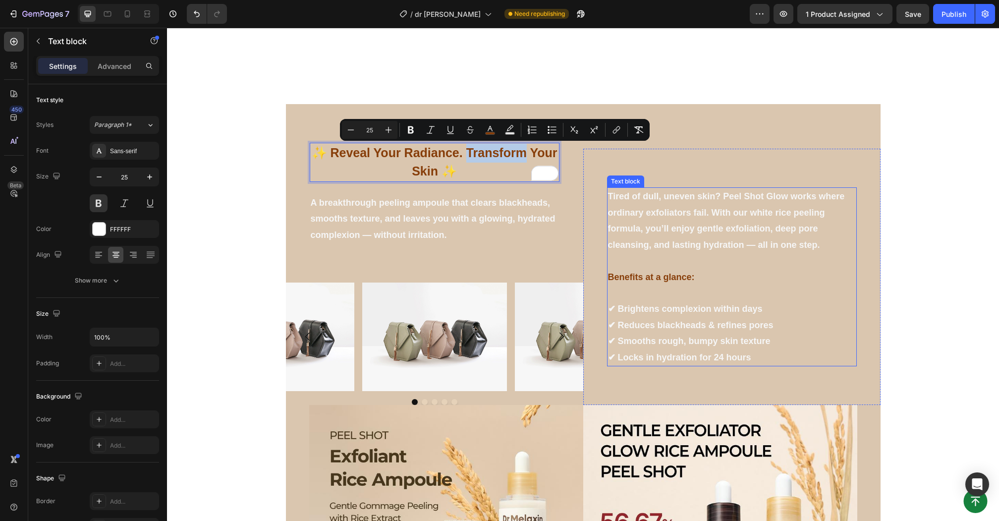
click at [632, 273] on strong "Benefits at a glance:" at bounding box center [651, 277] width 87 height 10
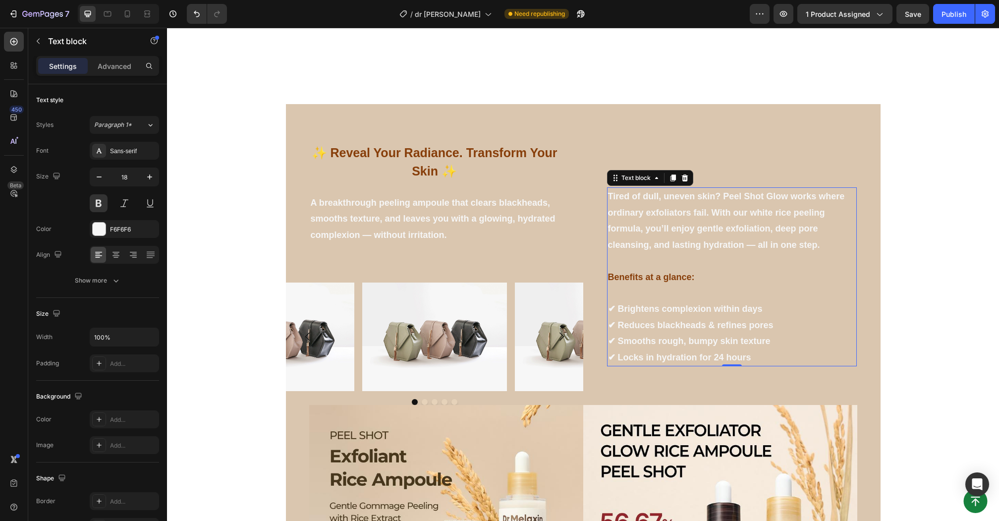
click at [632, 273] on strong "Benefits at a glance:" at bounding box center [651, 277] width 87 height 10
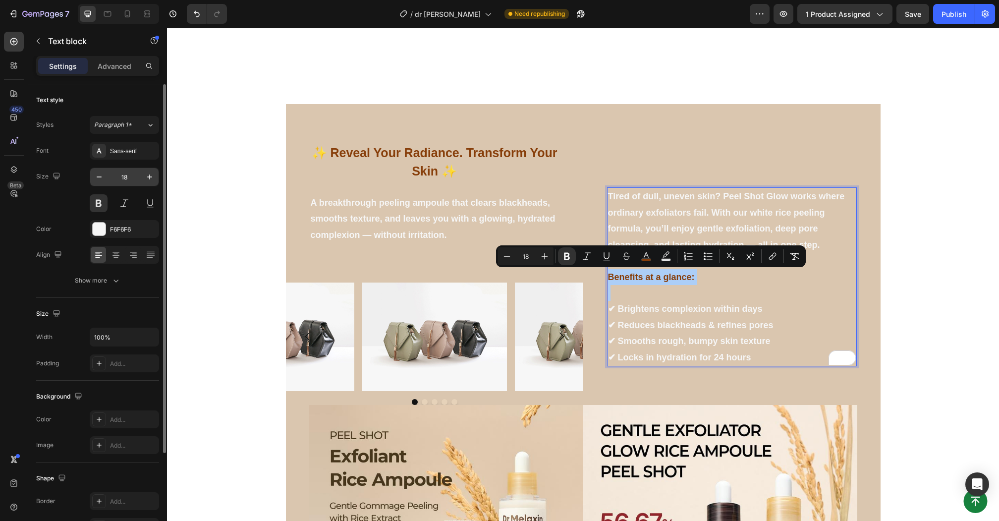
click at [124, 178] on input "18" at bounding box center [124, 177] width 33 height 18
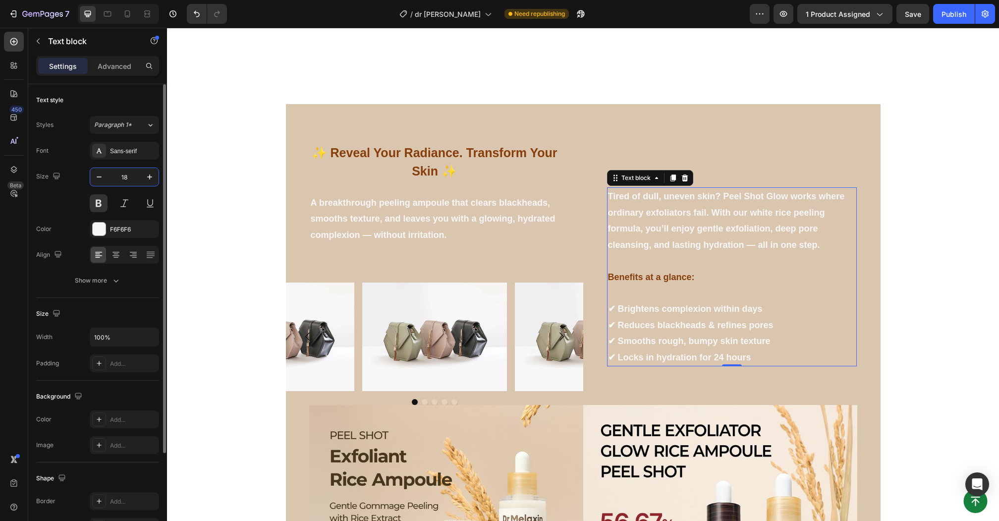
type input "3"
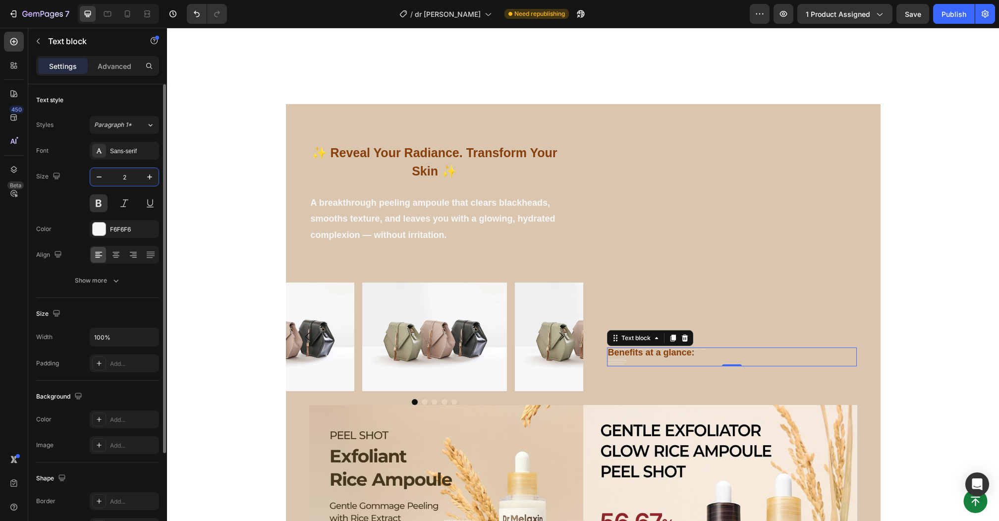
type input "25"
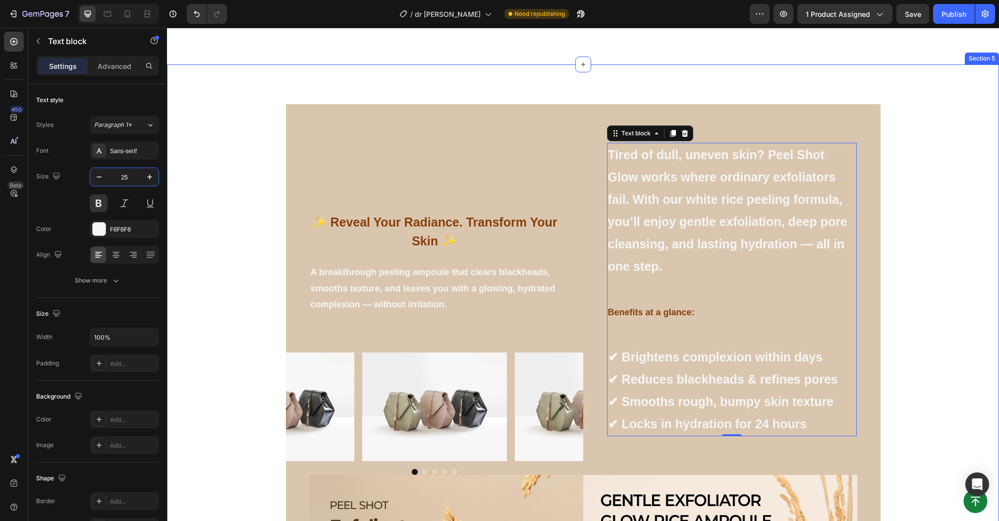
click at [993, 313] on div "✨ Reveal Your Radiance. Transform Your Skin ✨ Text block A breakthrough peeling…" at bounding box center [583, 406] width 832 height 684
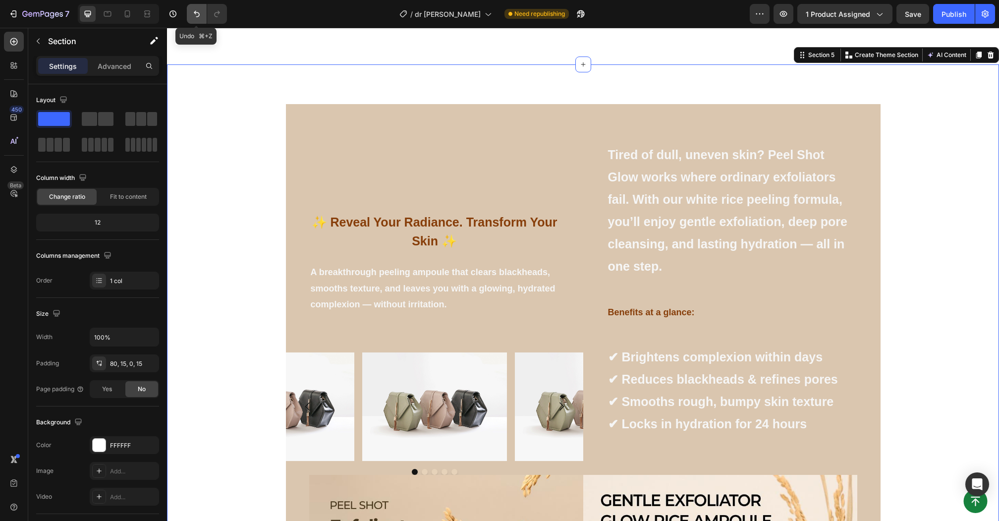
click at [192, 14] on icon "Undo/Redo" at bounding box center [197, 14] width 10 height 10
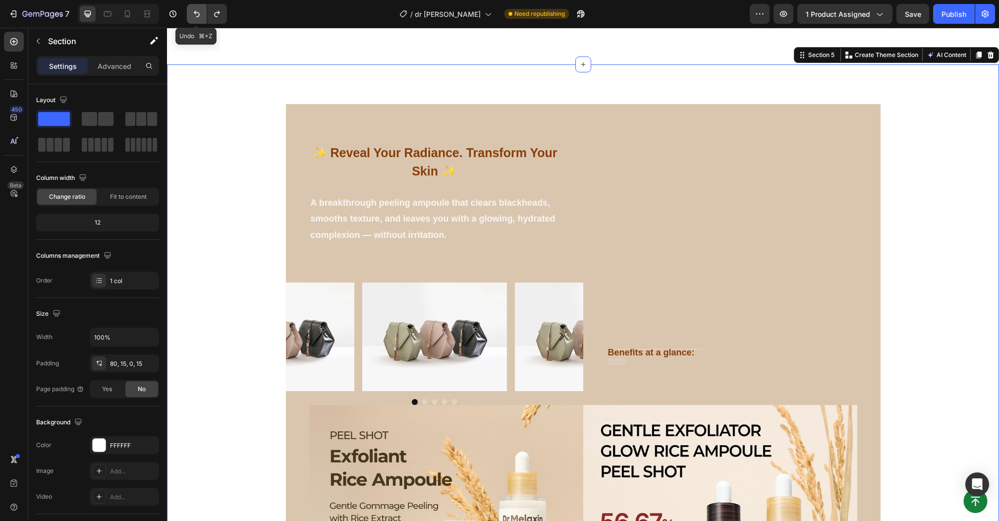
click at [192, 14] on icon "Undo/Redo" at bounding box center [197, 14] width 10 height 10
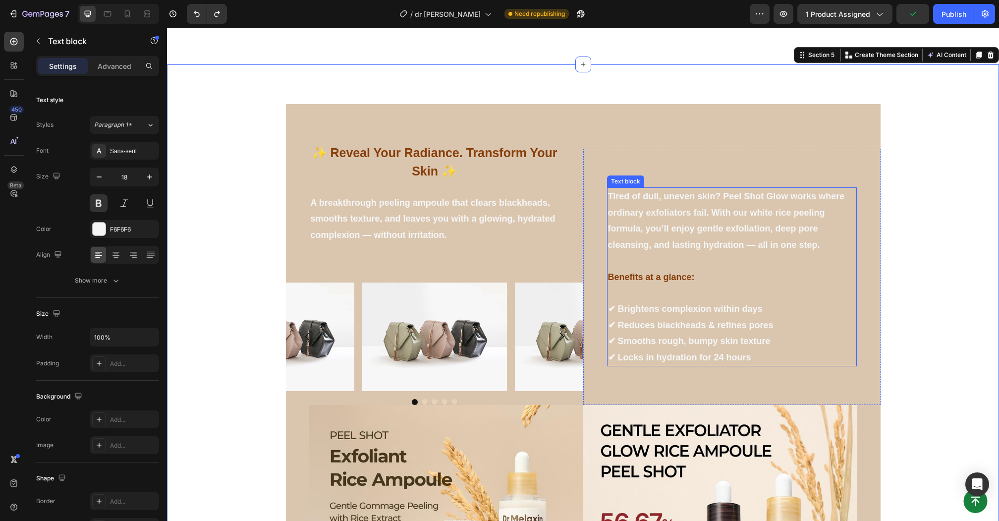
click at [716, 266] on p "Rich Text Editor. Editing area: main" at bounding box center [732, 261] width 248 height 16
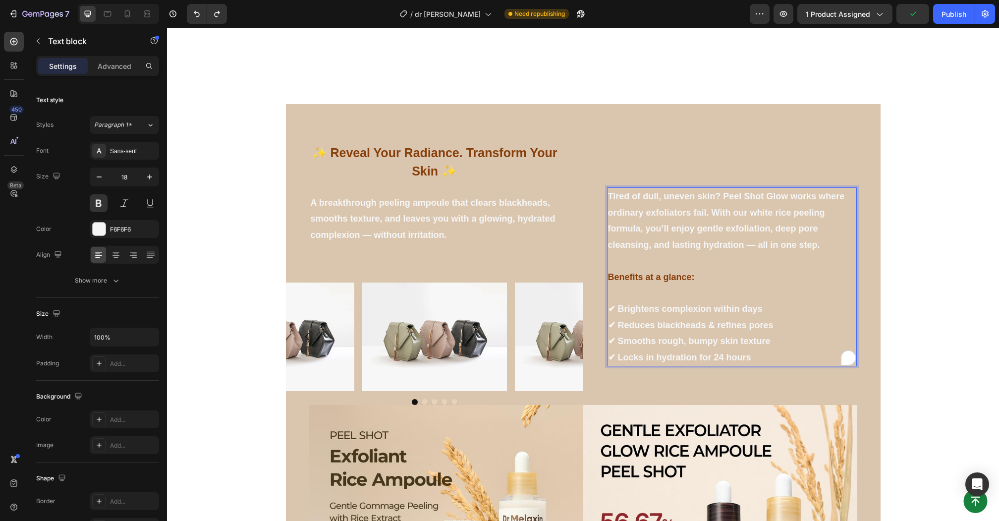
click at [673, 277] on strong "Benefits at a glance:" at bounding box center [651, 277] width 87 height 10
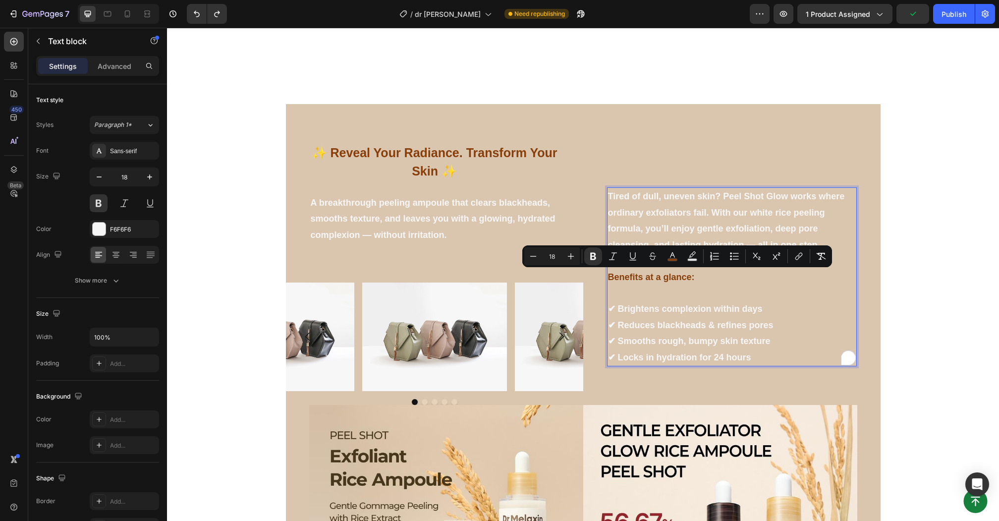
click at [702, 276] on p "Benefits at a glance:" at bounding box center [732, 277] width 248 height 16
drag, startPoint x: 712, startPoint y: 276, endPoint x: 610, endPoint y: 277, distance: 102.6
click at [610, 277] on p "Benefits at a glance:" at bounding box center [732, 277] width 248 height 16
click at [547, 257] on icon "Editor contextual toolbar" at bounding box center [545, 256] width 10 height 10
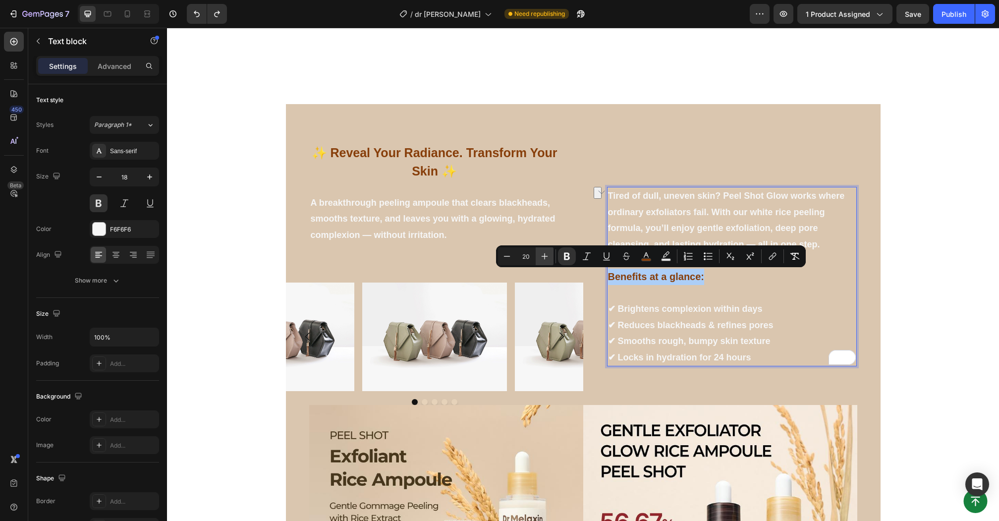
click at [547, 257] on icon "Editor contextual toolbar" at bounding box center [545, 256] width 10 height 10
click at [549, 260] on icon "Editor contextual toolbar" at bounding box center [545, 256] width 10 height 10
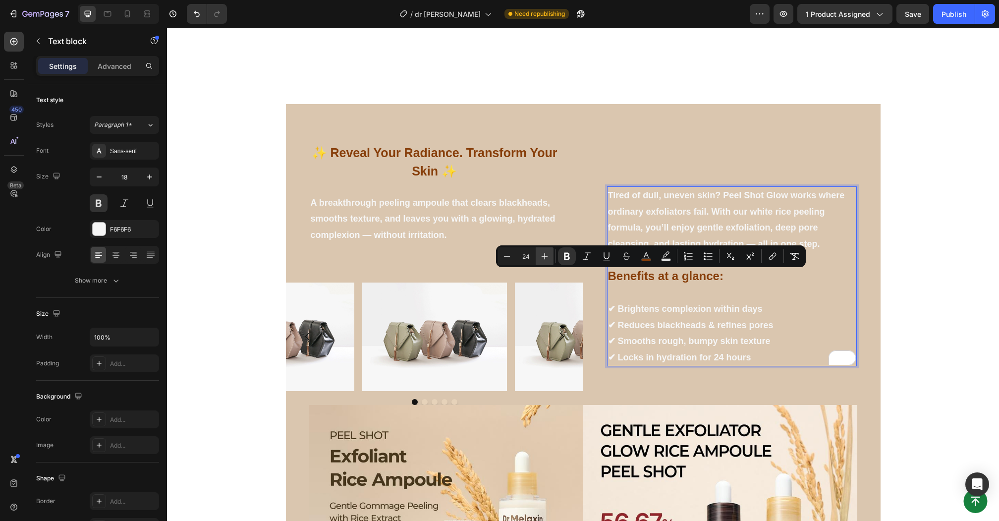
type input "25"
click at [810, 278] on p "Benefits at a glance:" at bounding box center [732, 276] width 248 height 17
click at [910, 293] on div "✨ Reveal Your Radiance. Transform Your Skin ✨ Text block A breakthrough peeling…" at bounding box center [582, 391] width 817 height 575
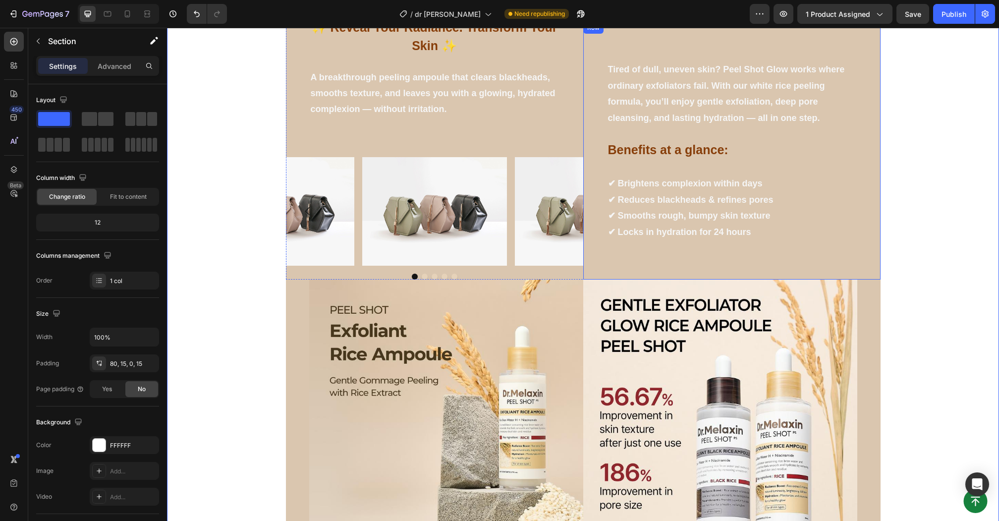
scroll to position [610, 0]
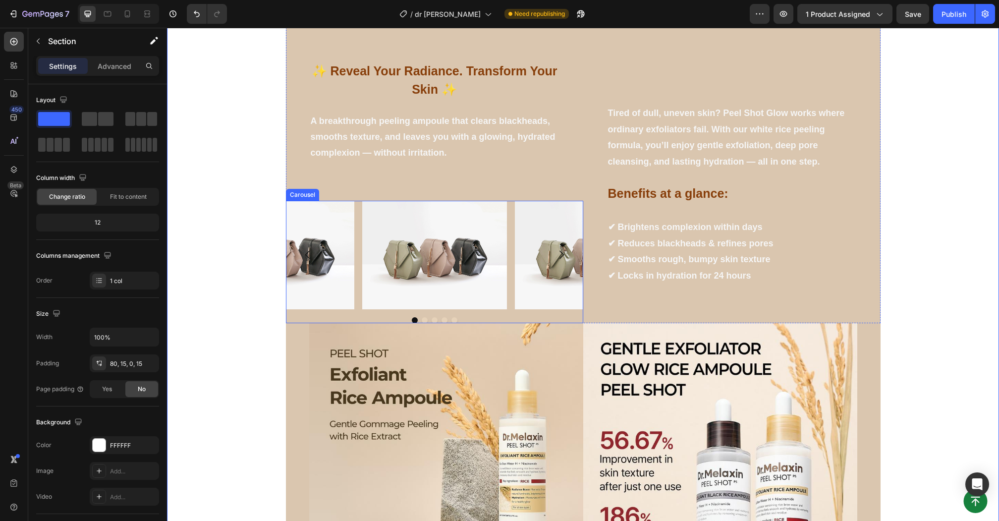
click at [304, 247] on button "Carousel Back Arrow" at bounding box center [308, 255] width 28 height 28
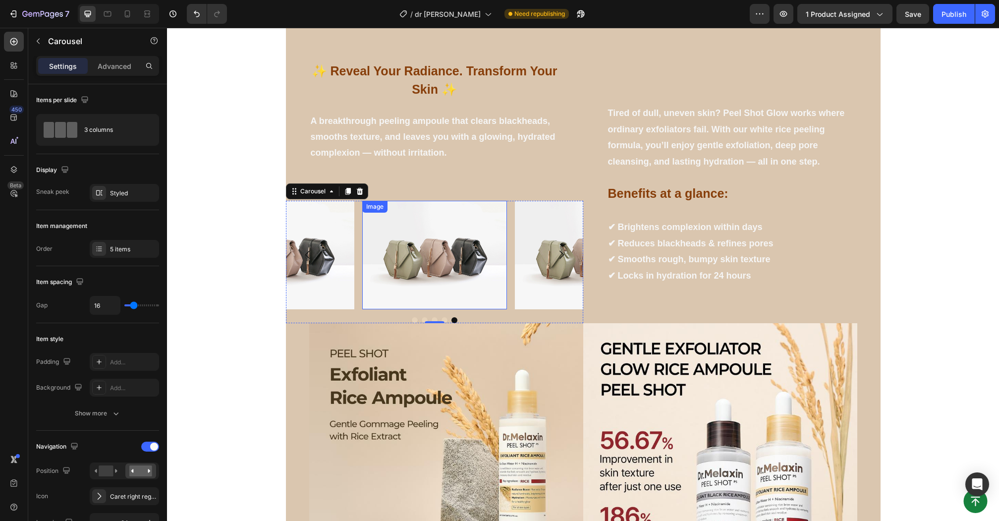
click at [337, 249] on img at bounding box center [282, 255] width 145 height 109
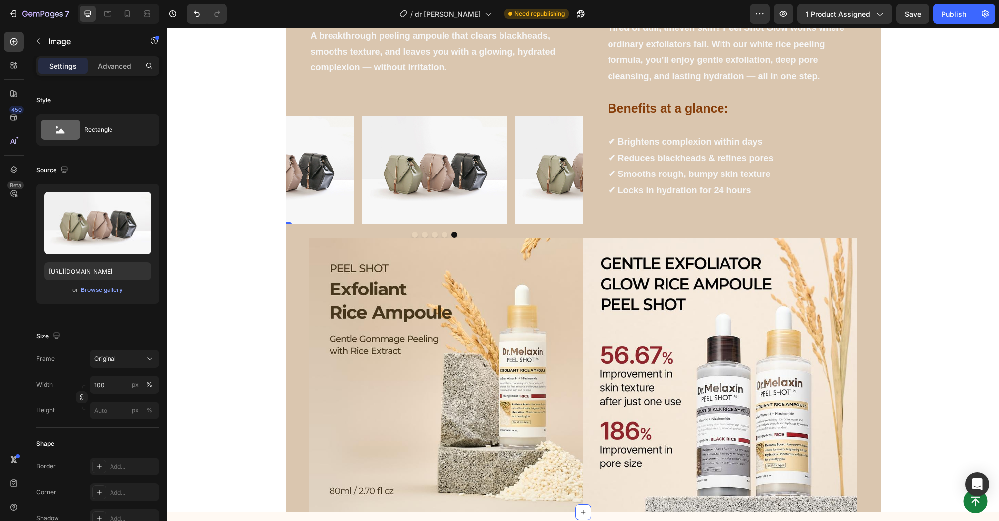
scroll to position [691, 0]
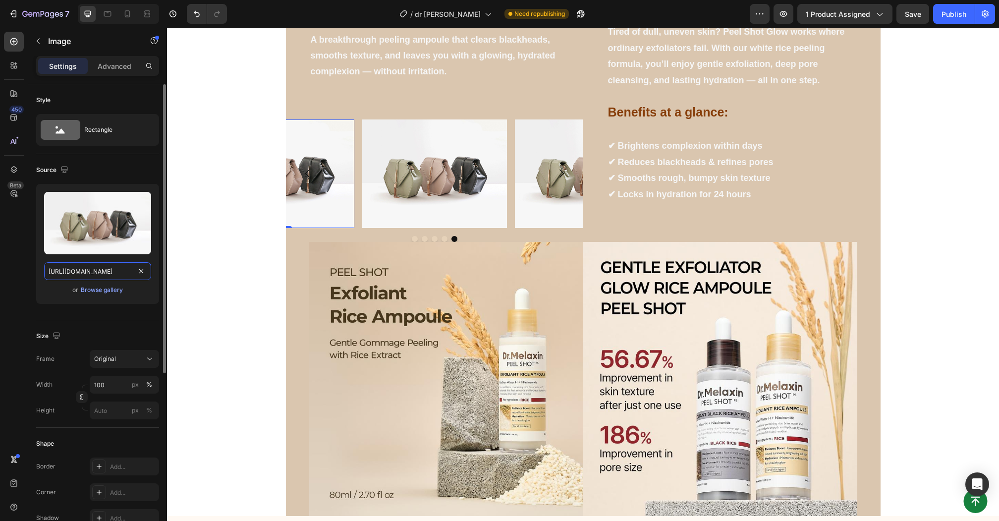
click at [77, 270] on input "https://cdn.shopify.com/s/files/1/2005/9307/files/image_demo.jpg" at bounding box center [97, 271] width 107 height 18
paste input "0634/4192/8243/files/B0-webpfff.jpg?v=1752854358"
type input "[URL][DOMAIN_NAME]"
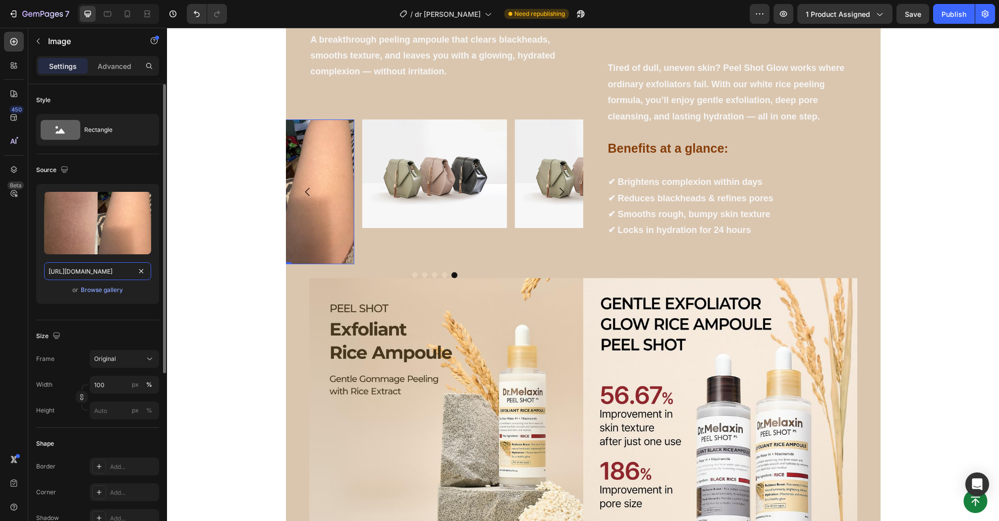
scroll to position [0, 161]
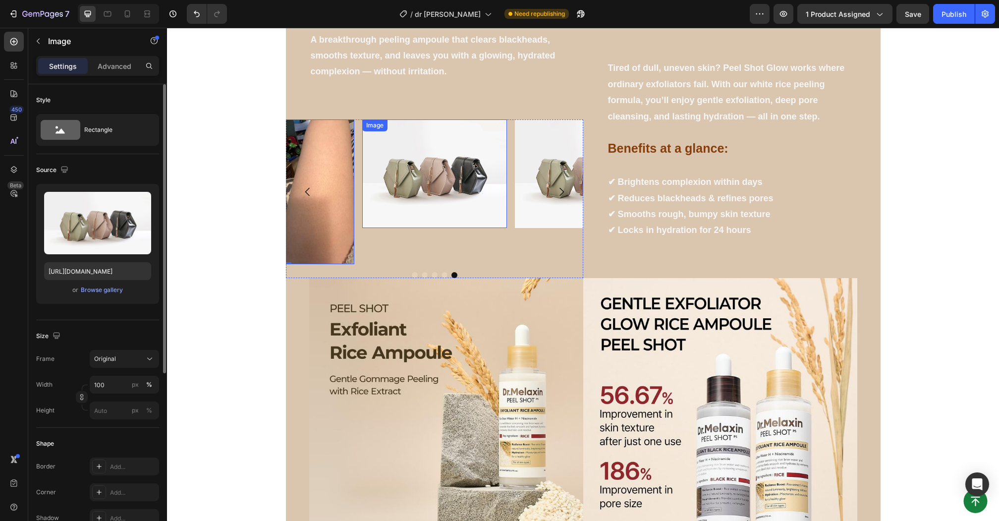
click at [403, 190] on img at bounding box center [434, 173] width 145 height 109
click at [430, 198] on img at bounding box center [434, 173] width 145 height 109
click at [117, 272] on input "https://cdn.shopify.com/s/files/1/2005/9307/files/image_demo.jpg" at bounding box center [97, 271] width 107 height 18
paste input "0634/4192/8243/files/481152148_966195825603715_7594319339511037088_n.jpg?v=1752…"
type input "https://cdn.shopify.com/s/files/1/0634/4192/8243/files/481152148_96619582560371…"
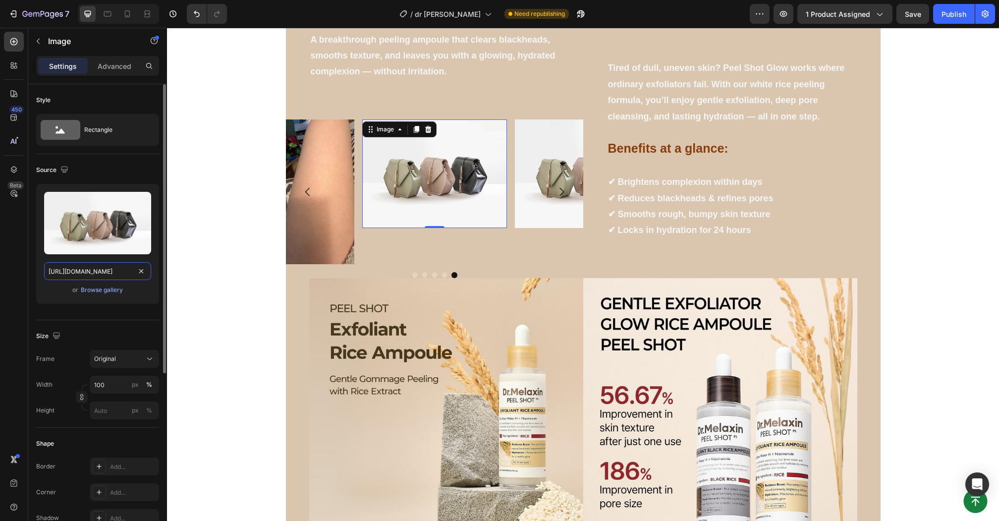
scroll to position [0, 287]
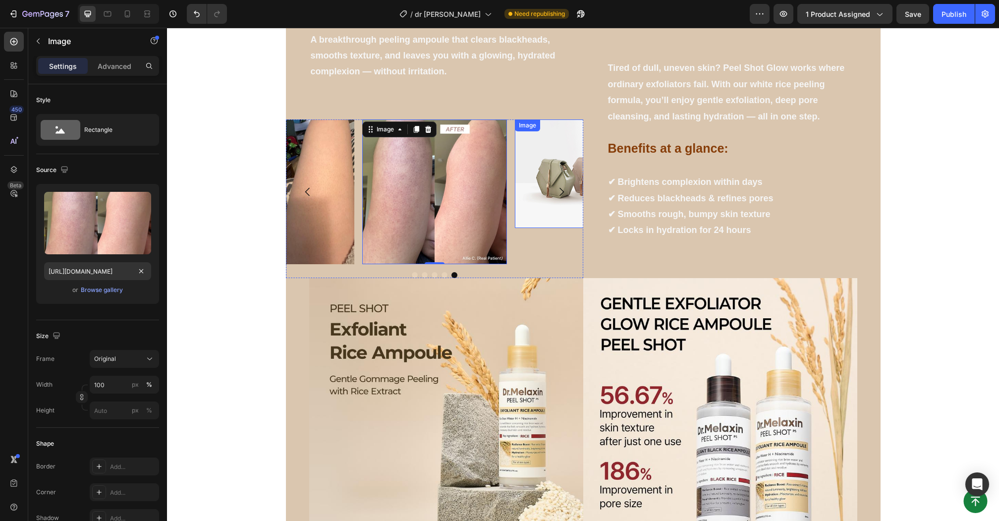
click at [550, 181] on button "Carousel Next Arrow" at bounding box center [562, 192] width 28 height 28
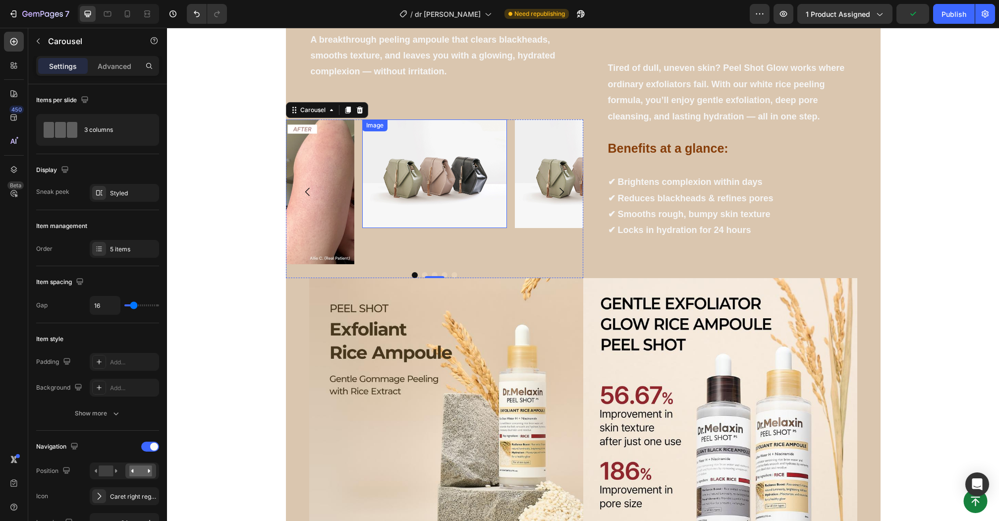
click at [473, 199] on img at bounding box center [434, 173] width 145 height 109
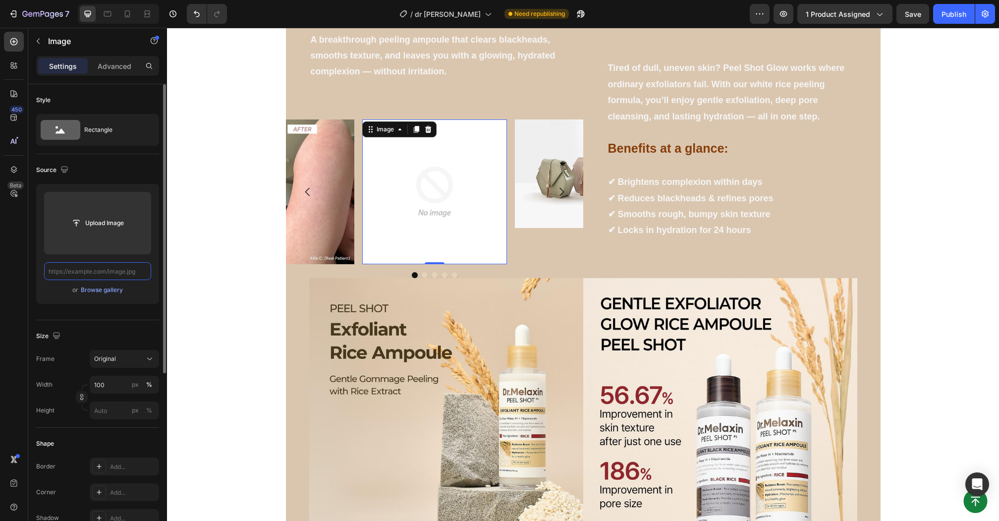
scroll to position [0, 0]
paste input "https://cdn.shopify.com/s/files/1/0634/4192/8243/files/B8-webp_0265a50a-36f8-4b…"
type input "https://cdn.shopify.com/s/files/1/0634/4192/8243/files/B8-webp_0265a50a-36f8-4b…"
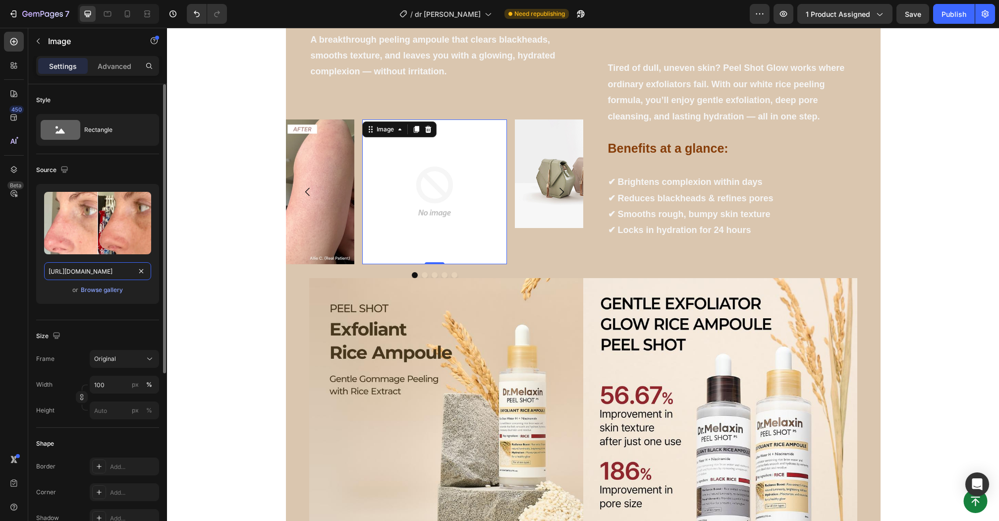
scroll to position [0, 278]
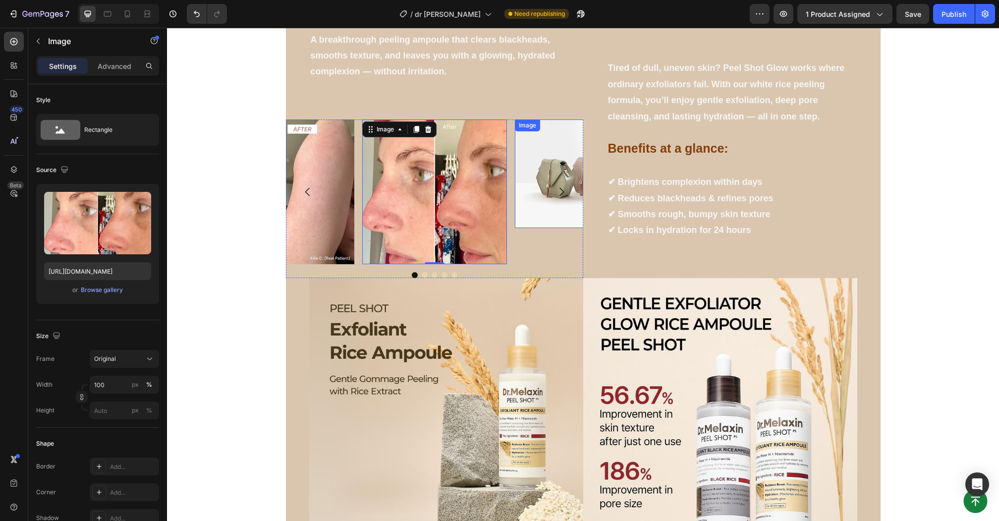
click at [548, 162] on img at bounding box center [587, 173] width 145 height 109
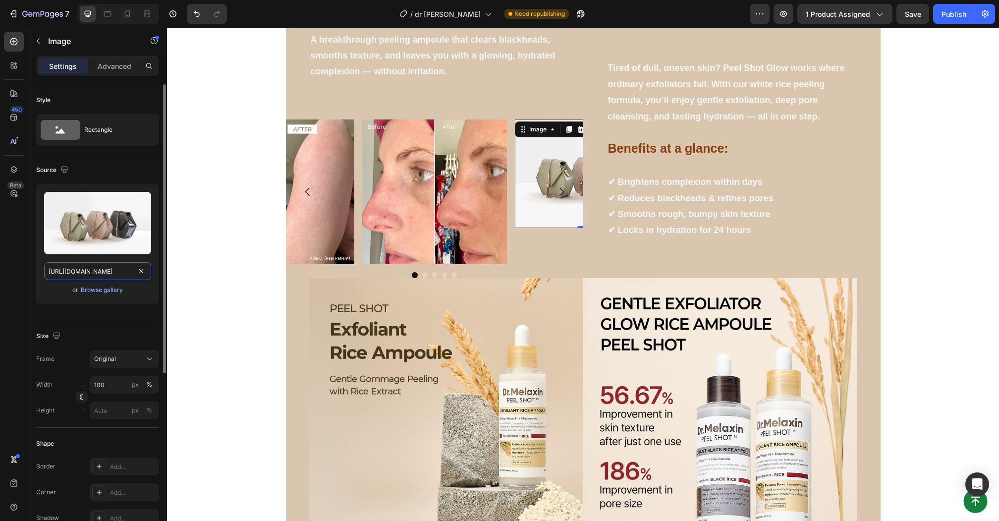
click at [107, 272] on input "https://cdn.shopify.com/s/files/1/2005/9307/files/image_demo.jpg" at bounding box center [97, 271] width 107 height 18
paste input "0634/4192/8243/files/B5-2-webp_88c9dc36-1169-4537-bbc9-1bcd587496ca.jpg?v=17528…"
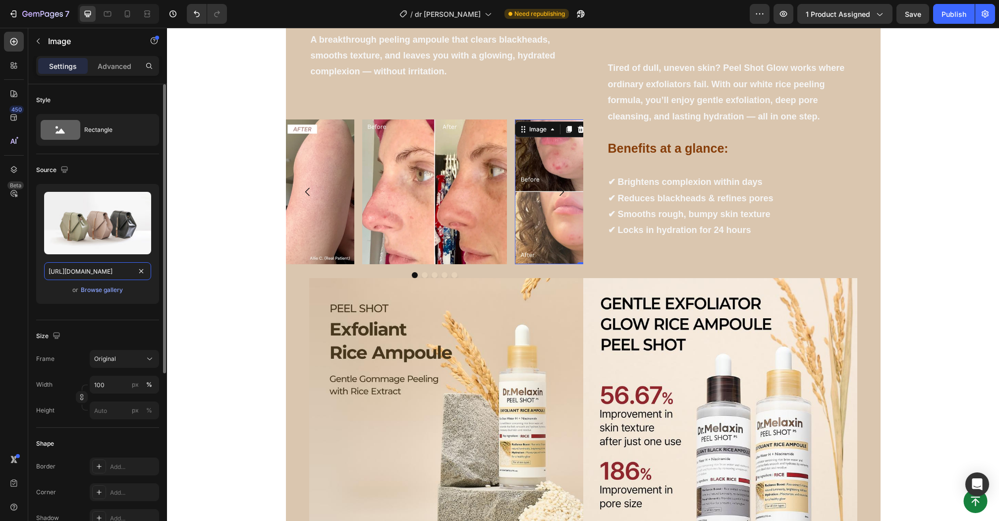
scroll to position [0, 285]
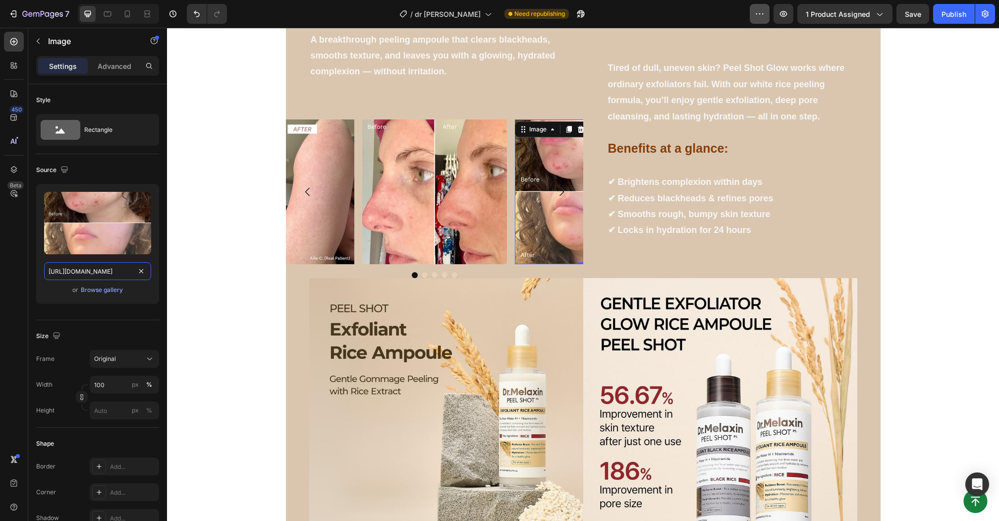
type input "https://cdn.shopify.com/s/files/1/0634/4192/8243/files/B5-2-webp_88c9dc36-1169-…"
click at [561, 192] on icon "Carousel Next Arrow" at bounding box center [561, 192] width 12 height 12
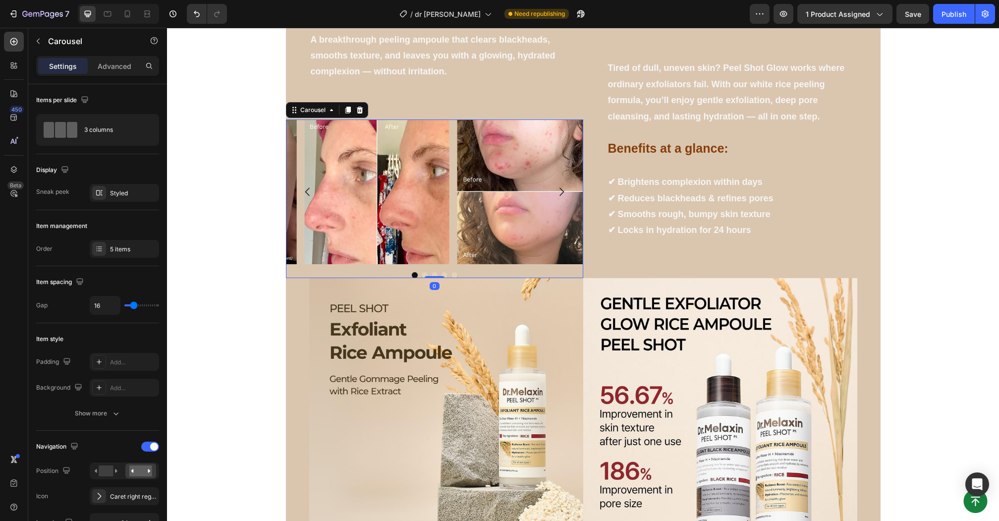
click at [561, 192] on icon "Carousel Next Arrow" at bounding box center [561, 192] width 12 height 12
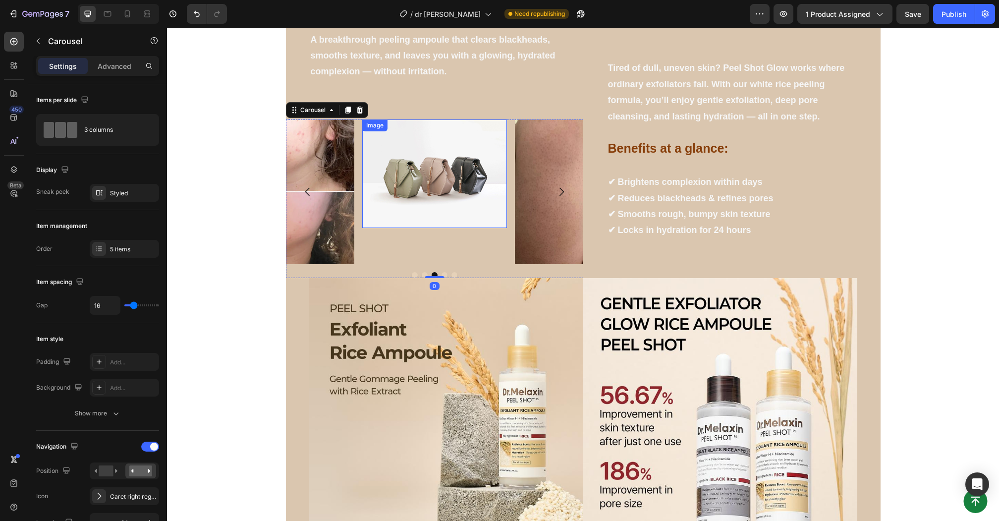
click at [360, 176] on div "Image Image Image Image Image" at bounding box center [434, 191] width 297 height 145
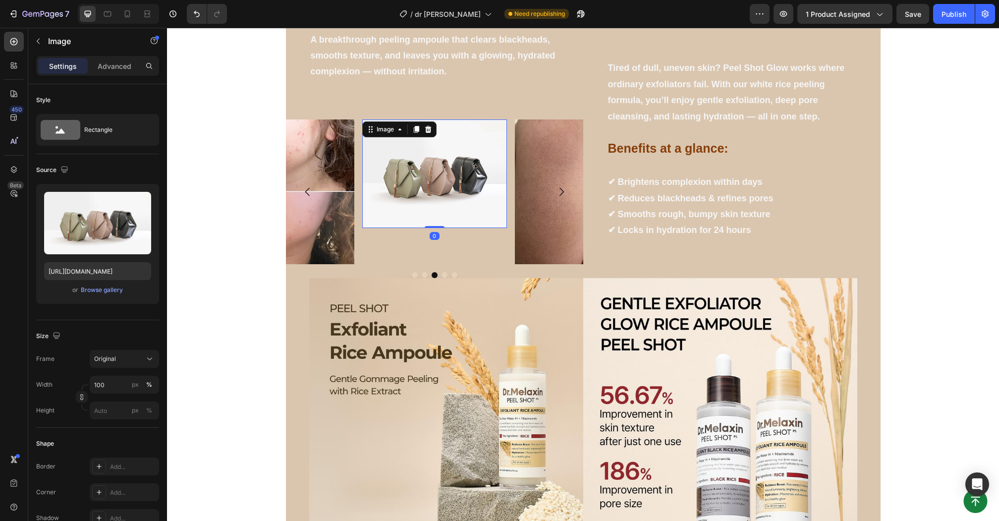
click at [403, 176] on img at bounding box center [434, 173] width 145 height 109
click at [85, 261] on div "Upload Image https://cdn.shopify.com/s/files/1/2005/9307/files/image_demo.jpg o…" at bounding box center [97, 244] width 123 height 120
click at [85, 267] on input "https://cdn.shopify.com/s/files/1/2005/9307/files/image_demo.jpg" at bounding box center [97, 271] width 107 height 18
paste input "0634/4192/8243/files/Before-After-Photo-Strawberry-Legs-KP_1080x1080_2048x2048_…"
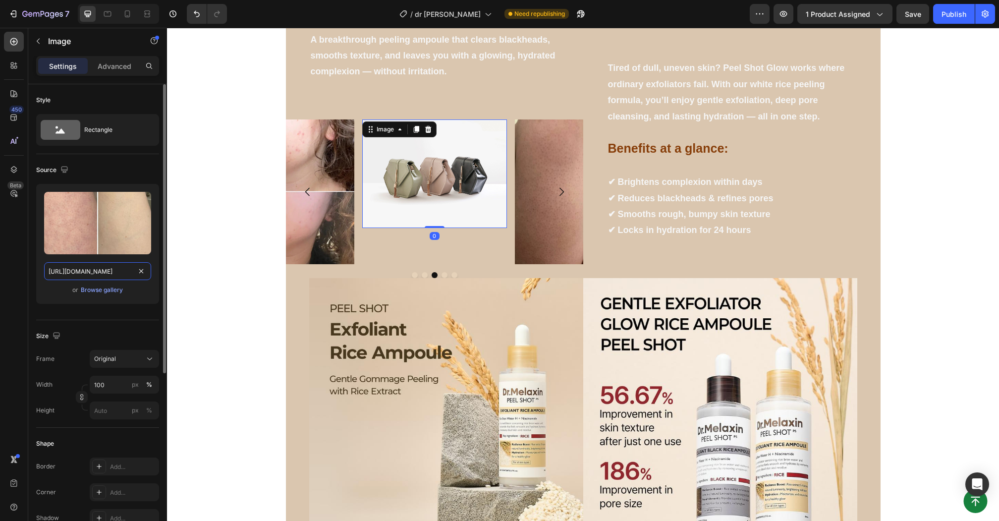
scroll to position [0, 440]
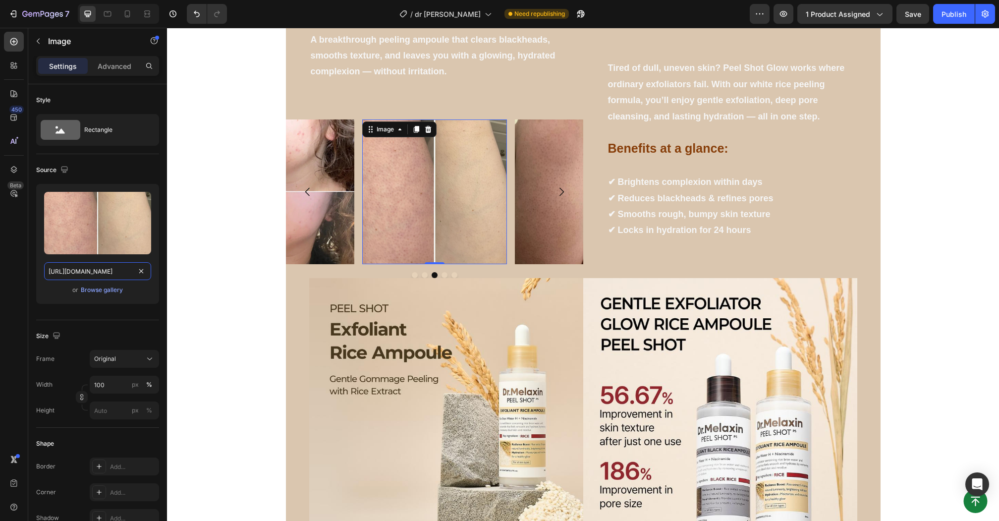
type input "https://cdn.shopify.com/s/files/1/0634/4192/8243/files/Before-After-Photo-Straw…"
click at [561, 193] on icon "Carousel Next Arrow" at bounding box center [561, 192] width 4 height 8
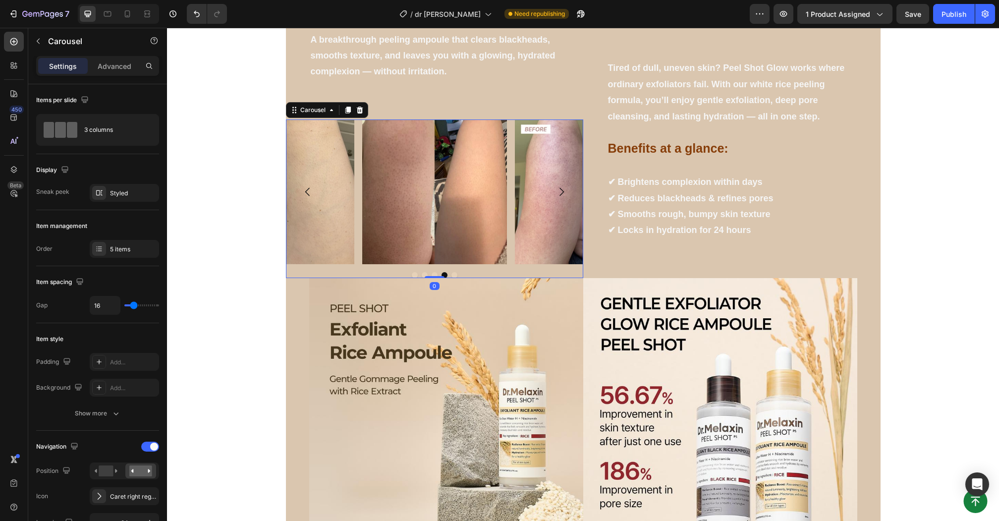
click at [561, 193] on icon "Carousel Next Arrow" at bounding box center [561, 192] width 4 height 8
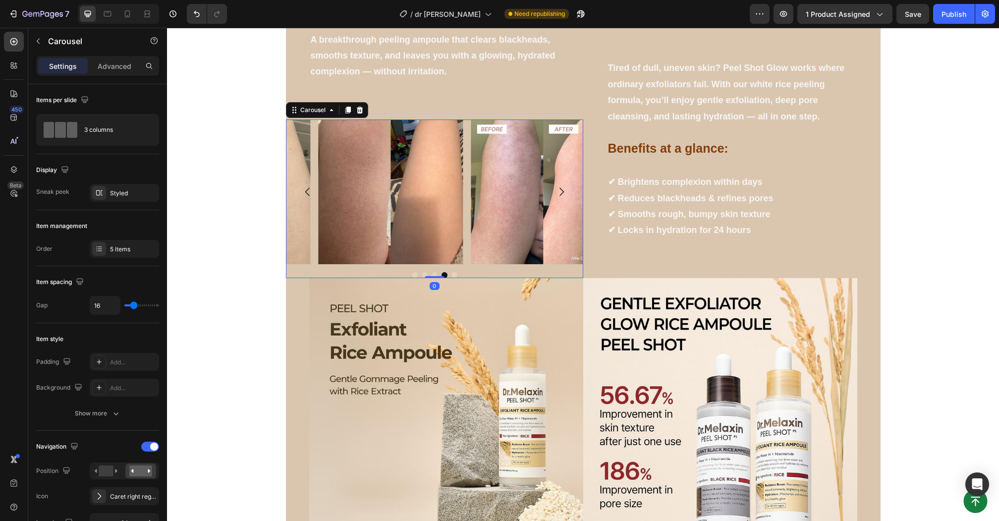
click at [561, 193] on icon "Carousel Next Arrow" at bounding box center [561, 192] width 4 height 8
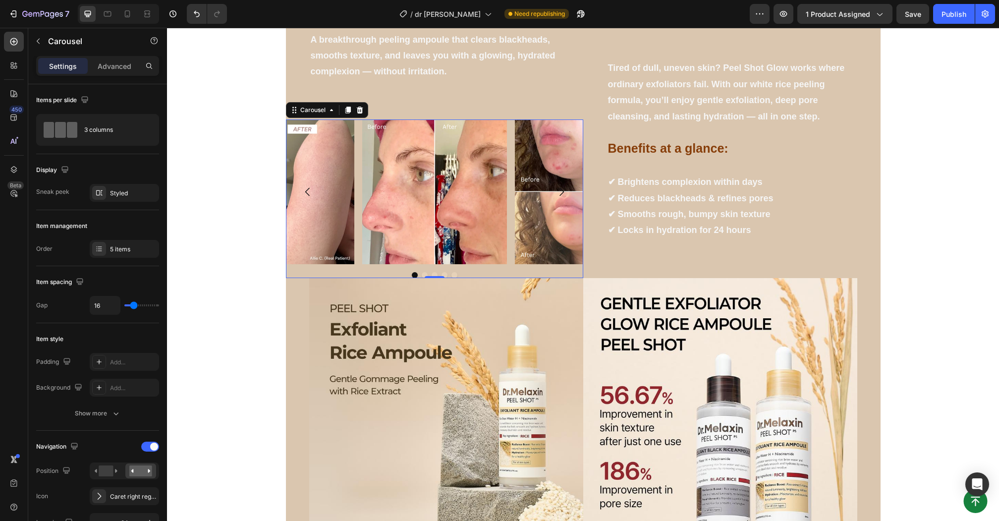
click at [564, 192] on icon "Carousel Next Arrow" at bounding box center [561, 192] width 12 height 12
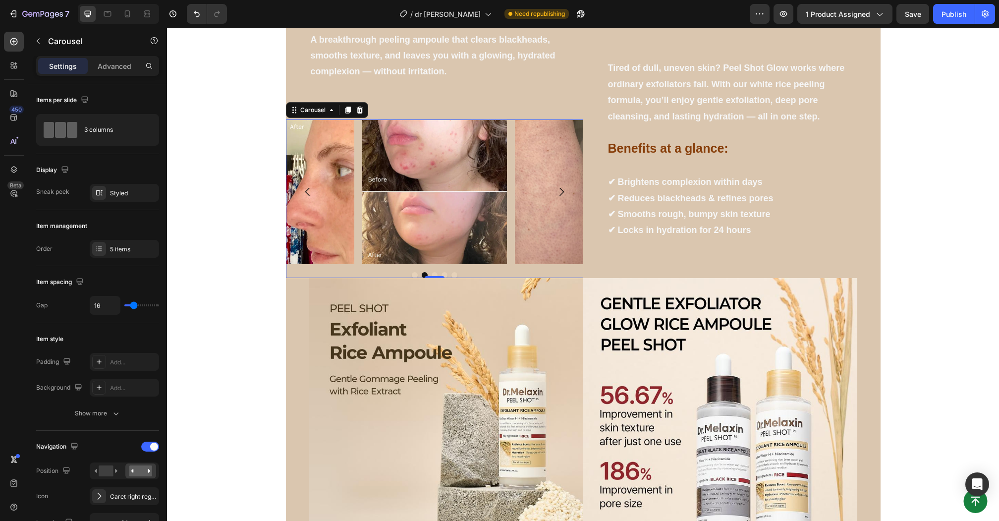
click at [564, 192] on icon "Carousel Next Arrow" at bounding box center [561, 192] width 12 height 12
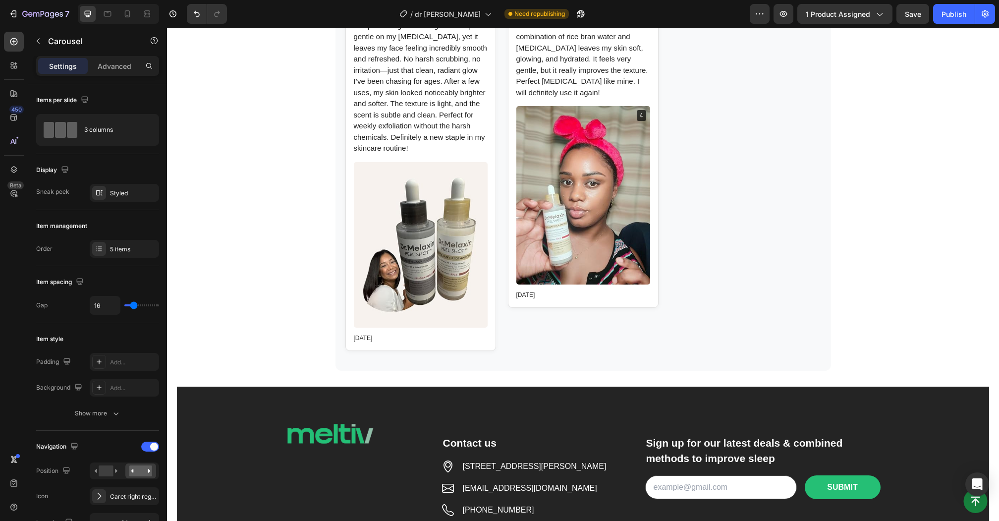
scroll to position [4989, 0]
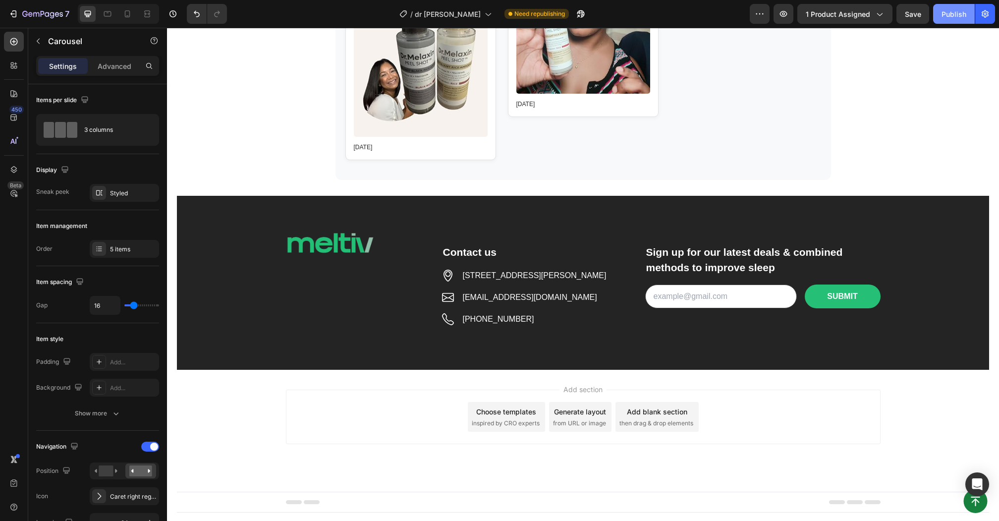
click at [950, 12] on div "Publish" at bounding box center [954, 14] width 25 height 10
click at [953, 14] on div "Publish" at bounding box center [954, 14] width 25 height 10
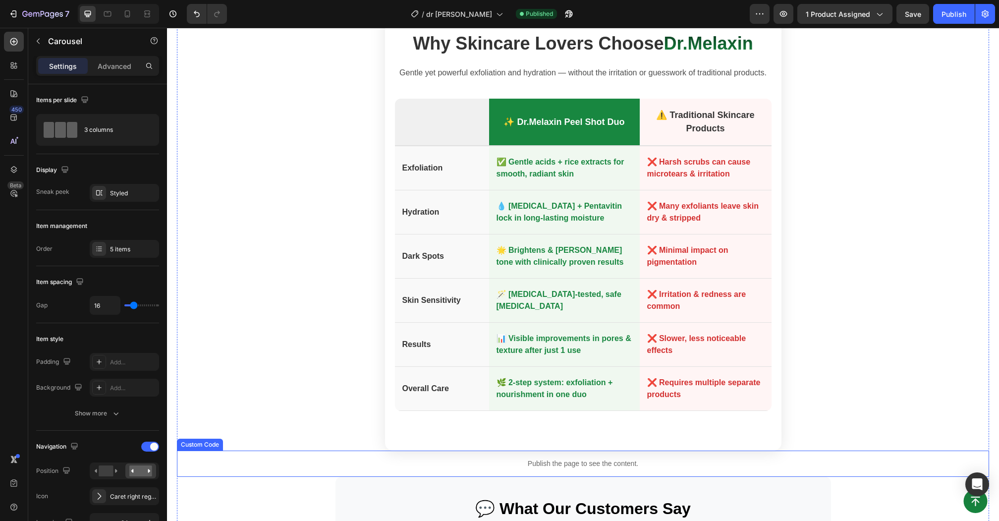
scroll to position [2979, 0]
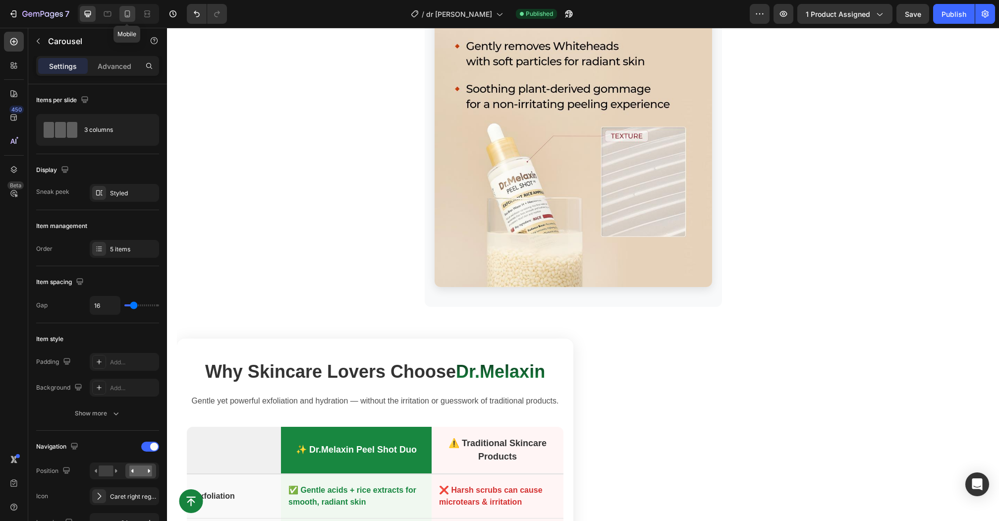
click at [125, 15] on icon at bounding box center [127, 14] width 10 height 10
type input "100%"
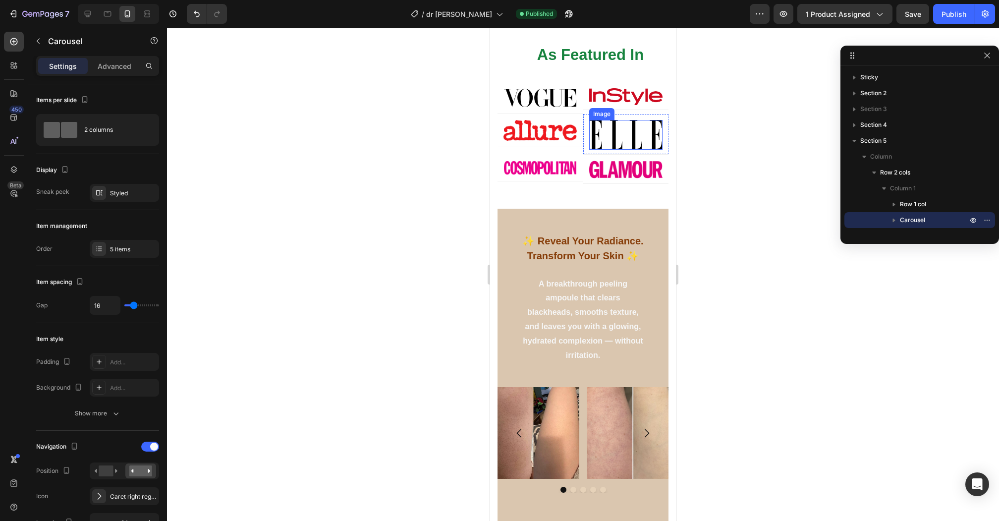
scroll to position [190, 0]
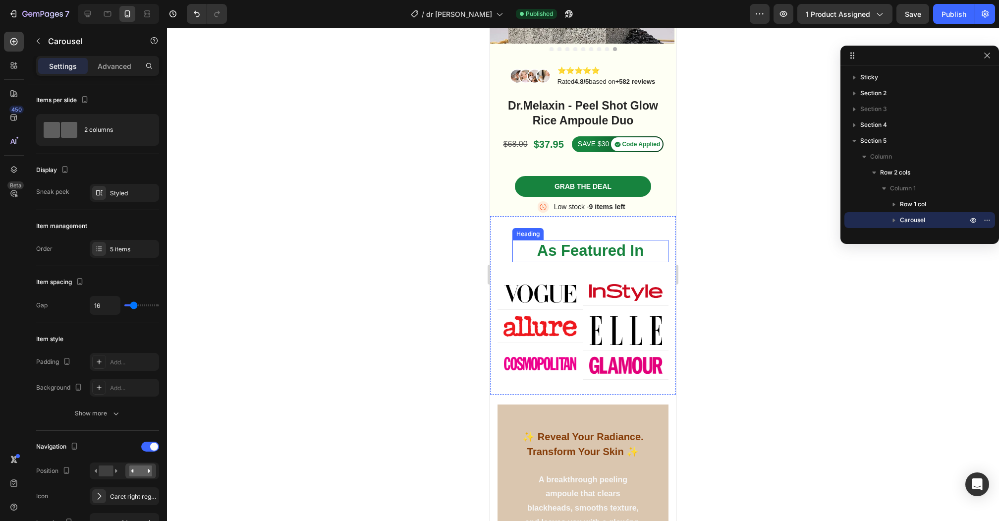
click at [576, 250] on strong "As Featured In" at bounding box center [590, 250] width 107 height 17
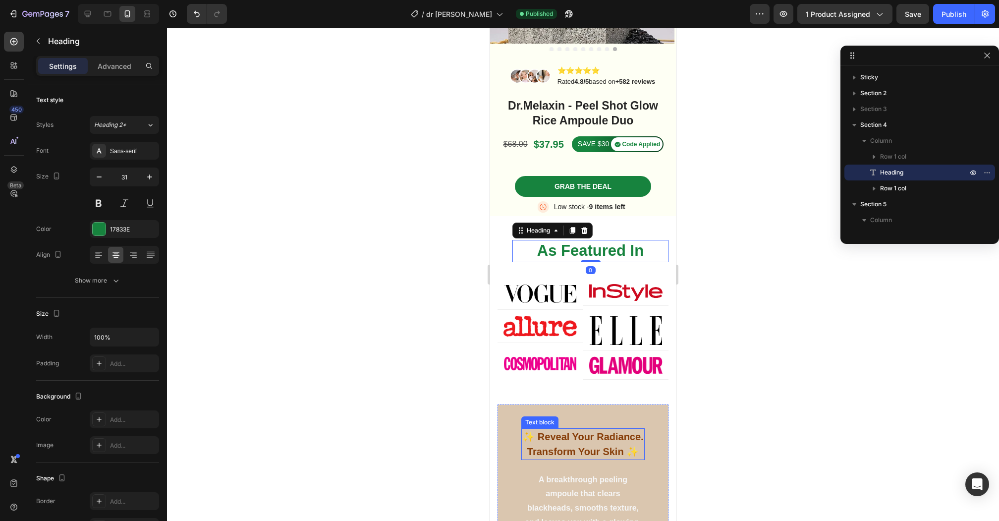
click at [555, 441] on span "✨ Reveal Your Radiance. Transform Your Skin ✨" at bounding box center [582, 444] width 121 height 26
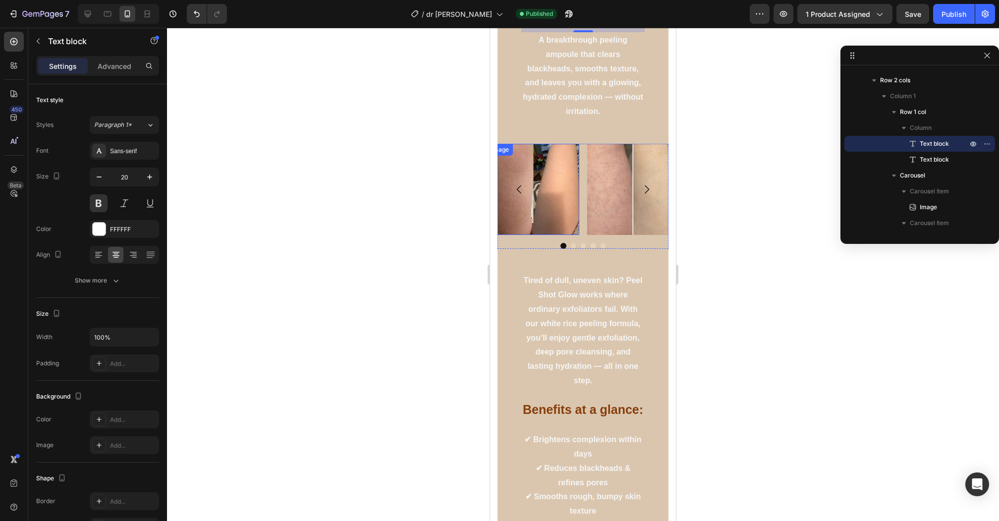
scroll to position [674, 0]
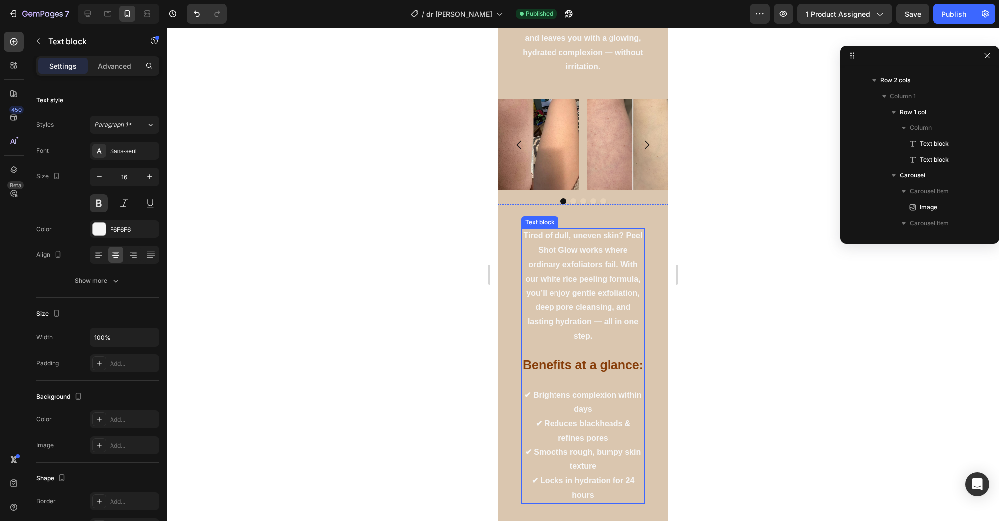
click at [568, 366] on strong "Benefits at a glance:" at bounding box center [583, 365] width 120 height 14
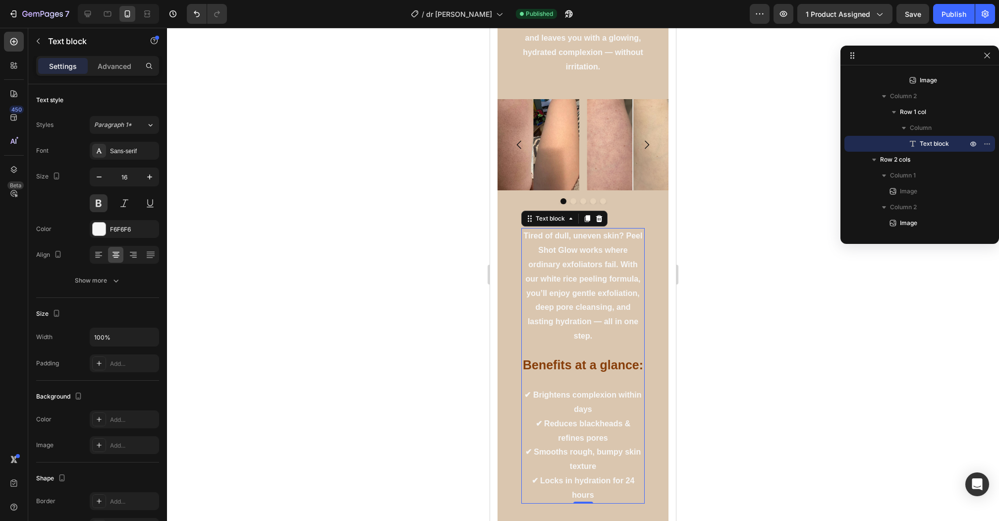
click at [568, 366] on strong "Benefits at a glance:" at bounding box center [583, 365] width 120 height 14
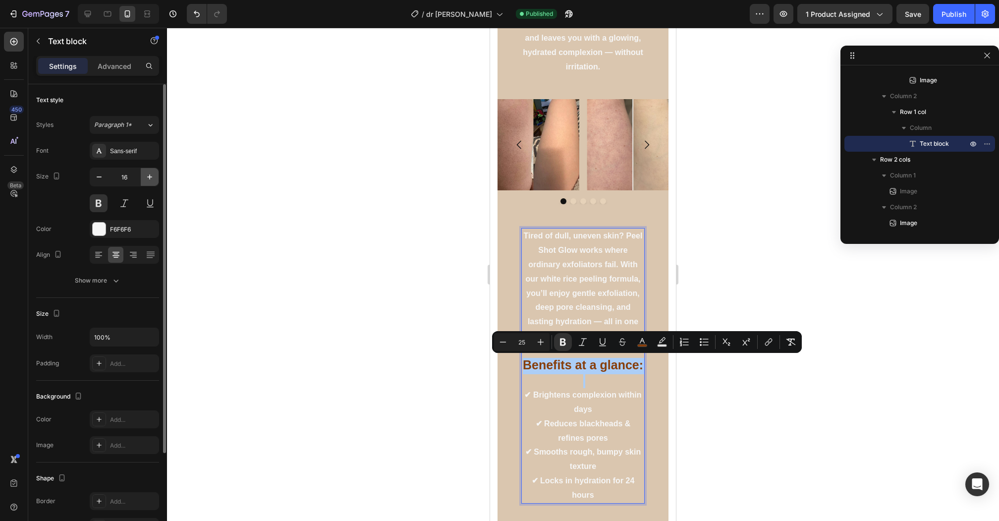
click at [143, 174] on button "button" at bounding box center [150, 177] width 18 height 18
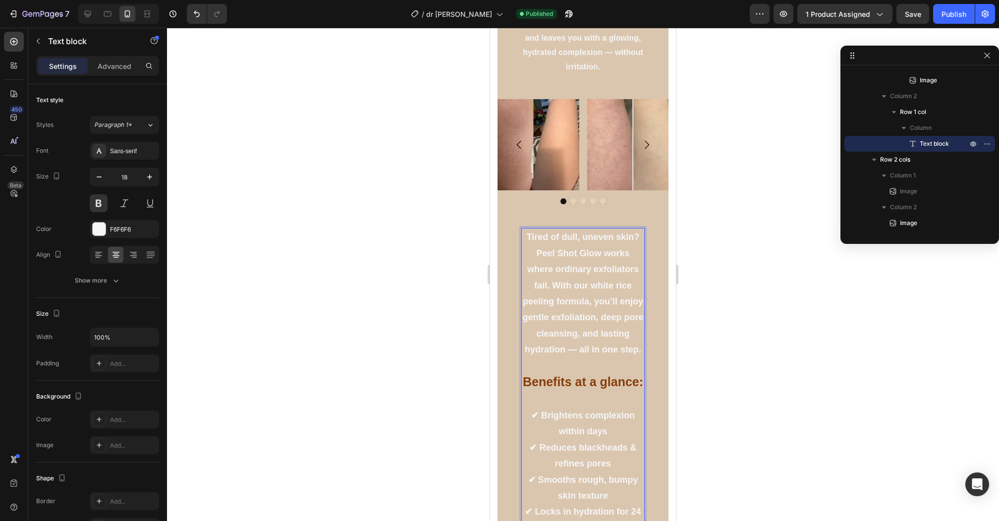
click at [623, 343] on p "Tired of dull, uneven skin? Peel Shot Glow works where ordinary exfoliators fai…" at bounding box center [582, 293] width 121 height 128
click at [193, 10] on icon "Undo/Redo" at bounding box center [197, 14] width 10 height 10
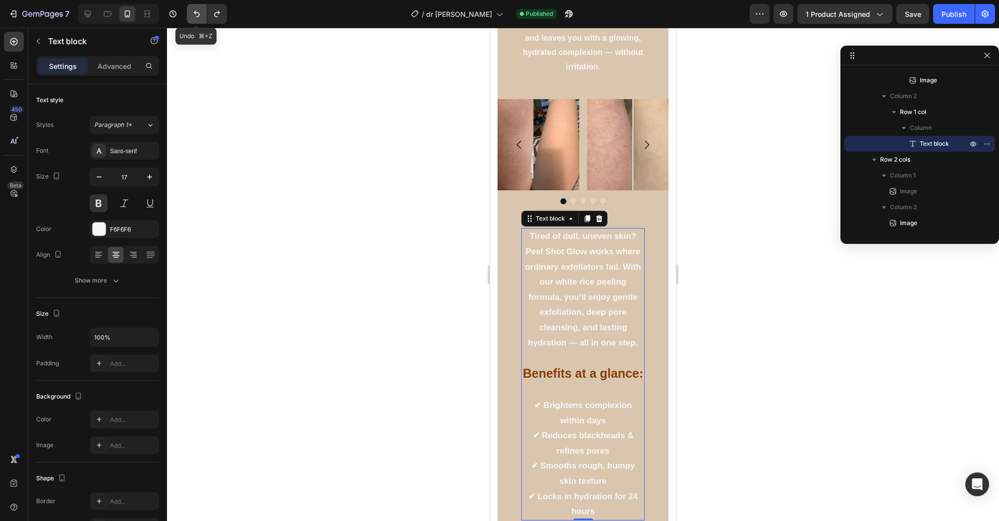
click at [193, 10] on icon "Undo/Redo" at bounding box center [197, 14] width 10 height 10
type input "16"
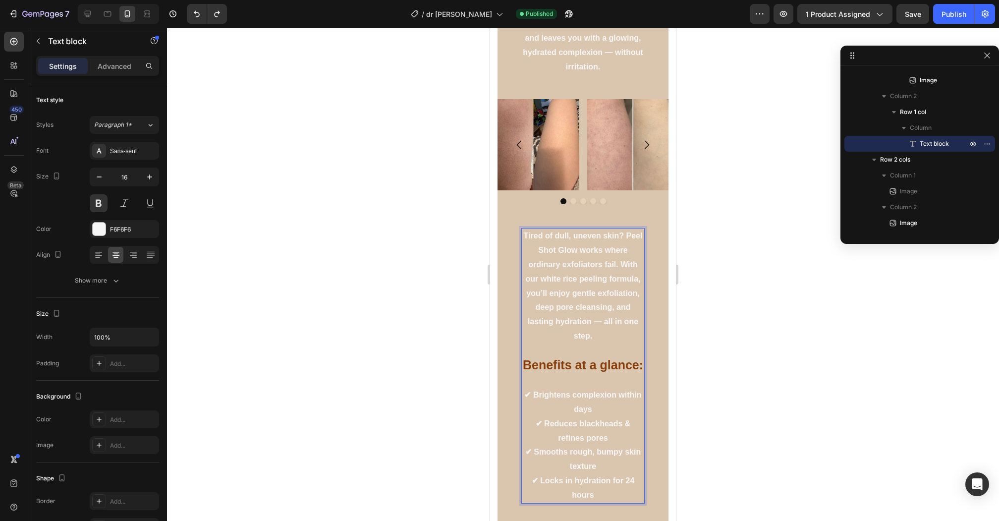
click at [593, 366] on strong "Benefits at a glance:" at bounding box center [583, 365] width 120 height 14
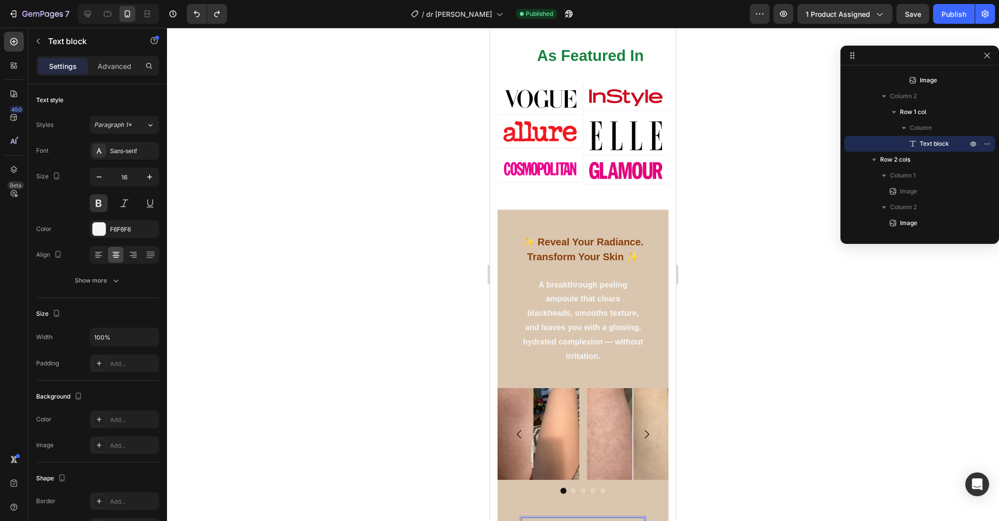
scroll to position [389, 0]
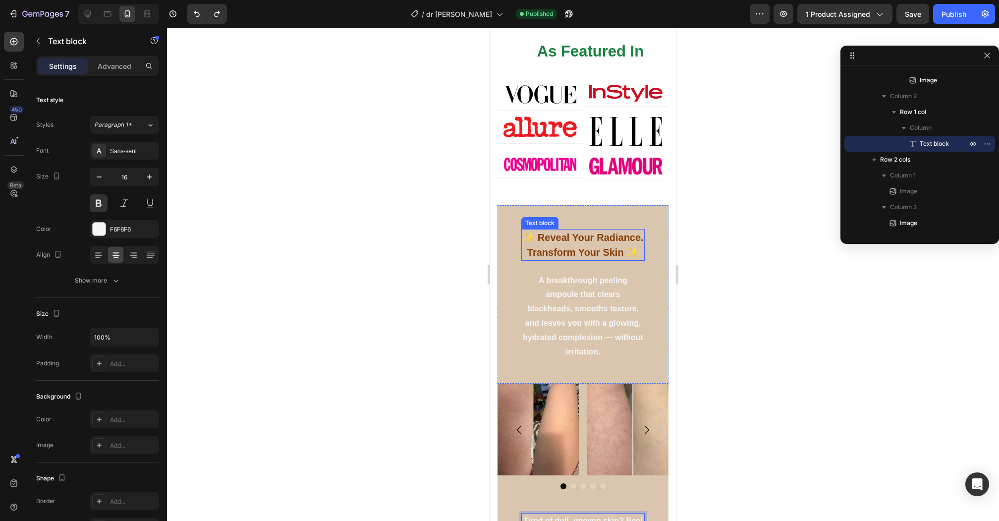
click at [568, 232] on span "✨ Reveal Your Radiance. Transform Your Skin ✨" at bounding box center [582, 245] width 121 height 26
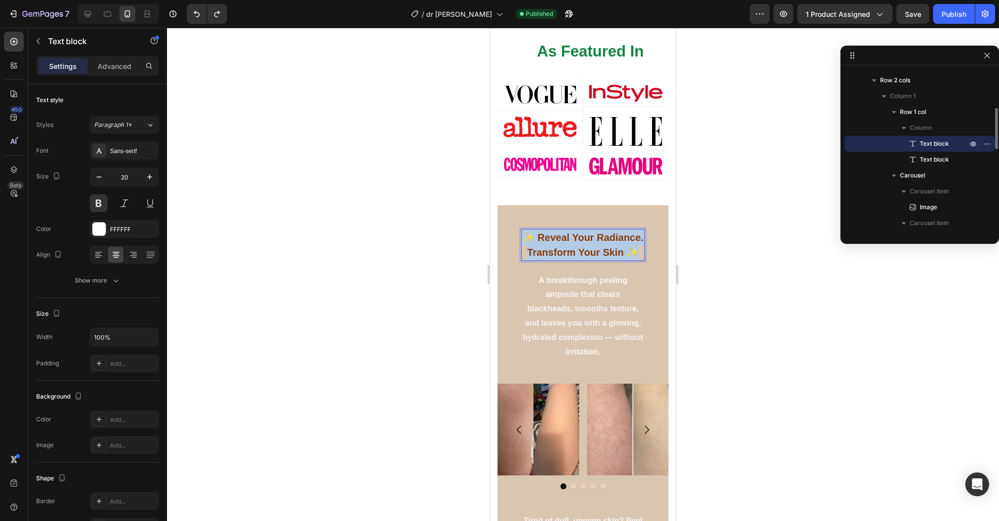
click at [568, 232] on span "✨ Reveal Your Radiance. Transform Your Skin ✨" at bounding box center [582, 245] width 121 height 26
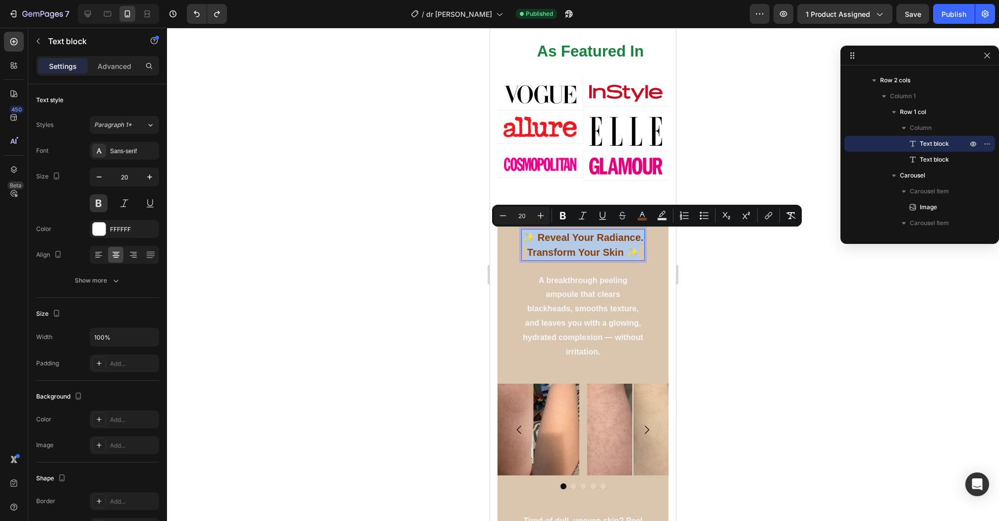
click at [601, 253] on span "✨ Reveal Your Radiance. Transform Your Skin ✨" at bounding box center [582, 245] width 121 height 26
drag, startPoint x: 636, startPoint y: 251, endPoint x: 522, endPoint y: 239, distance: 114.6
click at [522, 239] on p "✨ Reveal Your Radiance. Transform Your Skin ✨" at bounding box center [582, 245] width 121 height 30
click at [538, 217] on icon "Editor contextual toolbar" at bounding box center [541, 216] width 10 height 10
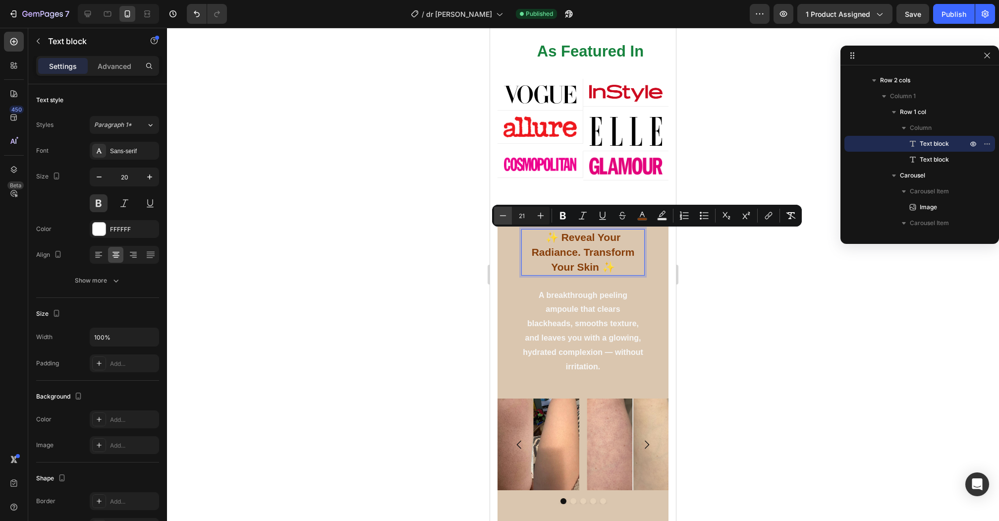
click at [509, 220] on button "Minus" at bounding box center [503, 216] width 18 height 18
type input "20"
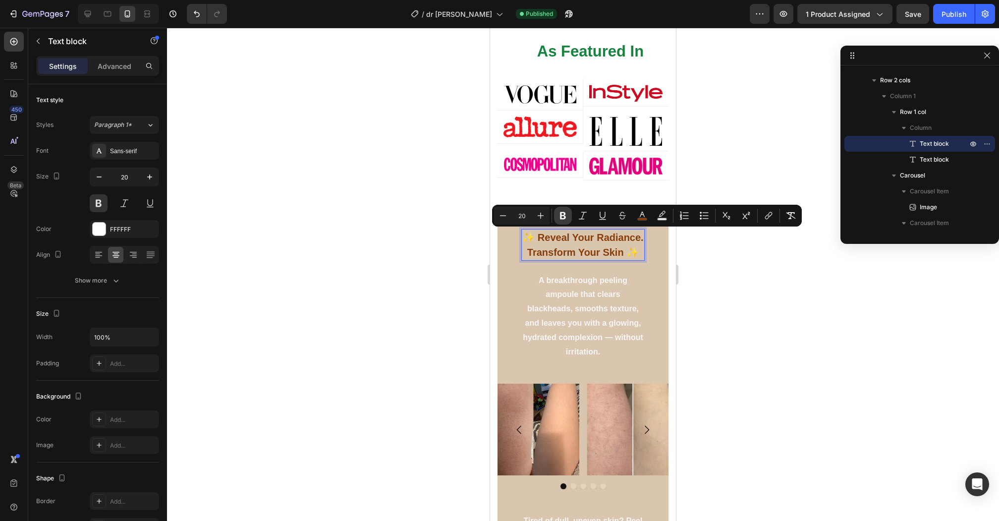
click at [560, 220] on icon "Editor contextual toolbar" at bounding box center [563, 216] width 10 height 10
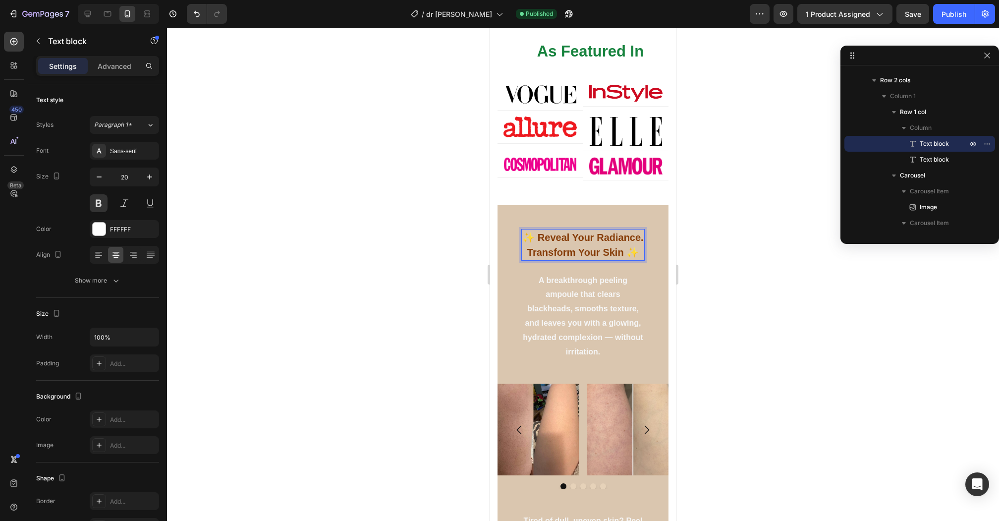
click at [562, 243] on p "✨ Reveal Your Radiance. Transform Your Skin ✨" at bounding box center [582, 245] width 121 height 30
click at [627, 247] on strong "✨ Reveal Your Radiance. Transform Your Skin ✨" at bounding box center [582, 245] width 121 height 26
click at [637, 249] on strong "✨ Reveal Your Radiance. Transform Your Skin ✨" at bounding box center [582, 245] width 121 height 26
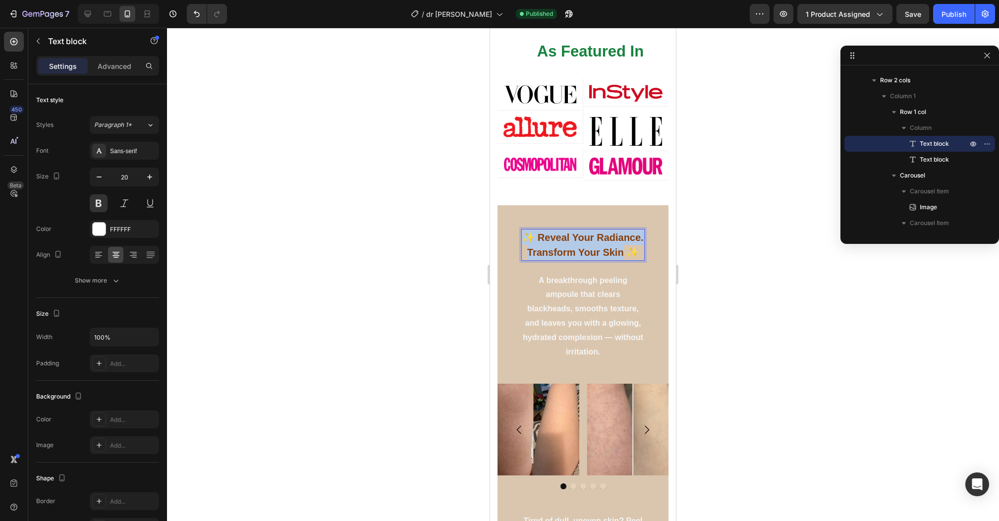
drag, startPoint x: 624, startPoint y: 251, endPoint x: 526, endPoint y: 236, distance: 99.2
click at [526, 236] on strong "✨ Reveal Your Radiance. Transform Your Skin ✨" at bounding box center [582, 245] width 121 height 26
click at [590, 241] on strong "✨ Reveal Your Radiance. Transform Your Skin ✨" at bounding box center [582, 245] width 121 height 26
click at [636, 251] on strong "✨ Reveal Your Radiance. Transform Your Skin ✨" at bounding box center [582, 245] width 121 height 26
drag, startPoint x: 637, startPoint y: 252, endPoint x: 525, endPoint y: 228, distance: 114.9
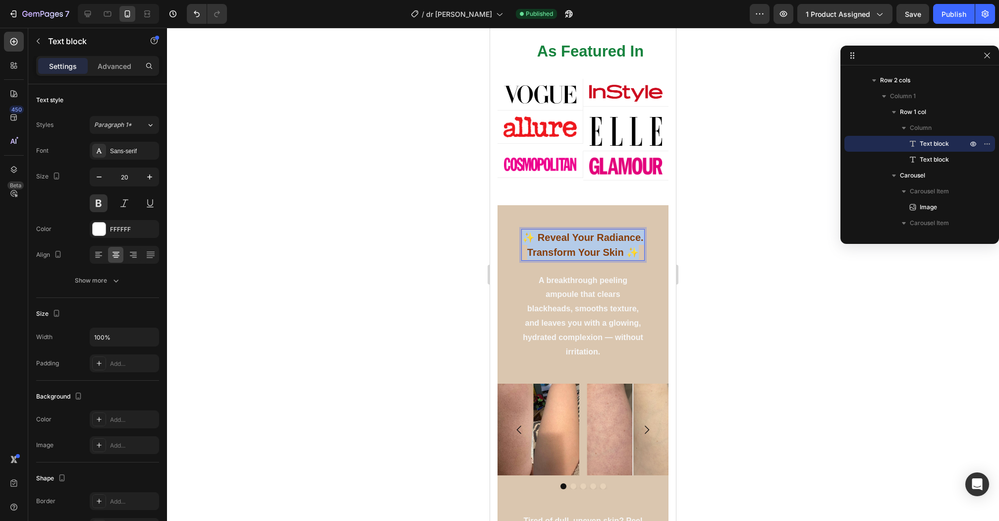
click at [525, 230] on p "✨ Reveal Your Radiance. Transform Your Skin ✨" at bounding box center [582, 245] width 121 height 30
click at [578, 269] on div "✨ Reveal Your Radiance. Transform Your Skin ✨ Text block 24 A breakthrough peel…" at bounding box center [582, 294] width 123 height 131
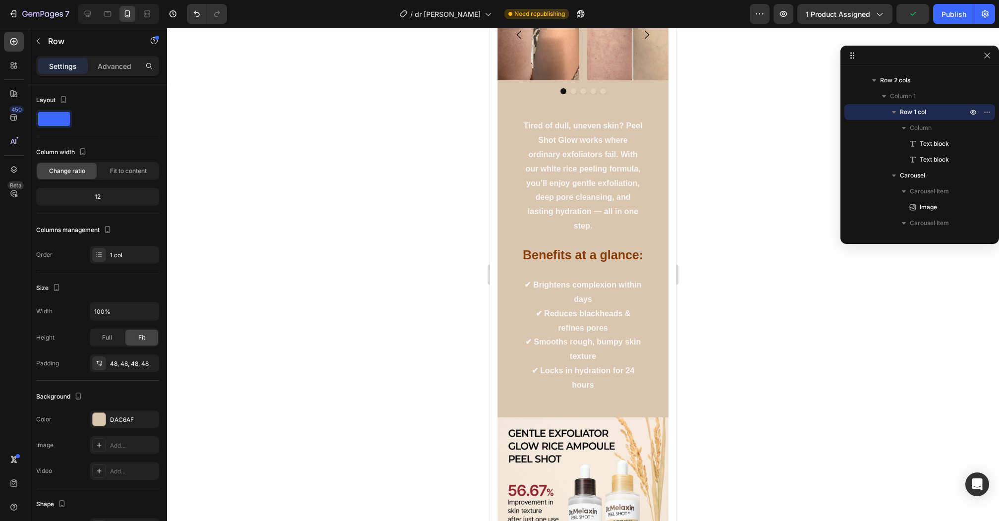
scroll to position [776, 0]
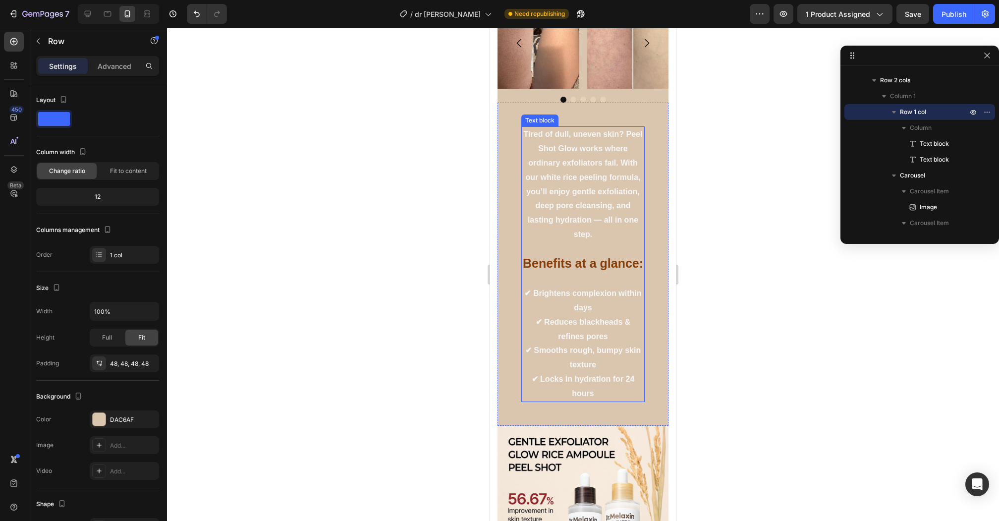
click at [578, 268] on strong "Benefits at a glance:" at bounding box center [583, 263] width 120 height 14
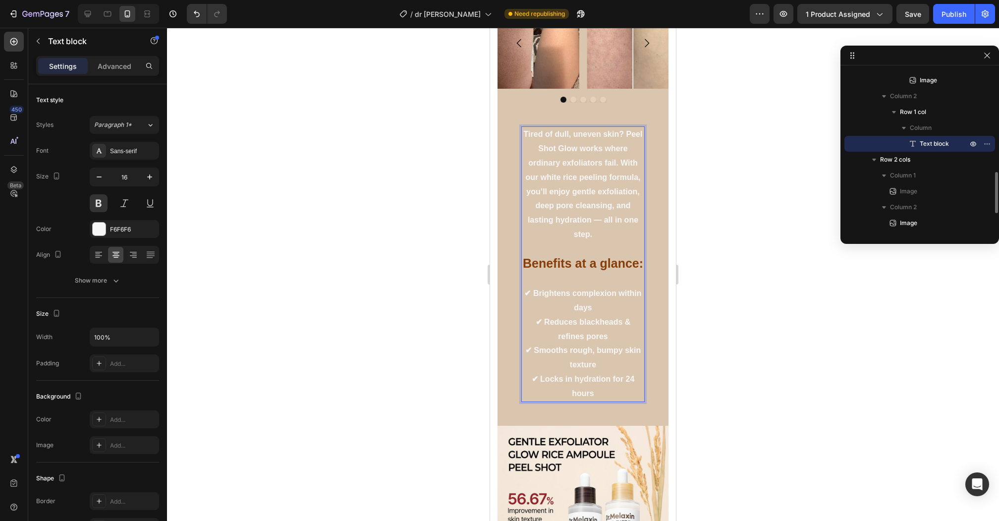
click at [578, 268] on strong "Benefits at a glance:" at bounding box center [583, 263] width 120 height 14
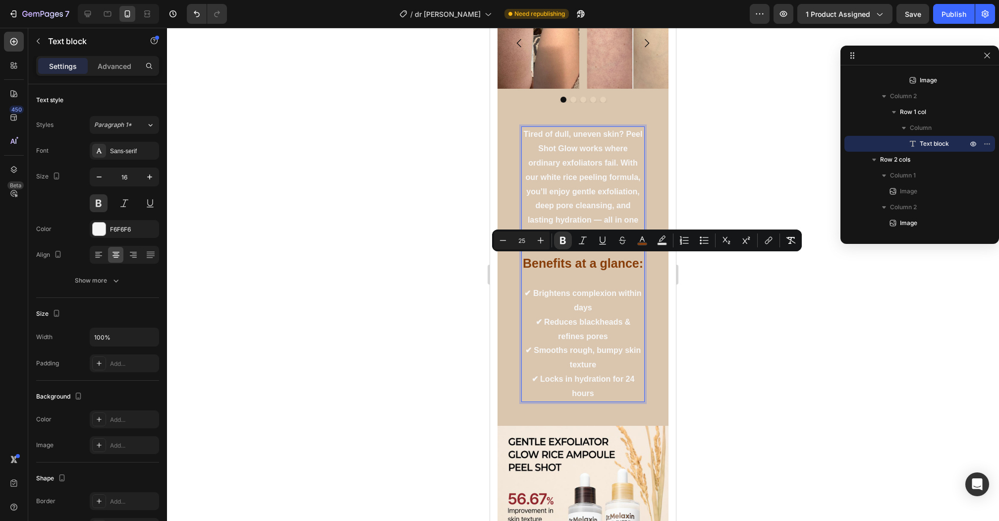
click at [585, 309] on p "✔ Brightens complexion within days ✔ Reduces blackheads & refines pores ✔ Smoot…" at bounding box center [582, 343] width 121 height 114
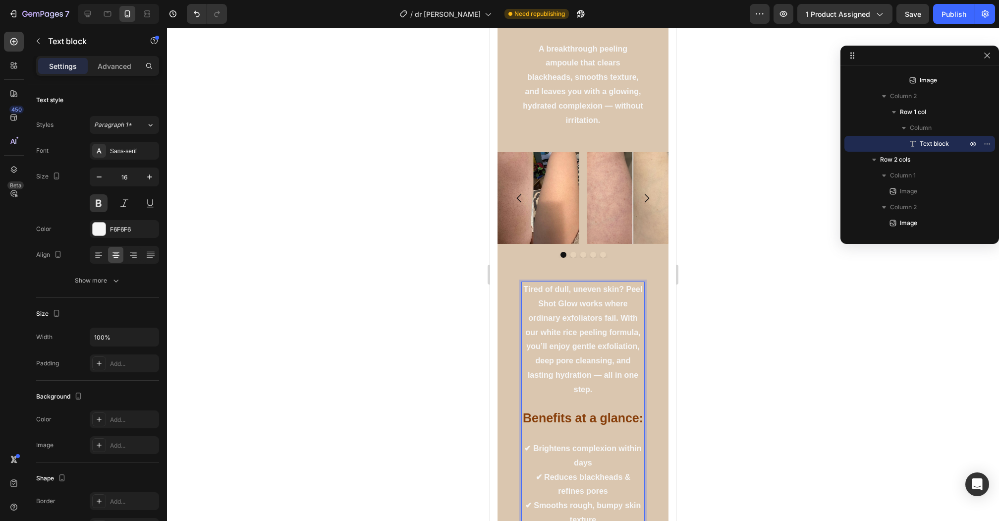
scroll to position [248, 0]
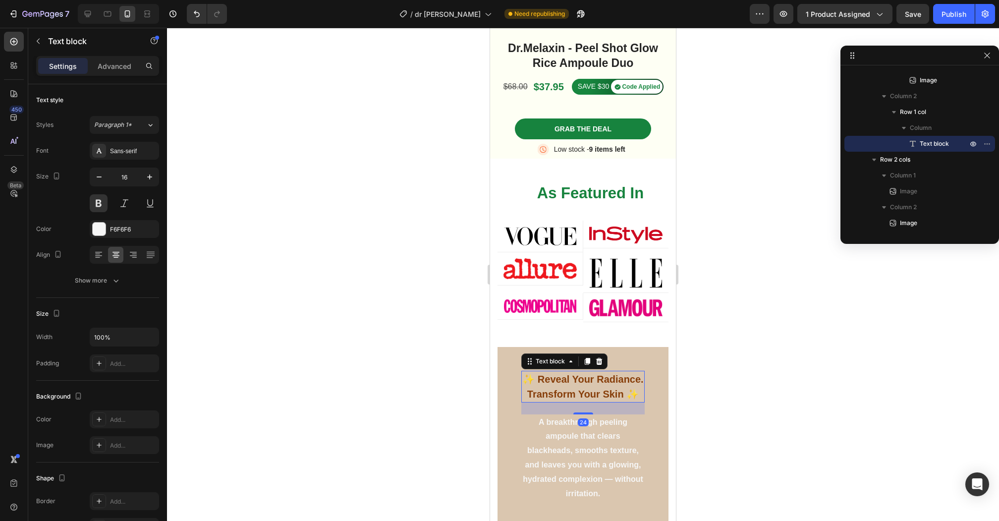
click at [579, 388] on strong "✨ Reveal Your Radiance. Transform Your Skin ✨" at bounding box center [582, 387] width 121 height 26
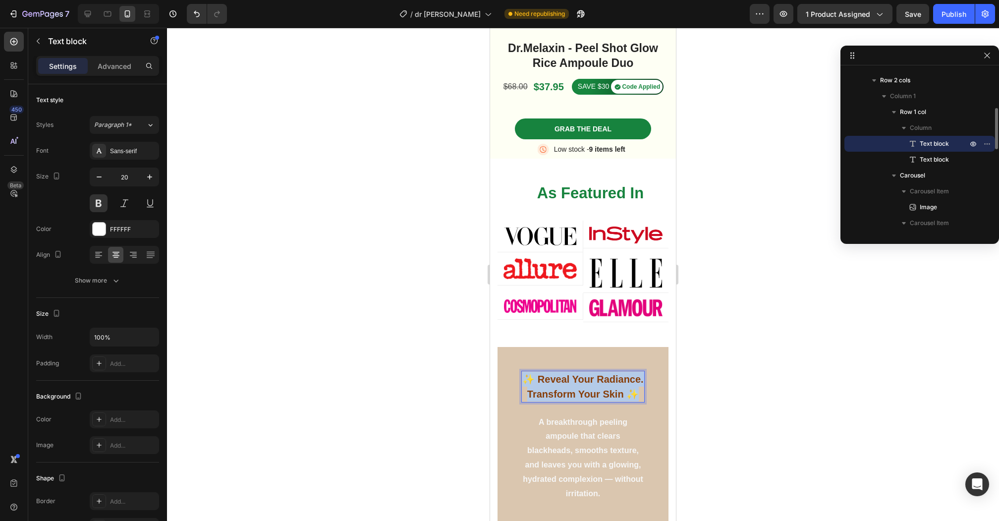
click at [579, 388] on strong "✨ Reveal Your Radiance. Transform Your Skin ✨" at bounding box center [582, 387] width 121 height 26
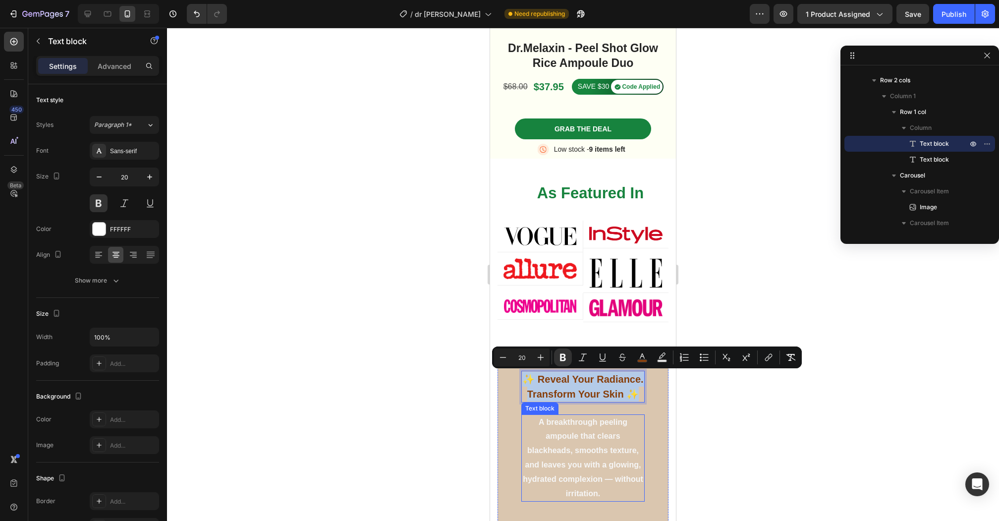
click at [559, 416] on p "A breakthrough peeling ampoule that clears blackheads, smooths texture, and lea…" at bounding box center [582, 458] width 121 height 86
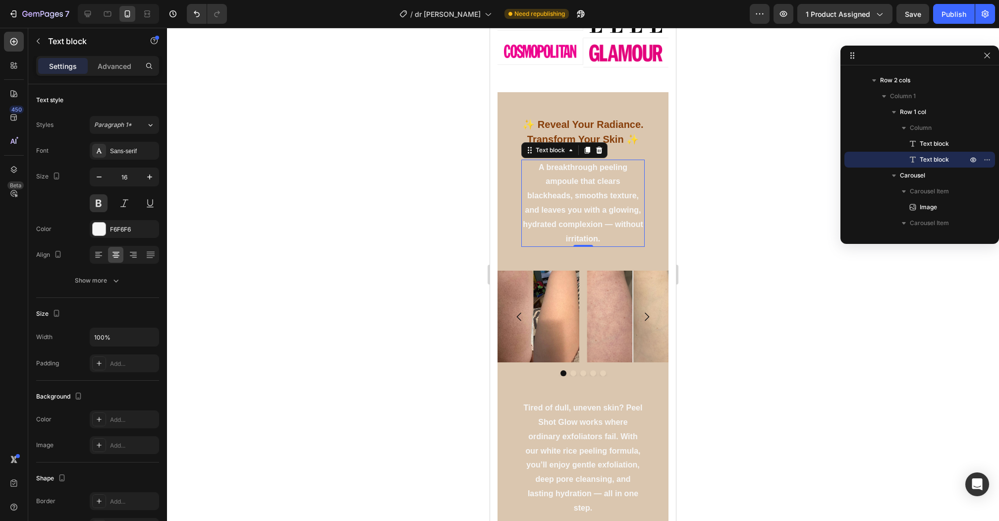
scroll to position [622, 0]
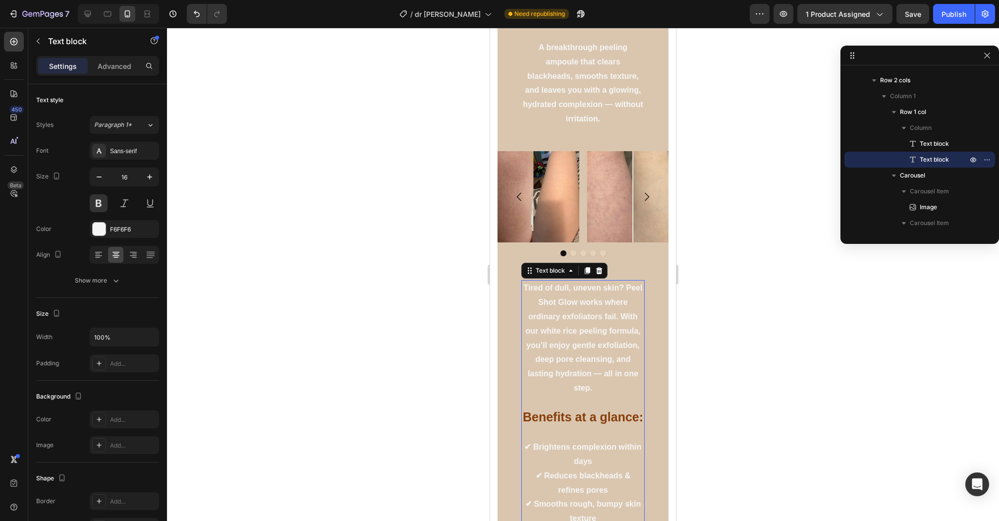
click at [574, 424] on p "Benefits at a glance:" at bounding box center [582, 418] width 121 height 16
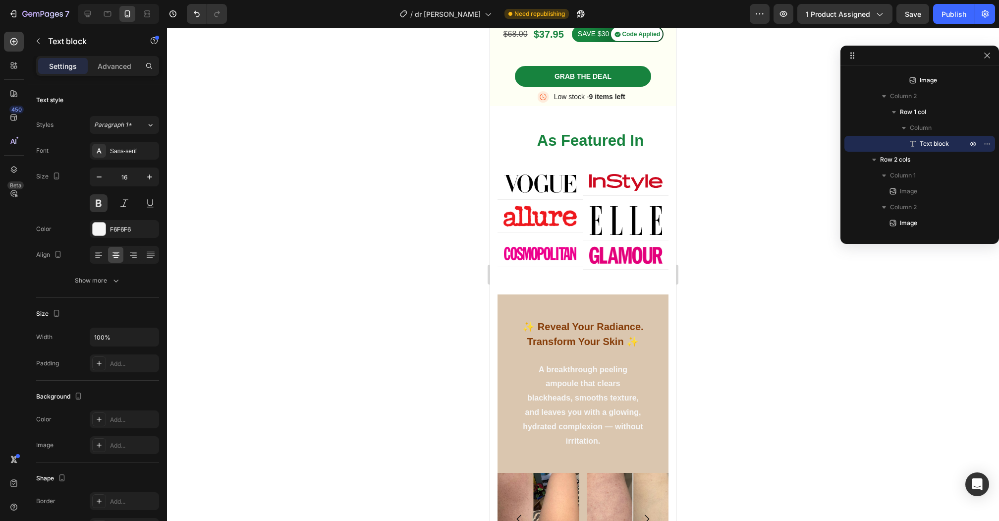
scroll to position [297, 0]
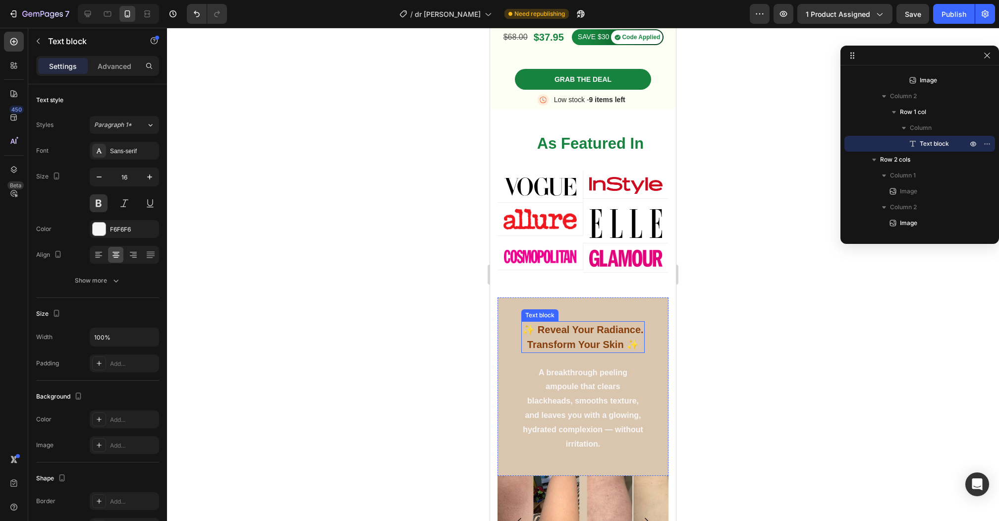
click at [610, 330] on strong "✨ Reveal Your Radiance. Transform Your Skin ✨" at bounding box center [582, 337] width 121 height 26
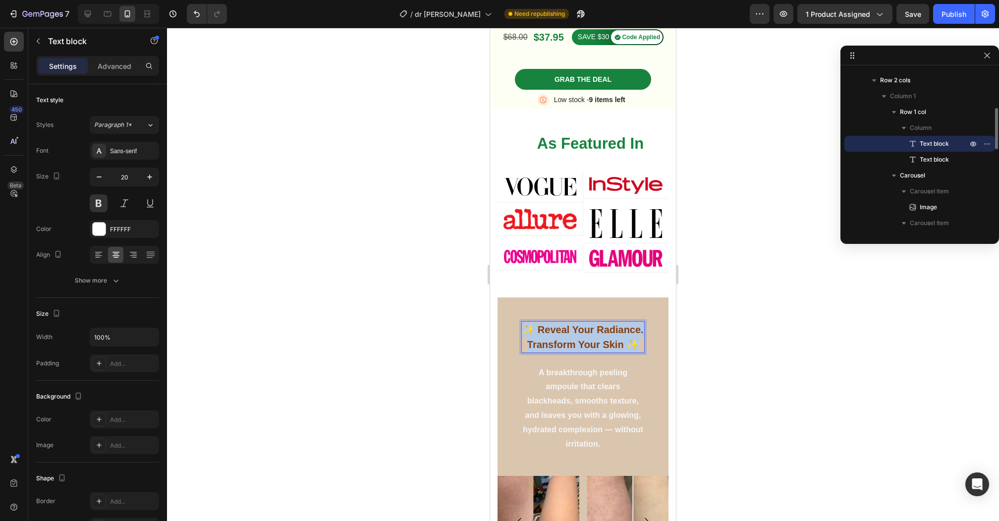
click at [610, 330] on strong "✨ Reveal Your Radiance. Transform Your Skin ✨" at bounding box center [582, 337] width 121 height 26
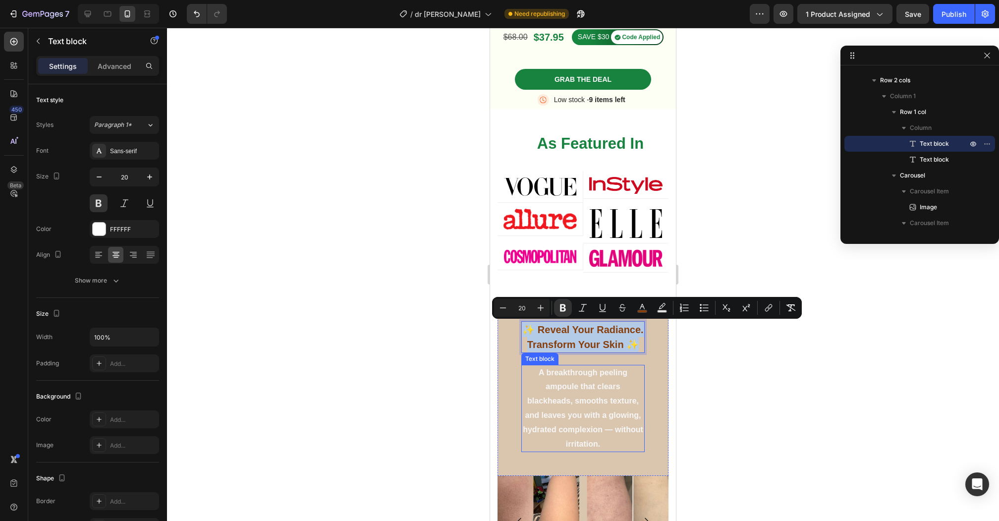
scroll to position [308, 0]
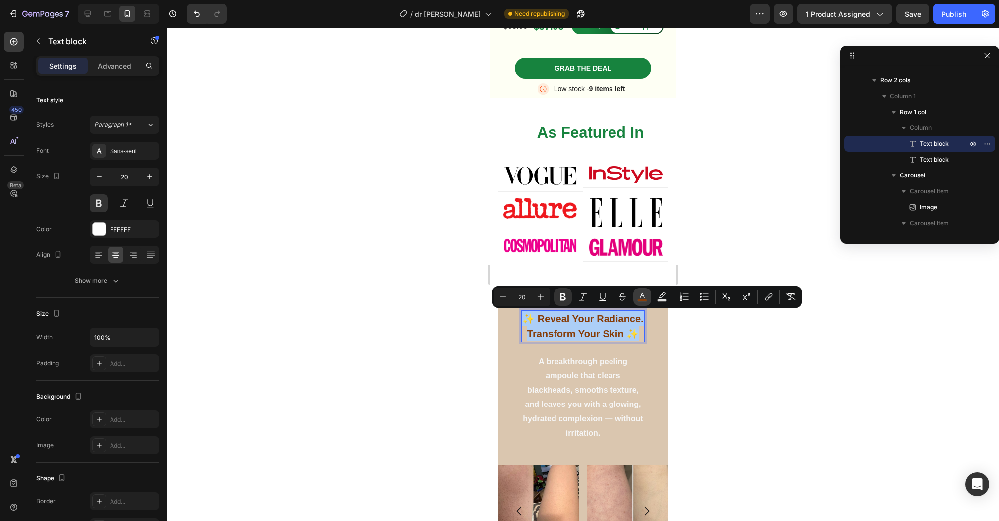
click at [642, 300] on rect "Editor contextual toolbar" at bounding box center [642, 300] width 9 height 2
type input "873E0A"
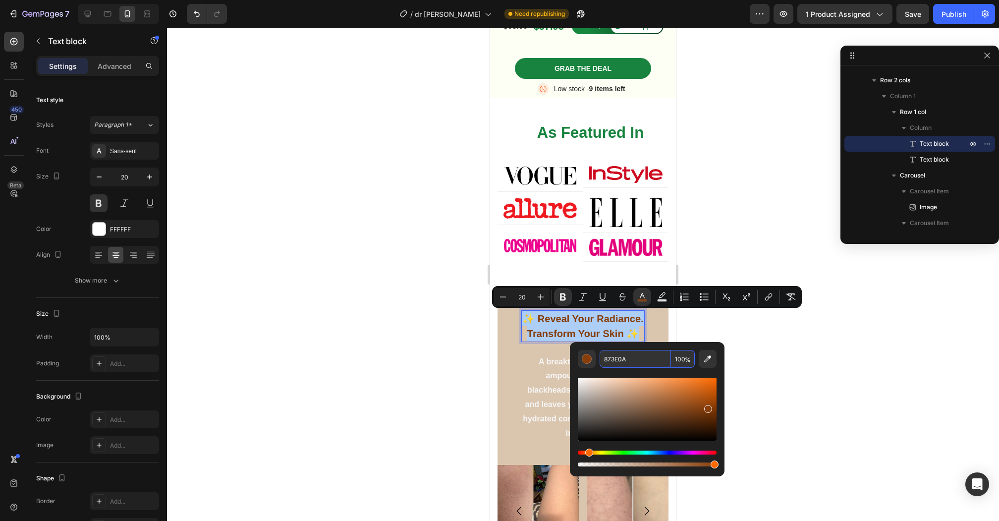
click at [631, 362] on input "873E0A" at bounding box center [635, 359] width 71 height 18
click at [565, 136] on strong "As Featured In" at bounding box center [590, 132] width 107 height 17
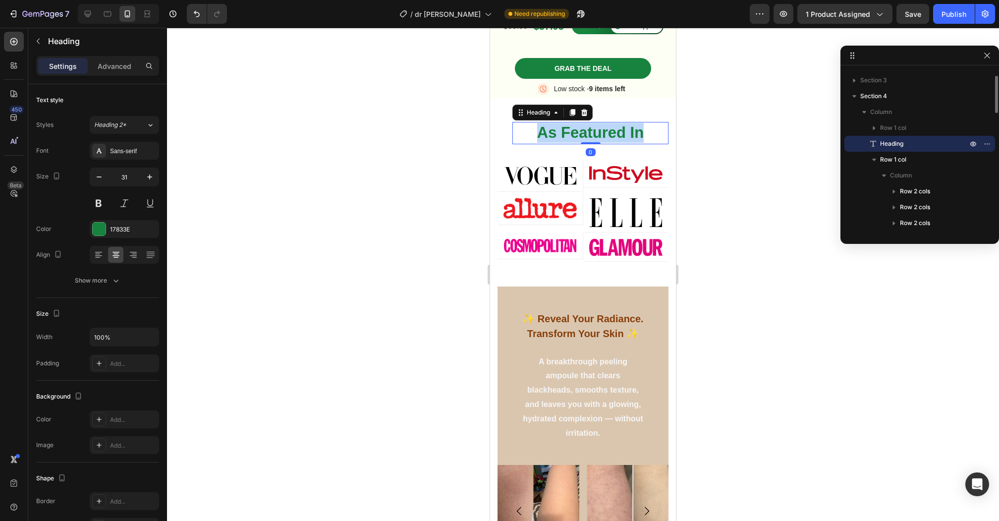
click at [565, 136] on strong "As Featured In" at bounding box center [590, 132] width 107 height 17
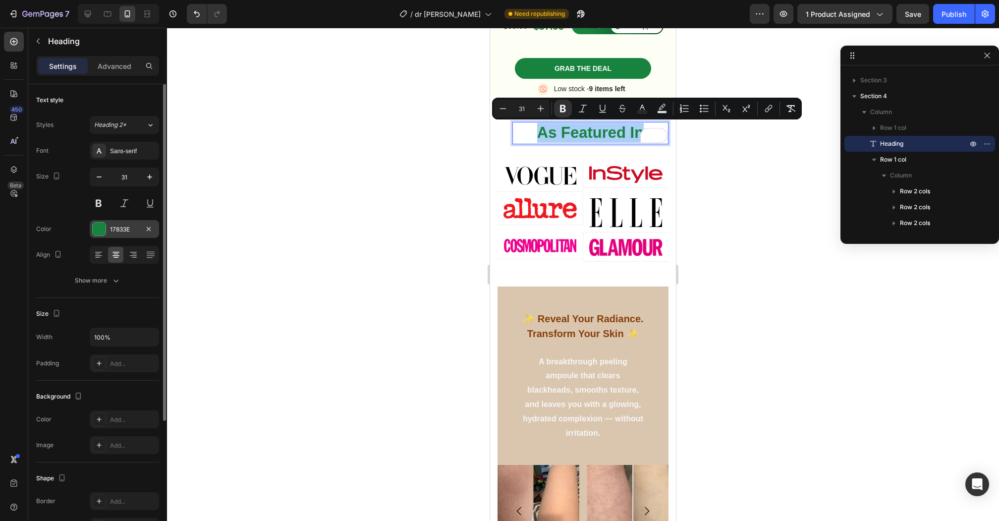
click at [118, 222] on div "17833E" at bounding box center [124, 229] width 69 height 18
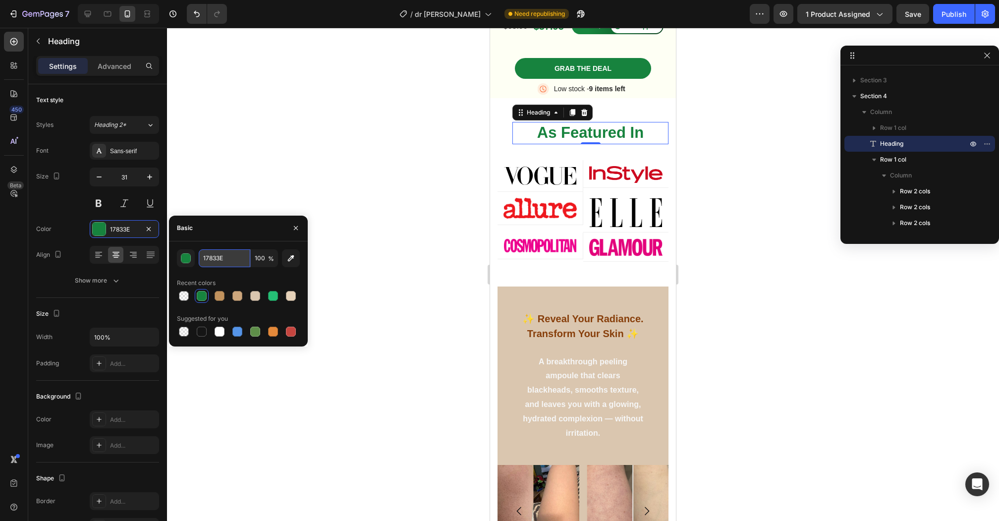
click at [216, 256] on input "17833E" at bounding box center [225, 258] width 52 height 18
paste input "873E0A"
paste input "text"
type input "873E0A"
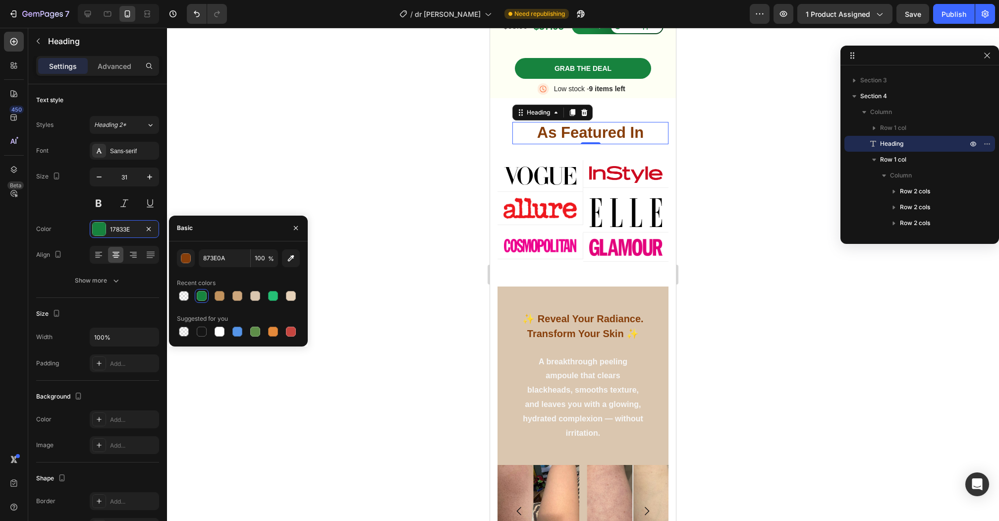
click at [290, 160] on div at bounding box center [583, 274] width 832 height 493
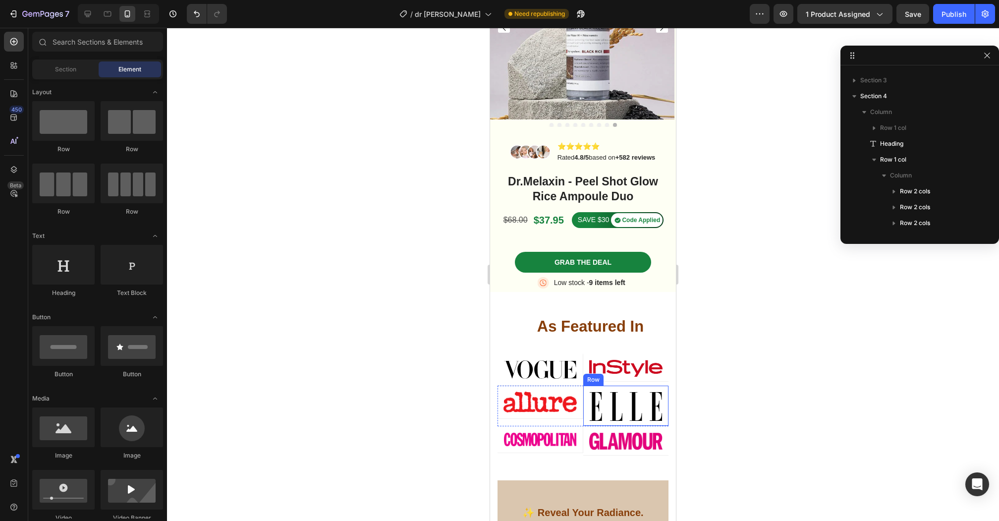
scroll to position [107, 0]
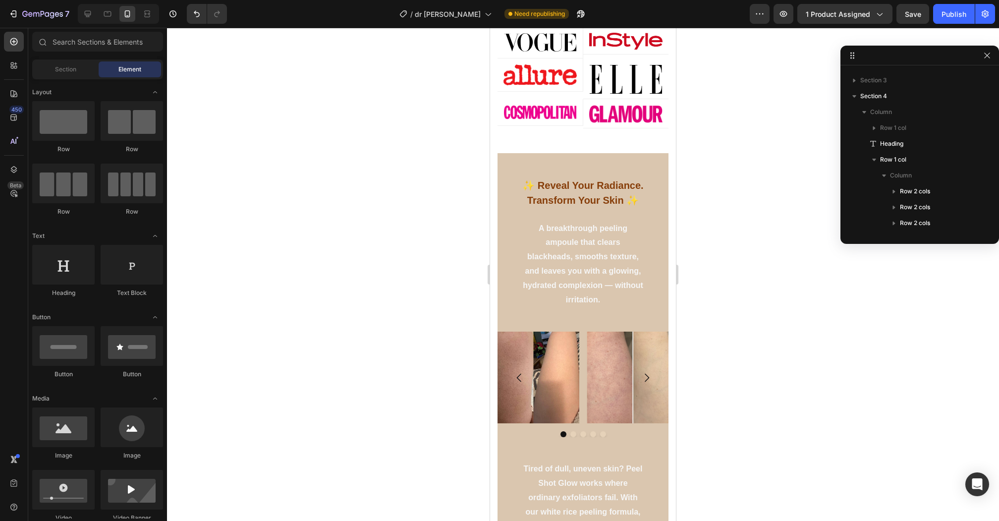
scroll to position [432, 0]
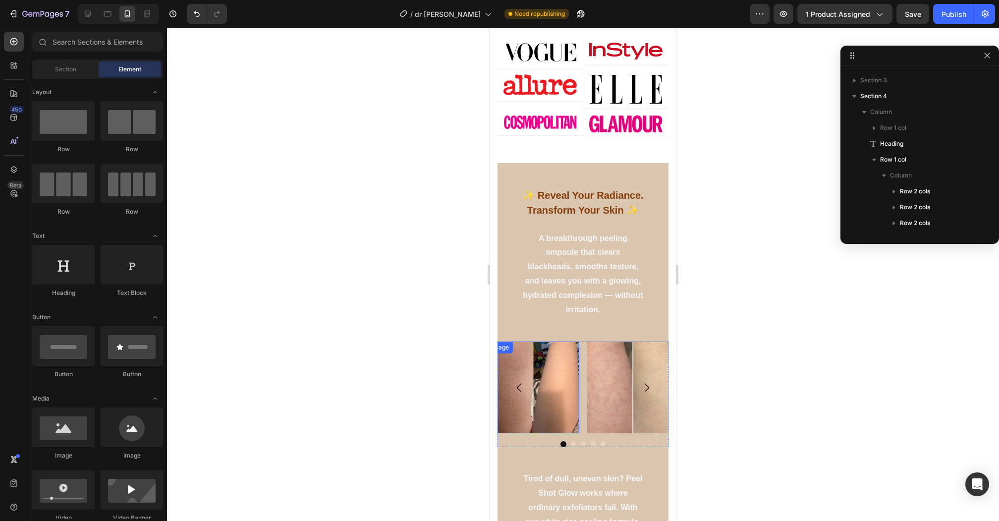
click at [566, 351] on img at bounding box center [534, 387] width 92 height 92
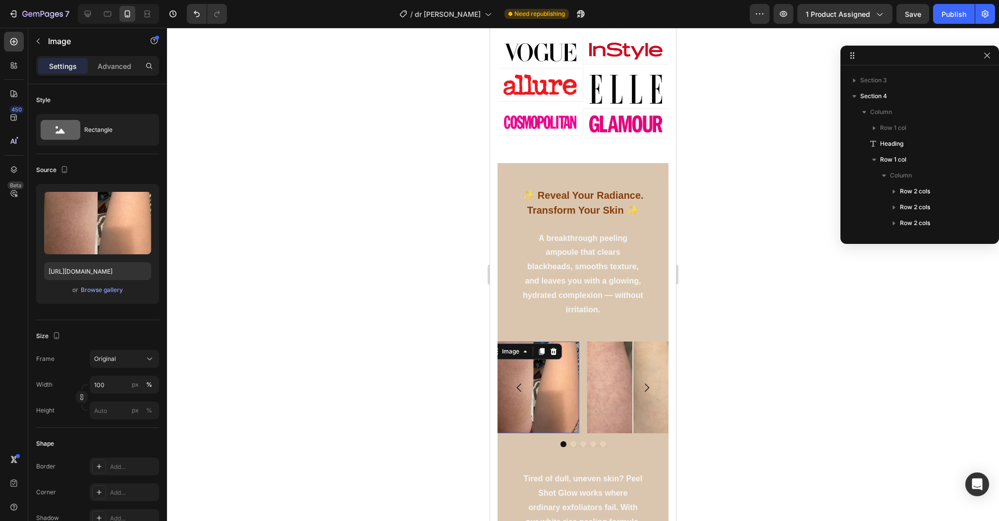
scroll to position [409, 0]
click at [539, 348] on icon at bounding box center [542, 351] width 8 height 8
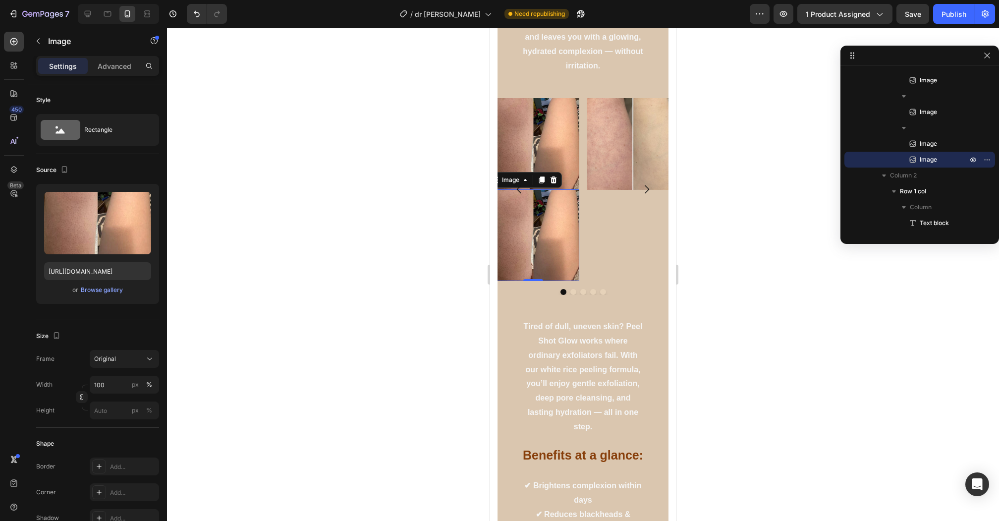
scroll to position [690, 0]
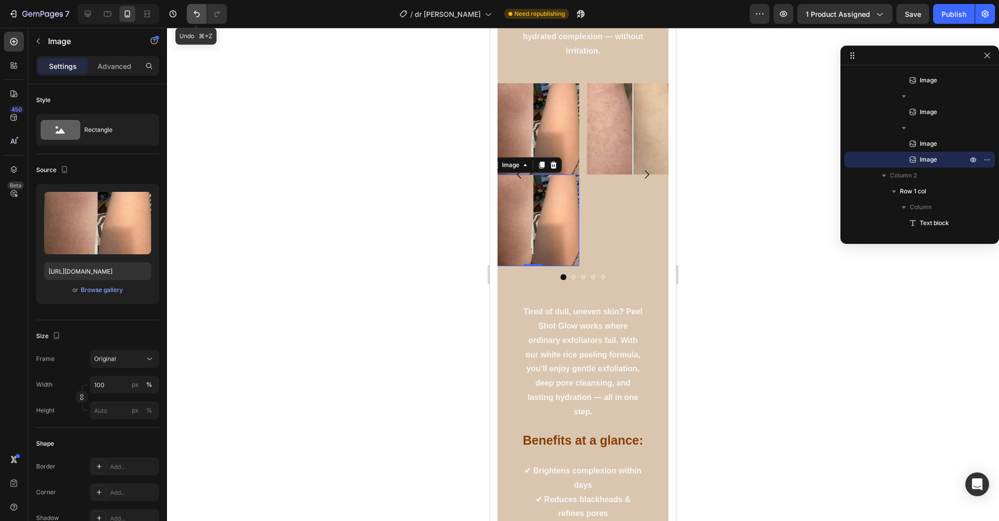
click at [191, 7] on button "Undo/Redo" at bounding box center [197, 14] width 20 height 20
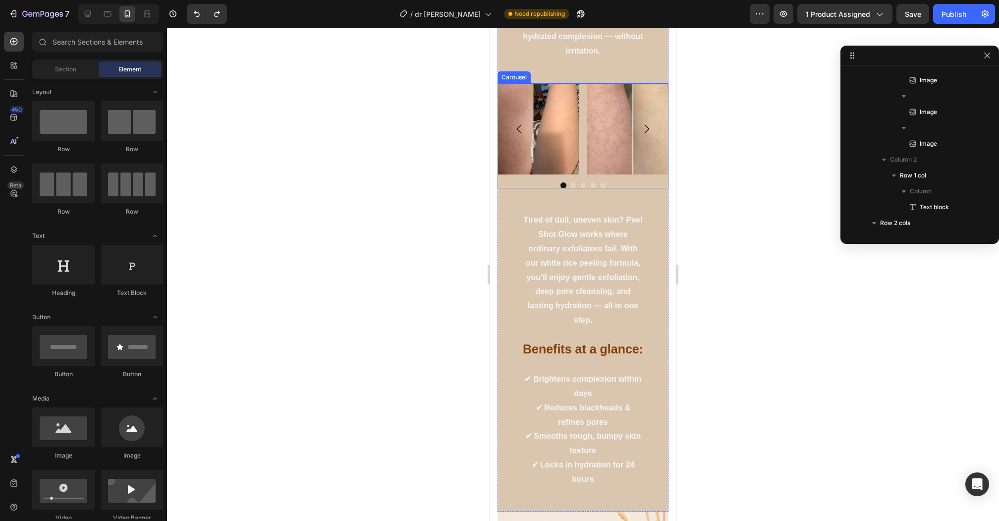
click at [521, 178] on div "Image Image Image Image Image [GEOGRAPHIC_DATA]" at bounding box center [583, 136] width 171 height 106
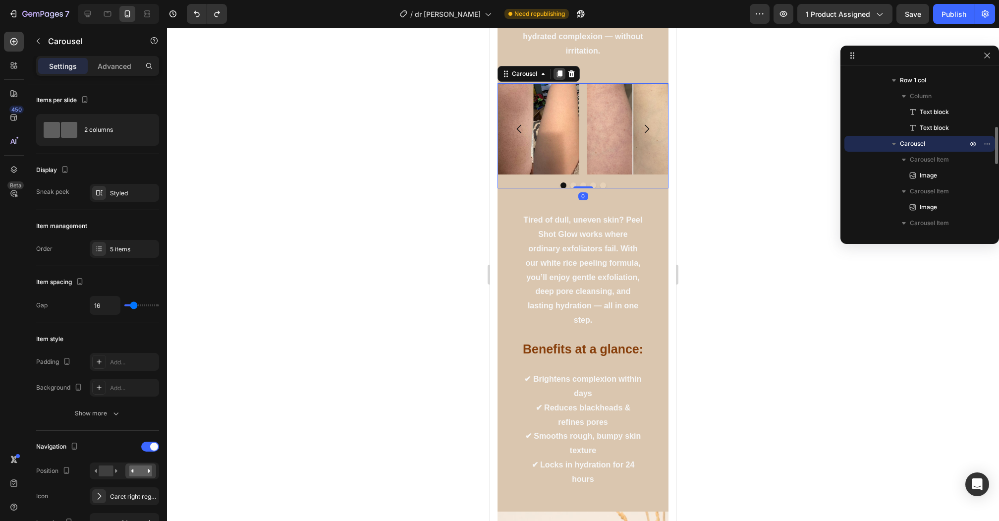
click at [558, 74] on icon at bounding box center [559, 73] width 5 height 7
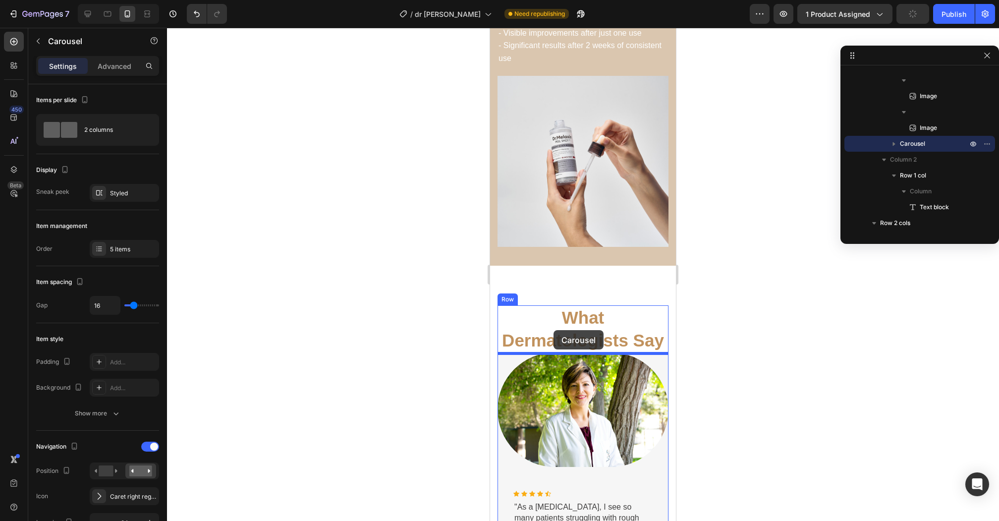
scroll to position [1812, 0]
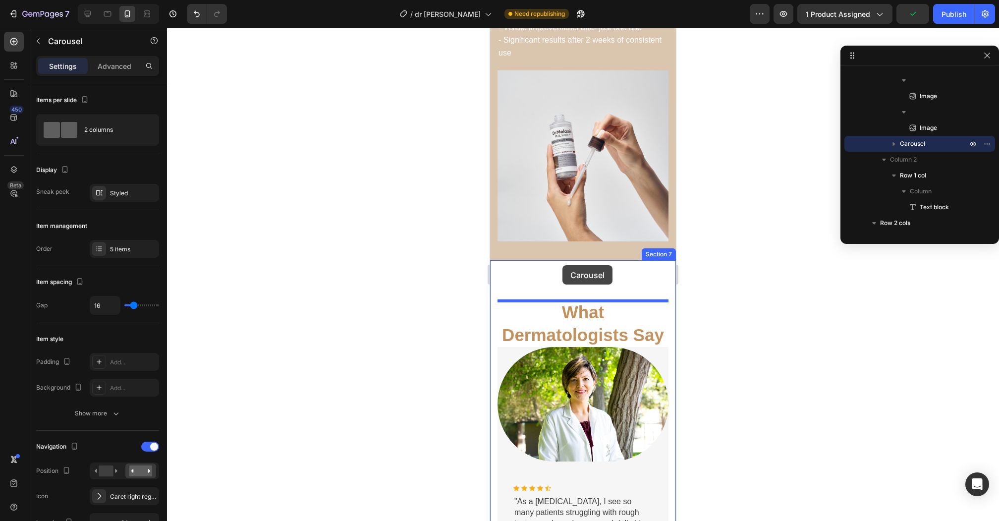
drag, startPoint x: 631, startPoint y: 288, endPoint x: 562, endPoint y: 265, distance: 72.6
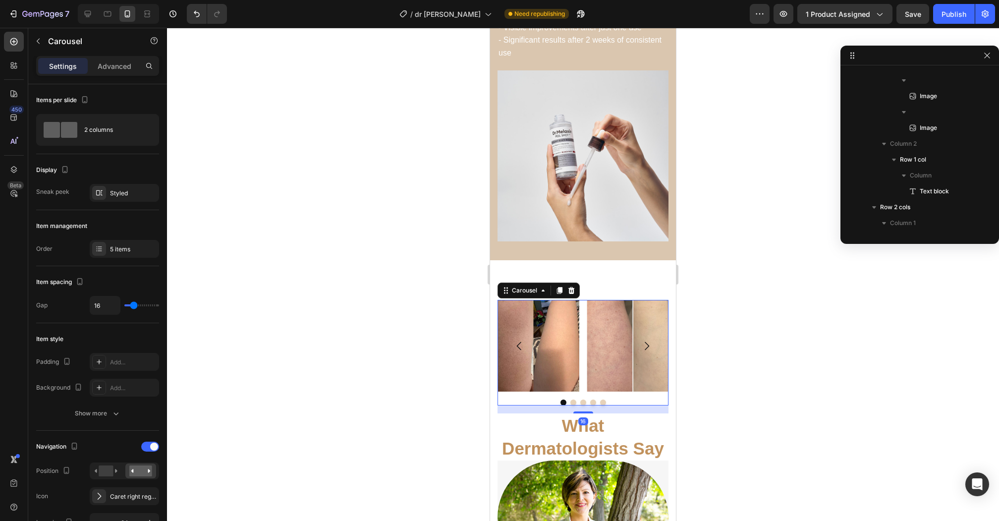
click at [628, 399] on div "Image Image Image Image Image Carousel 16" at bounding box center [583, 353] width 171 height 106
click at [515, 438] on h2 "What Dermatologists Say" at bounding box center [583, 436] width 171 height 47
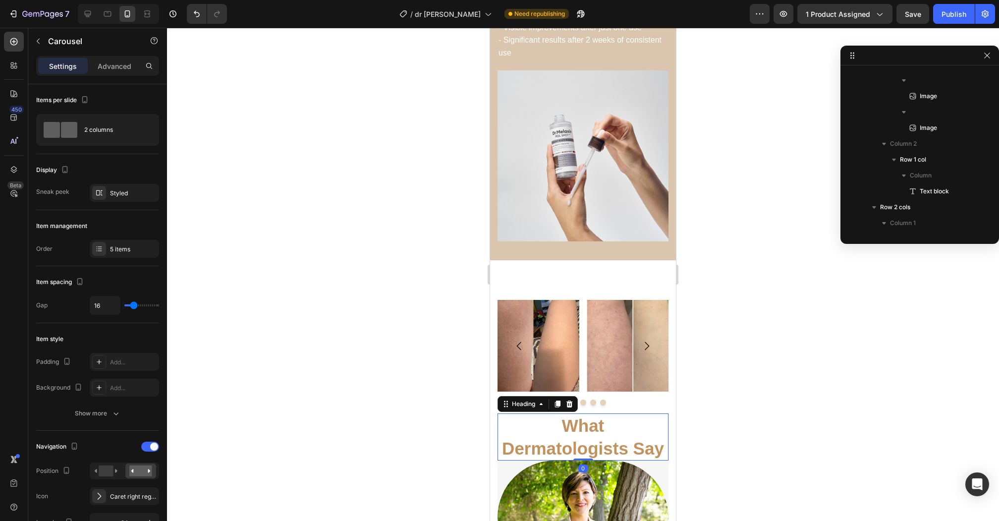
scroll to position [661, 0]
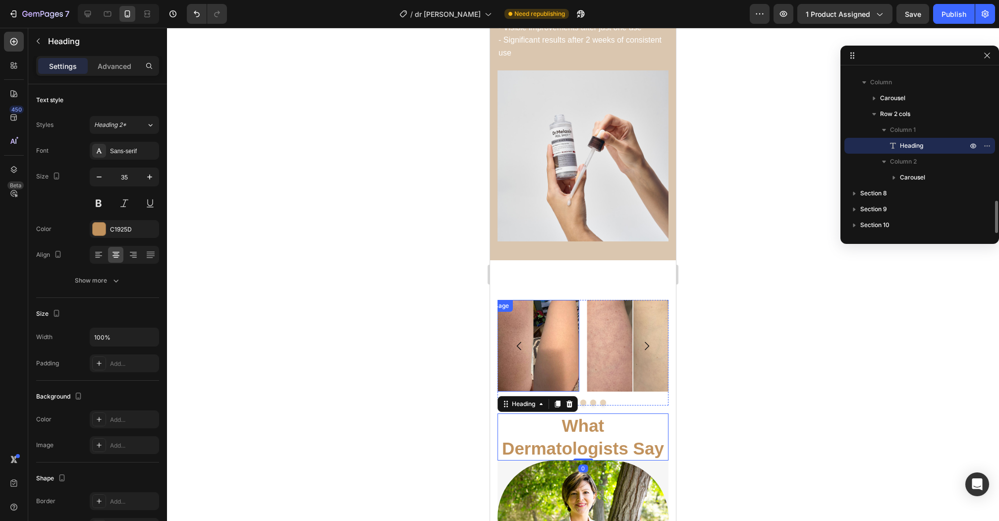
click at [533, 326] on img at bounding box center [534, 346] width 92 height 92
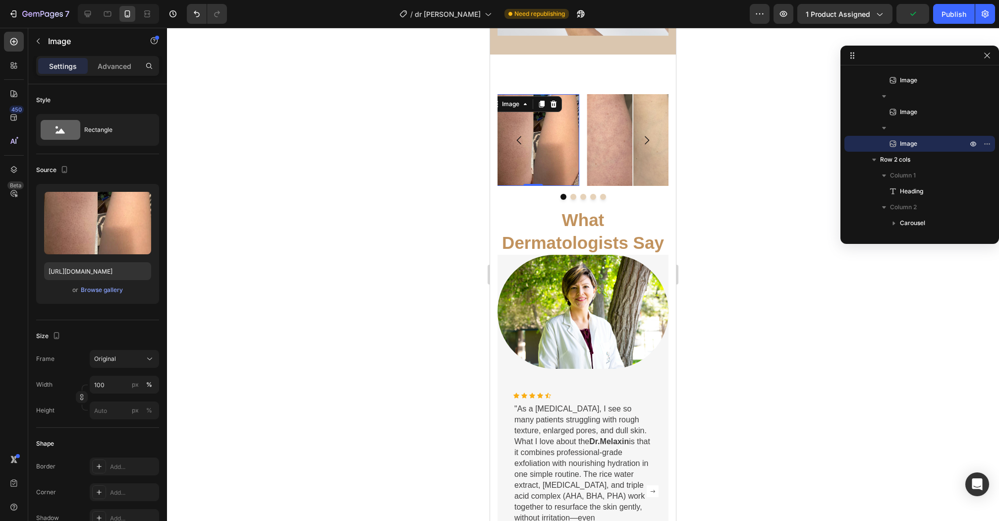
scroll to position [2010, 0]
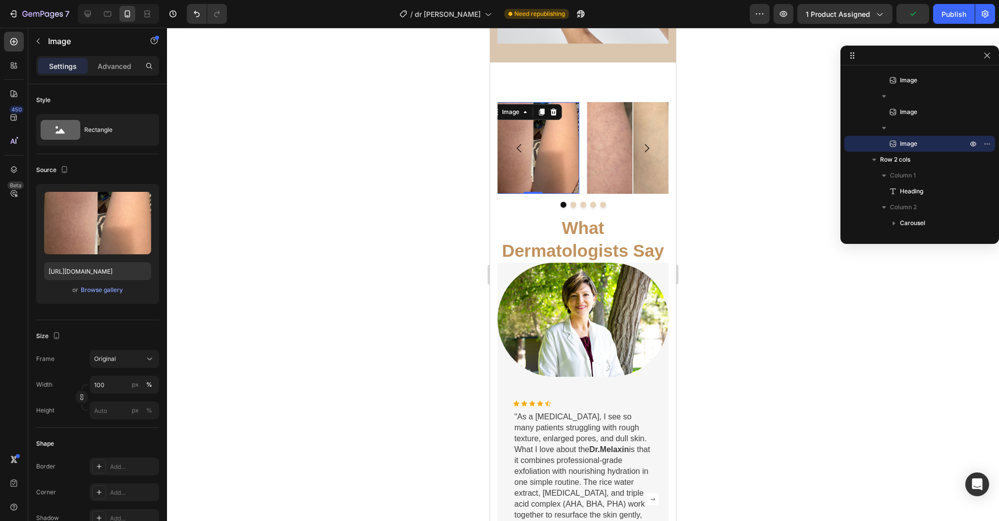
click at [564, 155] on img at bounding box center [534, 148] width 92 height 92
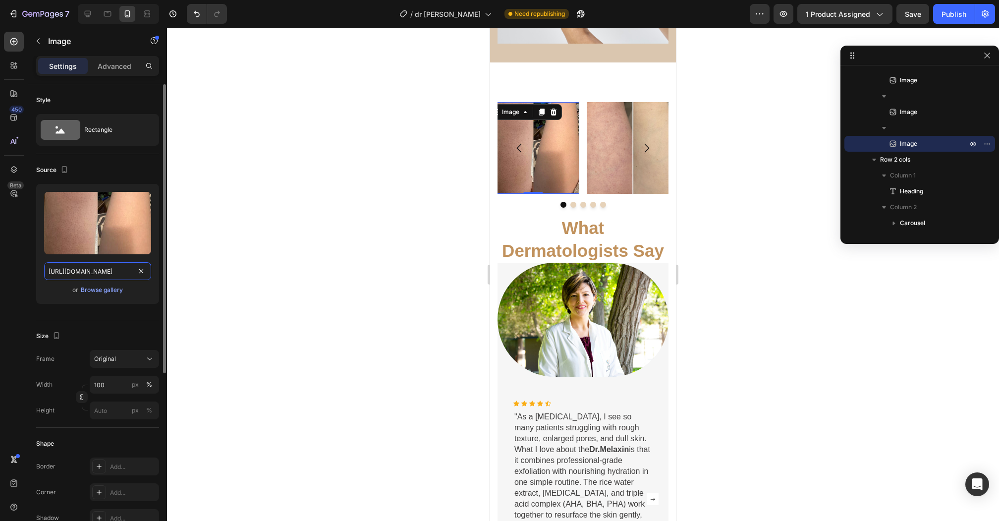
click at [93, 265] on input "[URL][DOMAIN_NAME]" at bounding box center [97, 271] width 107 height 18
paste input "videos/c/o/v/70361dc800314540b6d754cf748b3d1c.mp4"
type input "[URL][DOMAIN_NAME]"
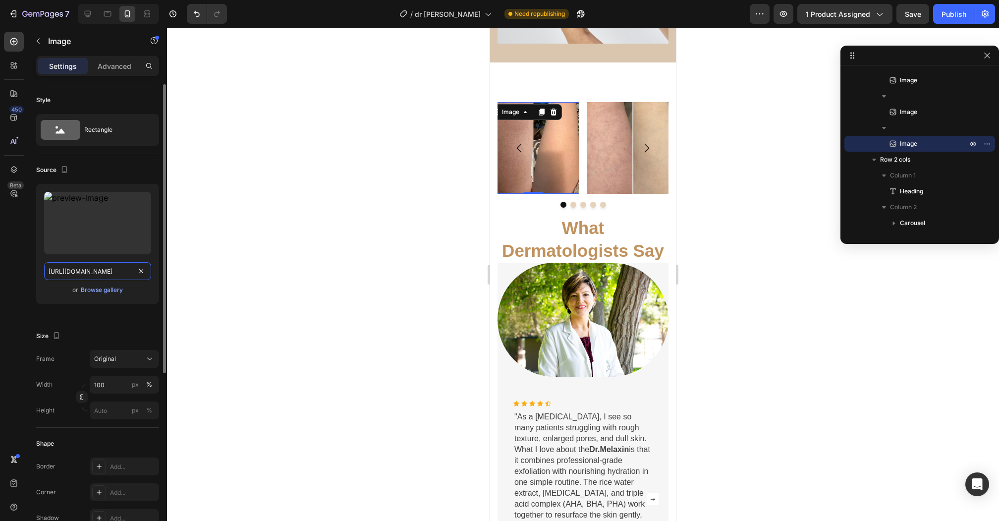
scroll to position [0, 149]
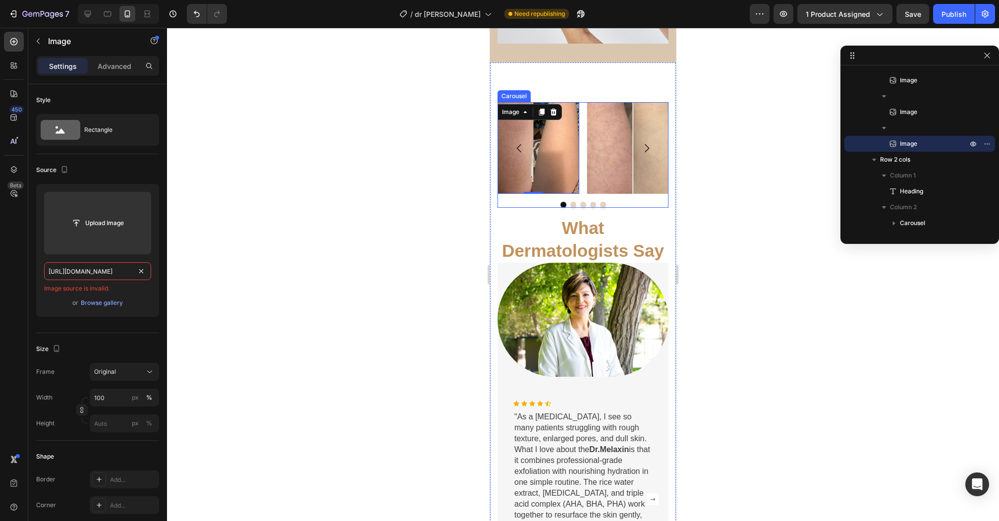
click at [501, 207] on div at bounding box center [583, 205] width 171 height 6
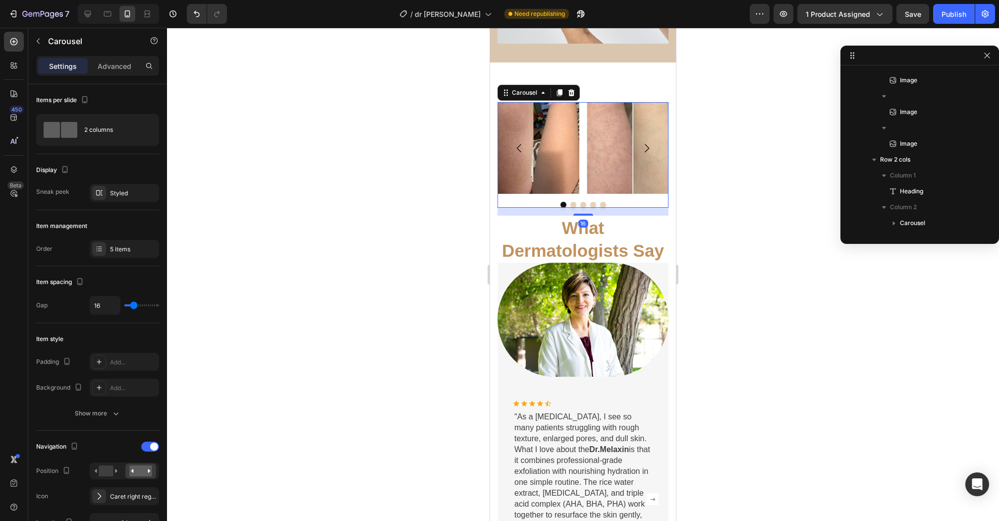
scroll to position [615, 0]
click at [570, 95] on icon at bounding box center [571, 92] width 6 height 7
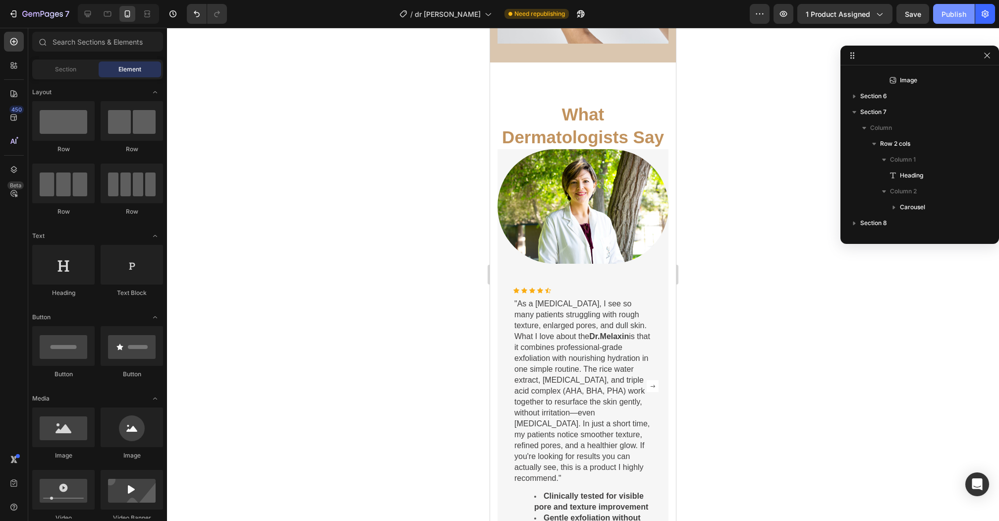
click at [947, 13] on div "Publish" at bounding box center [954, 14] width 25 height 10
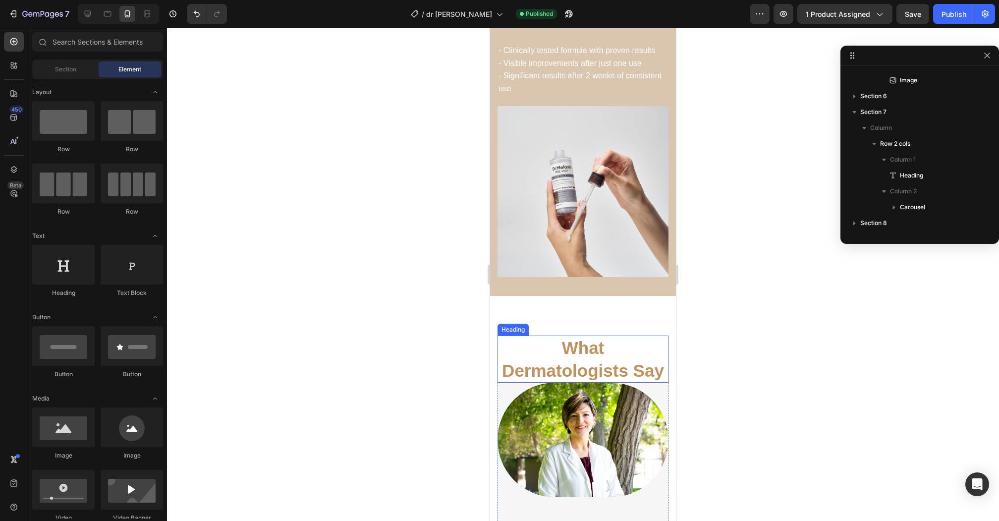
scroll to position [1773, 0]
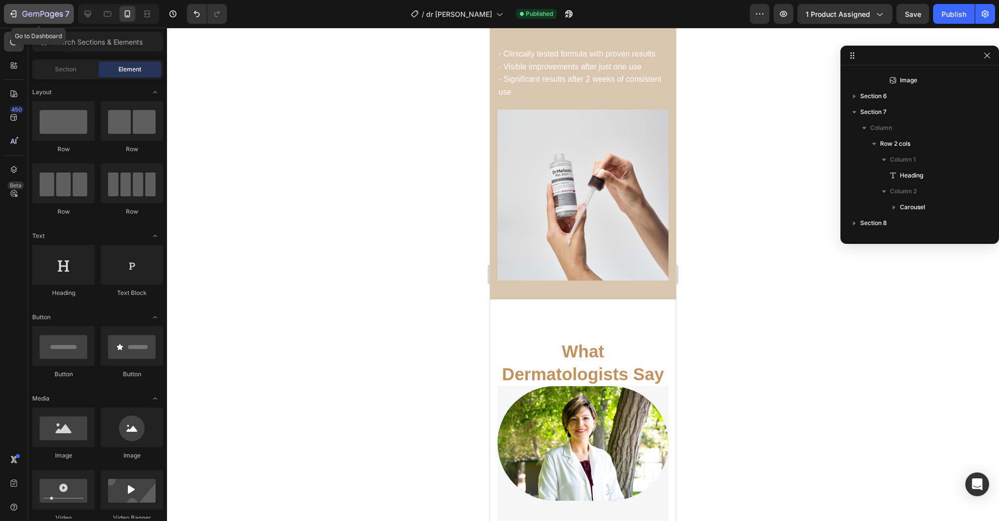
click at [18, 18] on div "7" at bounding box center [38, 14] width 61 height 12
